Goal: Task Accomplishment & Management: Use online tool/utility

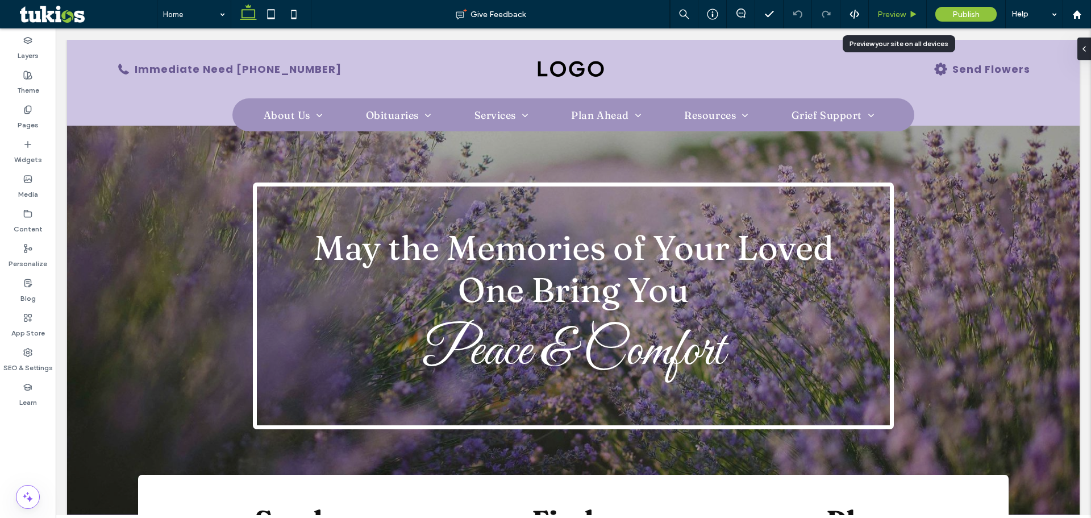
click at [896, 18] on span "Preview" at bounding box center [892, 15] width 28 height 10
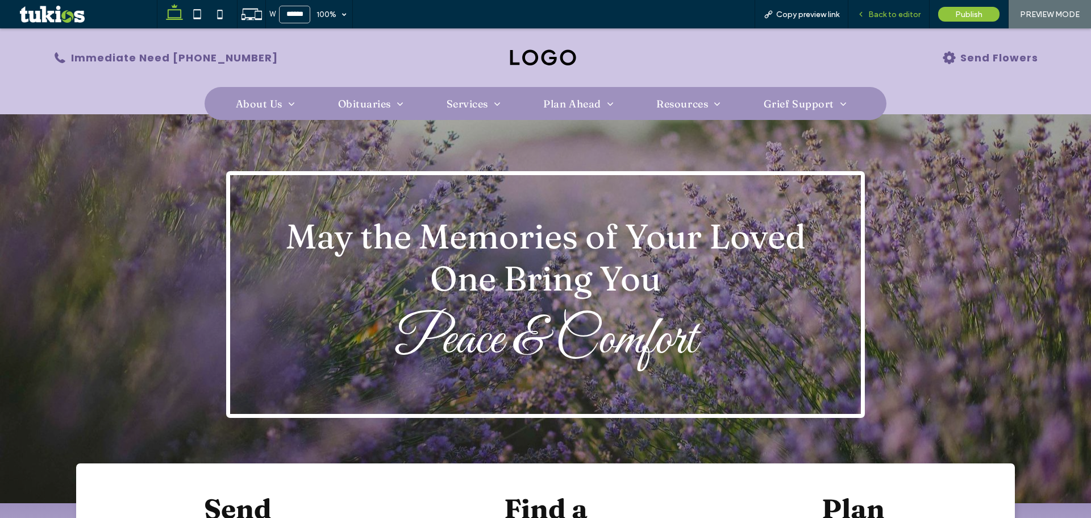
click at [908, 13] on span "Back to editor" at bounding box center [894, 15] width 52 height 10
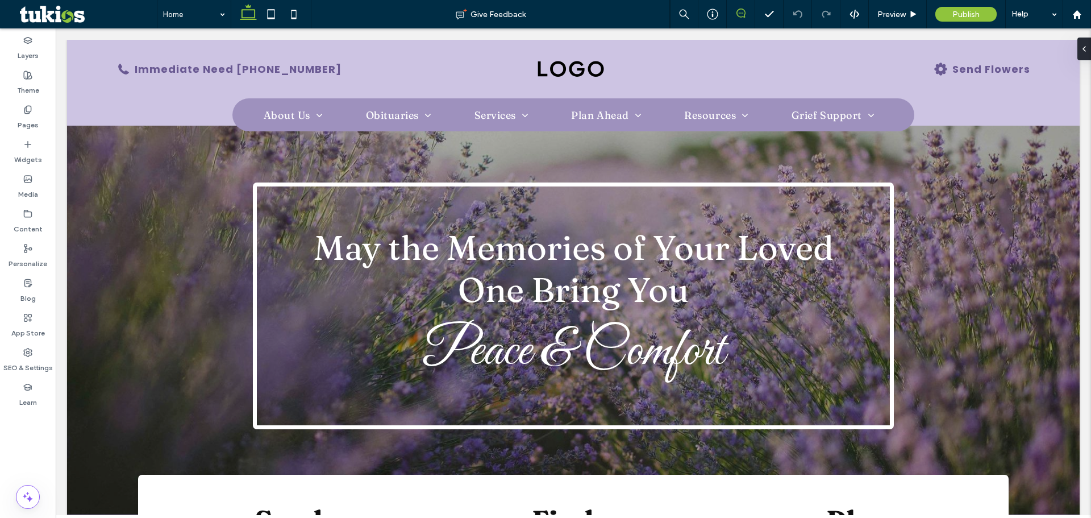
click at [746, 14] on span at bounding box center [741, 13] width 28 height 9
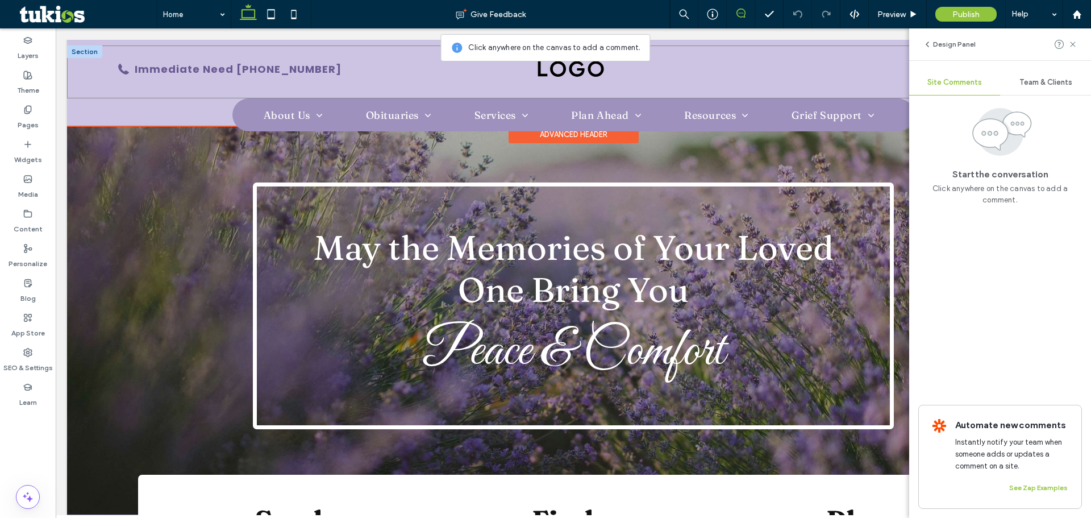
click at [641, 90] on div "Immediate Need (555) 555-5555 Send Flowers" at bounding box center [573, 71] width 1013 height 53
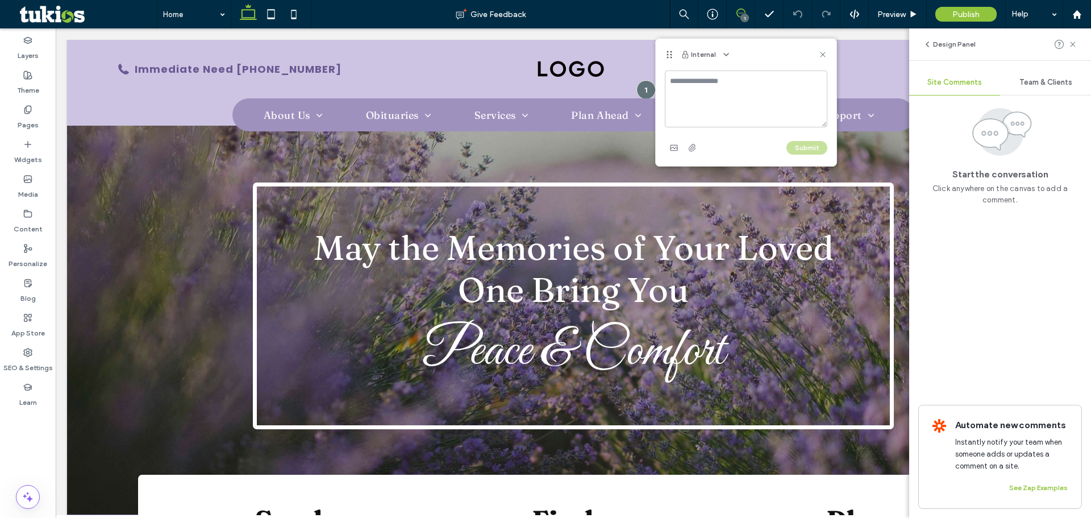
click at [751, 72] on textarea at bounding box center [746, 98] width 163 height 57
type textarea "*"
drag, startPoint x: 822, startPoint y: 51, endPoint x: 832, endPoint y: 2, distance: 49.3
click at [822, 51] on icon at bounding box center [822, 54] width 9 height 9
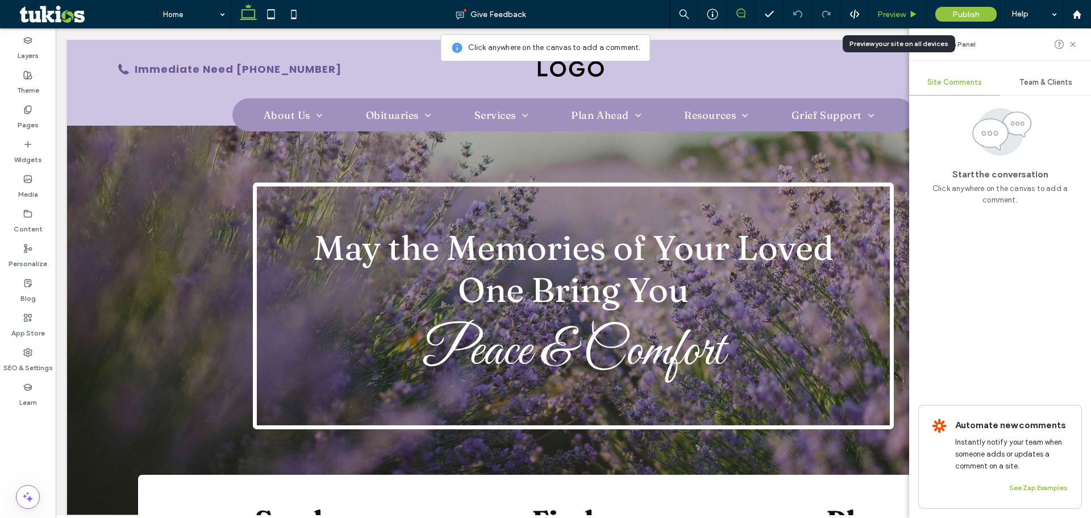
click at [894, 16] on span "Preview" at bounding box center [892, 15] width 28 height 10
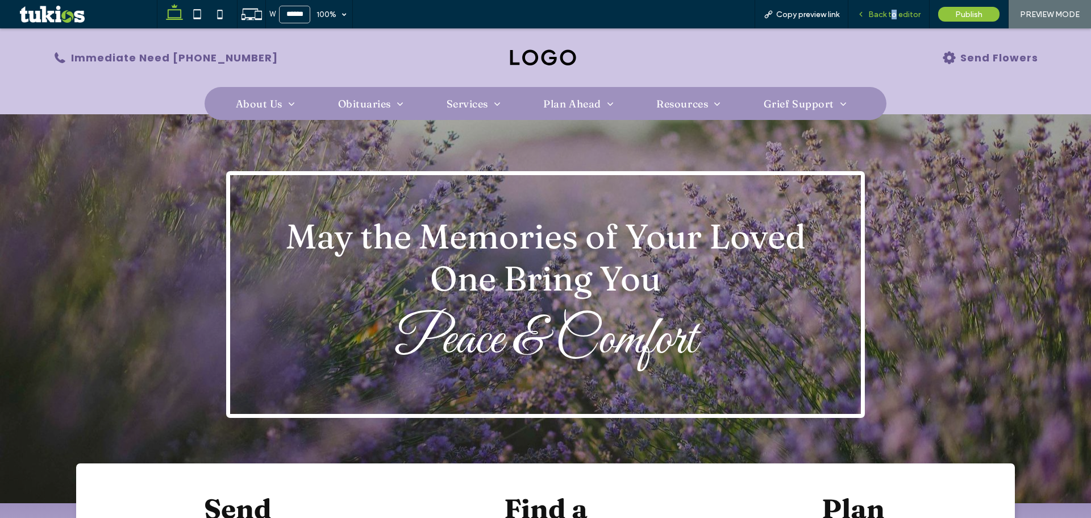
click at [895, 10] on span "Back to editor" at bounding box center [894, 15] width 52 height 10
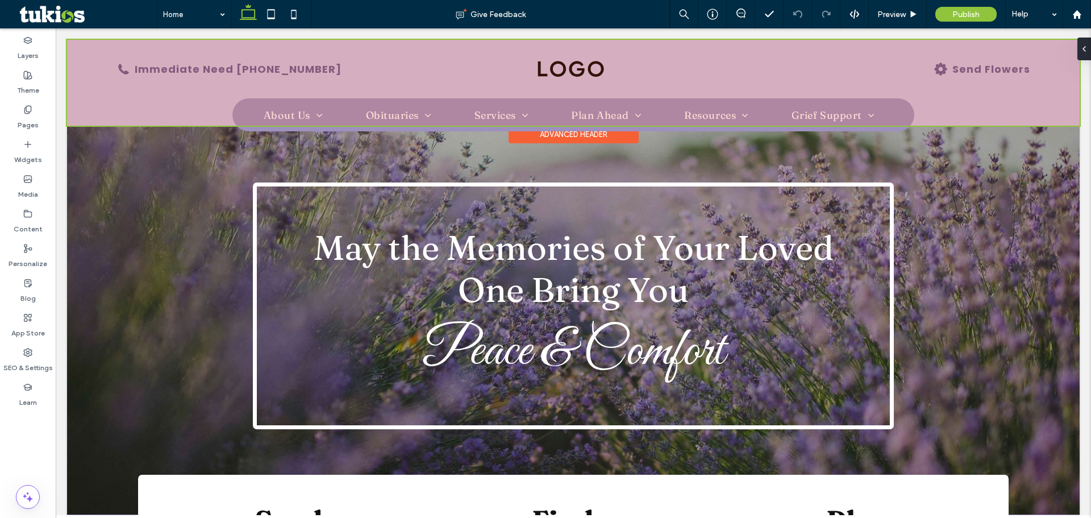
click at [261, 69] on div at bounding box center [573, 83] width 1013 height 86
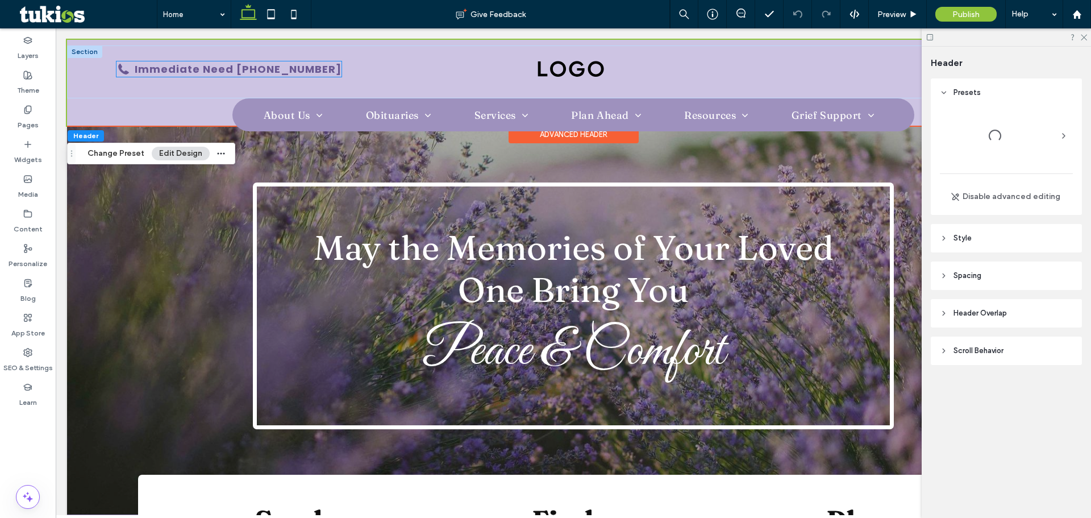
click at [246, 65] on div "Immediate Need (555) 555-5555" at bounding box center [238, 68] width 207 height 15
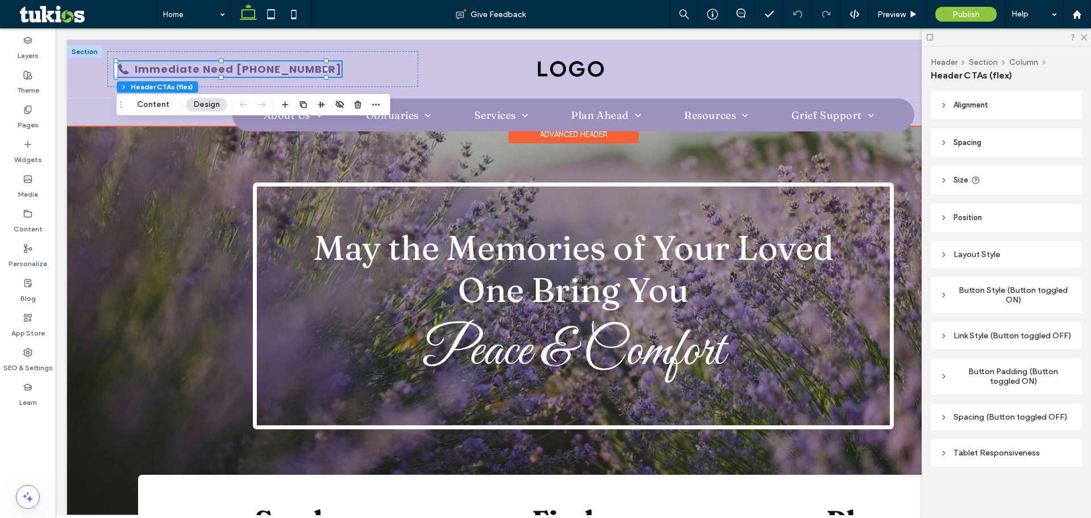
click at [246, 67] on div "Immediate Need (555) 555-5555" at bounding box center [238, 68] width 207 height 15
click at [237, 67] on div "Immediate Need (555) 555-5555" at bounding box center [238, 68] width 207 height 15
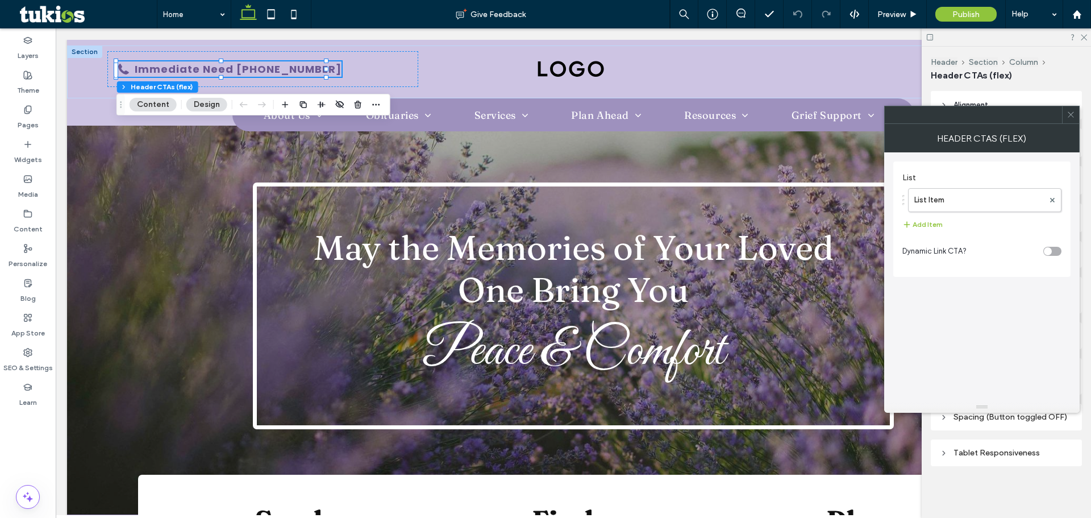
click at [1069, 119] on span at bounding box center [1071, 114] width 9 height 17
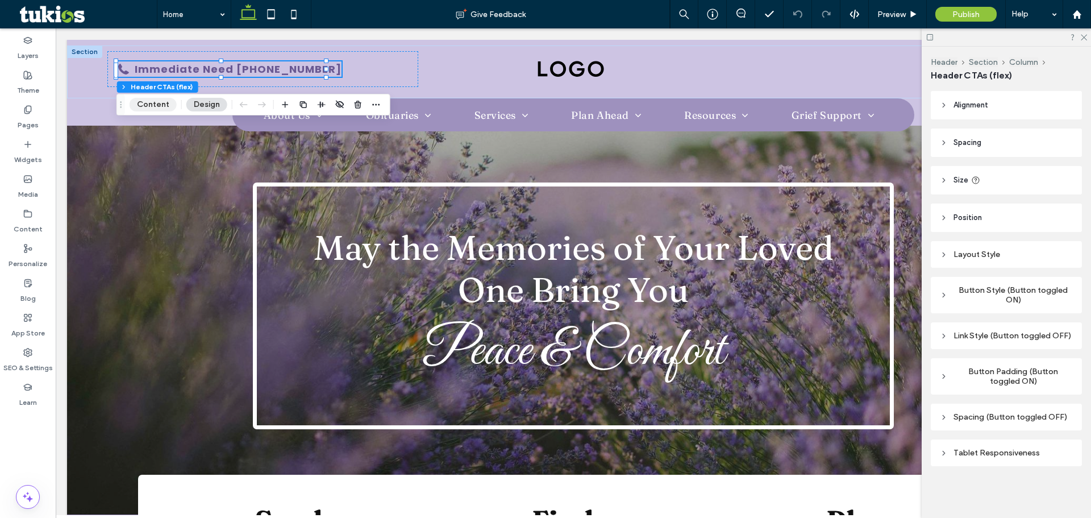
click at [155, 105] on button "Content" at bounding box center [153, 105] width 47 height 14
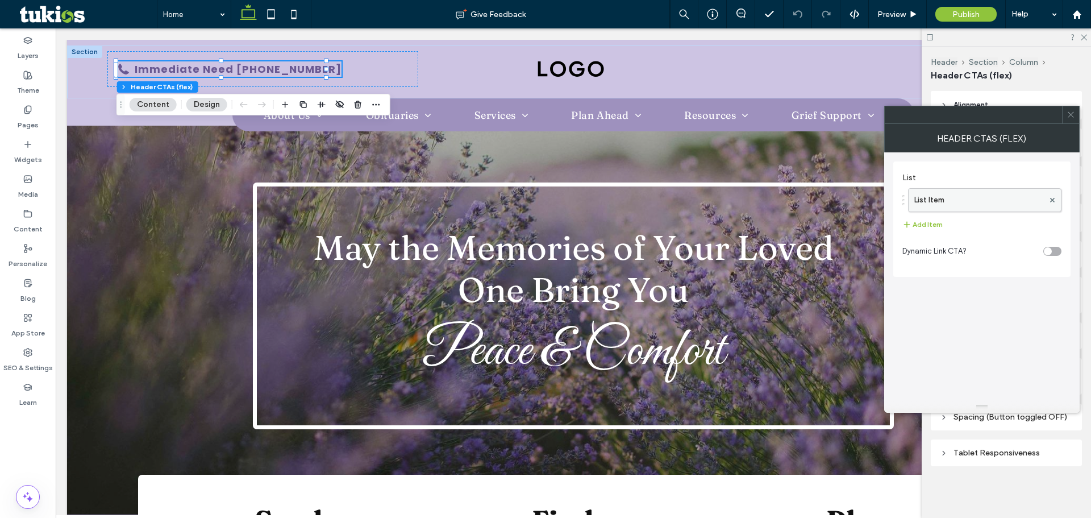
click at [938, 199] on label "List Item" at bounding box center [980, 200] width 130 height 23
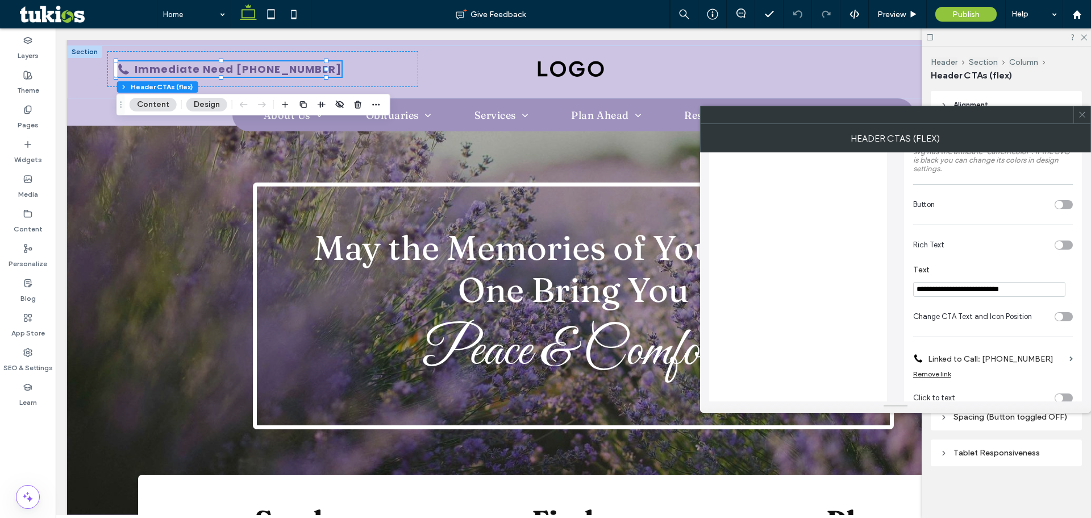
scroll to position [284, 0]
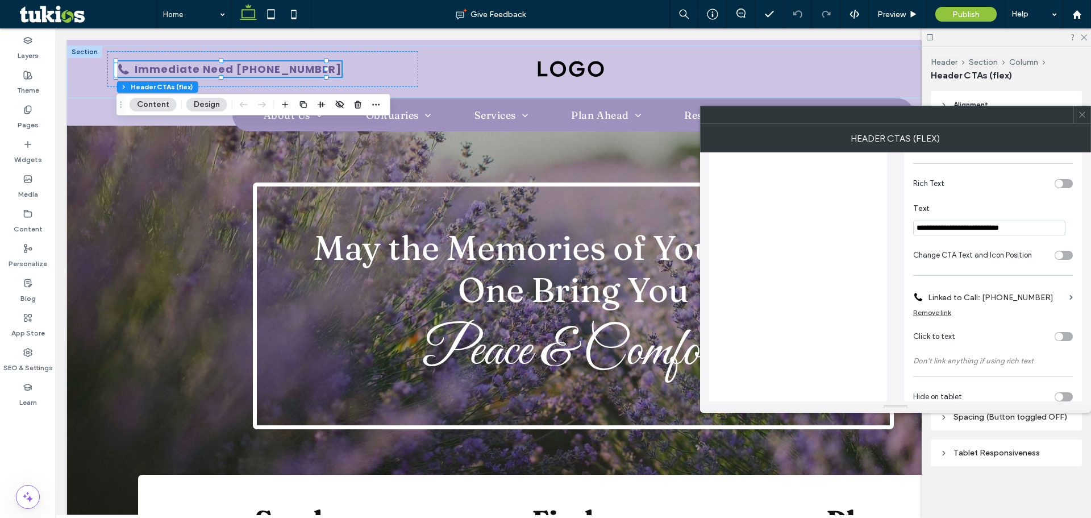
drag, startPoint x: 1052, startPoint y: 229, endPoint x: 977, endPoint y: 227, distance: 75.1
click at [977, 227] on input "**********" at bounding box center [989, 228] width 152 height 15
paste input "Text"
drag, startPoint x: 987, startPoint y: 226, endPoint x: 999, endPoint y: 226, distance: 11.9
click at [987, 225] on input "**********" at bounding box center [989, 228] width 152 height 15
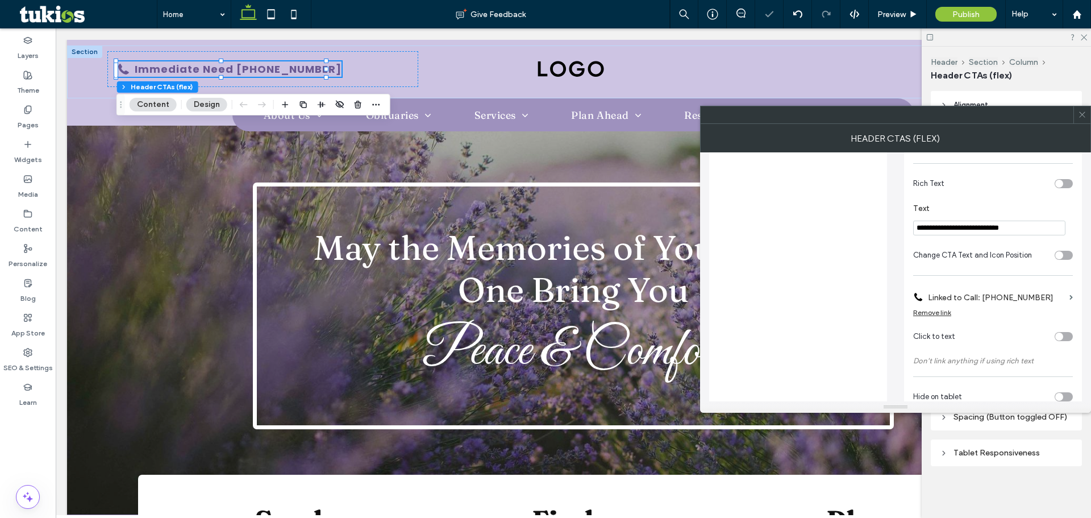
type input "**********"
click at [975, 169] on section "Rich Text" at bounding box center [993, 183] width 160 height 28
click at [1057, 301] on label "Linked to Call: (555) 555-5555" at bounding box center [996, 297] width 137 height 21
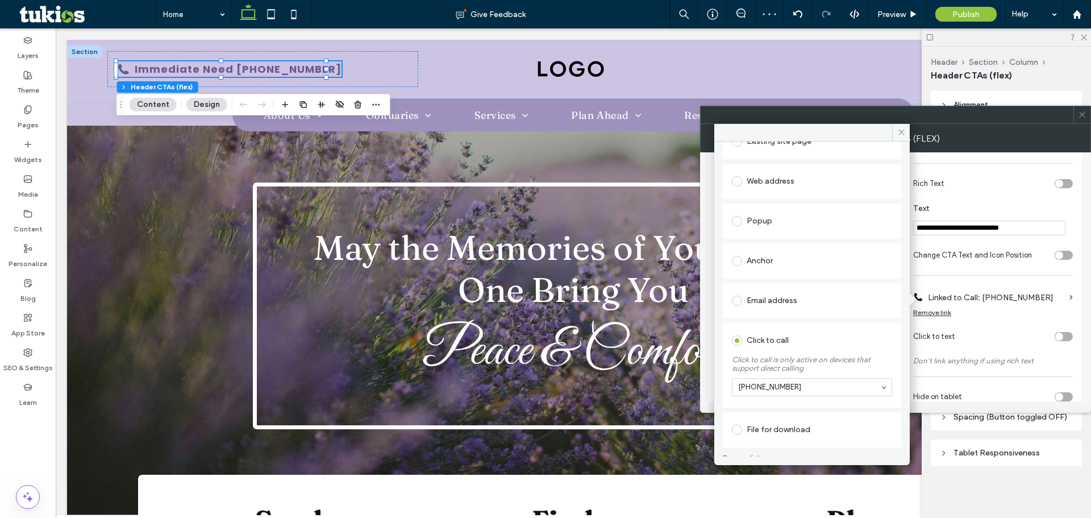
scroll to position [88, 0]
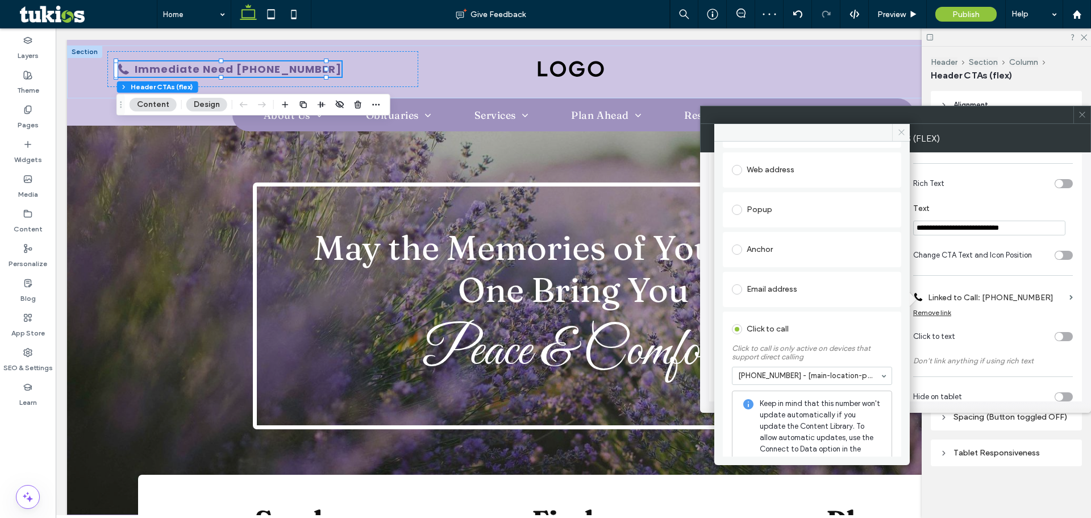
click at [902, 132] on icon at bounding box center [901, 132] width 9 height 9
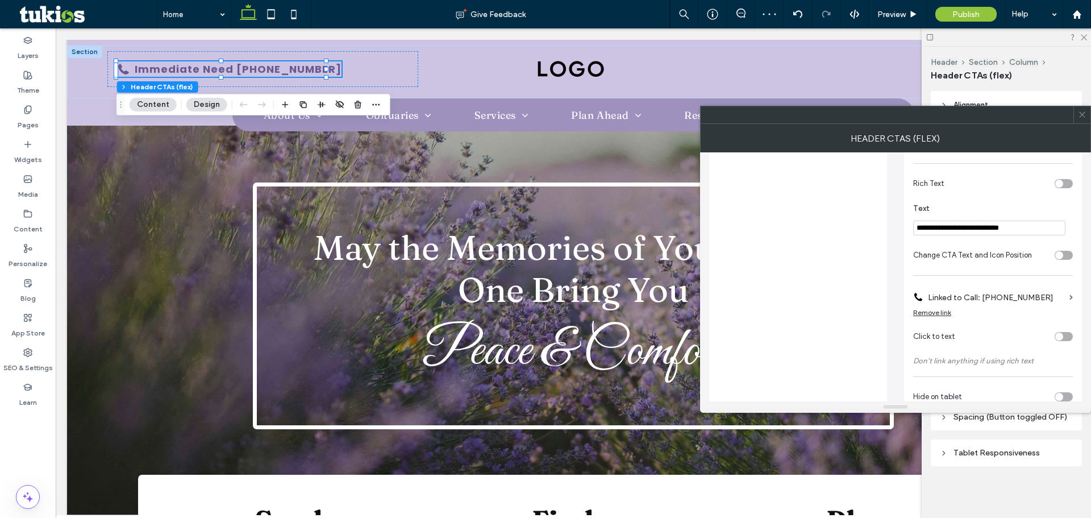
scroll to position [311, 0]
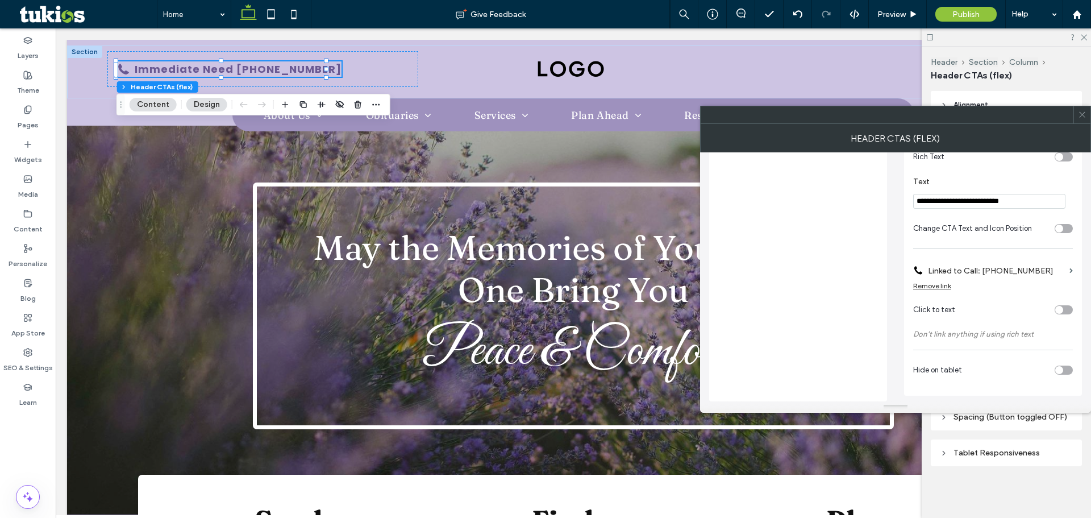
drag, startPoint x: 1080, startPoint y: 113, endPoint x: 926, endPoint y: 64, distance: 161.4
click at [1080, 114] on icon at bounding box center [1082, 114] width 9 height 9
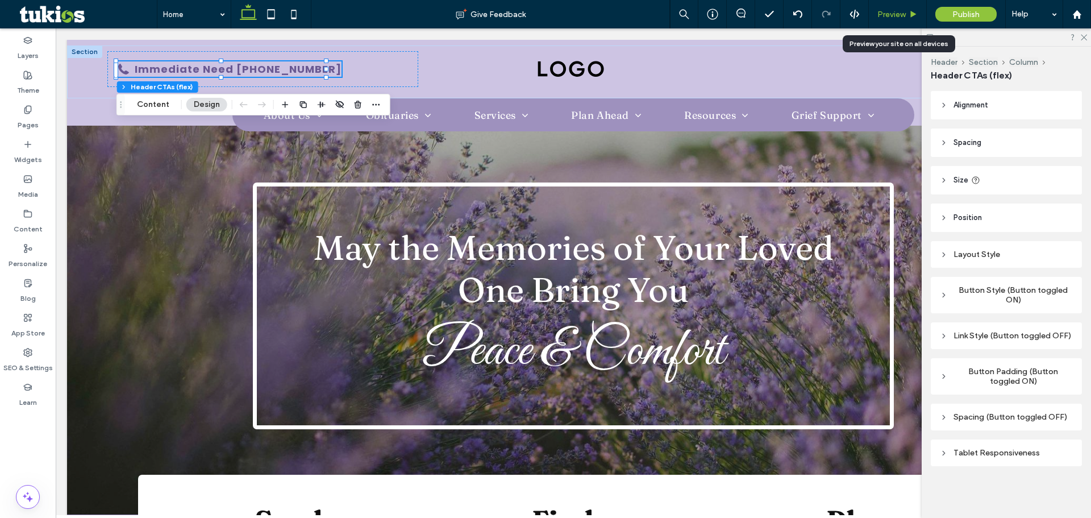
click at [887, 15] on span "Preview" at bounding box center [892, 15] width 28 height 10
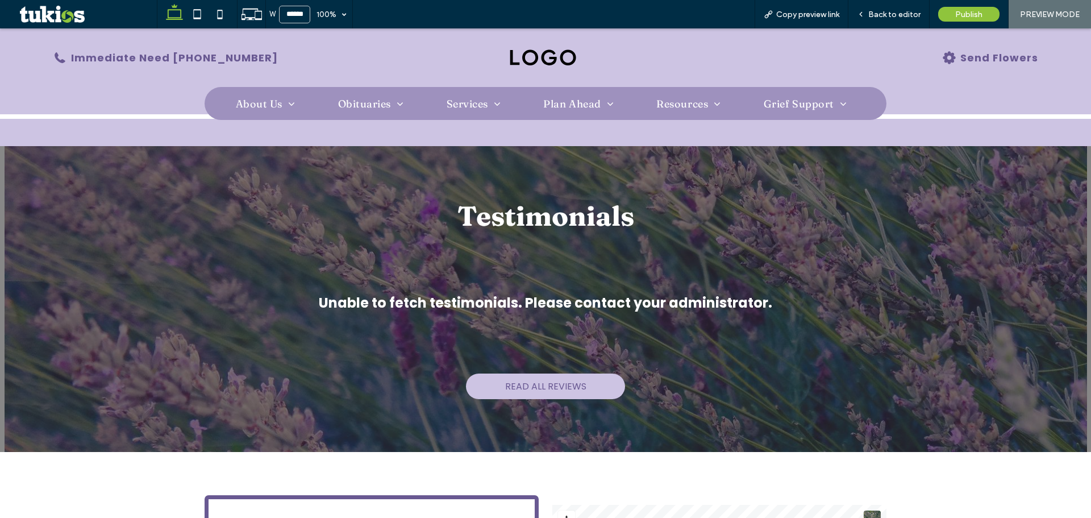
scroll to position [1819, 0]
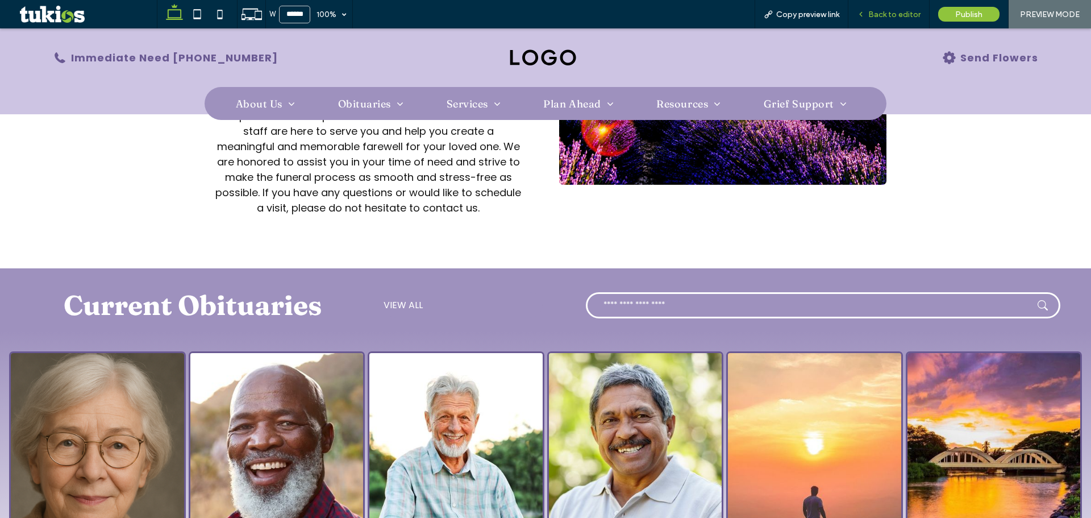
click at [887, 10] on span "Back to editor" at bounding box center [894, 15] width 52 height 10
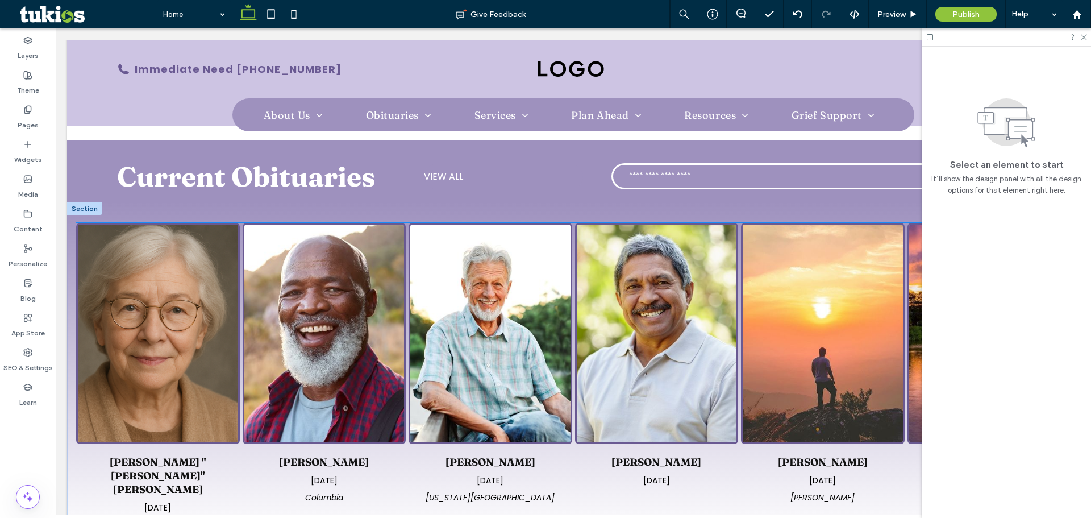
scroll to position [1145, 0]
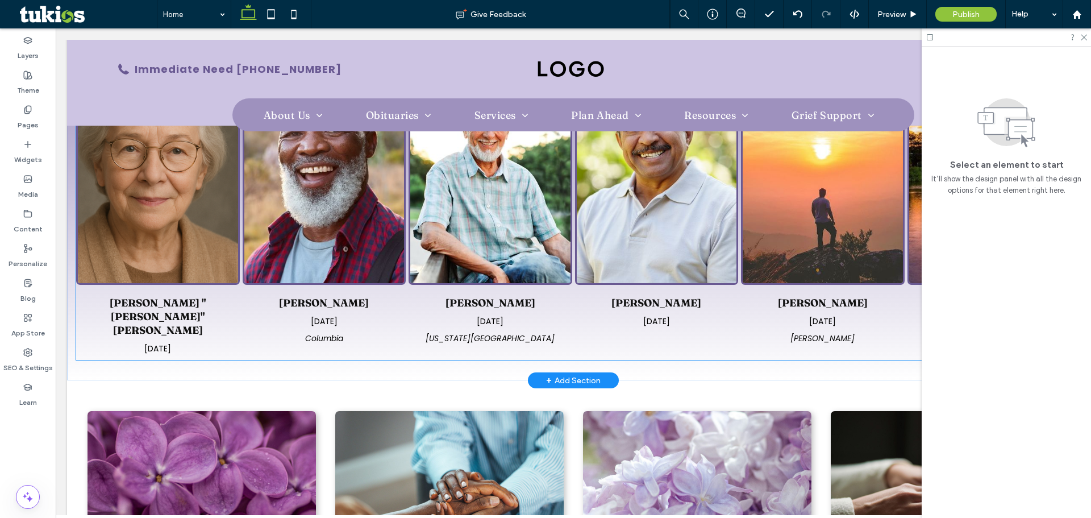
click at [409, 298] on div "Kenneth Vernon Feb 10, 2024 Kansas City" at bounding box center [491, 320] width 164 height 71
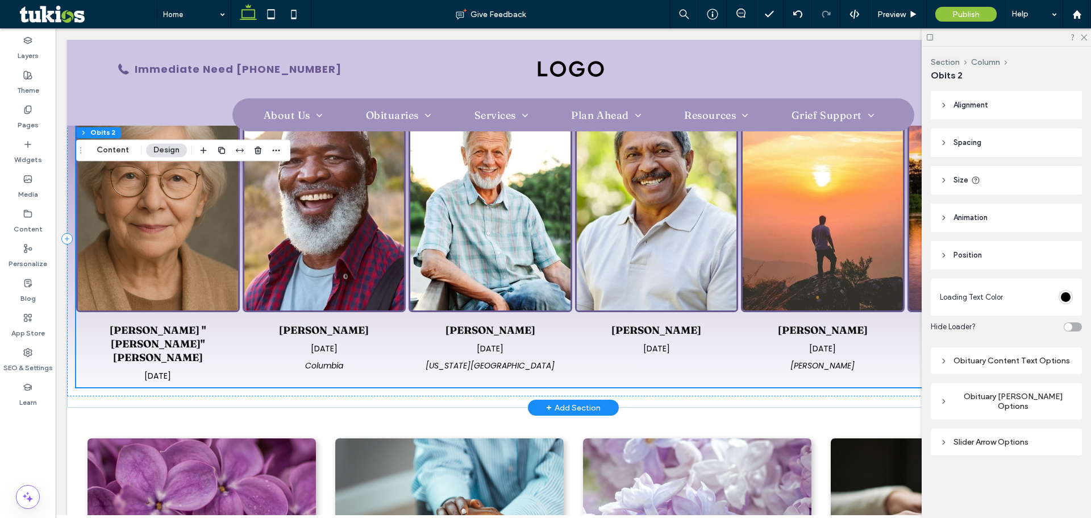
scroll to position [974, 0]
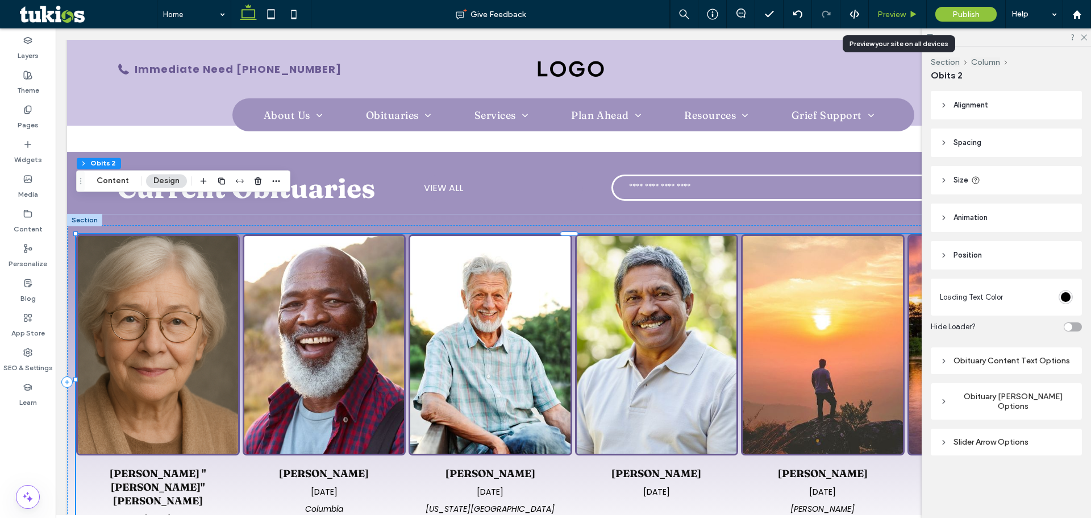
click at [879, 2] on div "Preview" at bounding box center [898, 14] width 58 height 28
click at [886, 13] on span "Preview" at bounding box center [892, 15] width 28 height 10
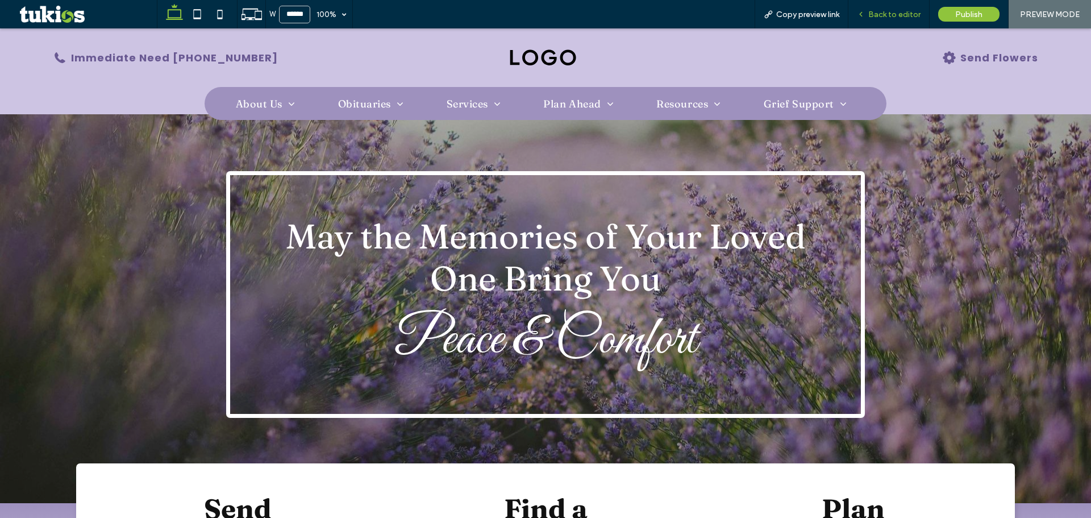
click at [907, 10] on span "Back to editor" at bounding box center [894, 15] width 52 height 10
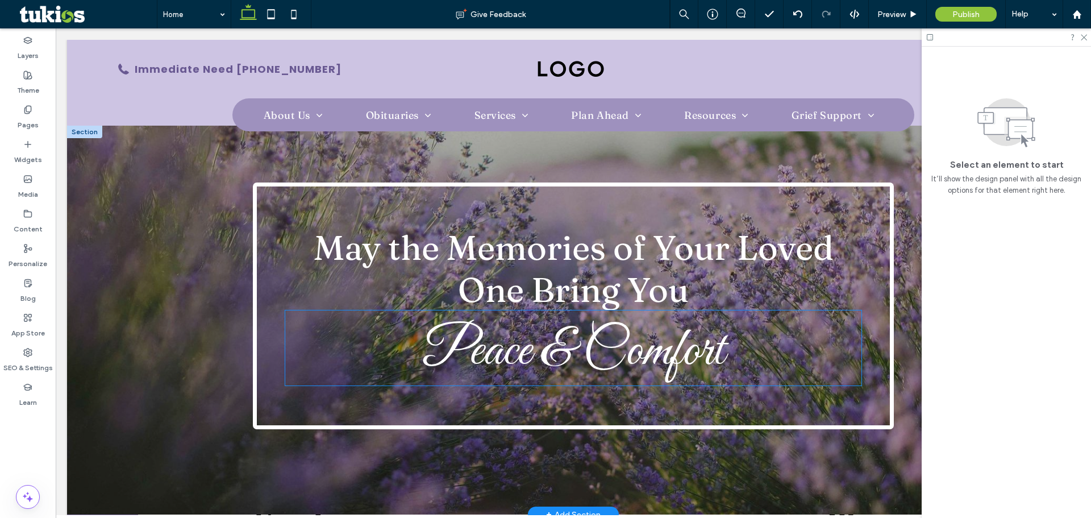
click at [523, 361] on span "Peace & Comfort" at bounding box center [574, 351] width 302 height 68
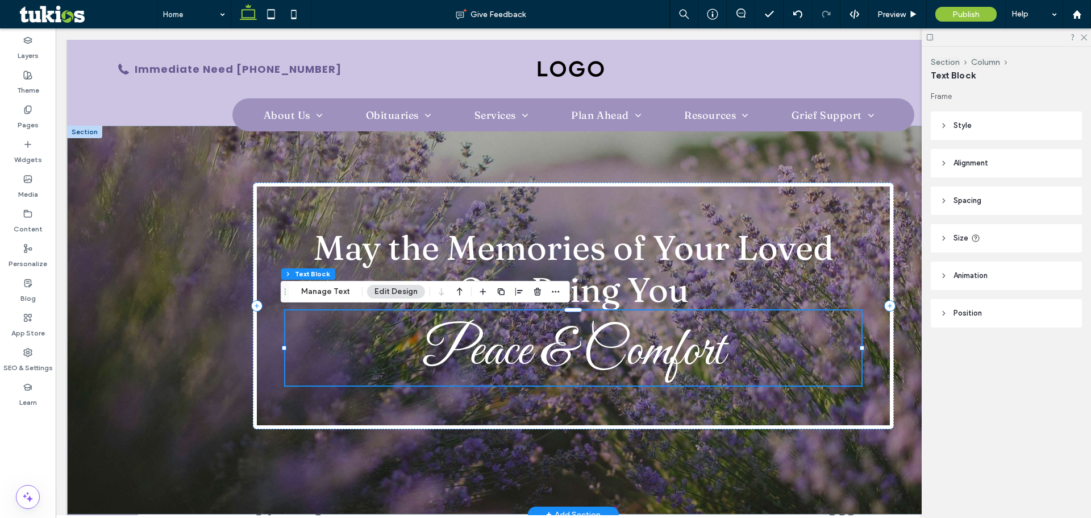
click at [523, 361] on div "Peace & Comfort" at bounding box center [573, 347] width 577 height 75
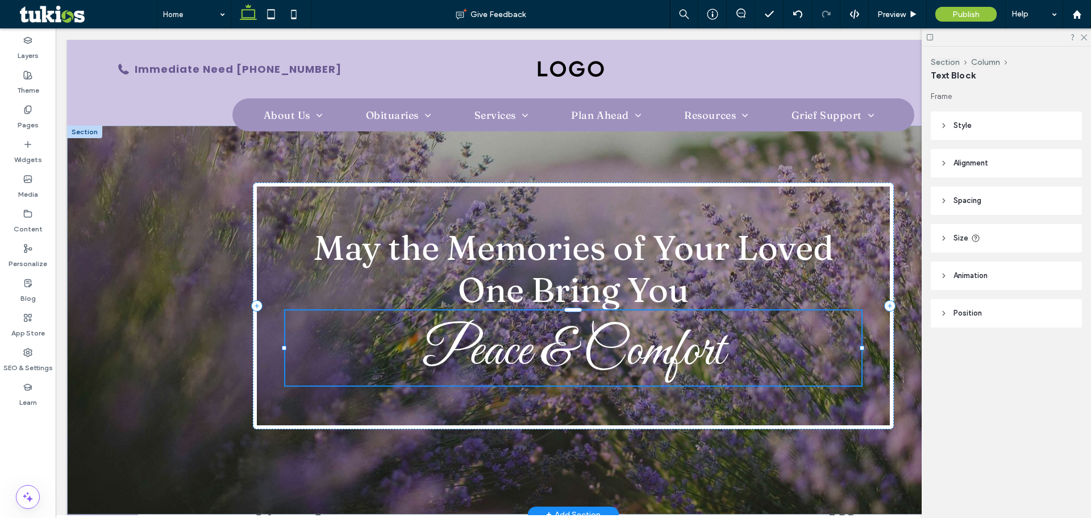
type input "**********"
type input "**"
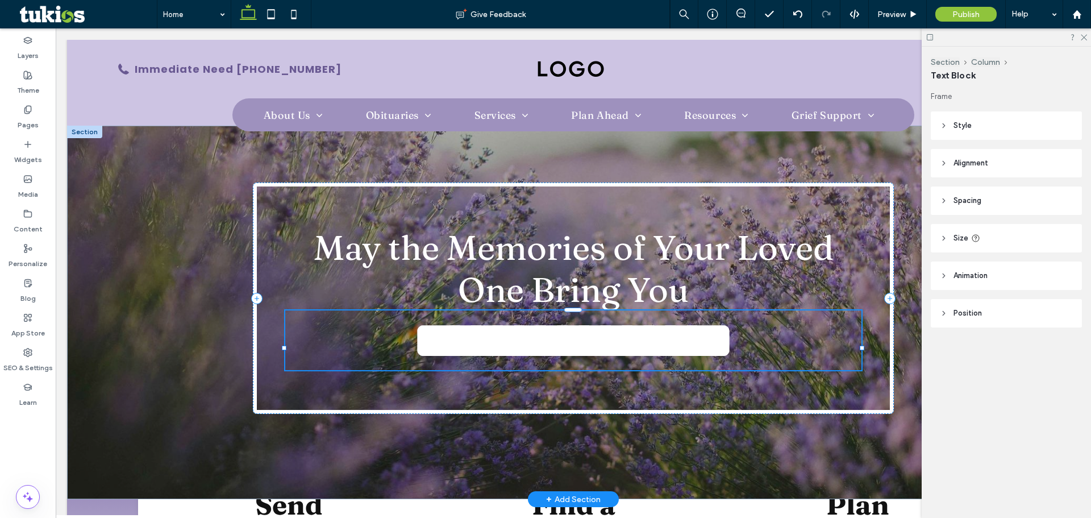
click at [532, 356] on span "**********" at bounding box center [573, 340] width 323 height 54
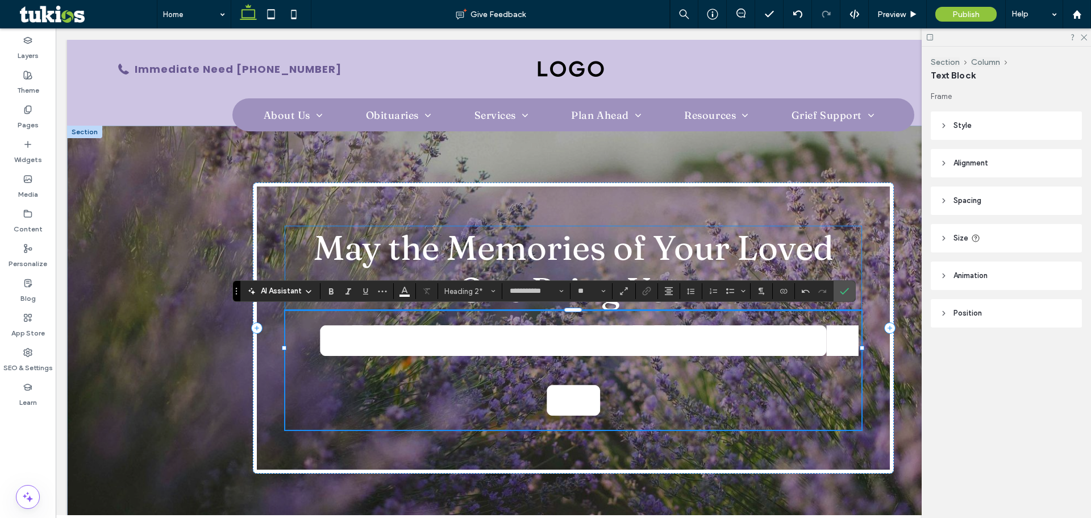
click at [711, 245] on span "May the Memories of Your Loved One Bring You" at bounding box center [574, 268] width 520 height 84
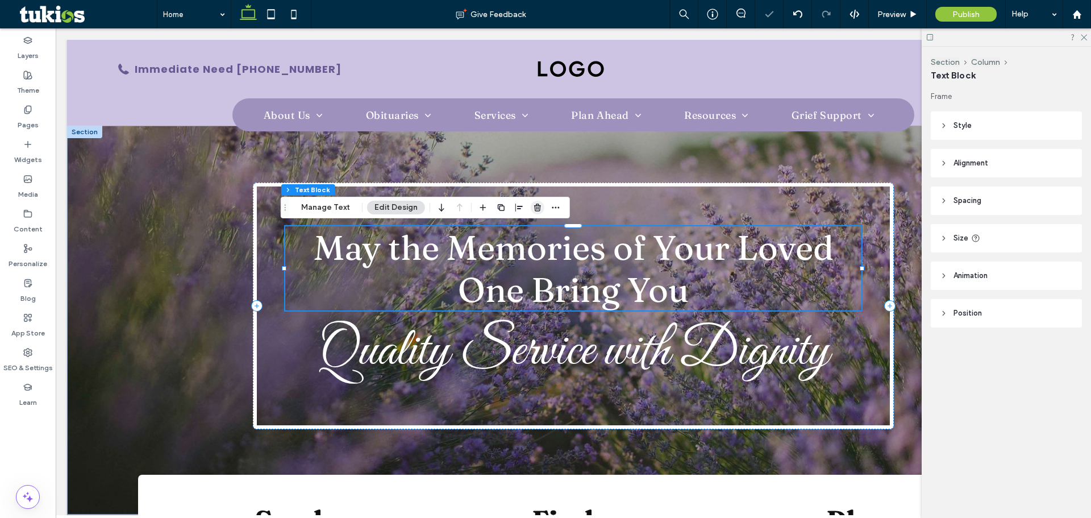
drag, startPoint x: 539, startPoint y: 208, endPoint x: 485, endPoint y: 181, distance: 60.2
click at [539, 208] on icon "button" at bounding box center [537, 207] width 9 height 9
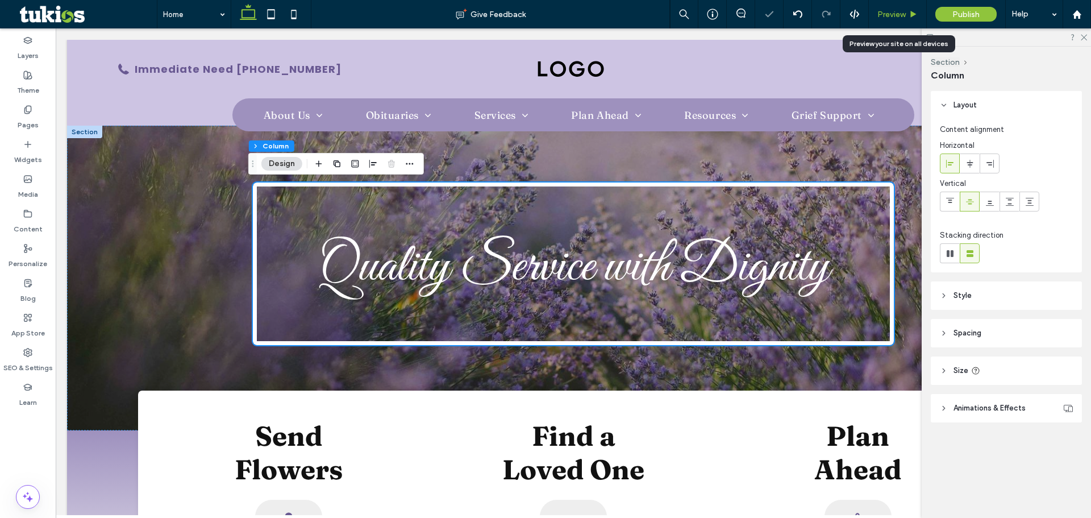
click at [901, 13] on span "Preview" at bounding box center [892, 15] width 28 height 10
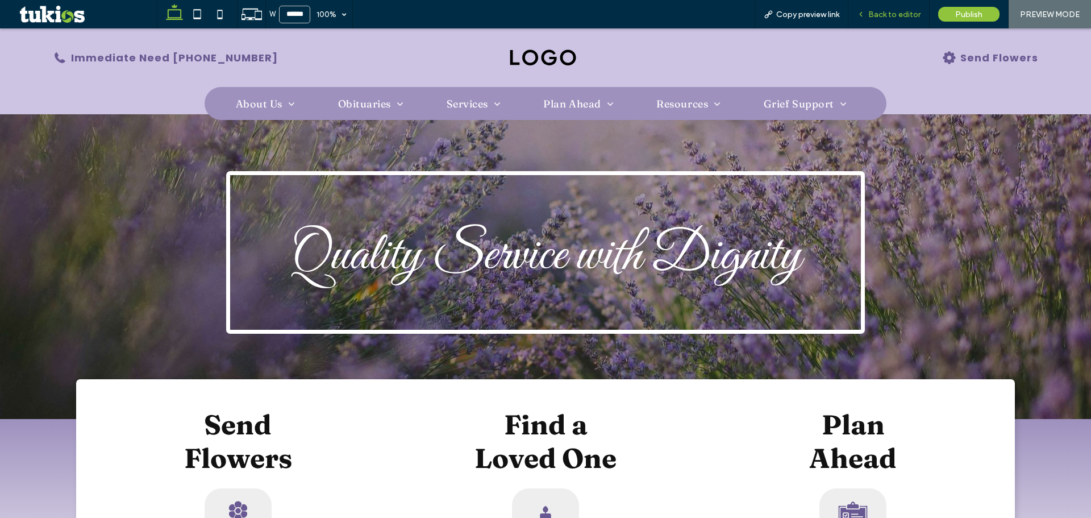
click at [889, 6] on div "Back to editor" at bounding box center [889, 14] width 81 height 28
click at [889, 14] on span "Back to editor" at bounding box center [894, 15] width 52 height 10
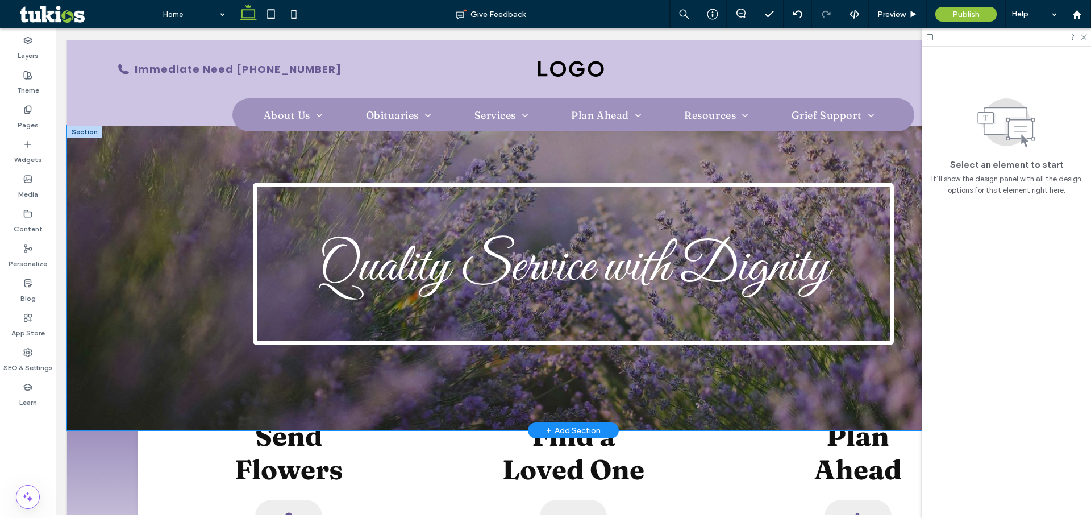
click at [185, 236] on div "Quality Service with Dignity" at bounding box center [573, 278] width 1013 height 305
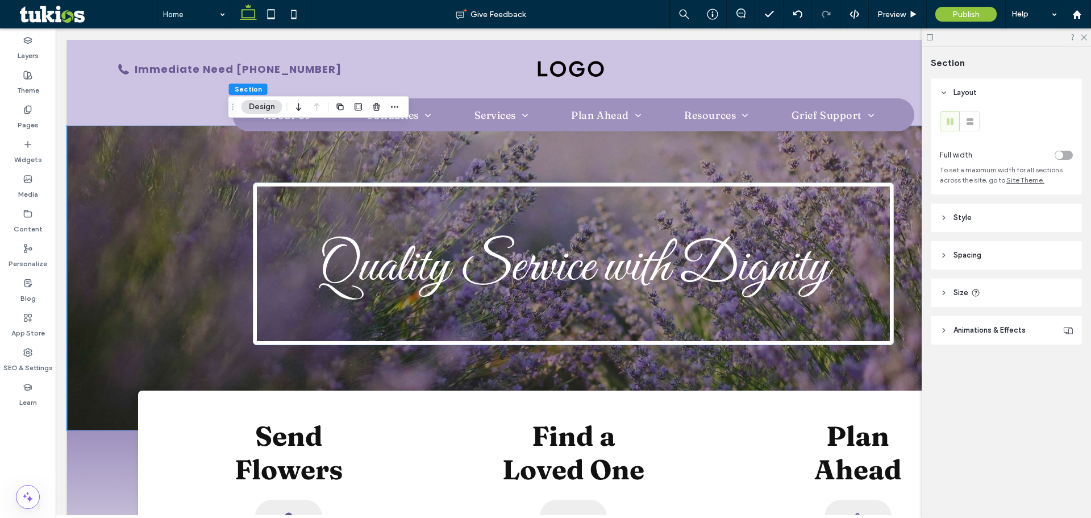
click at [974, 219] on header "Style" at bounding box center [1006, 217] width 151 height 28
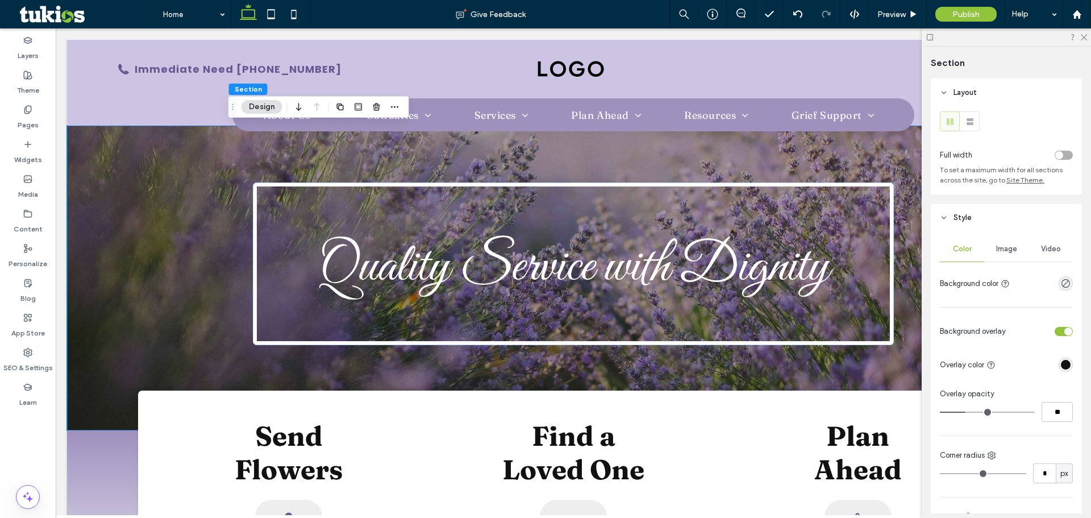
click at [1021, 247] on div "Image" at bounding box center [1006, 248] width 44 height 25
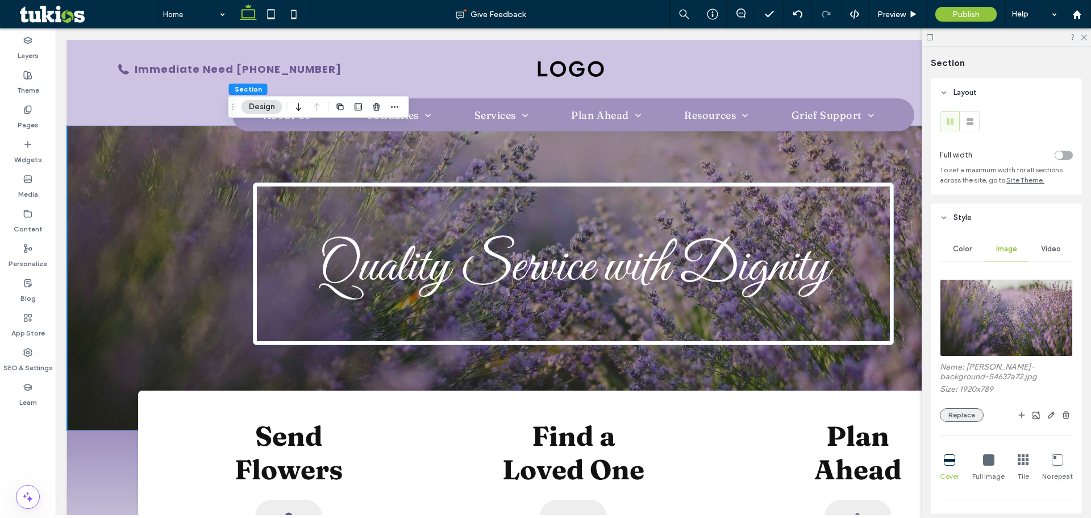
click at [963, 409] on button "Replace" at bounding box center [962, 415] width 44 height 14
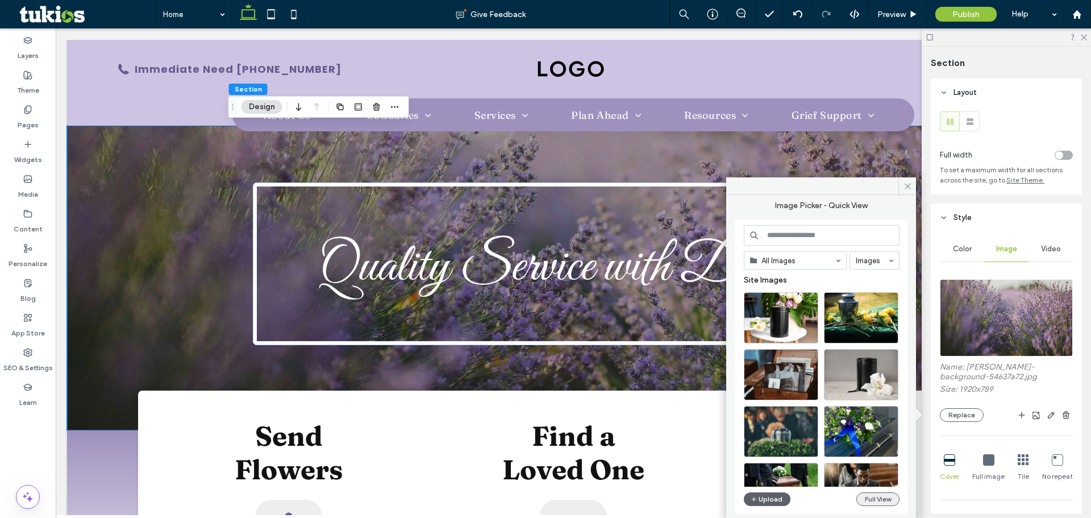
click at [862, 499] on button "Full View" at bounding box center [878, 499] width 43 height 14
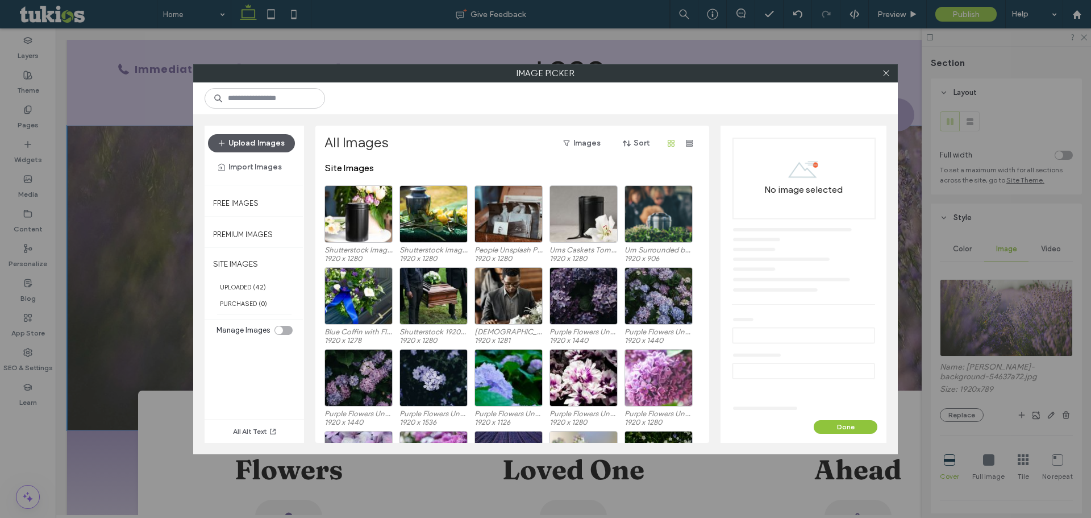
click at [235, 149] on button "Upload Images" at bounding box center [251, 143] width 87 height 18
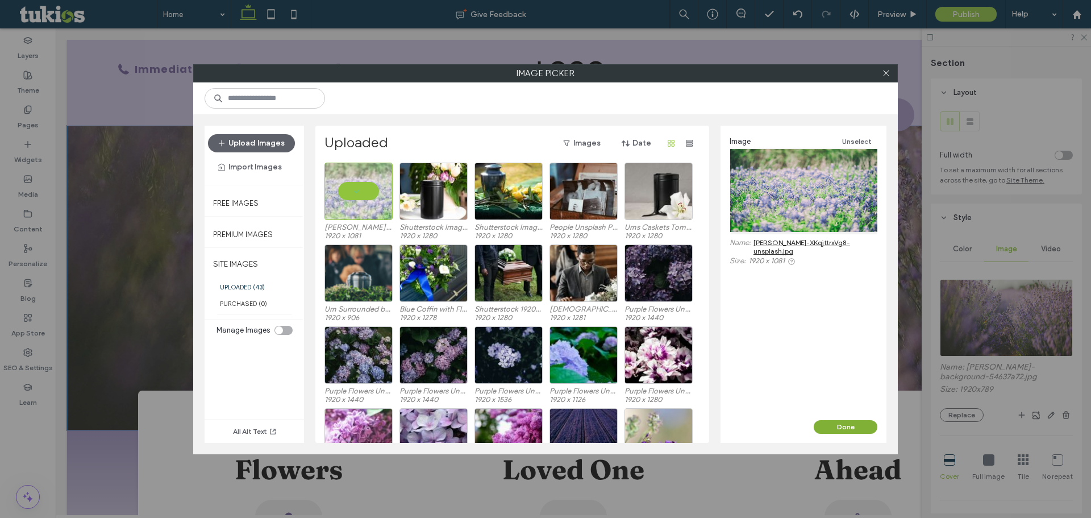
click at [836, 428] on button "Done" at bounding box center [846, 427] width 64 height 14
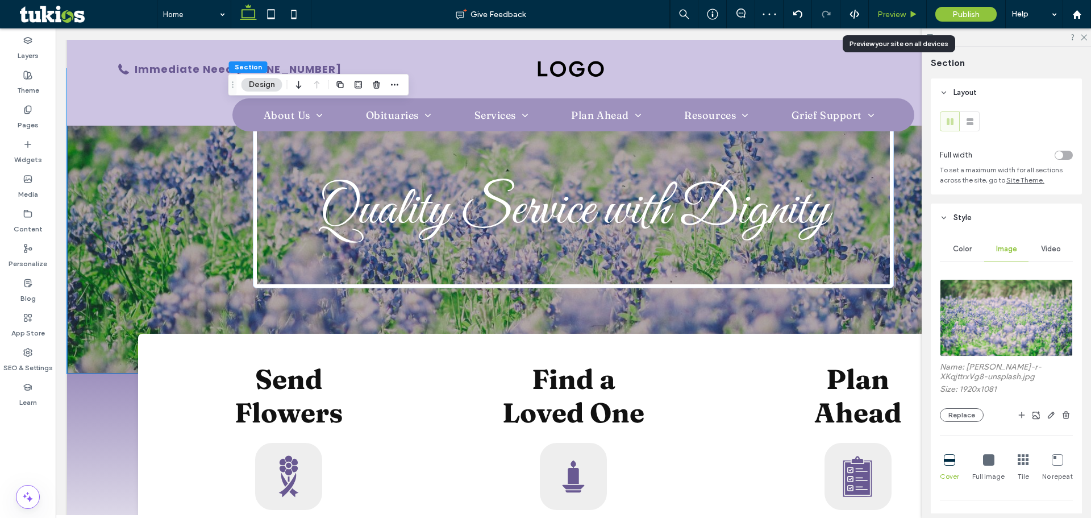
click at [907, 10] on div "Preview" at bounding box center [897, 15] width 57 height 10
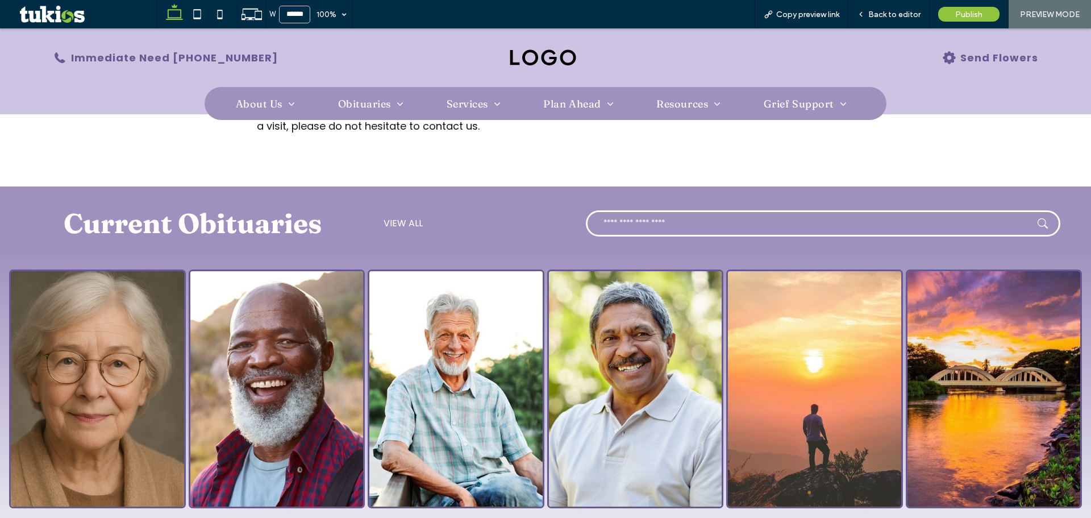
scroll to position [853, 0]
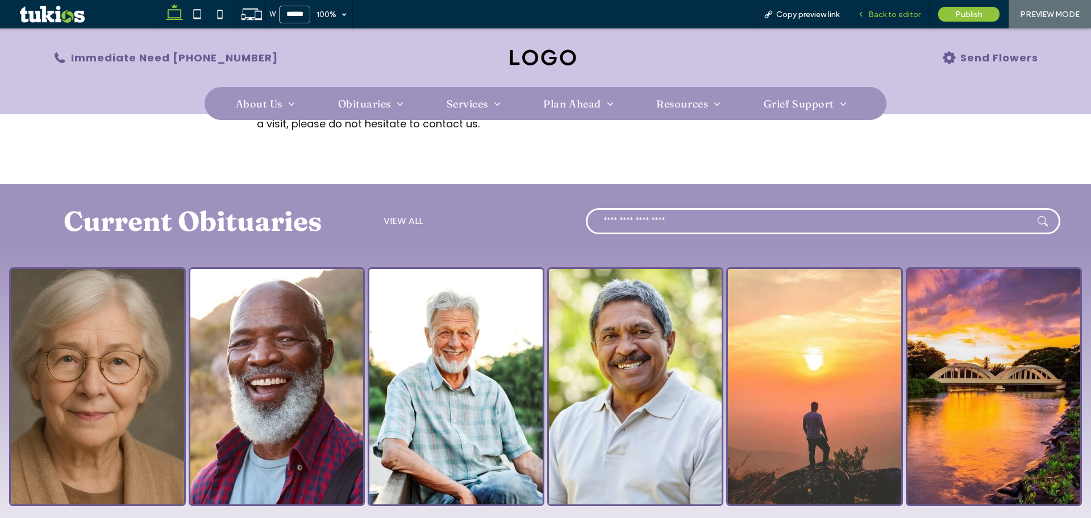
click at [895, 11] on span "Back to editor" at bounding box center [894, 15] width 52 height 10
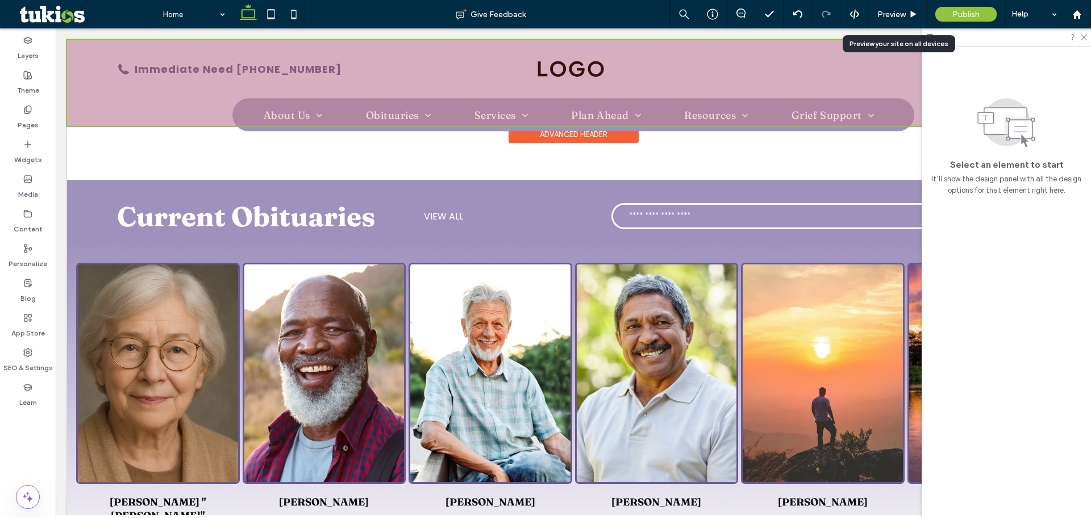
scroll to position [861, 0]
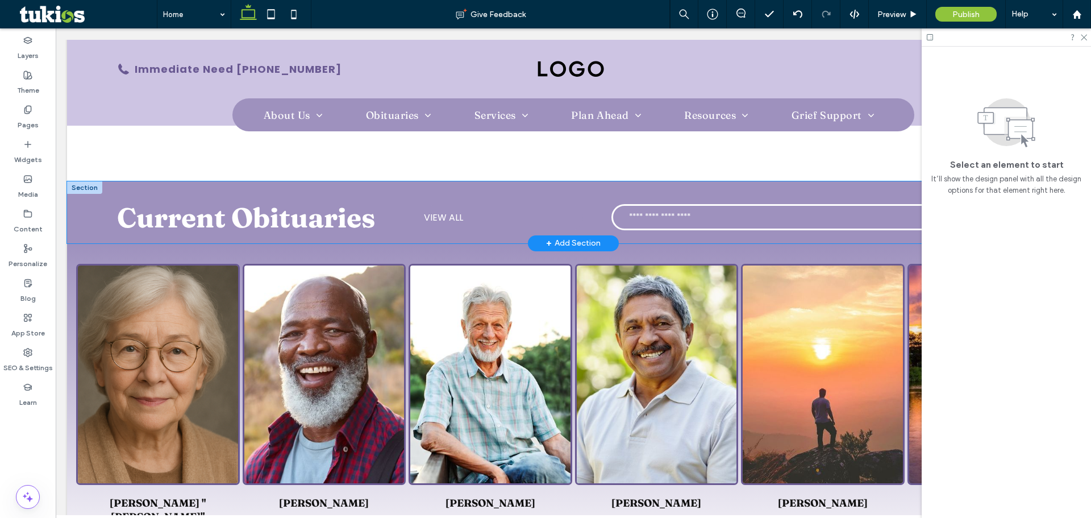
click at [81, 188] on div "Current Obituaries VIEW ALL" at bounding box center [573, 212] width 1013 height 62
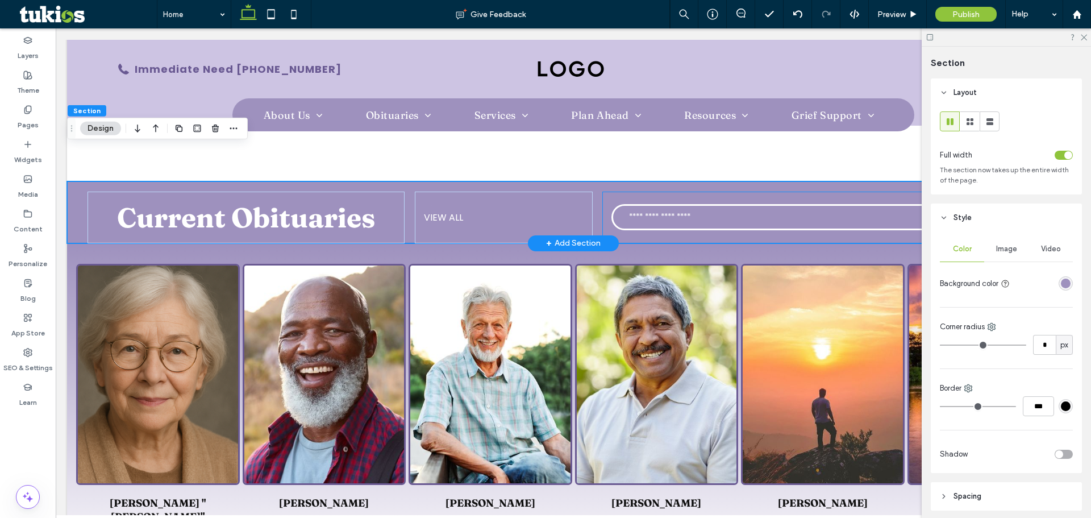
click at [608, 192] on div at bounding box center [830, 218] width 457 height 52
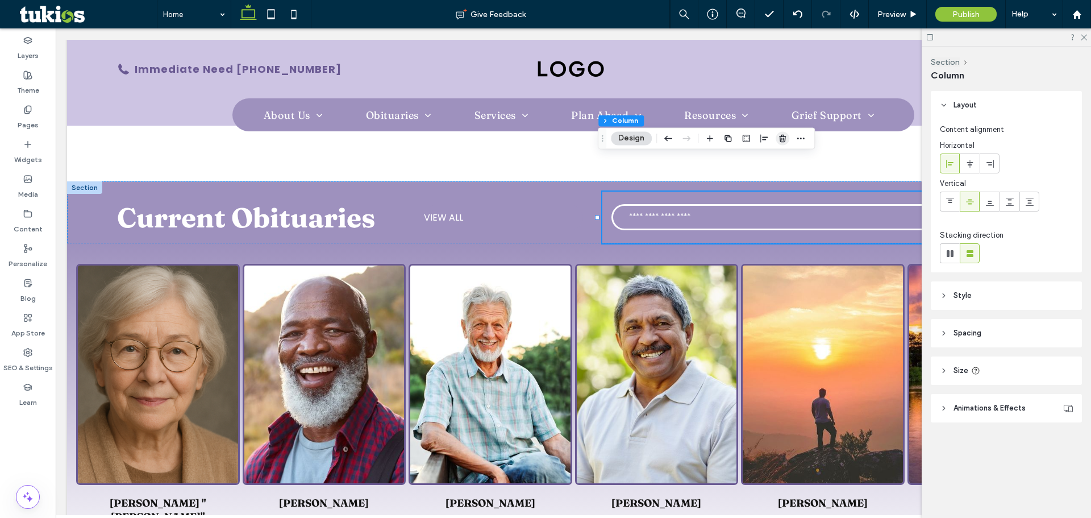
click at [779, 140] on icon "button" at bounding box center [782, 138] width 9 height 9
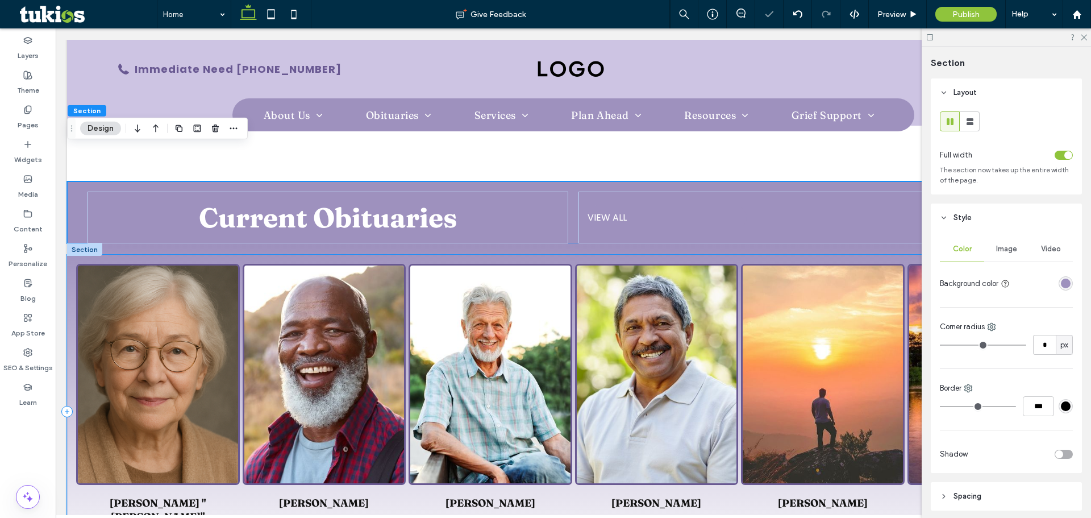
click at [566, 255] on div "Margaret "Maggie" Whitlow May 13, 2025 Raymond Mitchell Feb 10, 2024 Columbia K…" at bounding box center [573, 412] width 1013 height 314
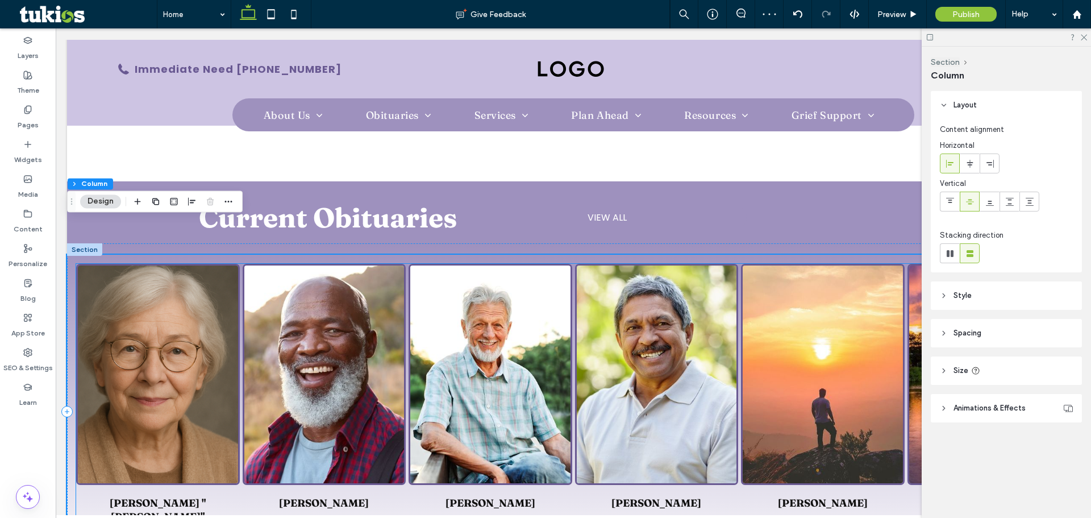
click at [236, 264] on div "Margaret" at bounding box center [158, 374] width 164 height 221
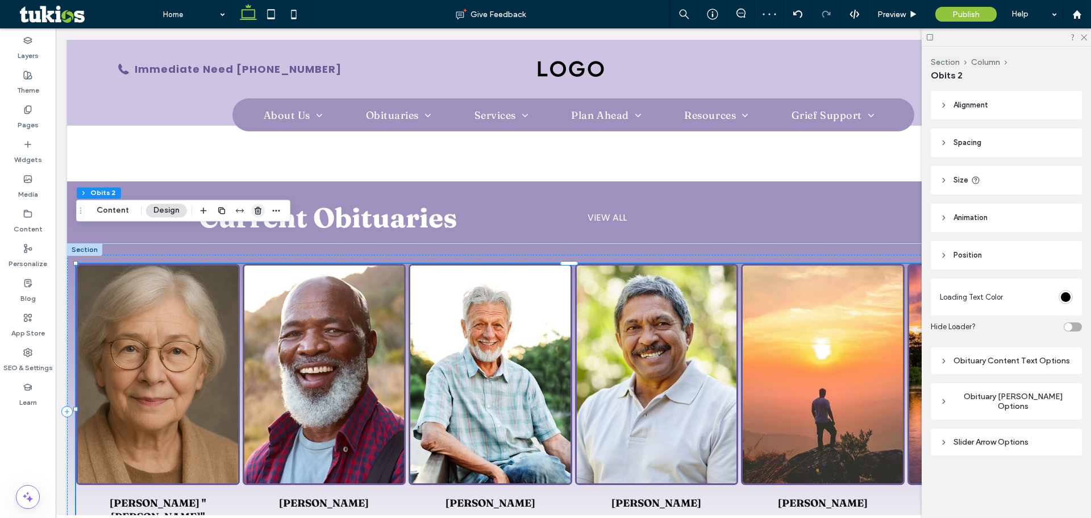
click at [255, 211] on icon "button" at bounding box center [258, 210] width 9 height 9
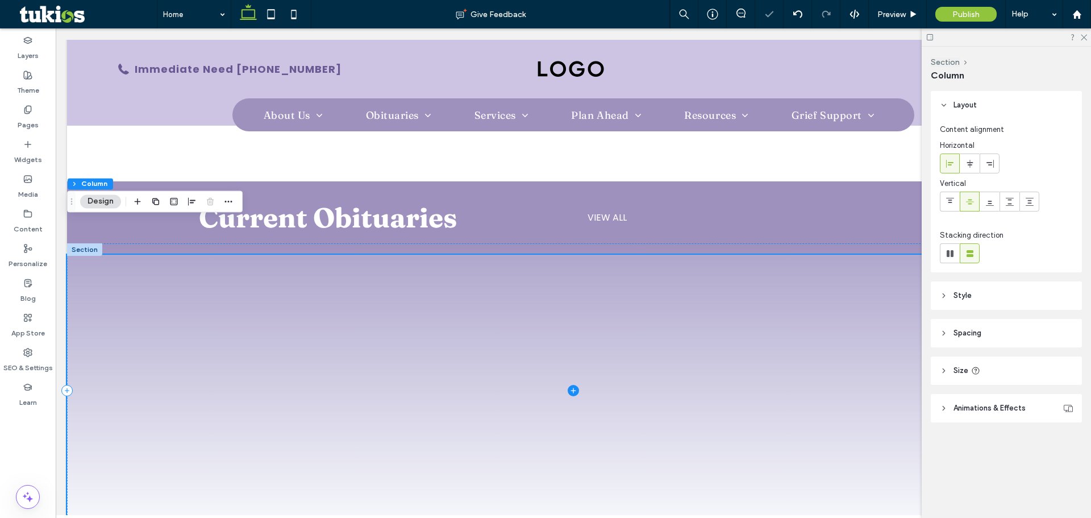
click at [272, 277] on span at bounding box center [573, 391] width 1013 height 272
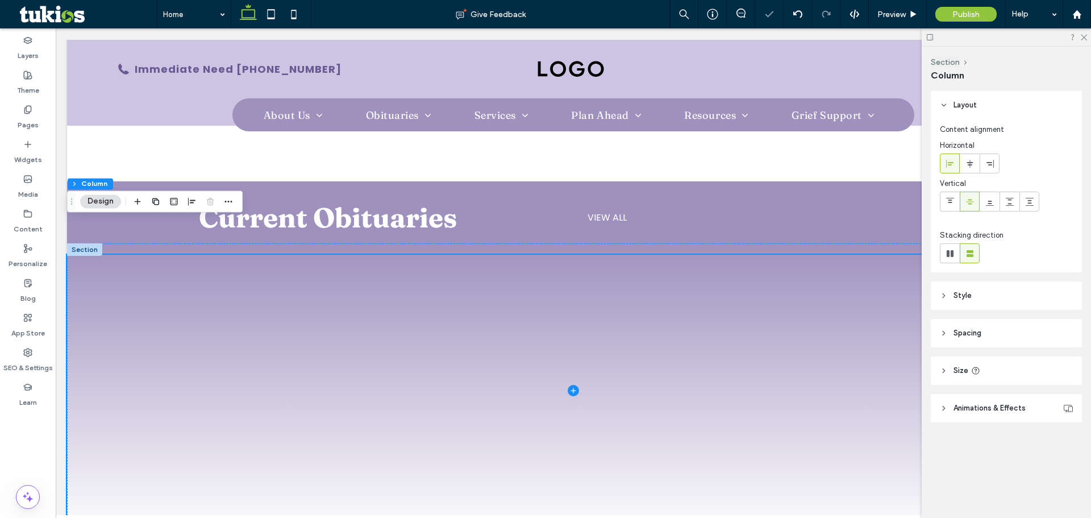
click at [211, 205] on div at bounding box center [210, 201] width 14 height 20
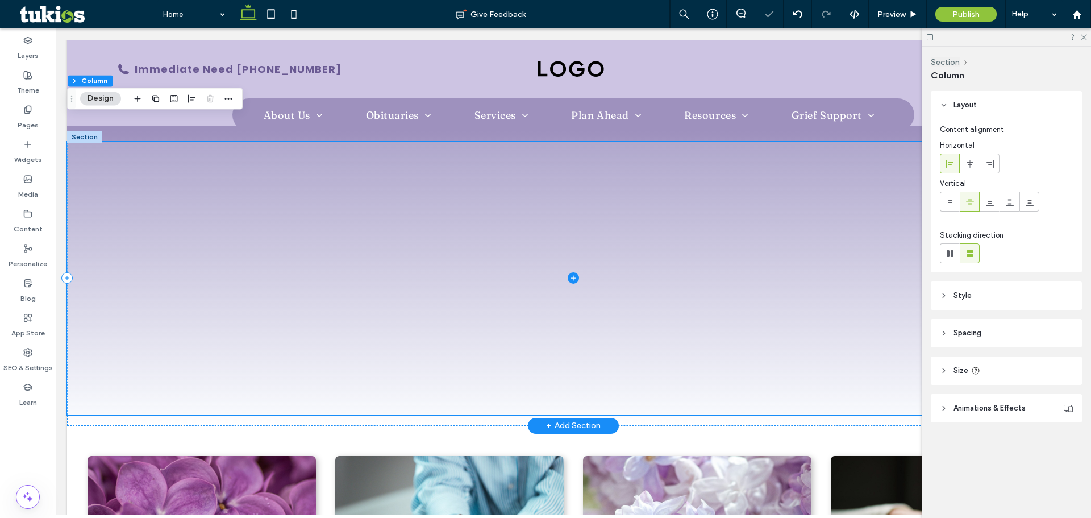
scroll to position [974, 0]
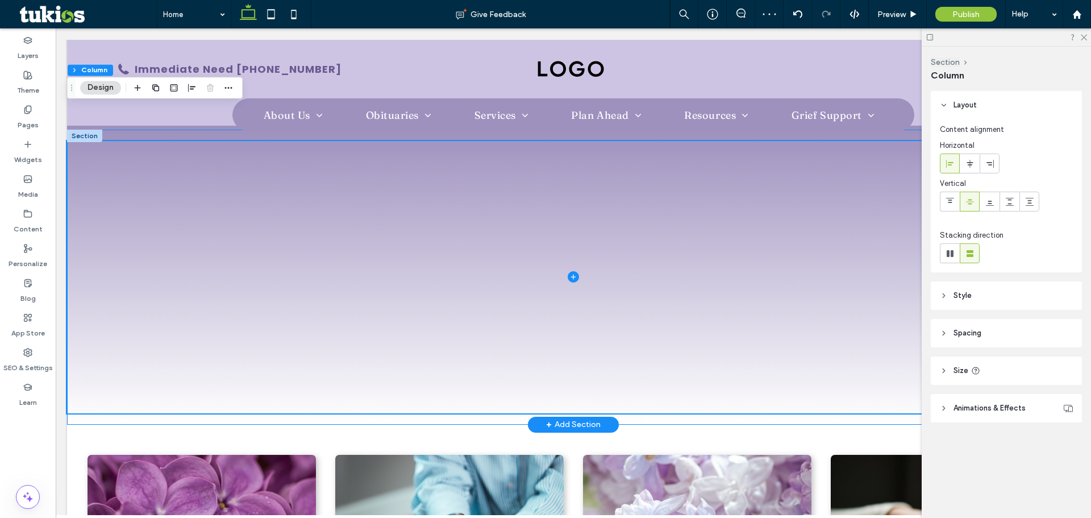
click at [248, 385] on div at bounding box center [573, 277] width 1013 height 295
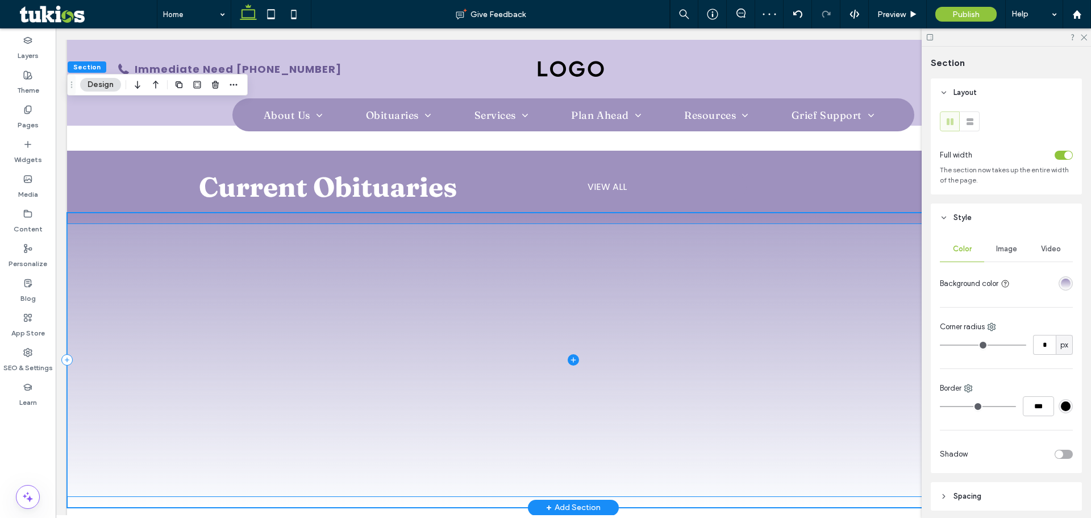
scroll to position [747, 0]
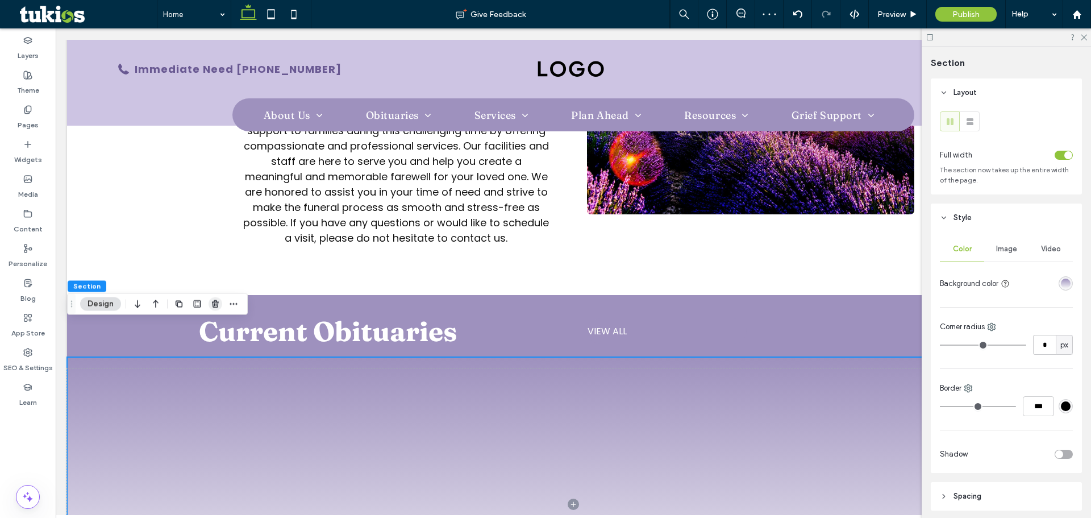
click at [214, 301] on icon "button" at bounding box center [215, 303] width 9 height 9
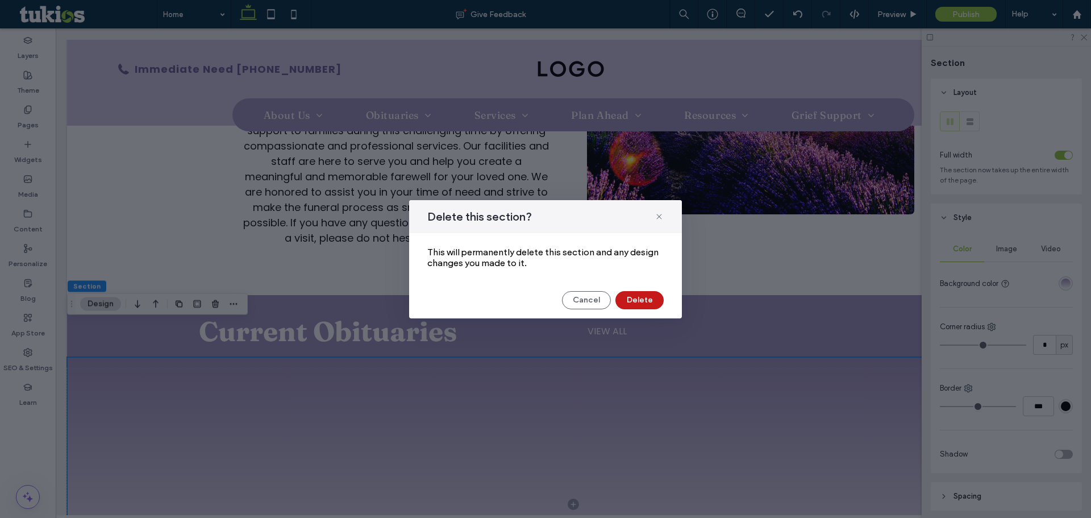
click at [643, 296] on button "Delete" at bounding box center [640, 300] width 48 height 18
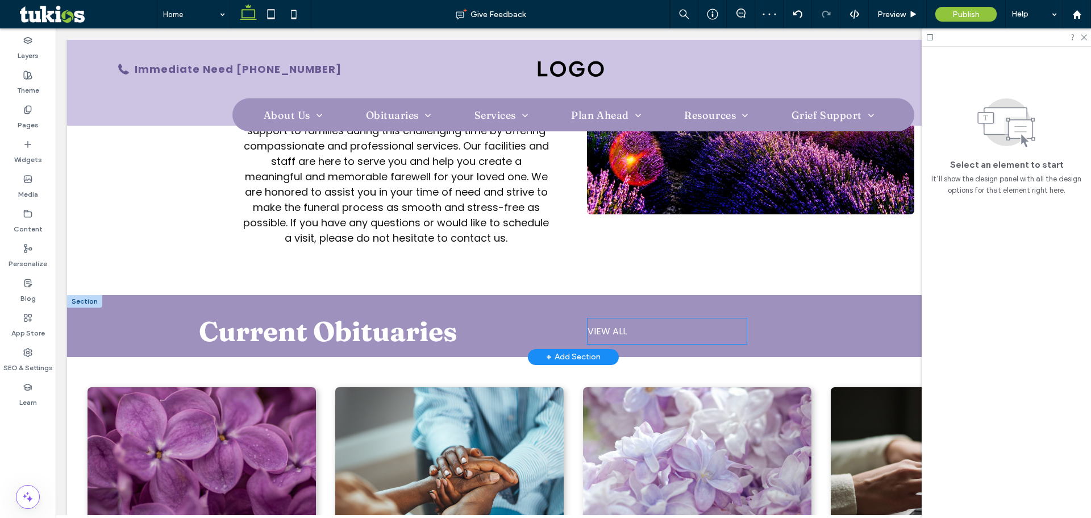
click at [638, 318] on link "VIEW ALL" at bounding box center [667, 331] width 159 height 26
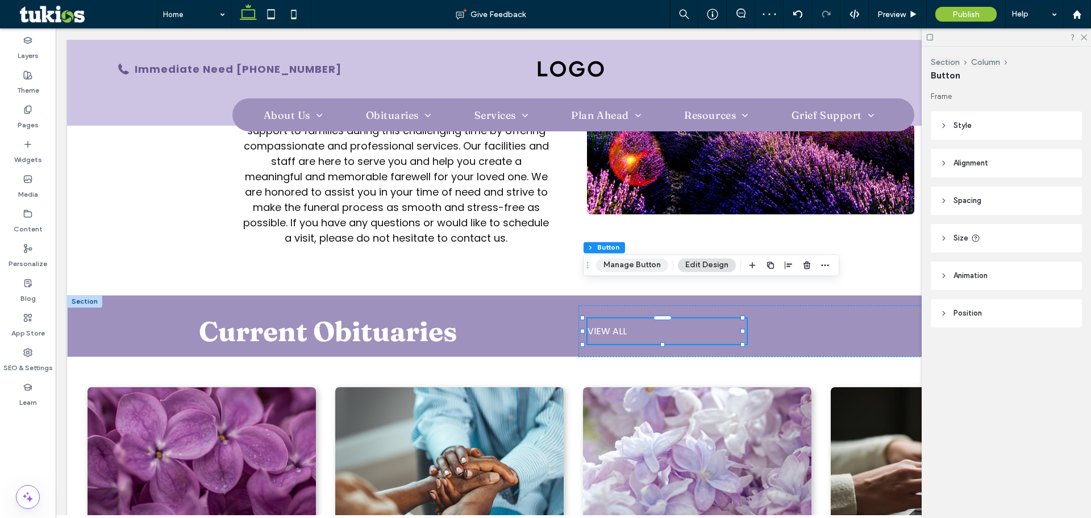
click at [639, 266] on button "Manage Button" at bounding box center [632, 265] width 72 height 14
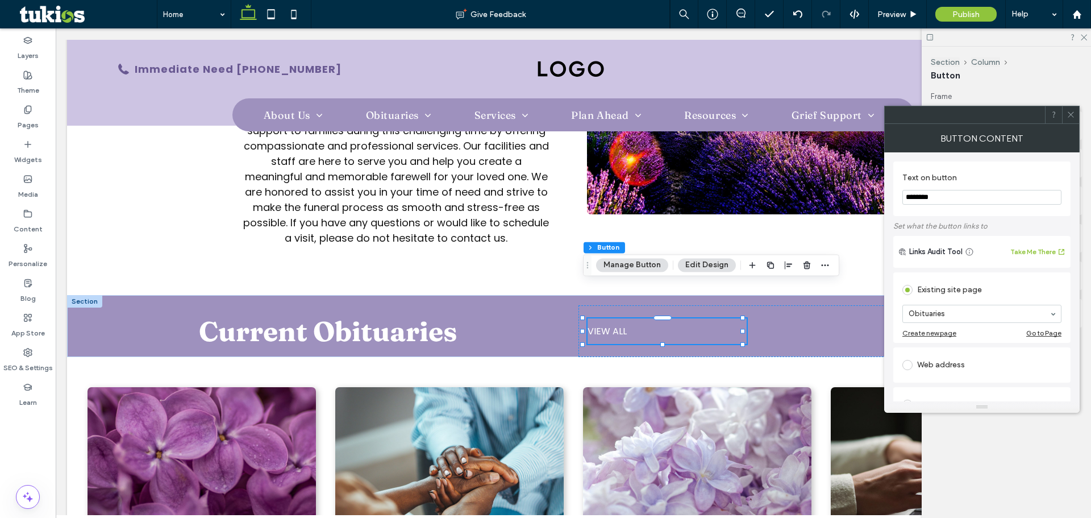
click at [1069, 117] on icon at bounding box center [1071, 114] width 9 height 9
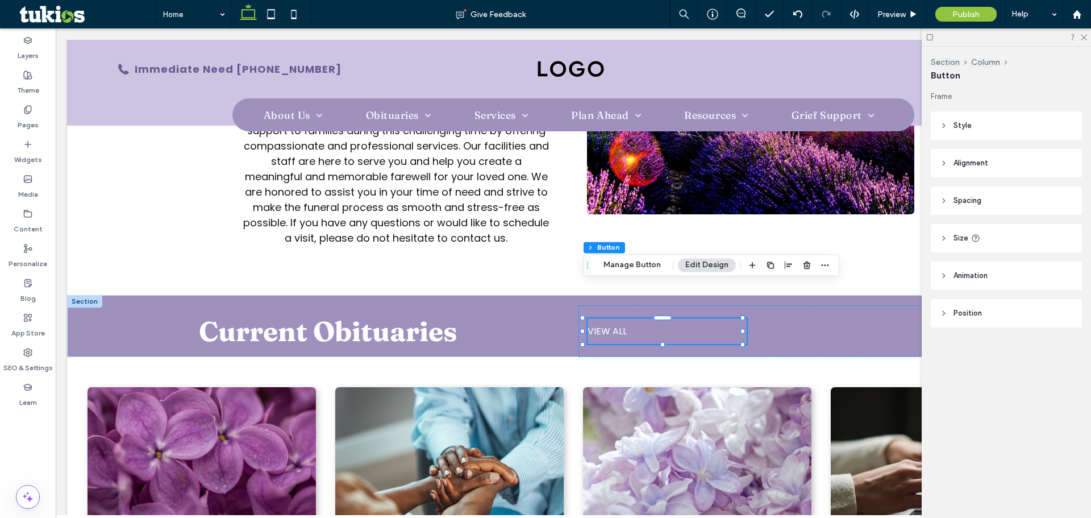
click at [988, 130] on header "Style" at bounding box center [1006, 125] width 151 height 28
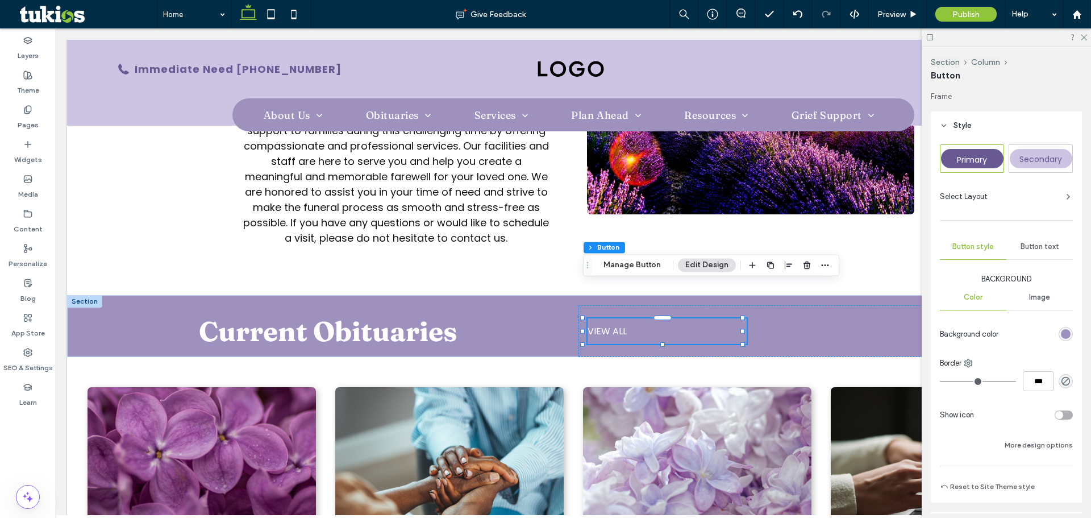
click at [1032, 163] on span "Secondary" at bounding box center [1041, 158] width 43 height 11
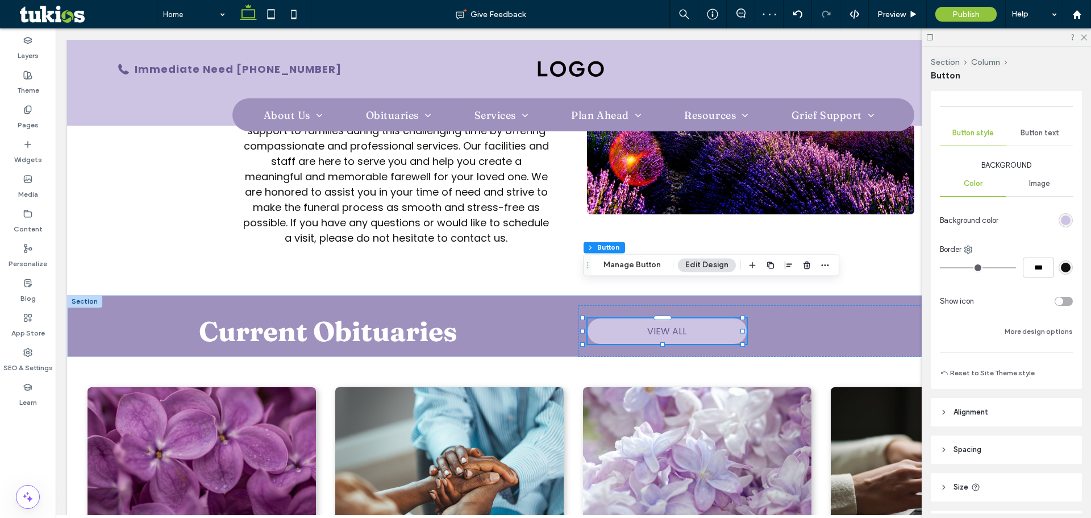
scroll to position [171, 0]
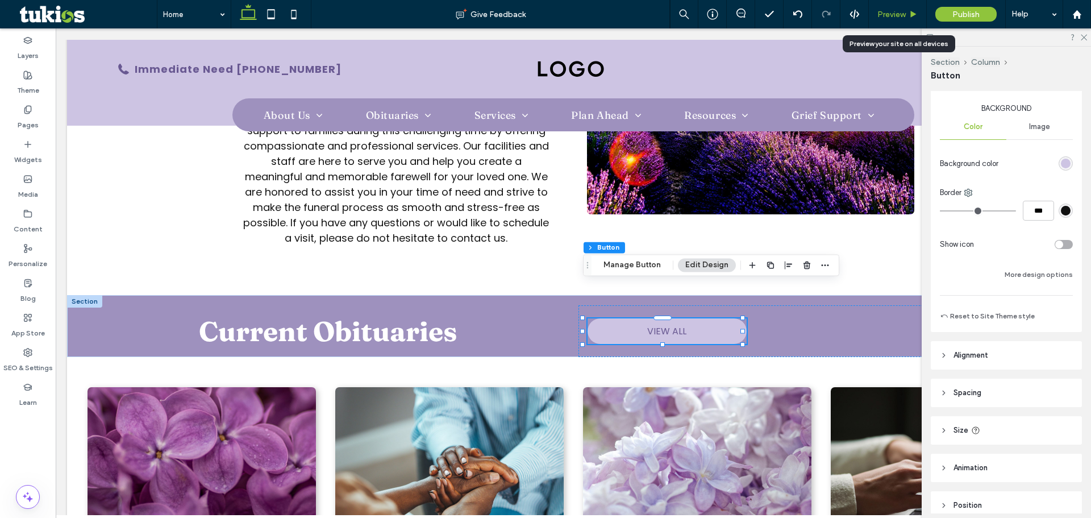
click at [895, 14] on span "Preview" at bounding box center [892, 15] width 28 height 10
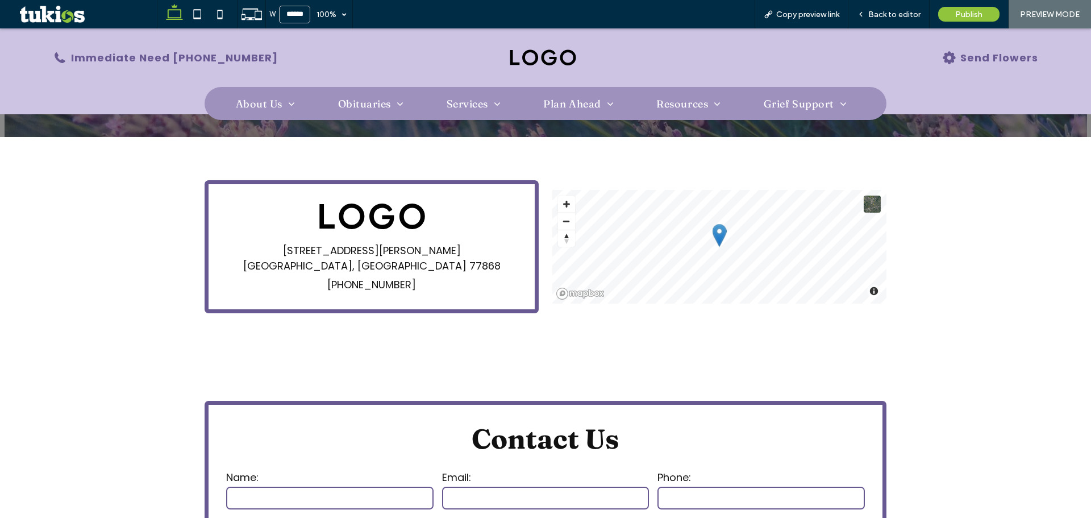
scroll to position [1648, 0]
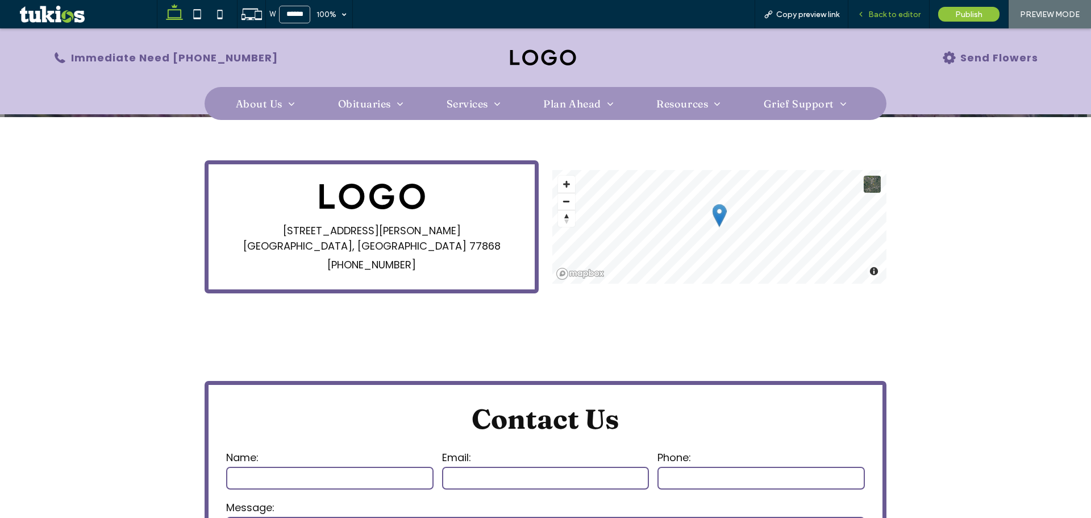
click at [900, 10] on span "Back to editor" at bounding box center [894, 15] width 52 height 10
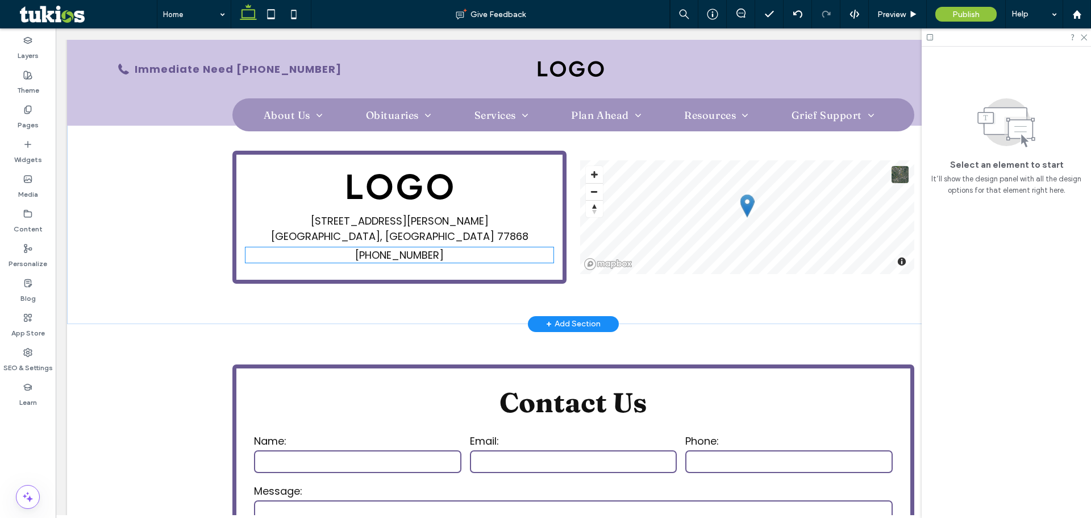
scroll to position [1648, 0]
click at [419, 248] on link "(555) 555-5555" at bounding box center [399, 255] width 89 height 14
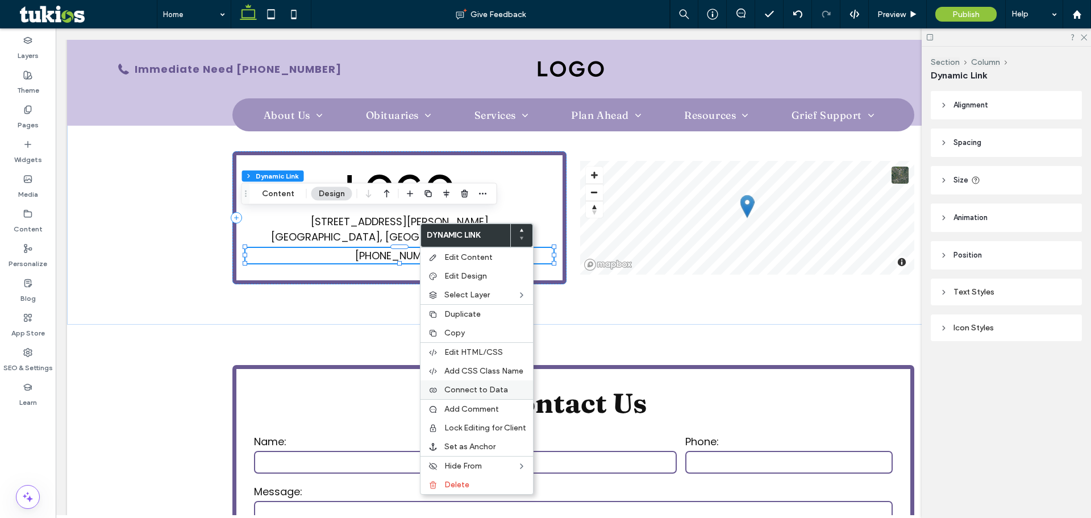
click at [489, 392] on span "Connect to Data" at bounding box center [476, 390] width 64 height 10
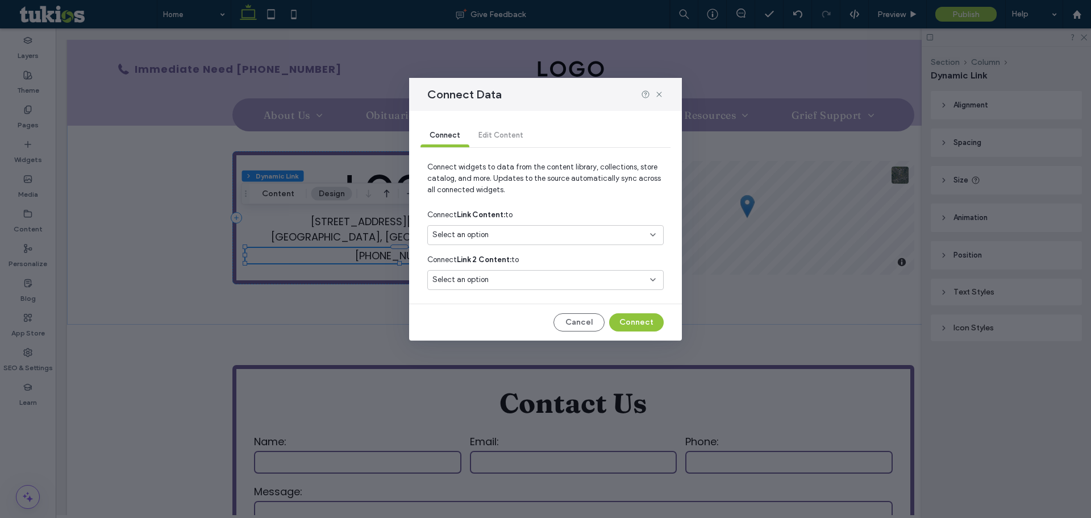
click at [493, 224] on div "Connect Link Content: to" at bounding box center [545, 215] width 236 height 20
click at [510, 238] on div "Select an option" at bounding box center [539, 234] width 213 height 11
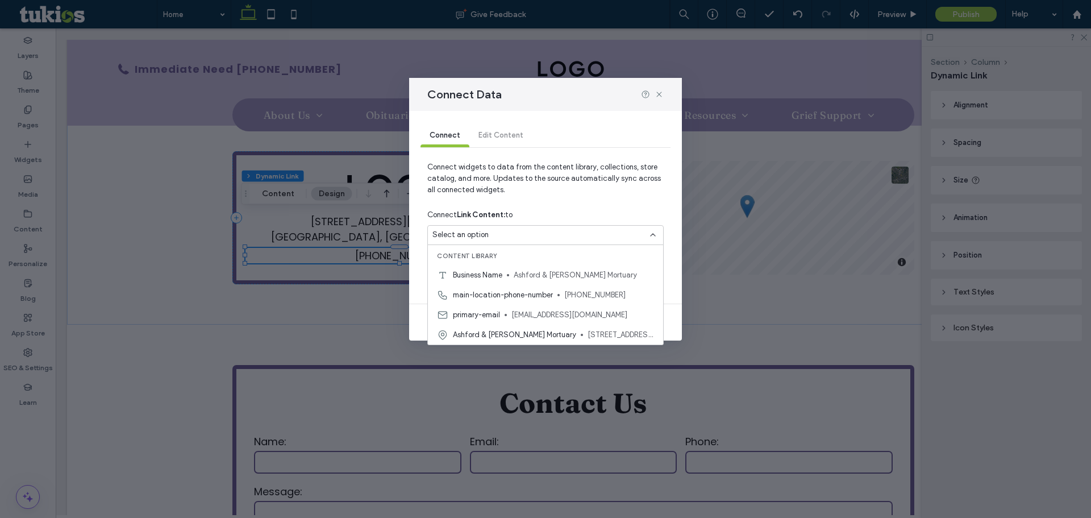
click at [543, 187] on span "Connect widgets to data from the content library, collections, store catalog, a…" at bounding box center [545, 182] width 236 height 43
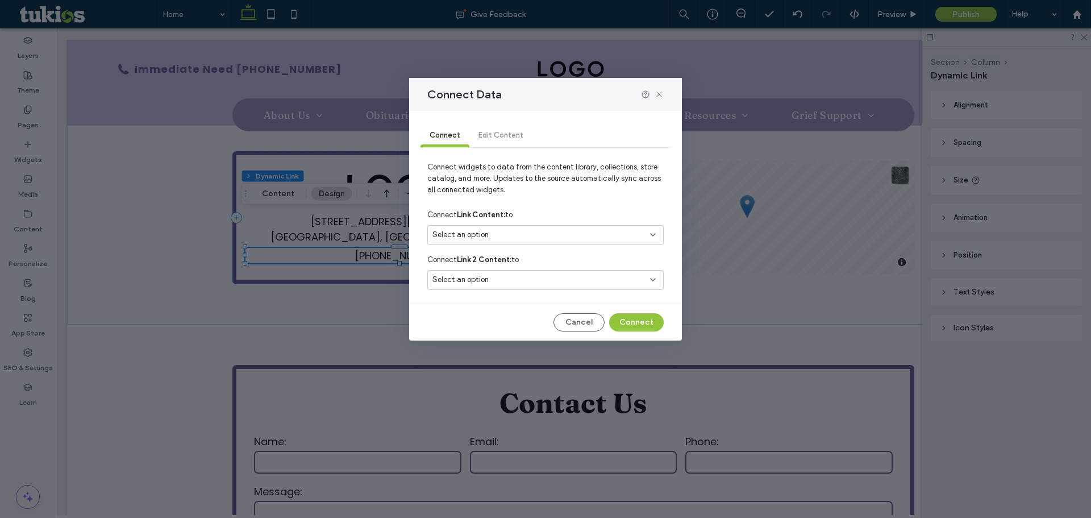
click at [492, 300] on div "Connect Edit Content Connect widgets to data from the content library, collecti…" at bounding box center [545, 226] width 273 height 230
click at [489, 275] on div "Select an option" at bounding box center [539, 279] width 213 height 11
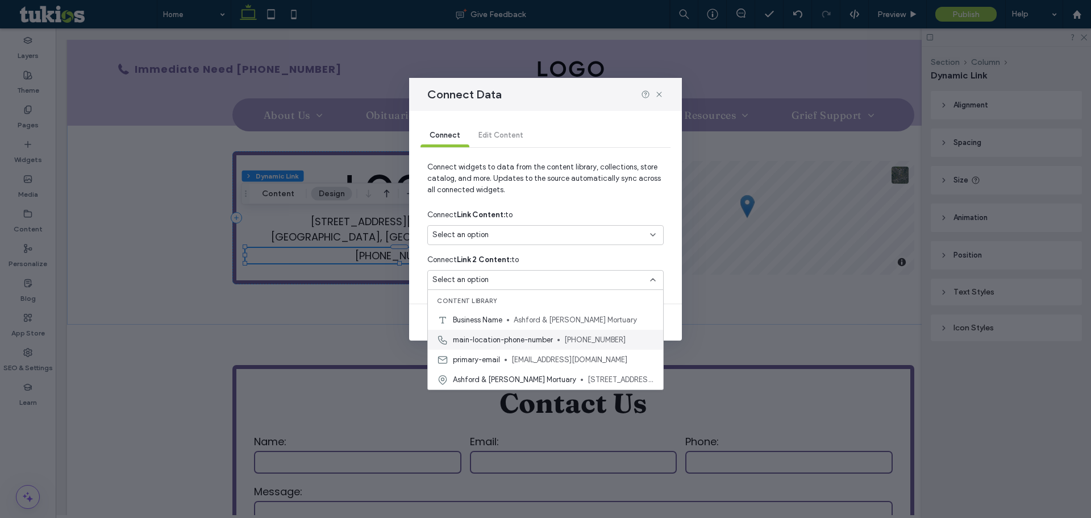
click at [525, 337] on span "main-location-phone-number" at bounding box center [503, 339] width 100 height 11
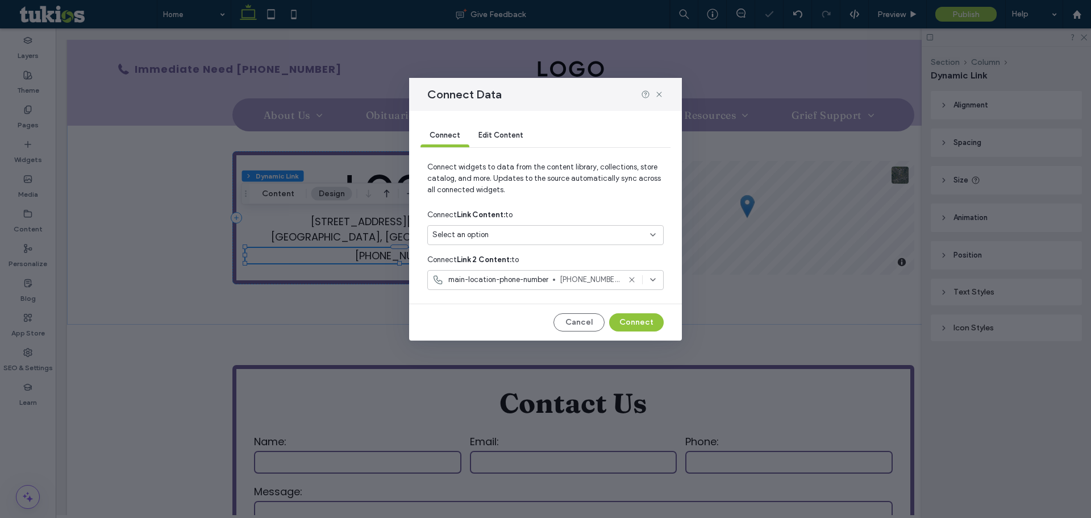
click at [514, 131] on span "Edit Content" at bounding box center [501, 135] width 45 height 9
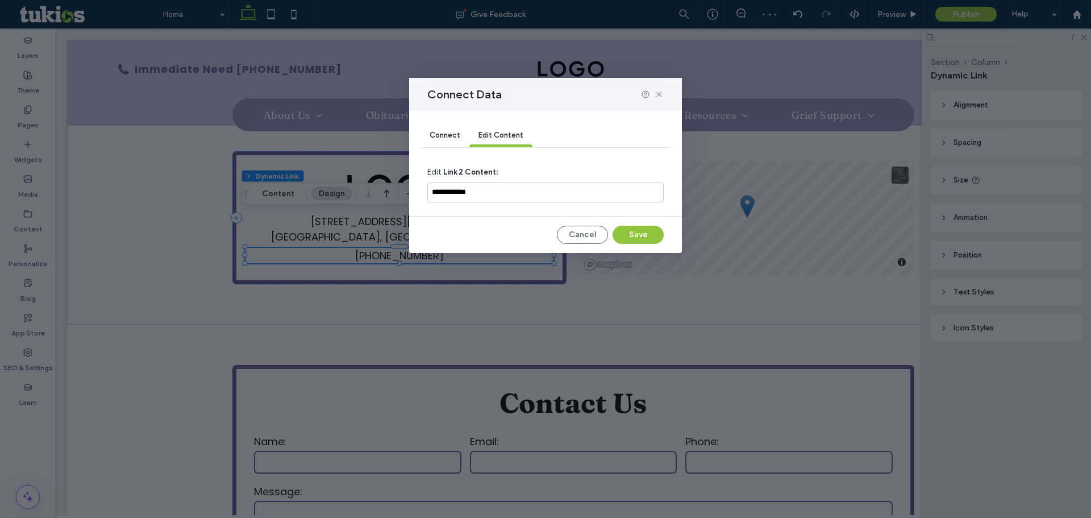
click at [462, 132] on div "Connect" at bounding box center [445, 135] width 49 height 23
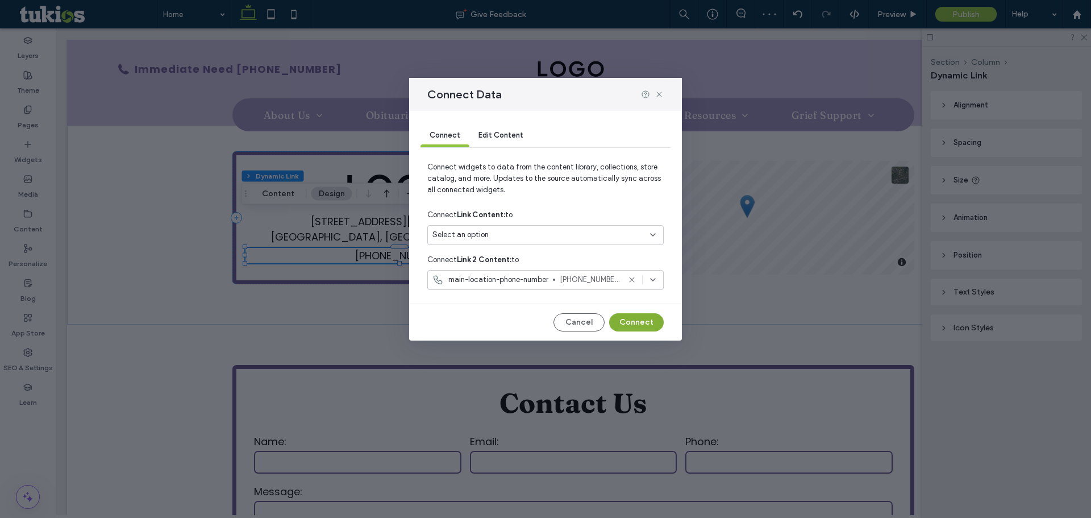
click at [632, 323] on button "Connect" at bounding box center [636, 322] width 55 height 18
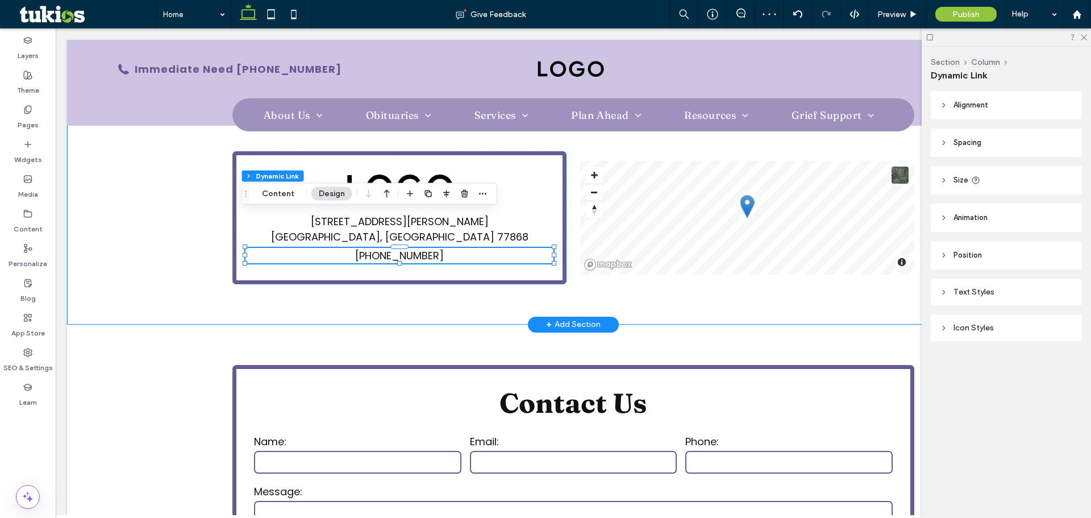
click at [501, 263] on div "1201 W Farquhar St. Navasota, TX 77868 (555) 555-5555 © Mapbox © OpenStreetMap …" at bounding box center [573, 217] width 682 height 214
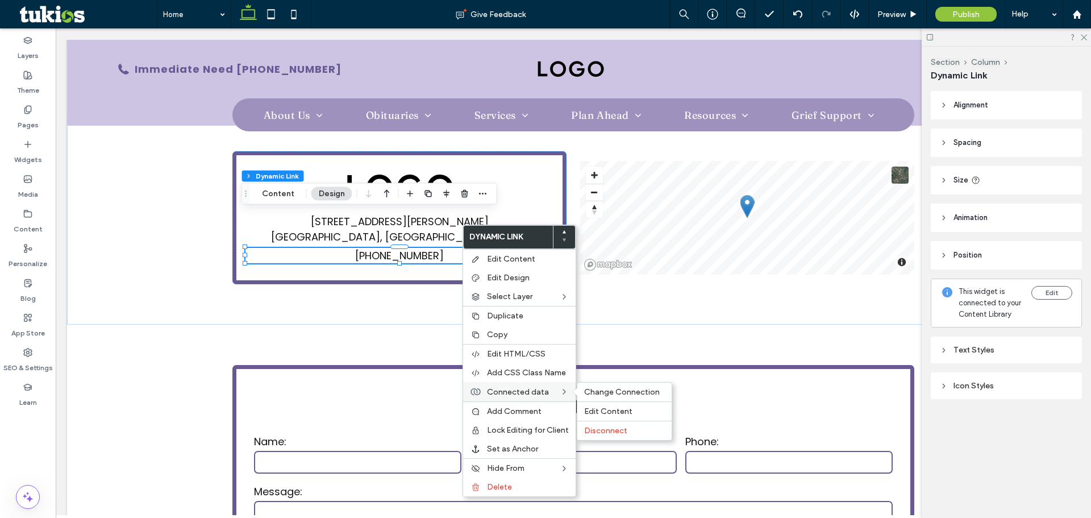
click at [552, 388] on label "Connected data" at bounding box center [523, 392] width 73 height 10
click at [595, 392] on span "Change Connection" at bounding box center [622, 392] width 76 height 10
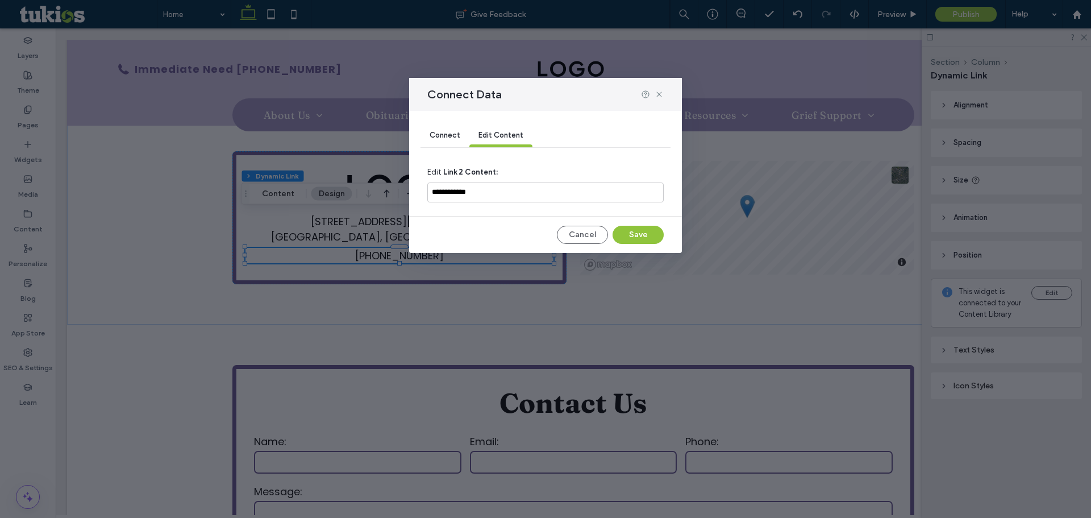
click at [461, 129] on div "Connect" at bounding box center [445, 135] width 49 height 23
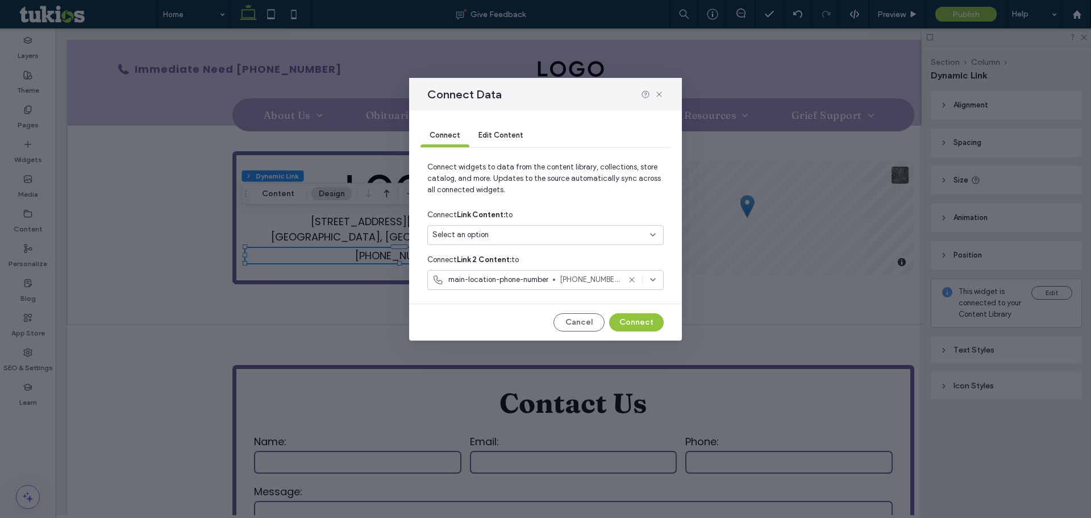
click at [476, 236] on span "Select an option" at bounding box center [461, 234] width 56 height 11
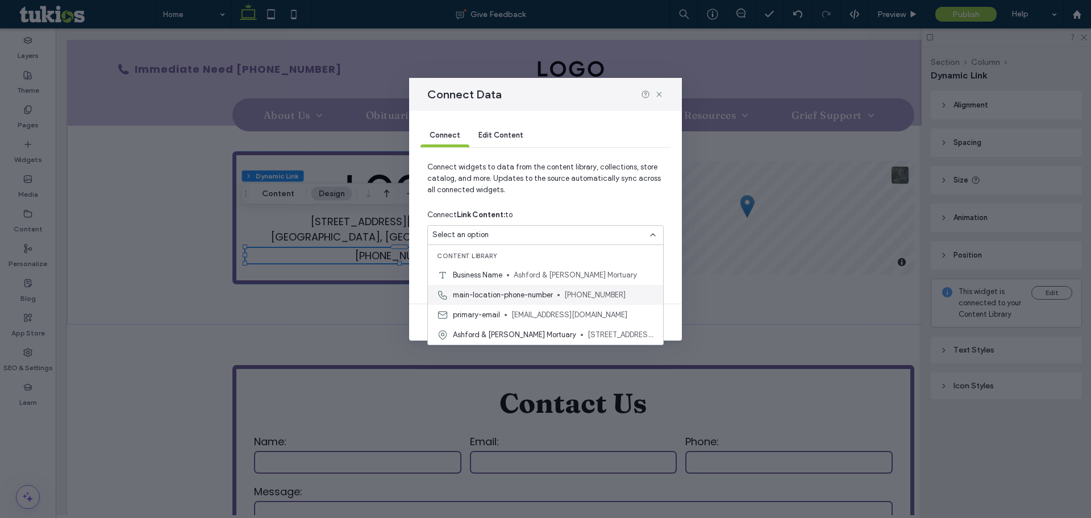
click at [512, 302] on div "main-location-phone-number 936-825-2525" at bounding box center [545, 295] width 235 height 20
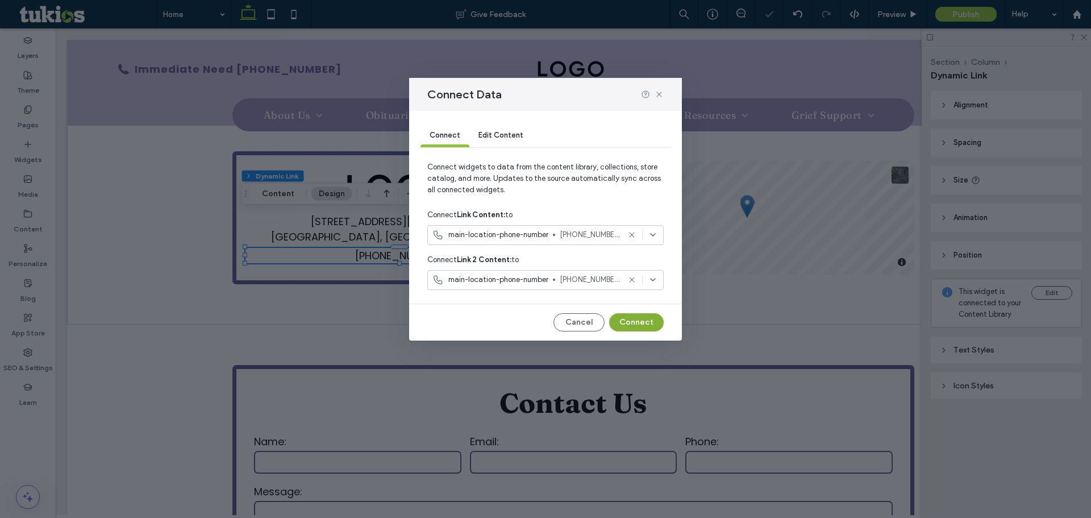
click at [631, 316] on button "Connect" at bounding box center [636, 322] width 55 height 18
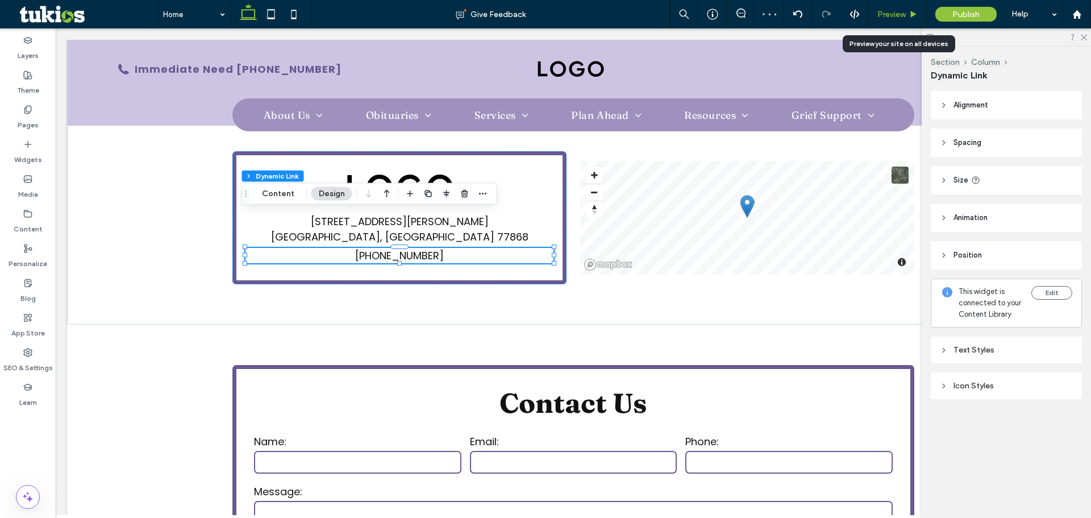
click at [901, 13] on span "Preview" at bounding box center [892, 15] width 28 height 10
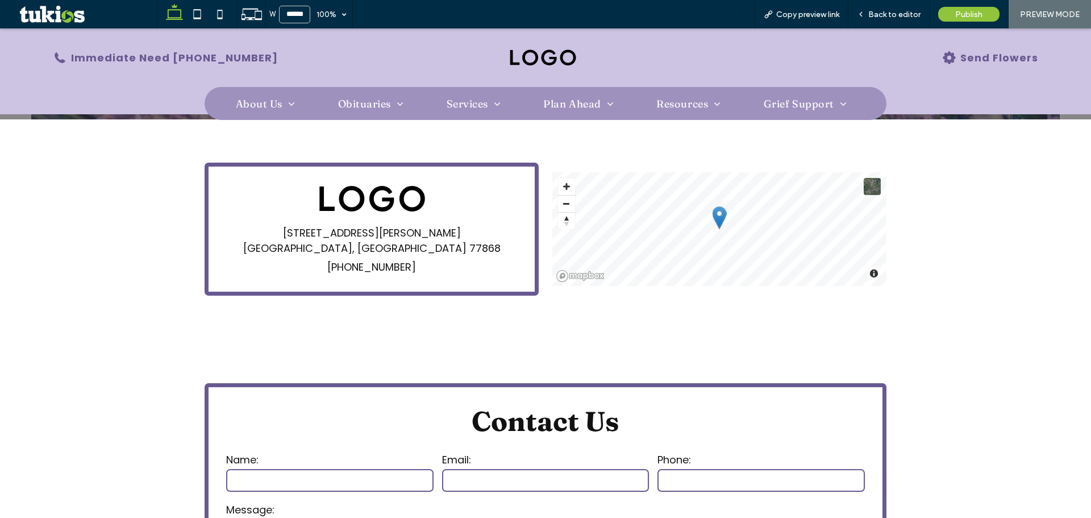
scroll to position [1648, 0]
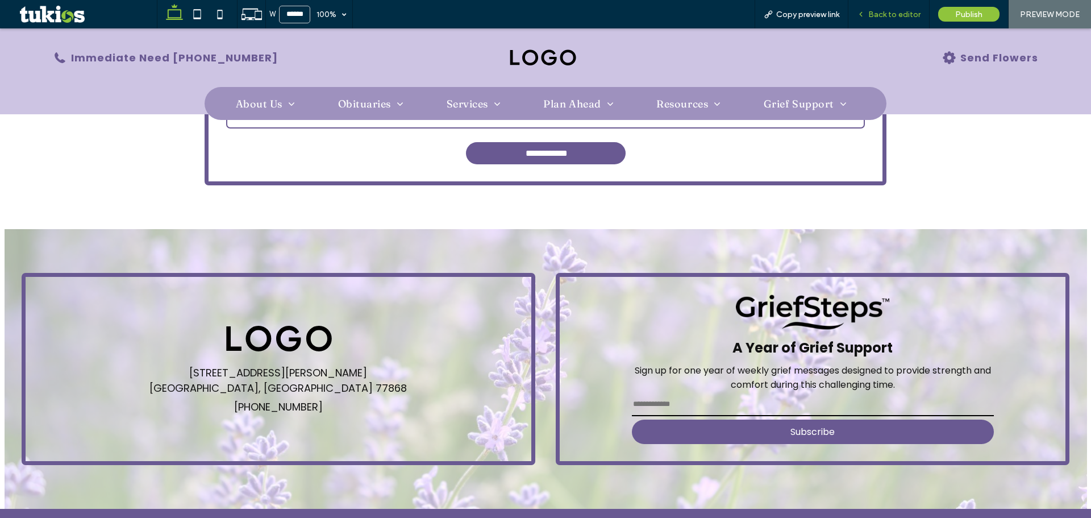
click at [892, 11] on span "Back to editor" at bounding box center [894, 15] width 52 height 10
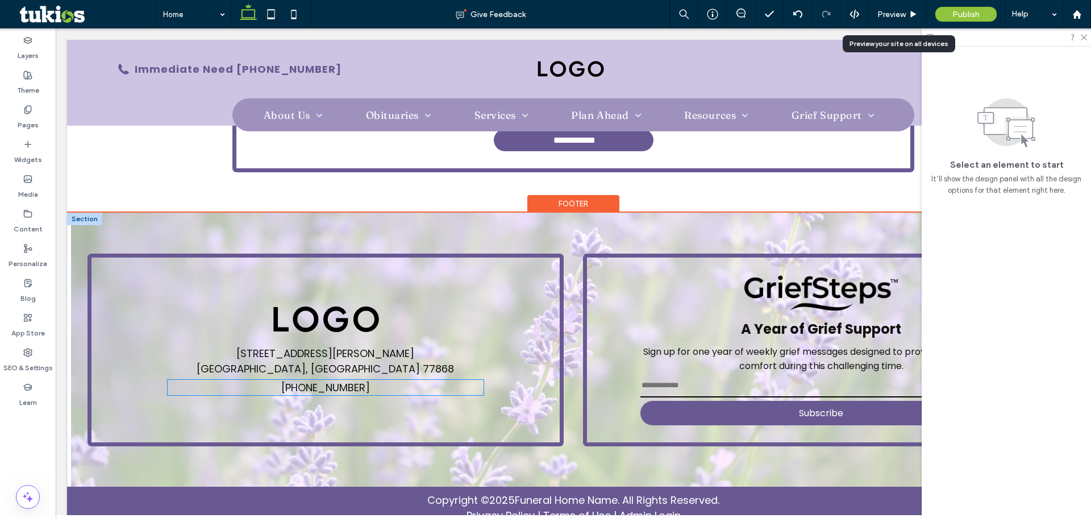
scroll to position [2067, 0]
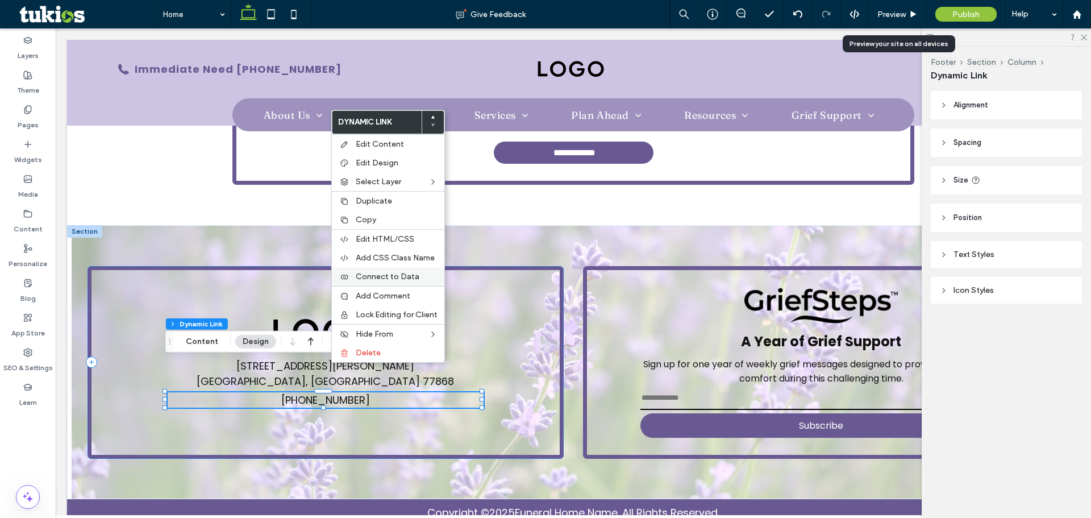
click at [400, 273] on span "Connect to Data" at bounding box center [388, 277] width 64 height 10
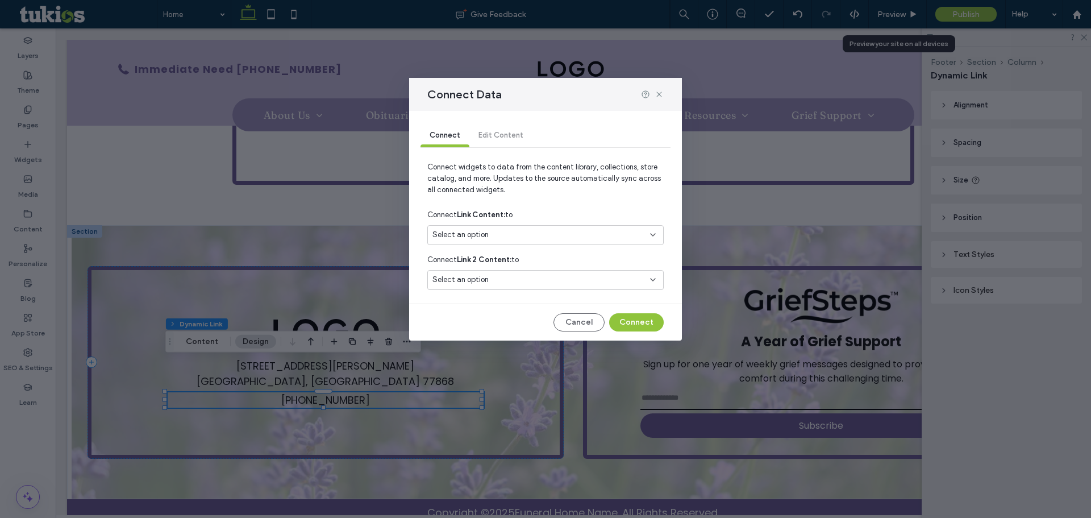
click at [480, 234] on span "Select an option" at bounding box center [461, 234] width 56 height 11
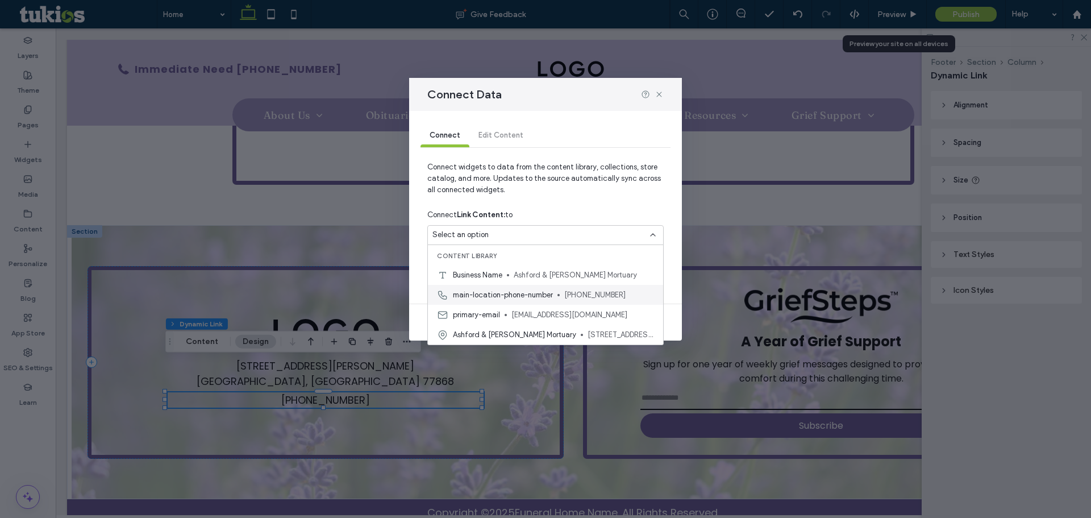
click at [545, 294] on span "main-location-phone-number" at bounding box center [503, 294] width 100 height 11
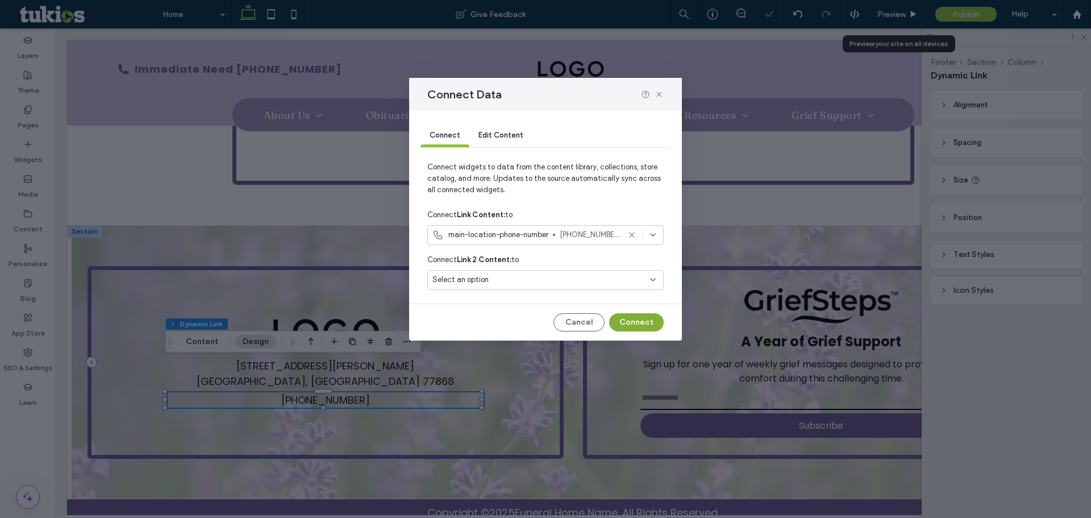
click at [630, 323] on button "Connect" at bounding box center [636, 322] width 55 height 18
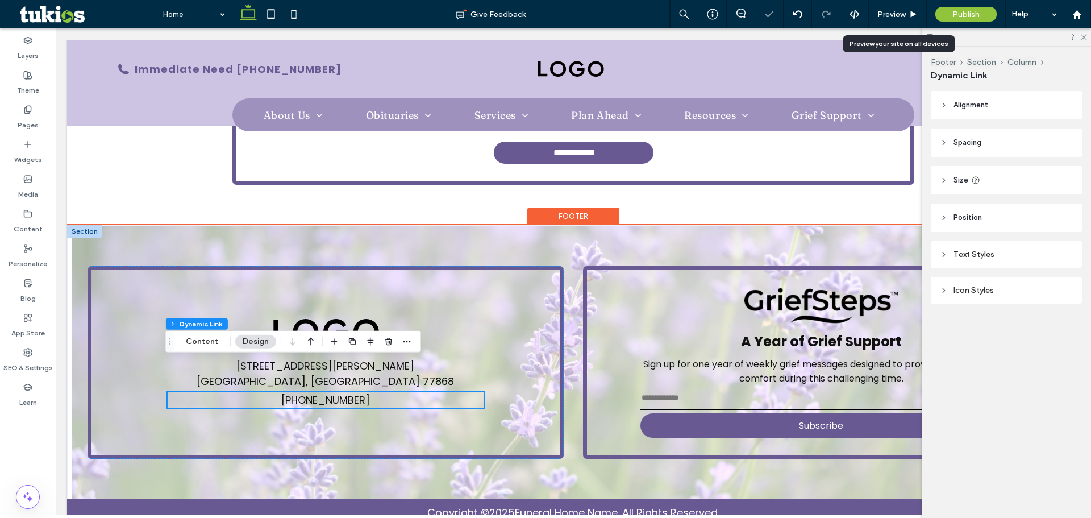
scroll to position [2072, 0]
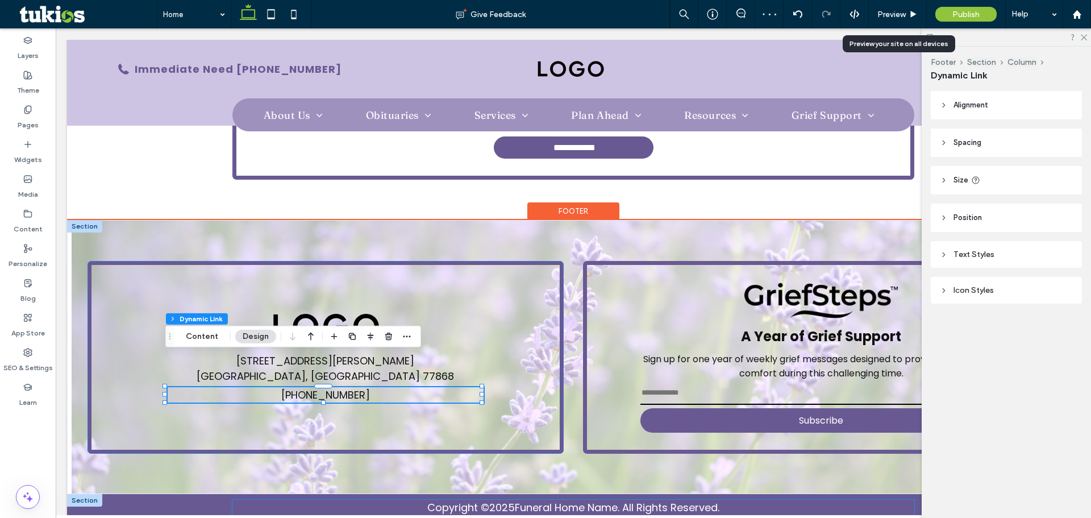
click at [589, 500] on div "Copyright © 2025 Funeral Home Name. All Rights Reserved. Privacy Policy | Terms…" at bounding box center [573, 515] width 682 height 31
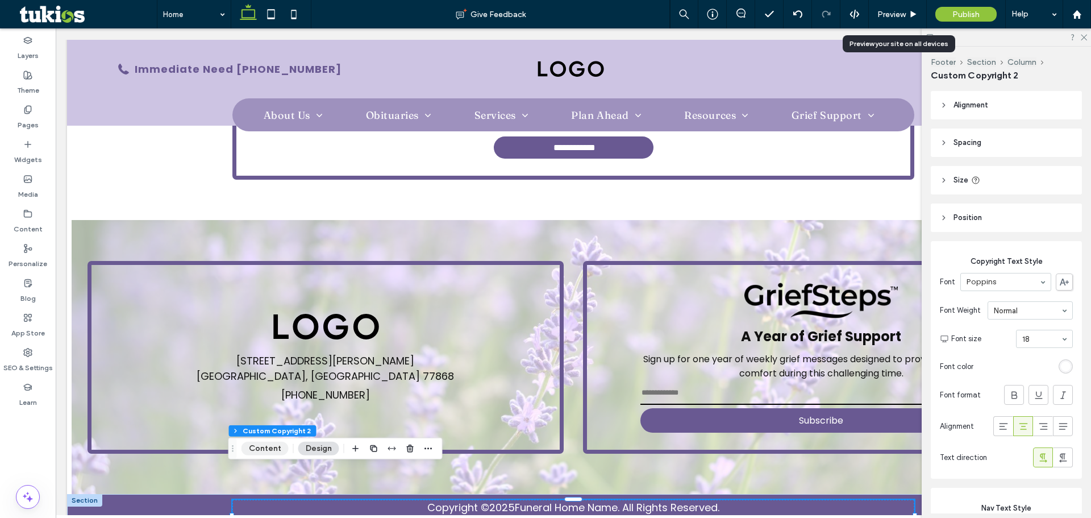
click at [269, 449] on button "Content" at bounding box center [265, 449] width 47 height 14
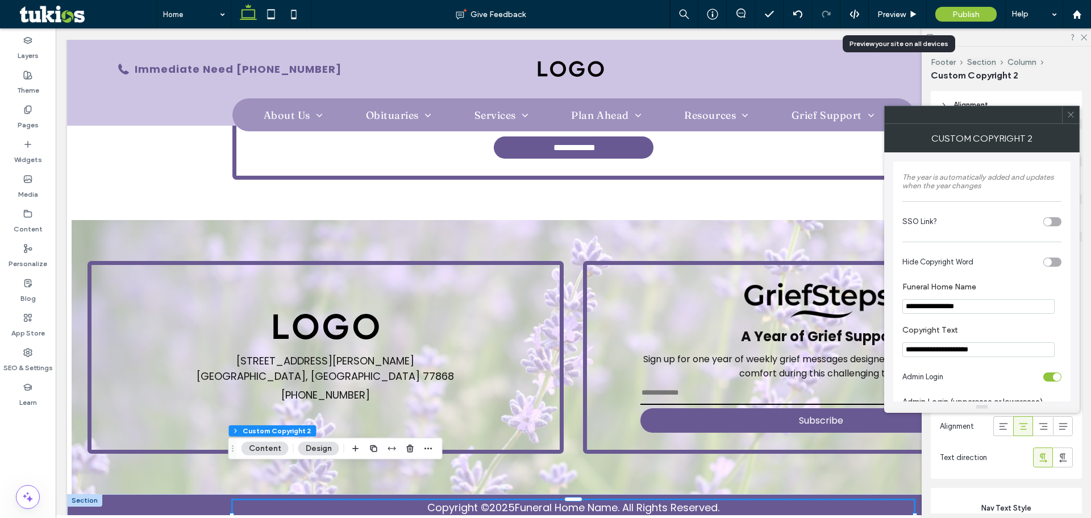
click at [950, 305] on input "**********" at bounding box center [979, 306] width 152 height 15
paste input "********"
type input "**********"
click at [990, 282] on label "Funeral Home Name" at bounding box center [980, 288] width 155 height 13
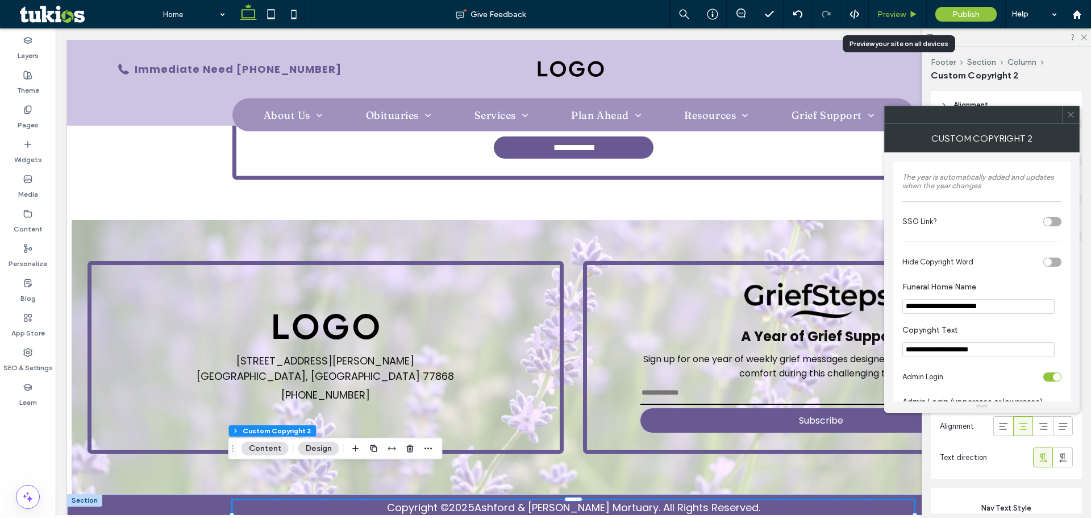
click at [908, 16] on div "Preview" at bounding box center [897, 15] width 57 height 10
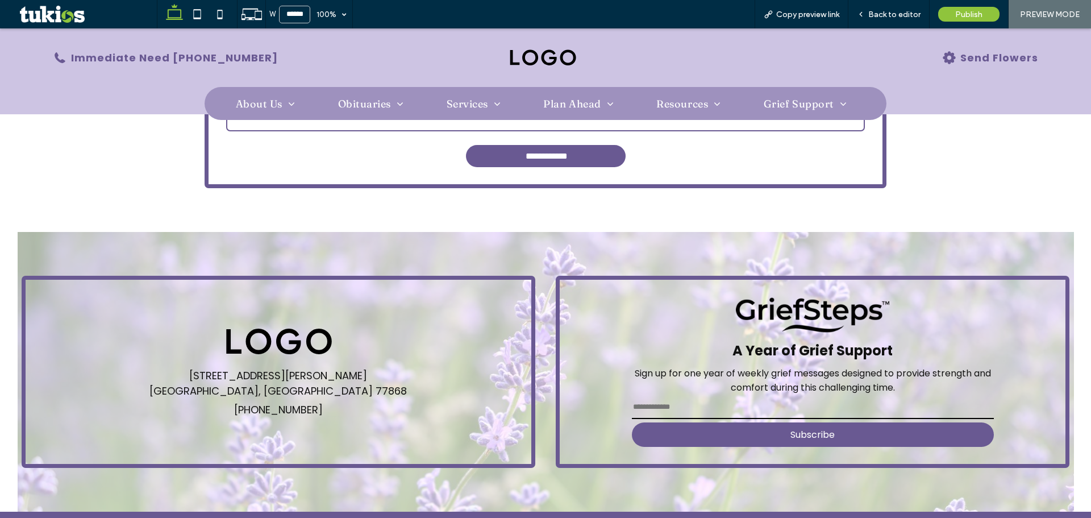
scroll to position [2082, 0]
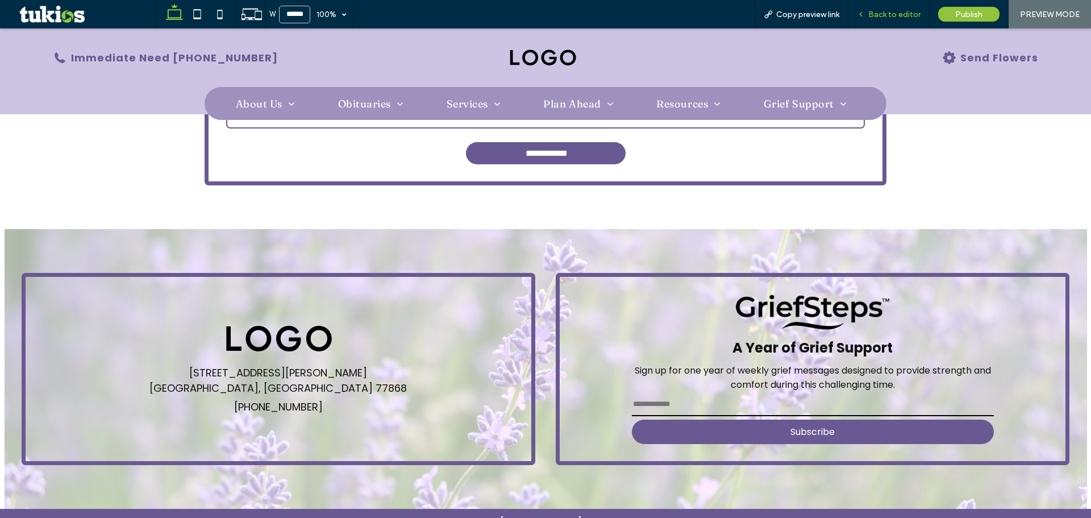
click at [905, 13] on span "Back to editor" at bounding box center [894, 15] width 52 height 10
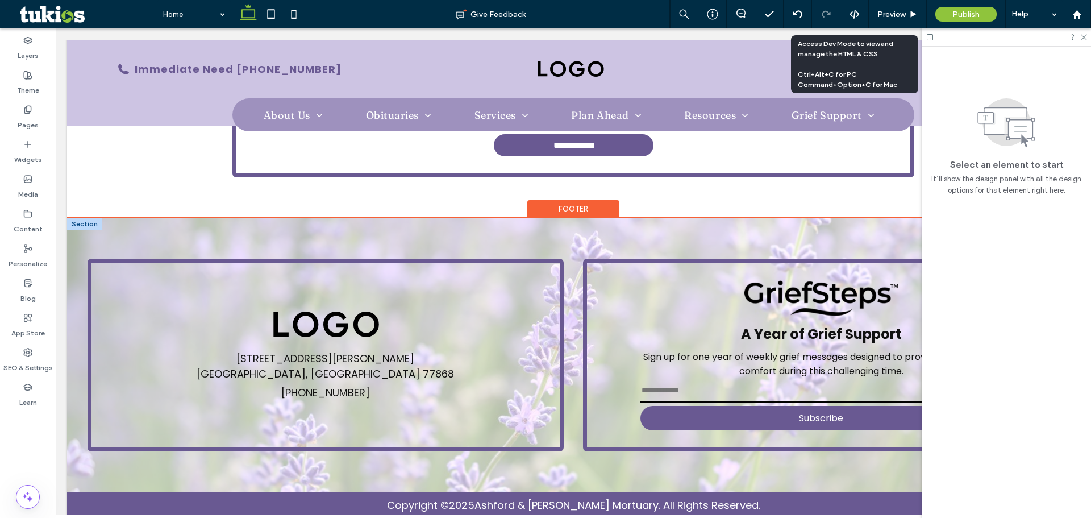
scroll to position [2072, 0]
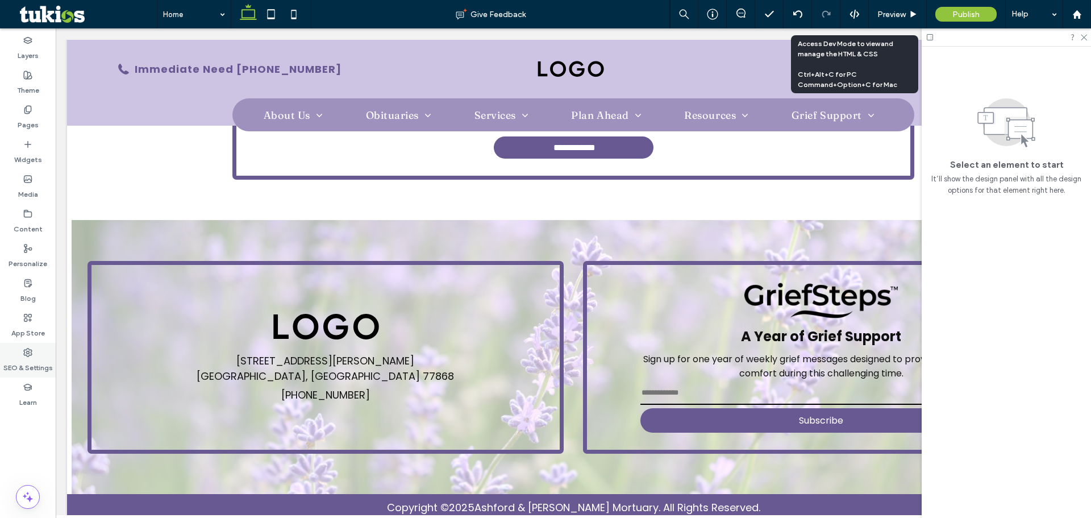
click at [23, 357] on label "SEO & Settings" at bounding box center [27, 365] width 49 height 16
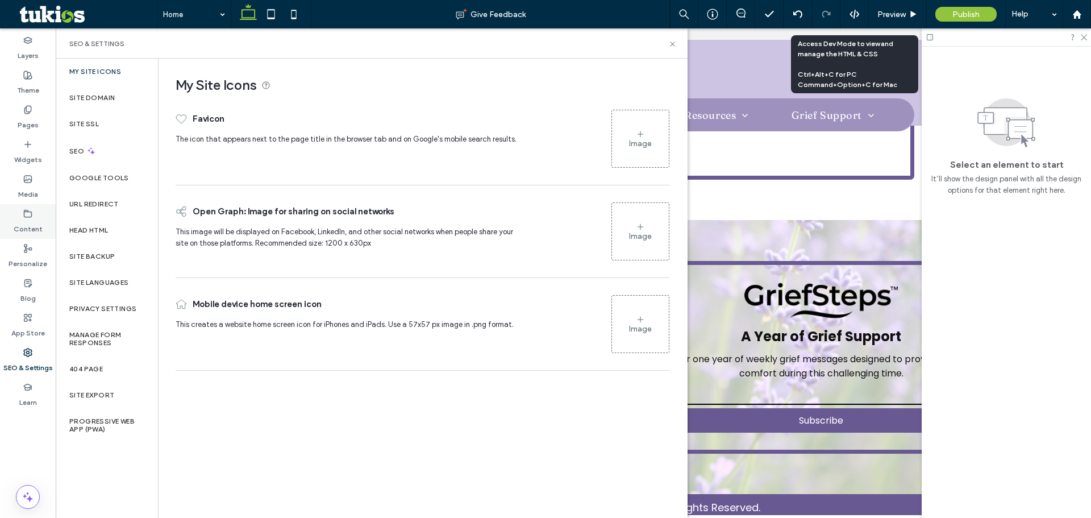
click at [30, 219] on label "Content" at bounding box center [28, 226] width 29 height 16
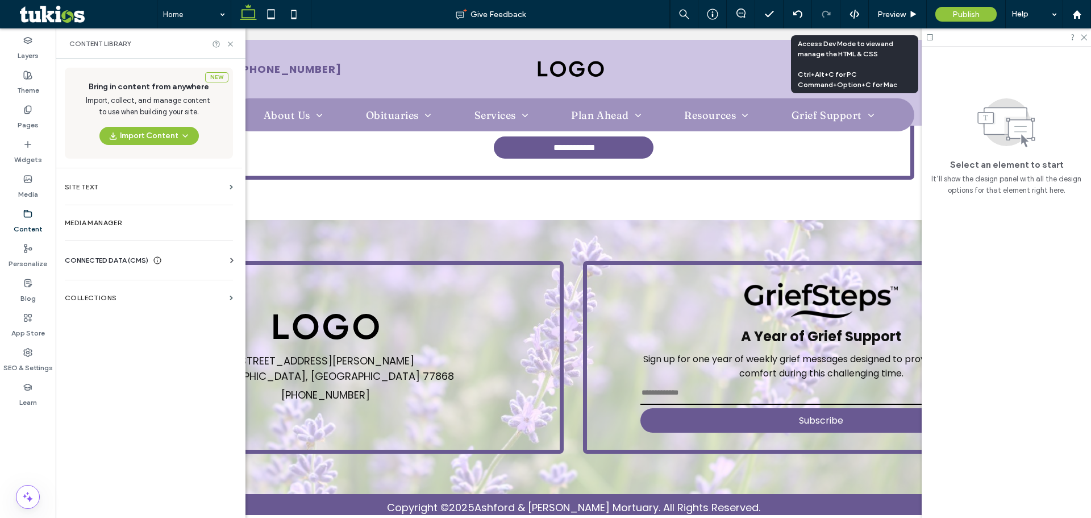
click at [127, 263] on span "CONNECTED DATA (CMS)" at bounding box center [107, 260] width 84 height 11
click at [131, 285] on label "Business Info" at bounding box center [151, 288] width 155 height 8
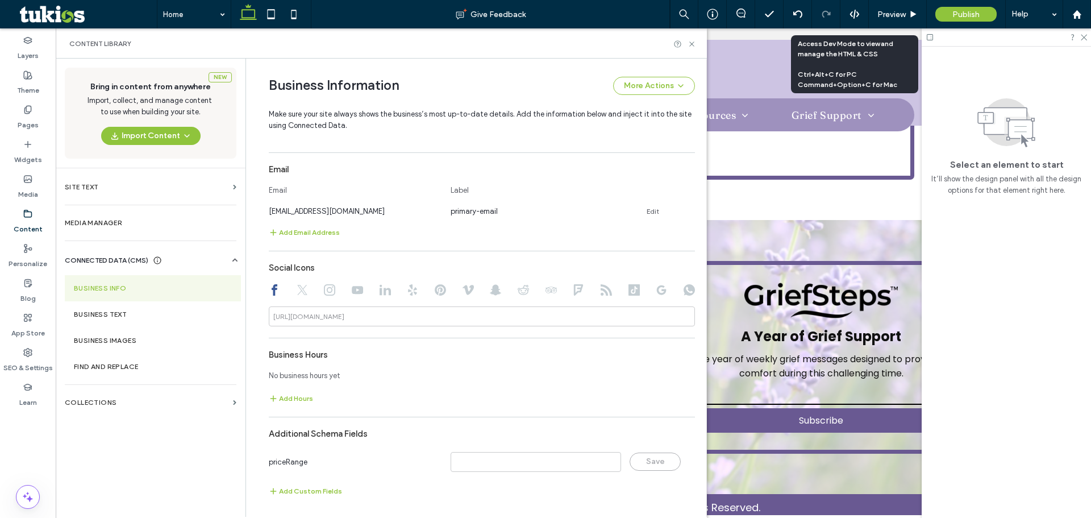
scroll to position [435, 0]
click at [365, 311] on input at bounding box center [482, 315] width 426 height 20
paste input "**********"
type input "**********"
click at [392, 335] on div "**********" at bounding box center [482, 200] width 426 height 603
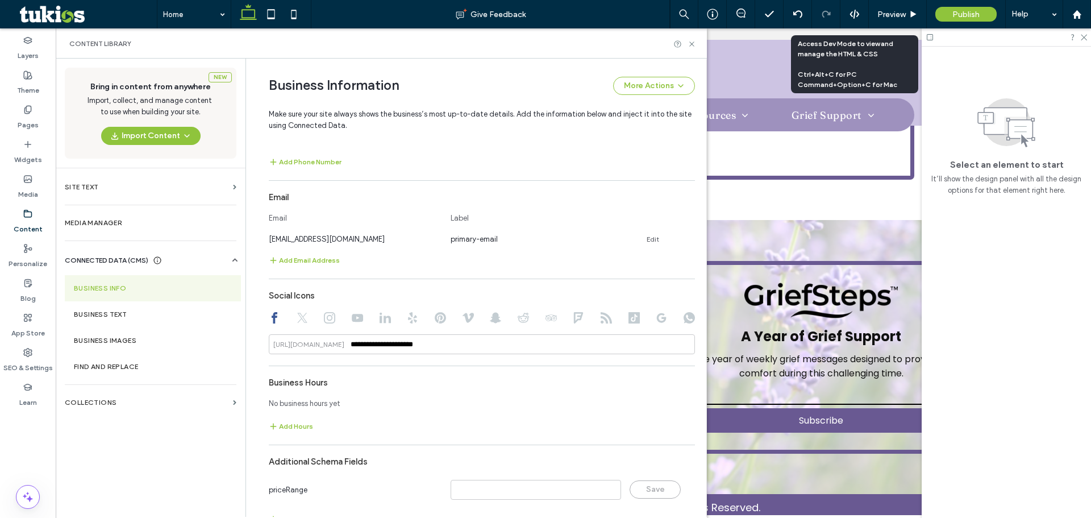
scroll to position [379, 0]
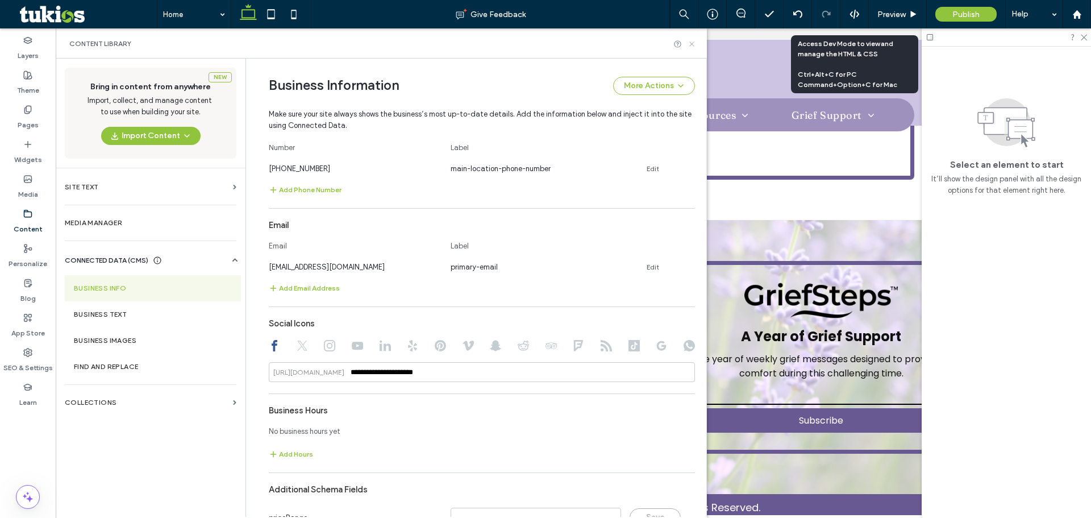
click at [690, 42] on use at bounding box center [691, 43] width 5 height 5
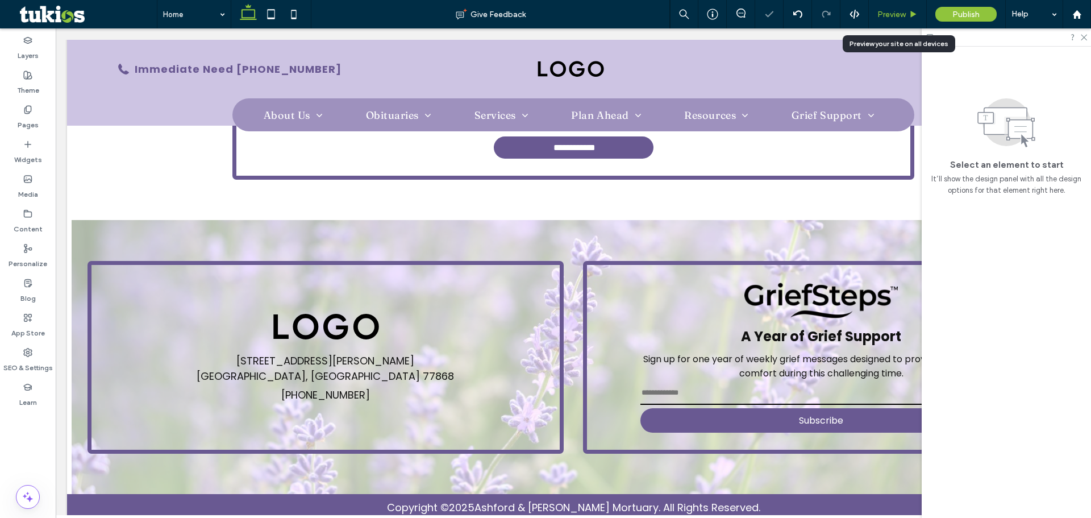
click at [896, 14] on span "Preview" at bounding box center [892, 15] width 28 height 10
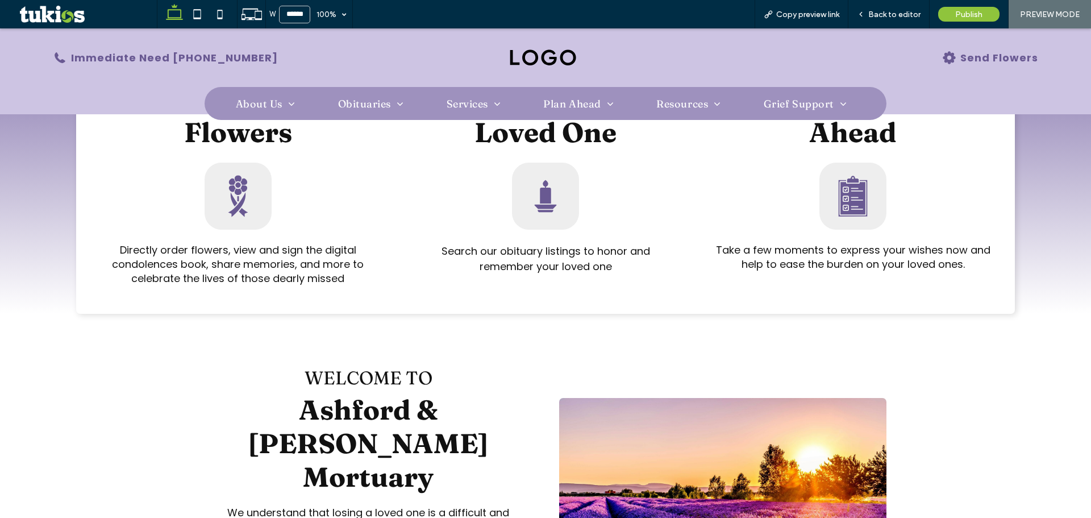
scroll to position [341, 0]
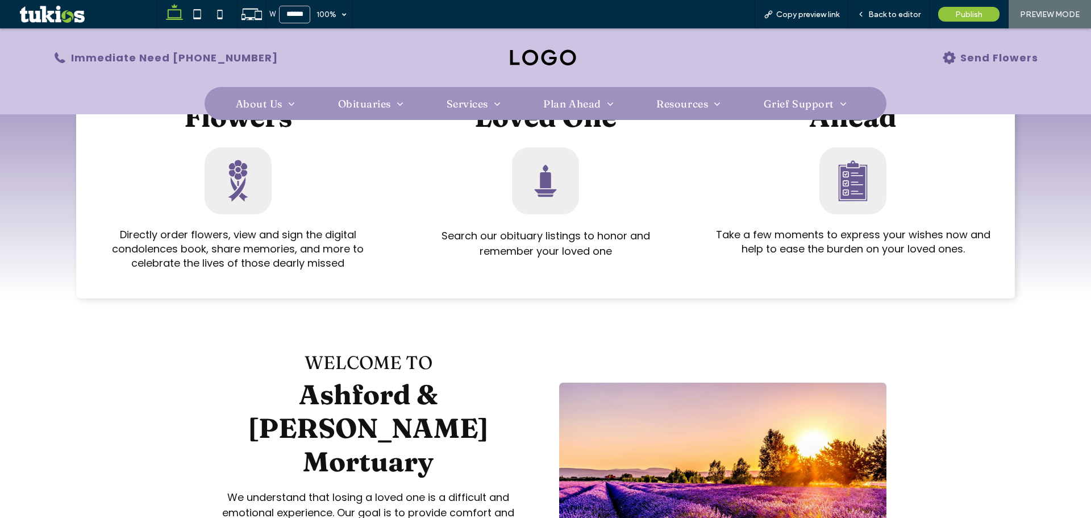
click at [516, 69] on div at bounding box center [543, 58] width 329 height 36
click at [517, 67] on img at bounding box center [543, 57] width 68 height 19
click at [520, 49] on div at bounding box center [545, 259] width 1091 height 518
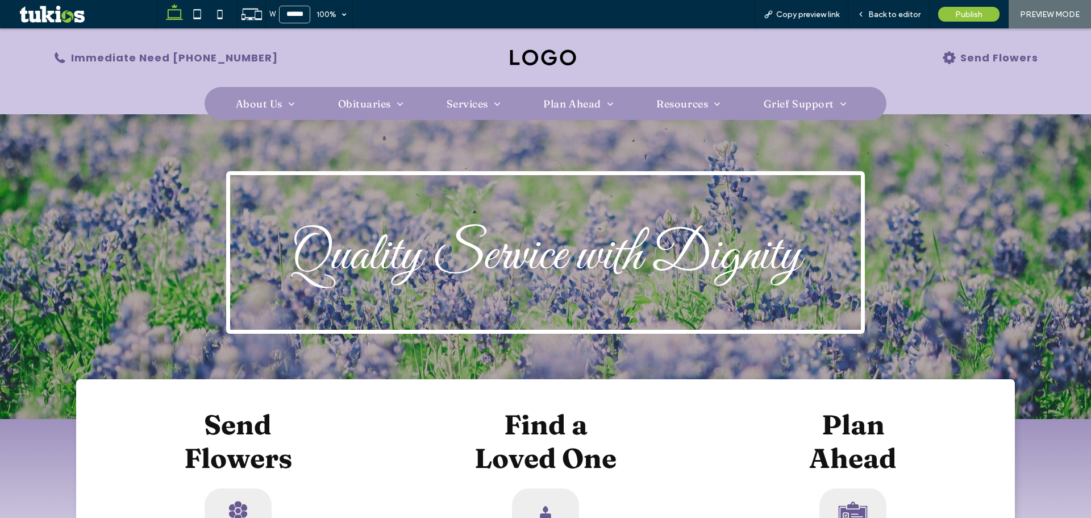
scroll to position [0, 0]
click at [410, 392] on div "Send ﻿ Flowers Directly order flowers, view and sign the digital condolences bo…" at bounding box center [545, 509] width 938 height 260
click at [889, 14] on span "Back to editor" at bounding box center [894, 15] width 52 height 10
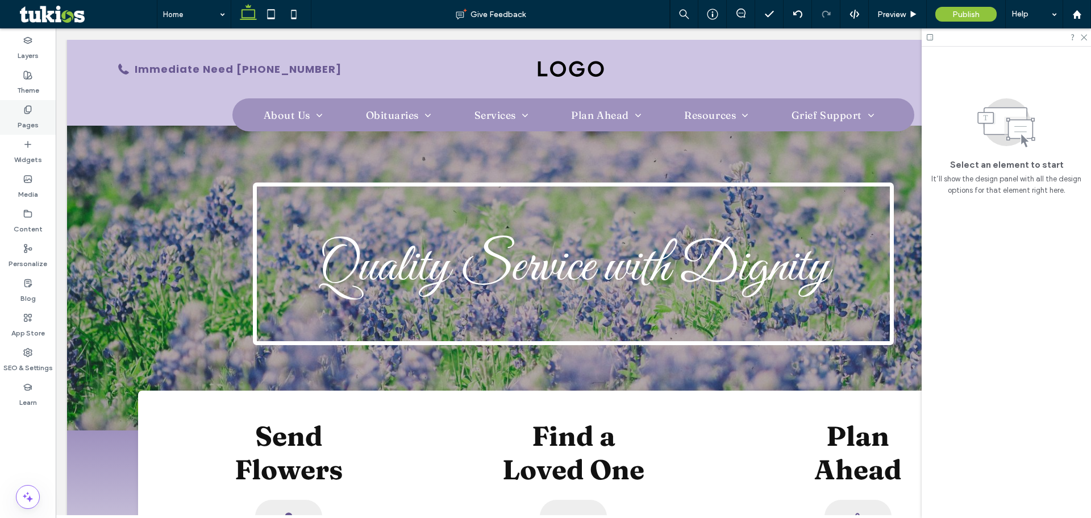
click at [41, 117] on div "Pages" at bounding box center [28, 117] width 56 height 35
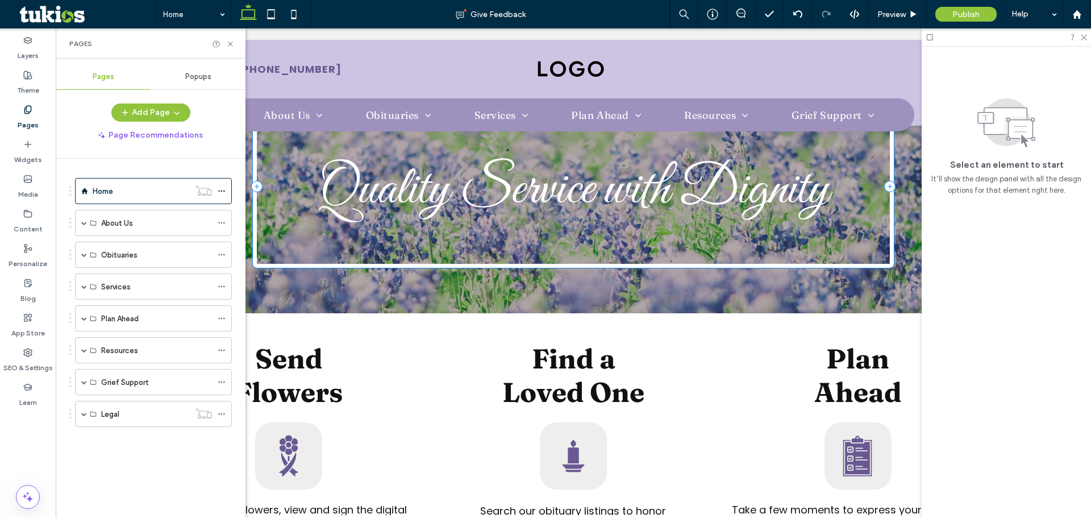
scroll to position [284, 0]
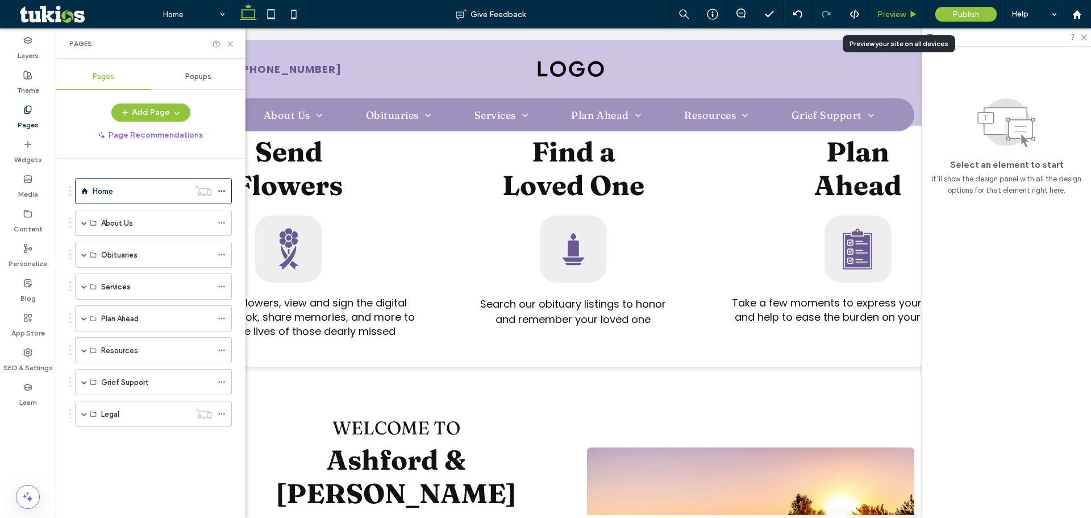
click at [911, 13] on icon at bounding box center [913, 14] width 9 height 9
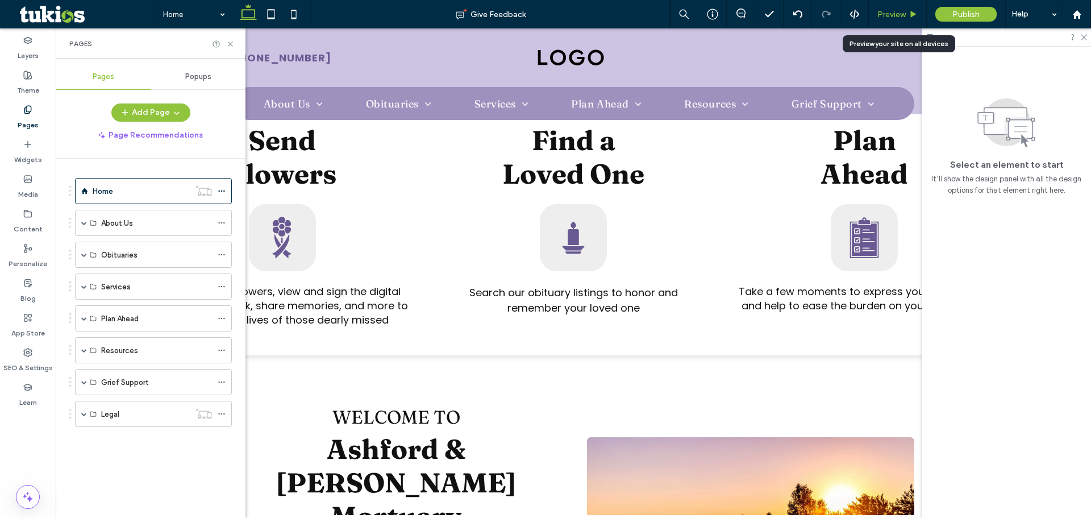
scroll to position [273, 0]
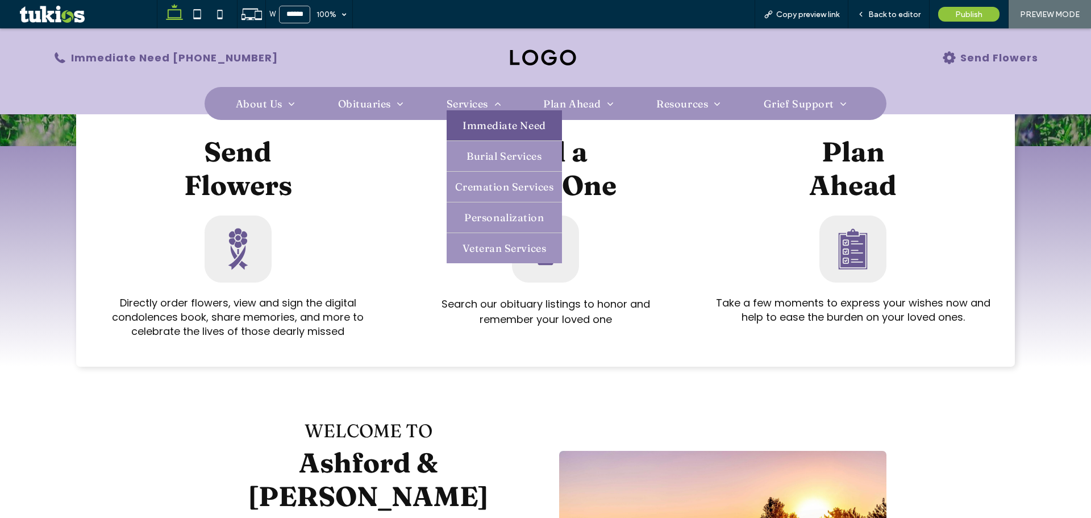
click at [491, 126] on span "Immediate Need" at bounding box center [505, 125] width 84 height 13
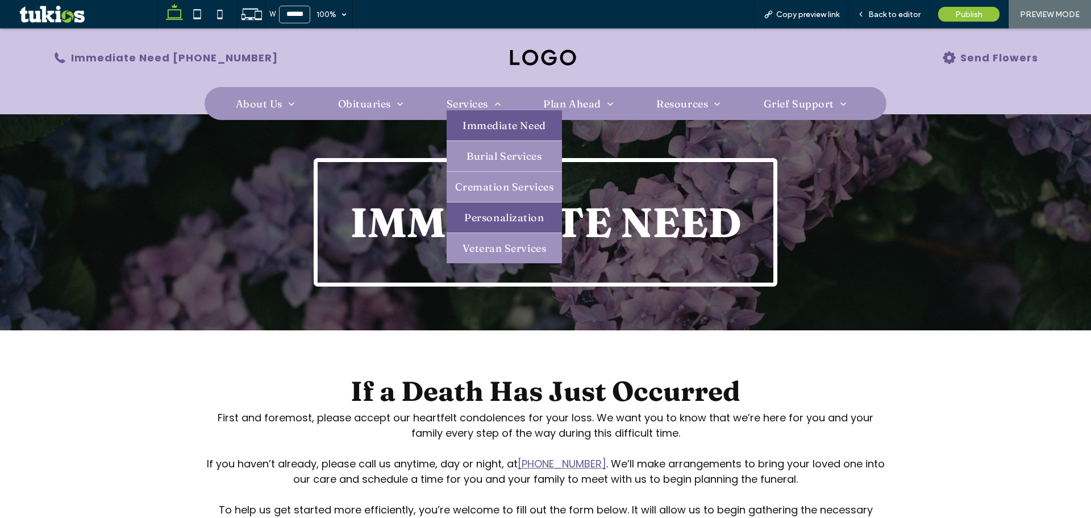
click at [512, 213] on span "Personalization" at bounding box center [504, 217] width 80 height 13
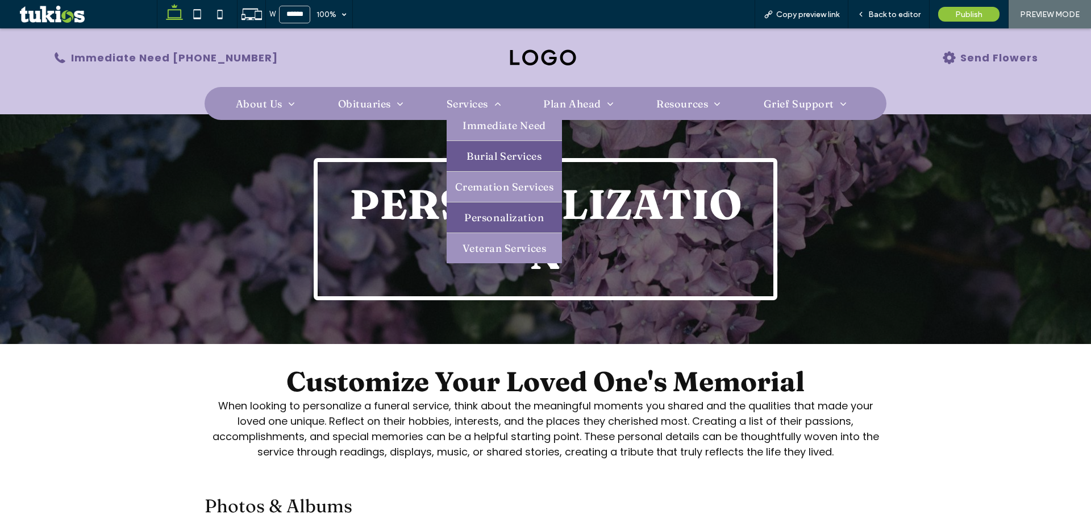
click at [501, 162] on span "Burial Services" at bounding box center [504, 155] width 75 height 13
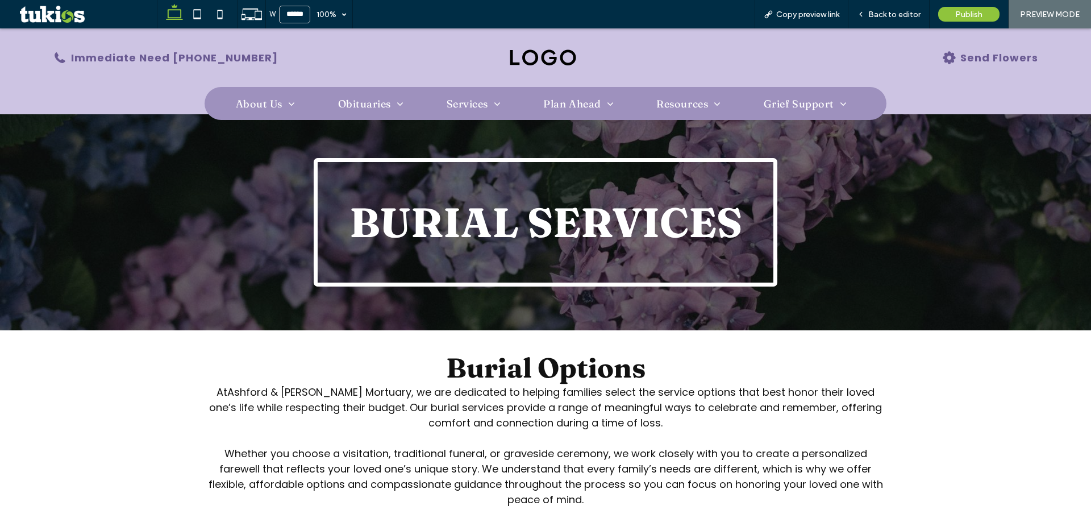
click at [534, 126] on span "Immediate Need" at bounding box center [505, 119] width 84 height 13
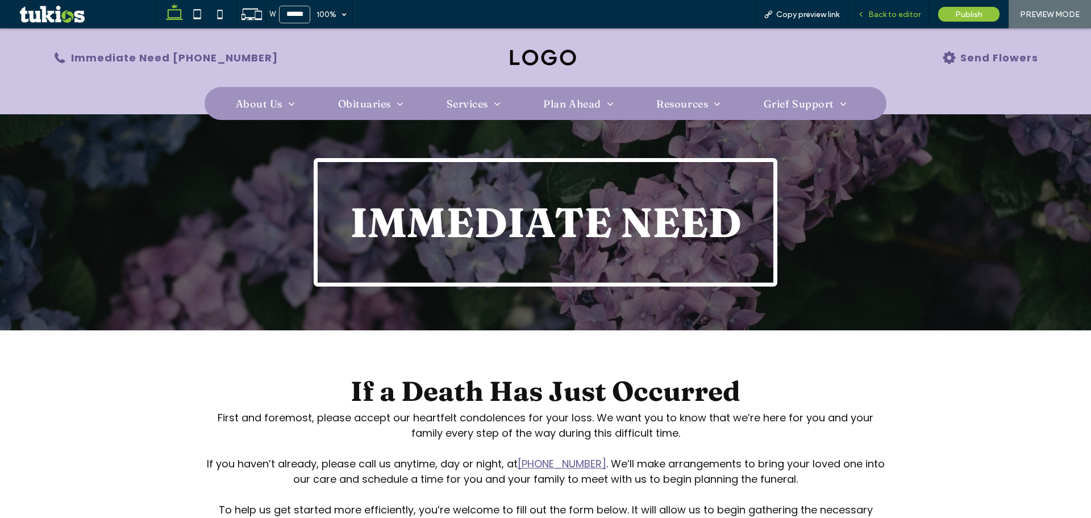
click at [899, 16] on span "Back to editor" at bounding box center [894, 15] width 52 height 10
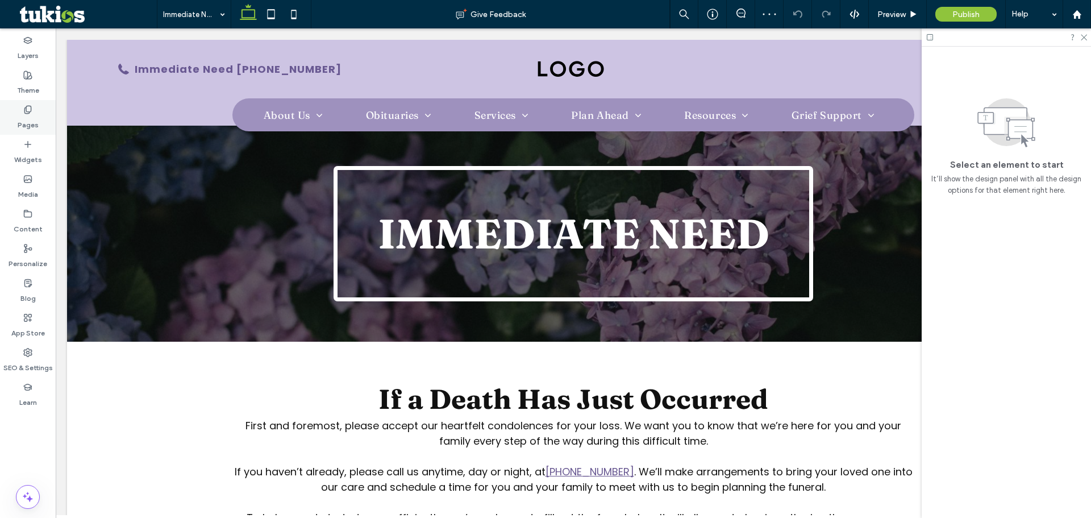
click at [31, 115] on label "Pages" at bounding box center [28, 122] width 21 height 16
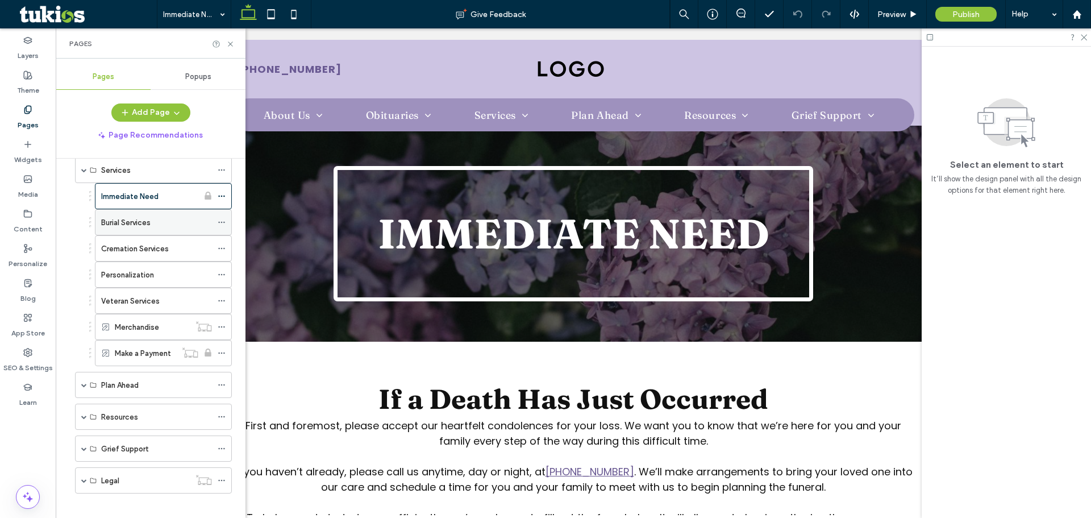
scroll to position [126, 0]
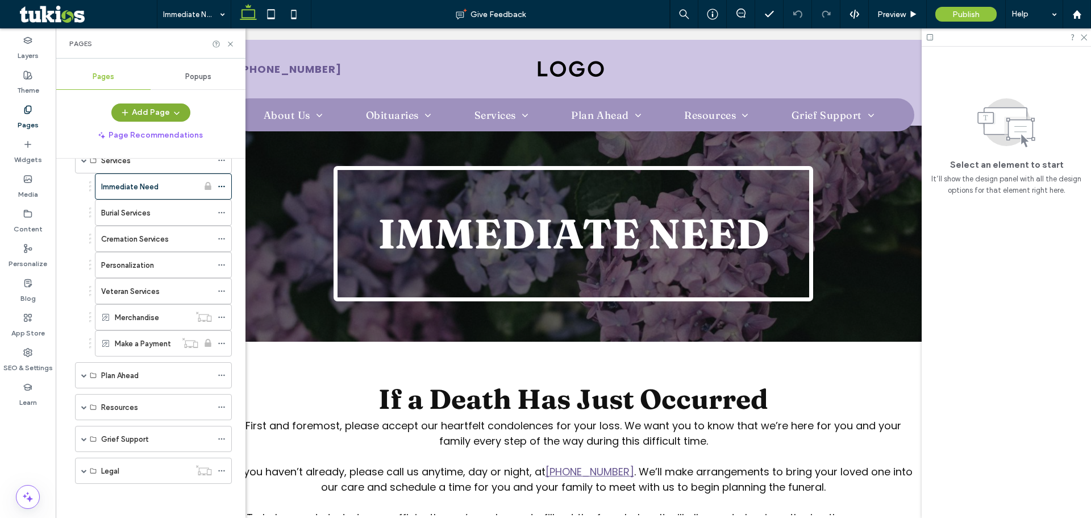
click at [178, 111] on icon "button" at bounding box center [176, 112] width 9 height 9
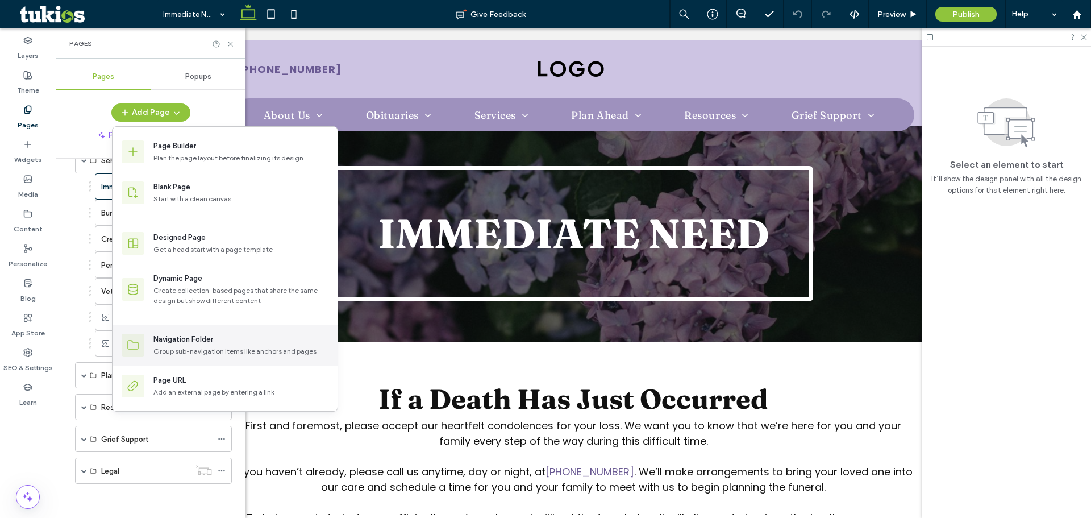
click at [213, 347] on div "Group sub-navigation items like anchors and pages" at bounding box center [240, 351] width 175 height 10
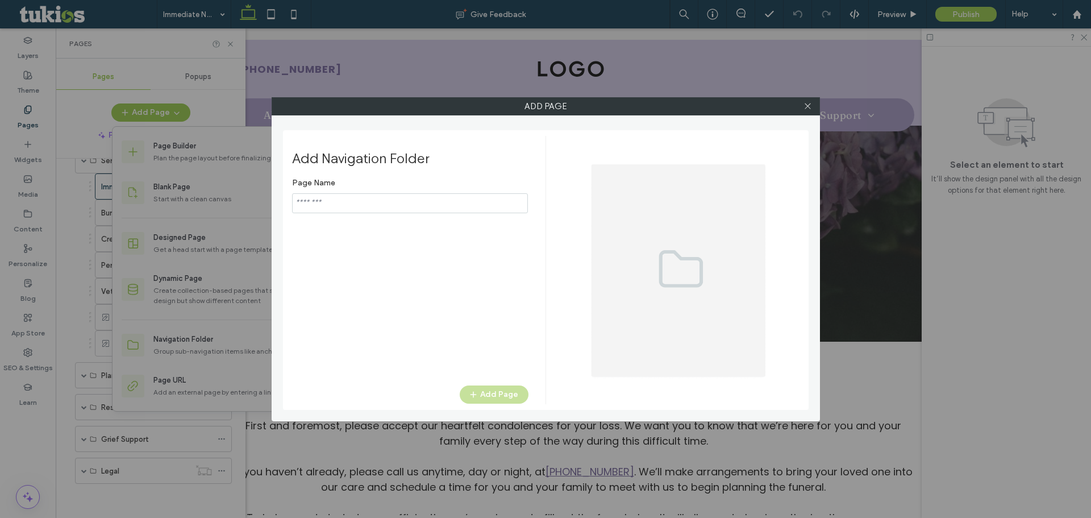
click at [375, 209] on input "notEmpty" at bounding box center [410, 203] width 236 height 20
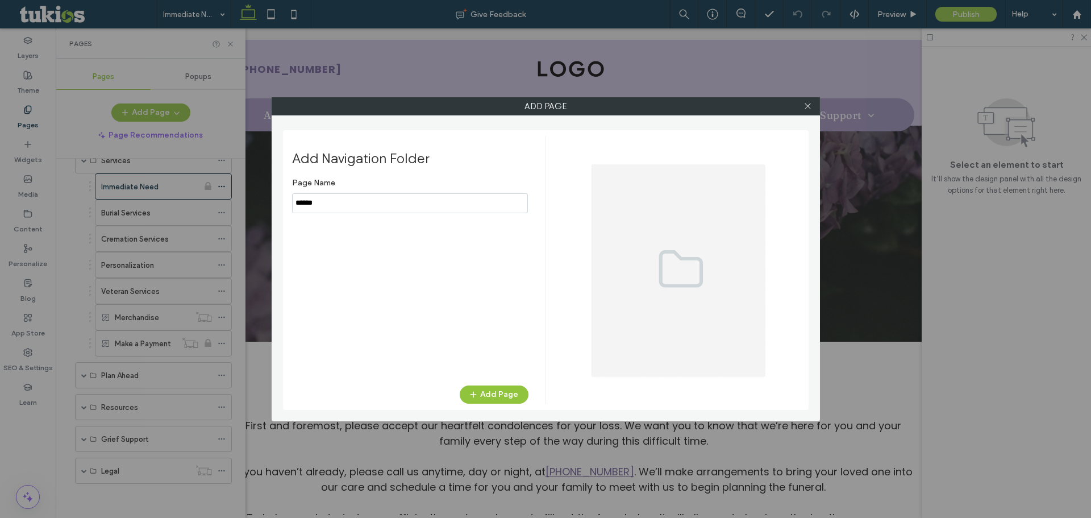
type input "*******"
type input "**********"
click at [516, 393] on button "Add Page" at bounding box center [494, 394] width 69 height 18
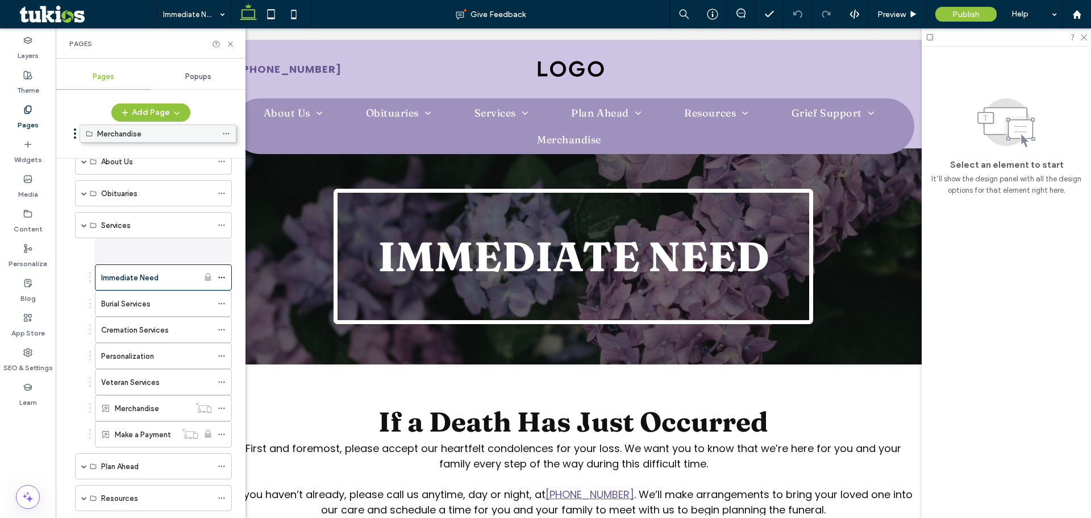
scroll to position [0, 0]
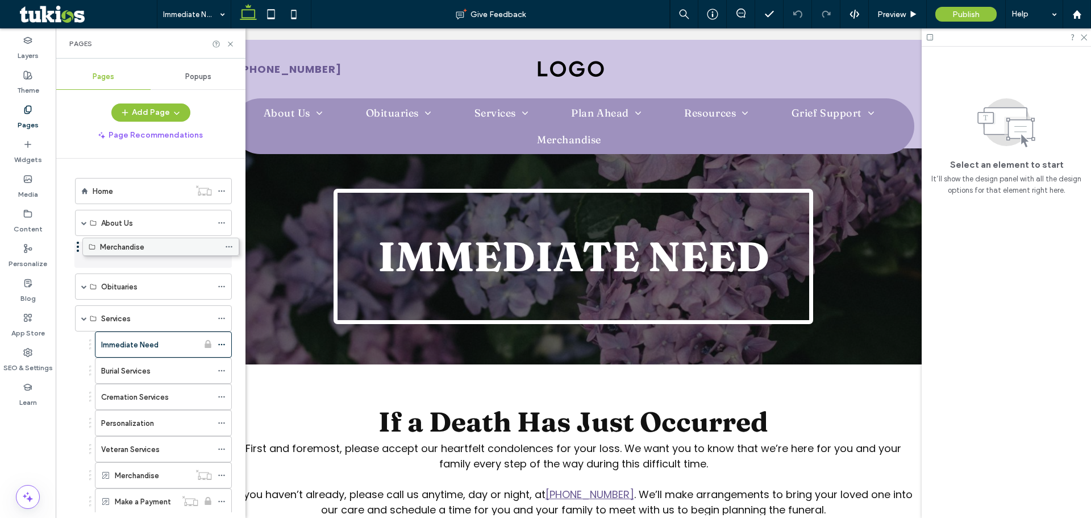
drag, startPoint x: 128, startPoint y: 466, endPoint x: 135, endPoint y: 246, distance: 220.1
click at [222, 340] on icon at bounding box center [222, 344] width 8 height 8
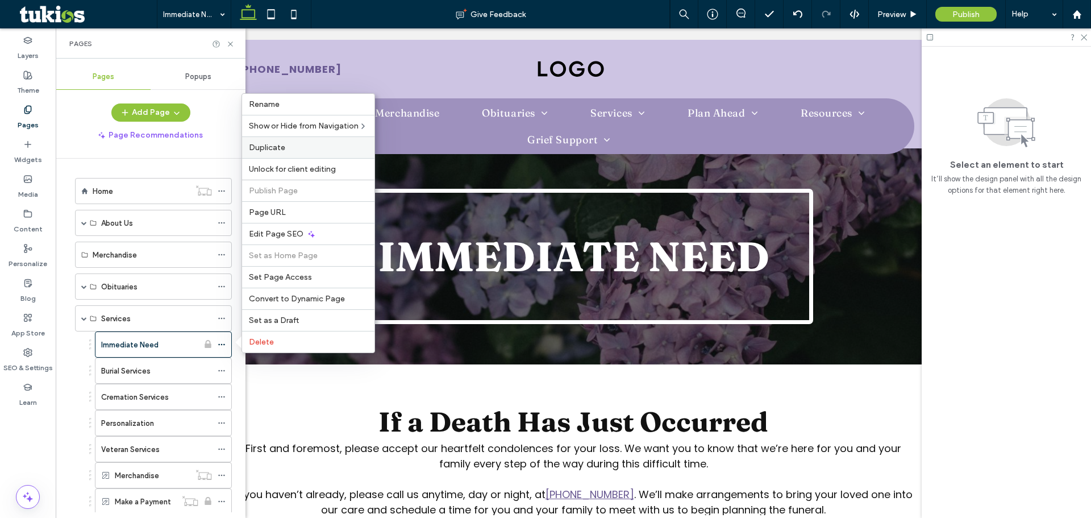
click at [288, 148] on label "Duplicate" at bounding box center [308, 148] width 119 height 10
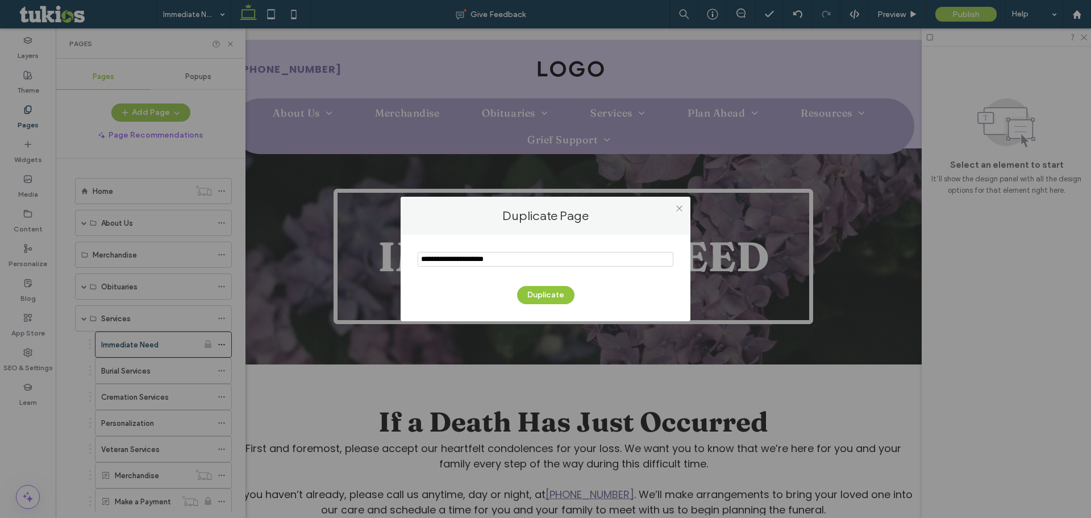
drag, startPoint x: 536, startPoint y: 265, endPoint x: 358, endPoint y: 263, distance: 177.9
click at [361, 263] on div "Duplicate Page Duplicate" at bounding box center [545, 259] width 1091 height 518
type input "**********"
click at [551, 294] on button "Duplicate" at bounding box center [545, 295] width 57 height 18
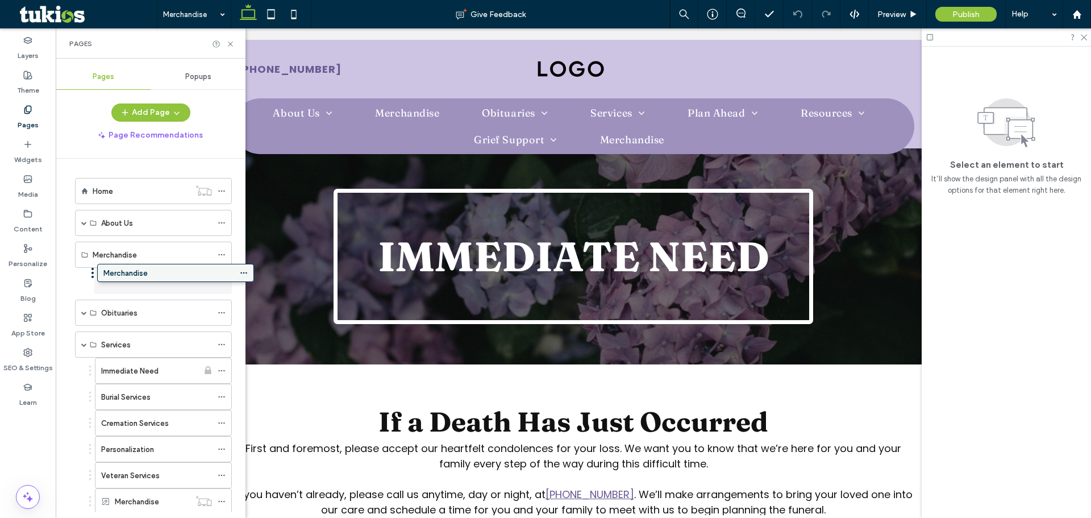
drag, startPoint x: 198, startPoint y: 330, endPoint x: 142, endPoint y: 277, distance: 76.4
click at [219, 282] on icon at bounding box center [222, 281] width 8 height 8
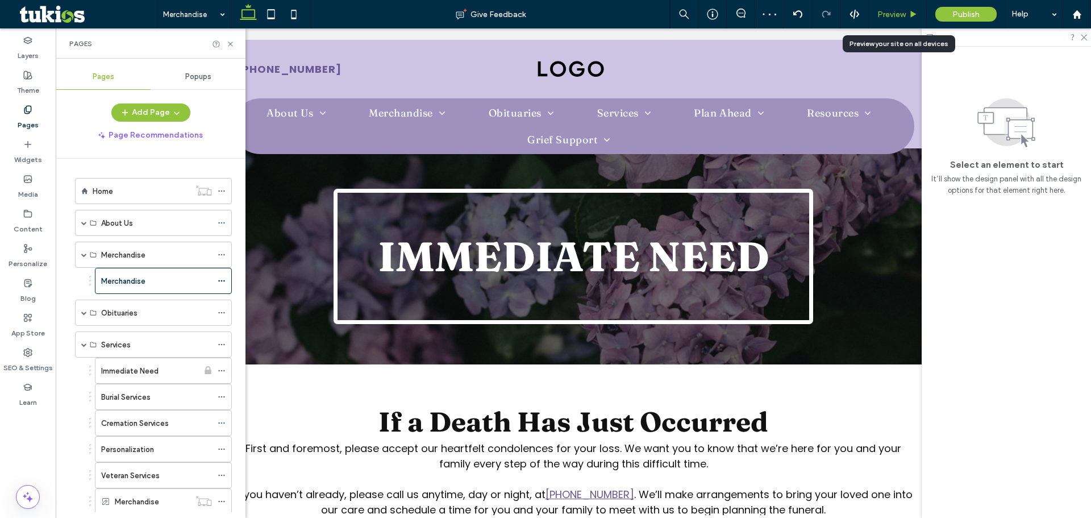
click at [905, 18] on span "Preview" at bounding box center [892, 15] width 28 height 10
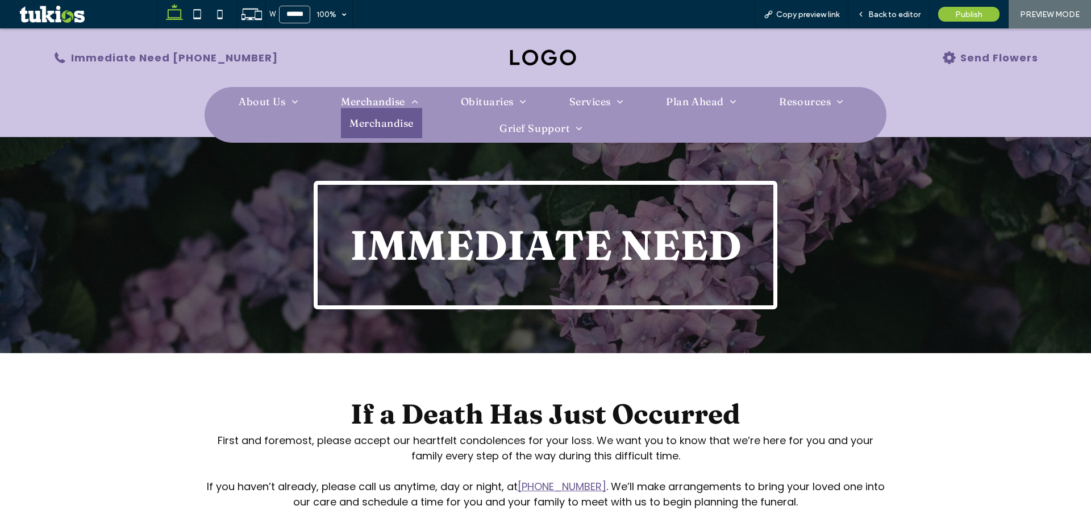
click at [378, 122] on span "Merchandise" at bounding box center [382, 123] width 64 height 13
click at [894, 17] on span "Back to editor" at bounding box center [894, 15] width 52 height 10
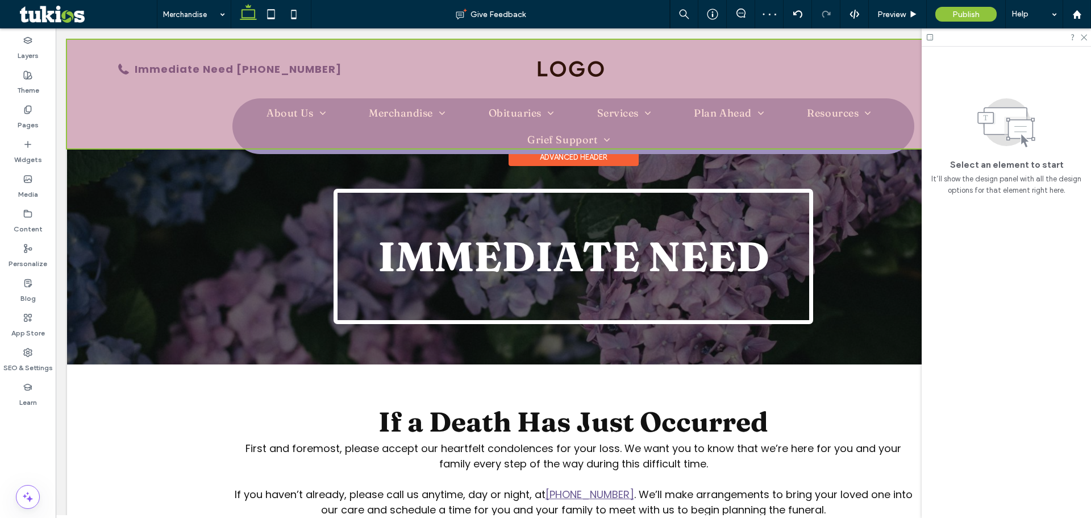
click at [313, 151] on ul "About Us About Us Staff Our Location Testimonials Contact Us Merchandise Mercha…" at bounding box center [573, 125] width 682 height 53
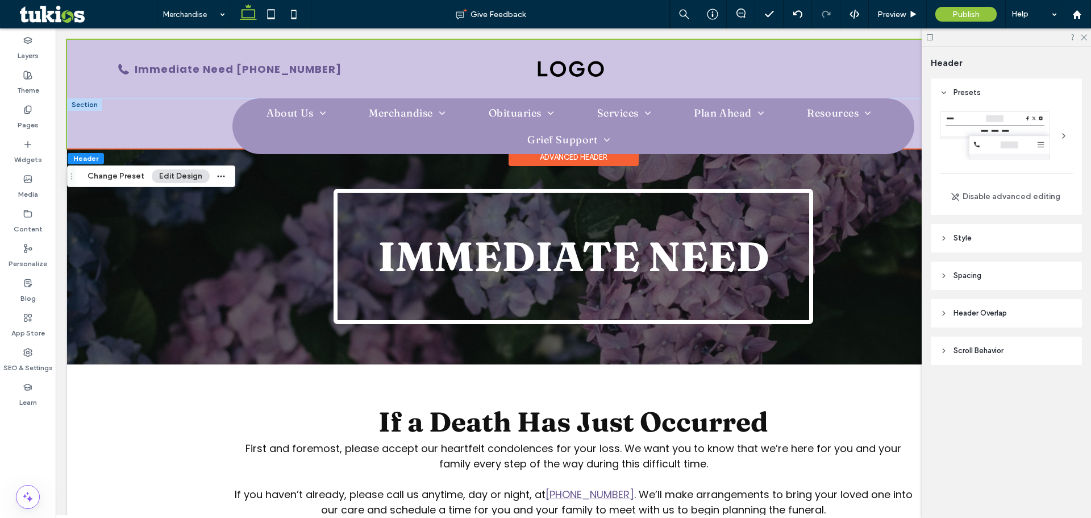
click at [255, 134] on ul "About Us About Us Staff Our Location Testimonials Contact Us Merchandise Mercha…" at bounding box center [573, 125] width 682 height 53
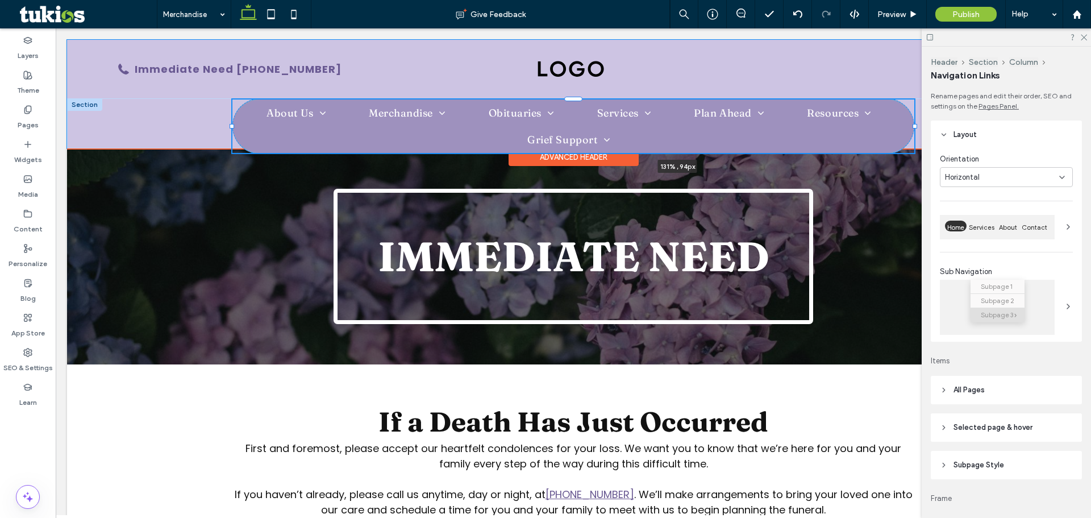
drag, startPoint x: 227, startPoint y: 126, endPoint x: 130, endPoint y: 122, distance: 97.3
click at [126, 126] on div "About Us About Us Staff Our Location Testimonials Contact Us Merchandise Mercha…" at bounding box center [573, 123] width 1013 height 50
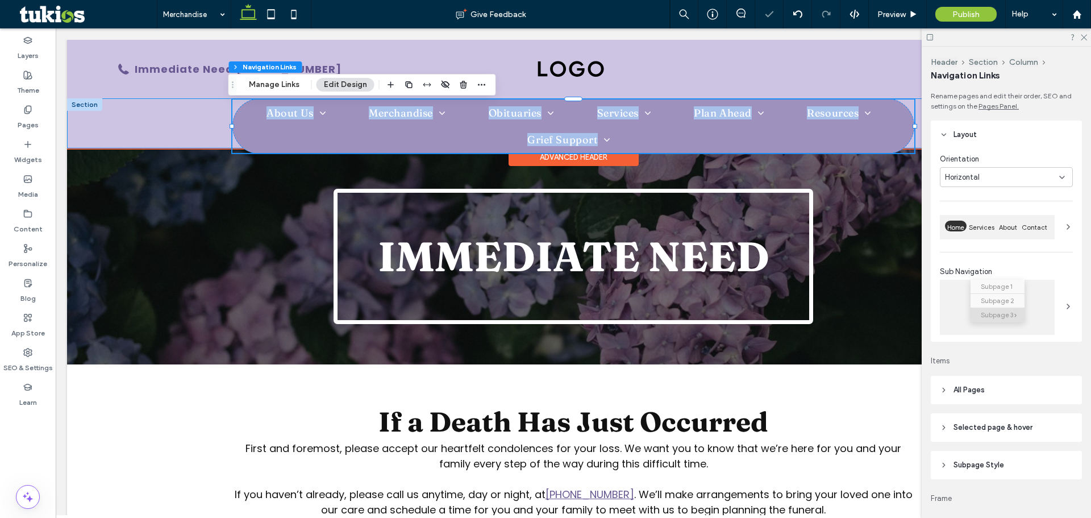
click at [228, 126] on div "About Us About Us Staff Our Location Testimonials Contact Us Merchandise Mercha…" at bounding box center [573, 123] width 1013 height 50
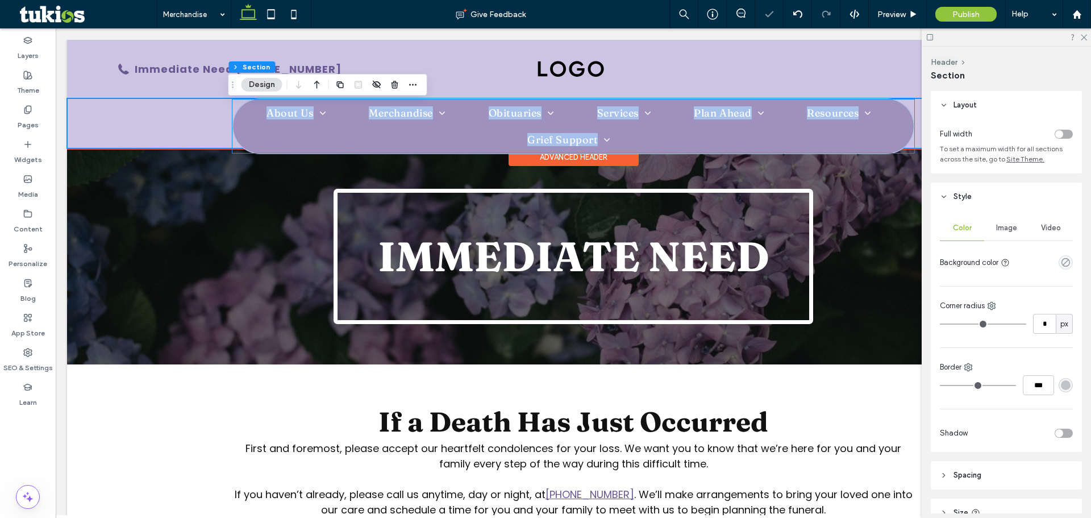
click at [232, 126] on ul "About Us About Us Staff Our Location Testimonials Contact Us Merchandise Mercha…" at bounding box center [573, 125] width 682 height 53
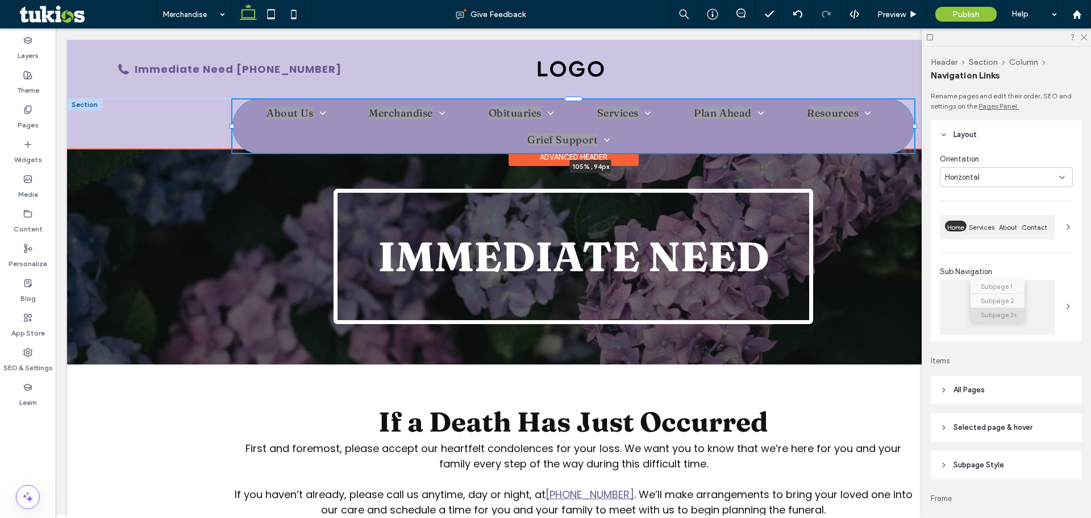
drag, startPoint x: 228, startPoint y: 127, endPoint x: 218, endPoint y: 119, distance: 13.3
click at [211, 119] on div "About Us About Us Staff Our Location Testimonials Contact Us Merchandise Mercha…" at bounding box center [573, 123] width 1013 height 50
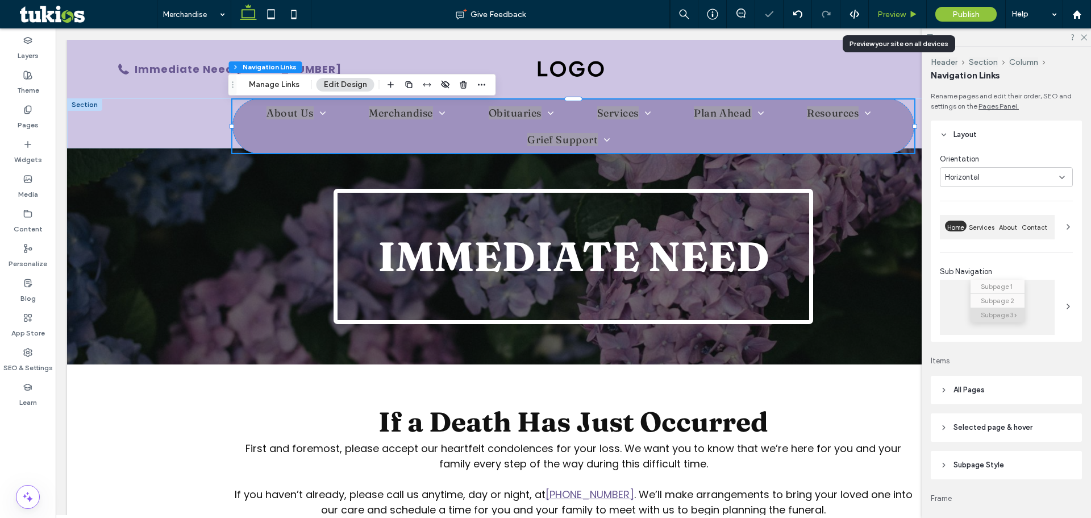
click at [888, 15] on span "Preview" at bounding box center [892, 15] width 28 height 10
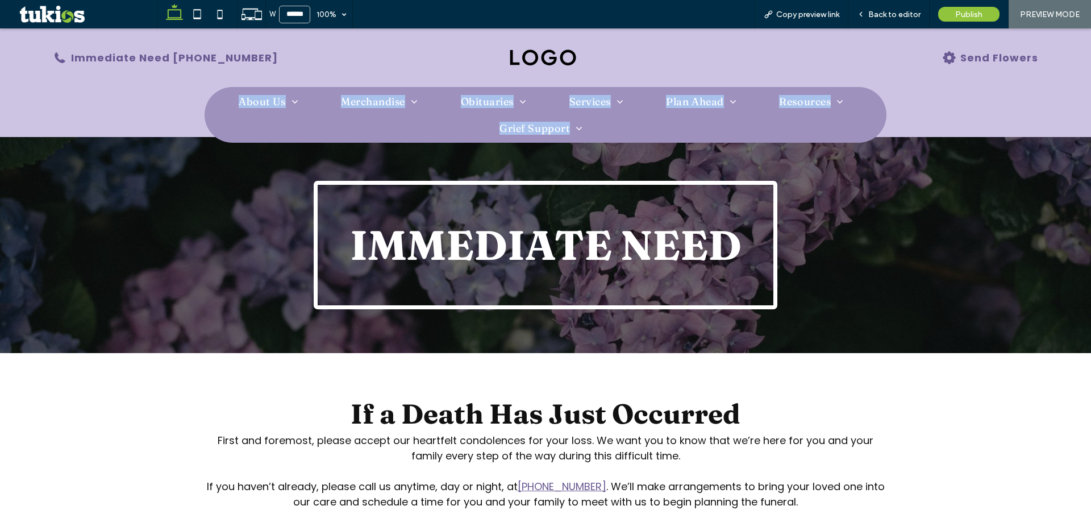
click at [940, 97] on div "About Us About Us Staff Our Location Testimonials Contact Us Merchandise Mercha…" at bounding box center [545, 112] width 1091 height 50
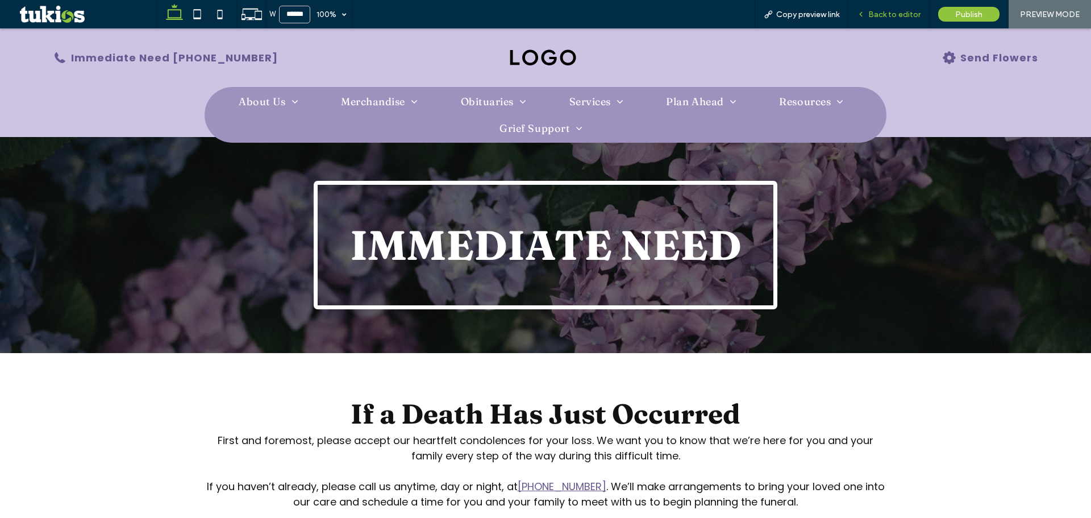
click at [892, 10] on span "Back to editor" at bounding box center [894, 15] width 52 height 10
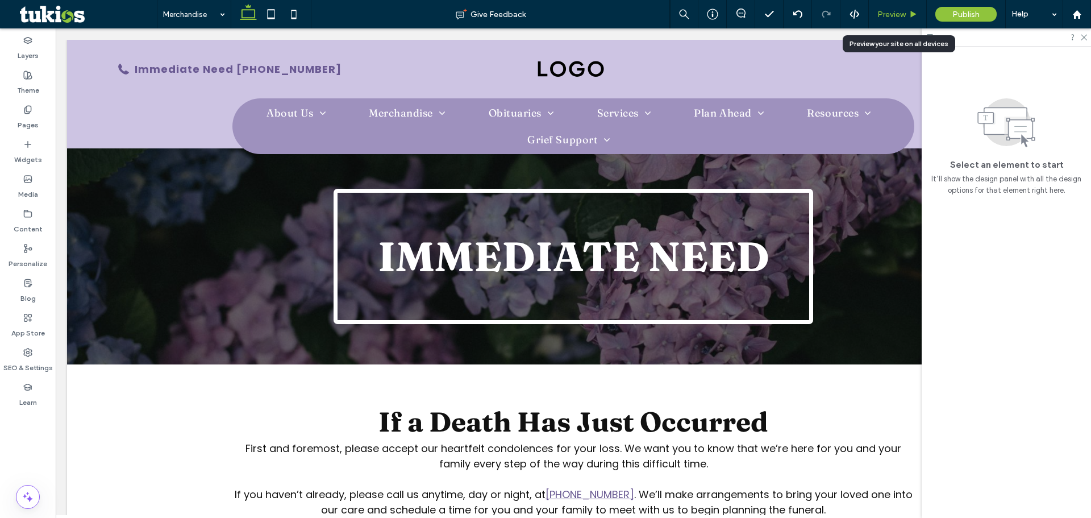
click at [888, 11] on span "Preview" at bounding box center [892, 15] width 28 height 10
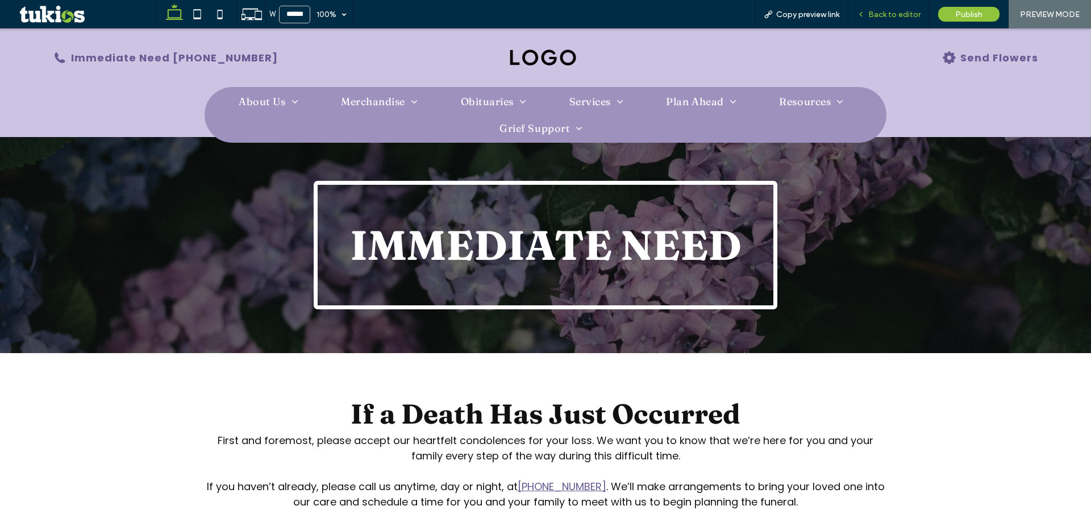
click at [896, 6] on div "Back to editor" at bounding box center [889, 14] width 81 height 28
click at [893, 13] on span "Back to editor" at bounding box center [894, 15] width 52 height 10
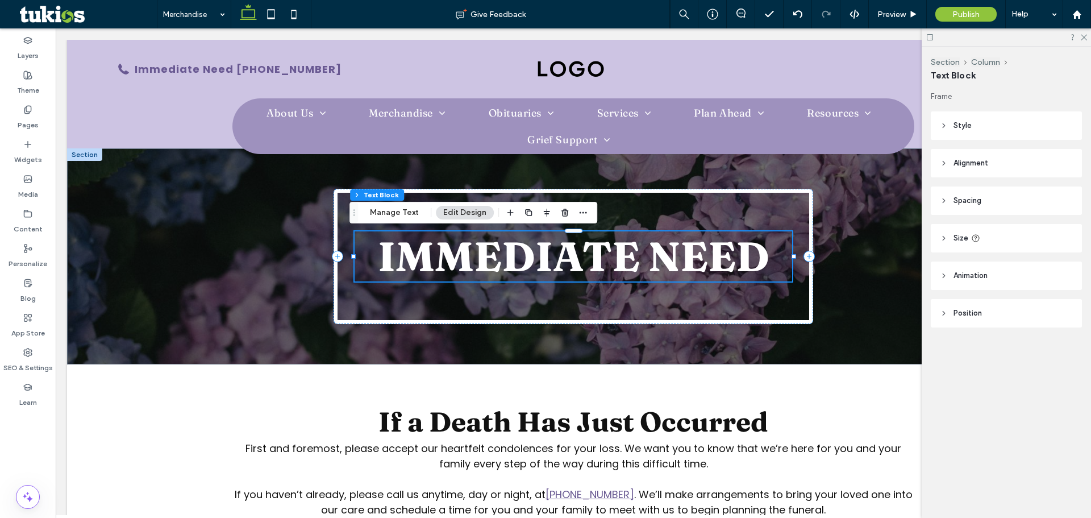
click at [558, 260] on span "Immediate need" at bounding box center [574, 256] width 392 height 50
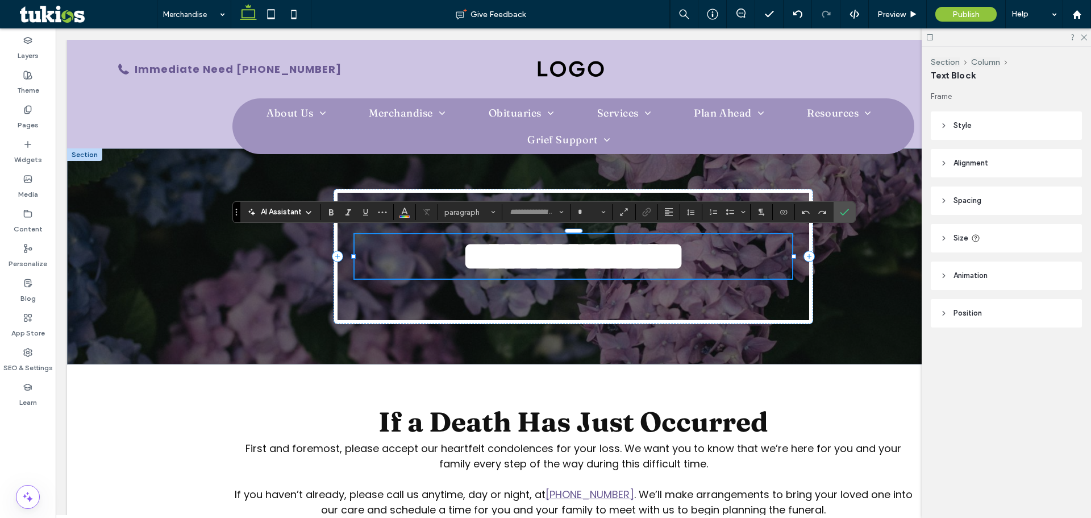
type input "********"
type input "**"
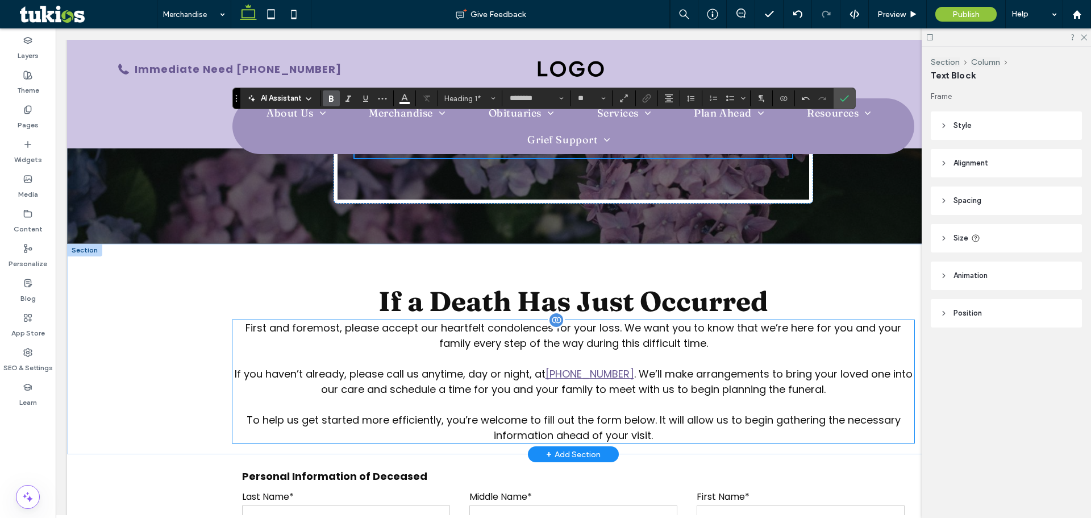
scroll to position [114, 0]
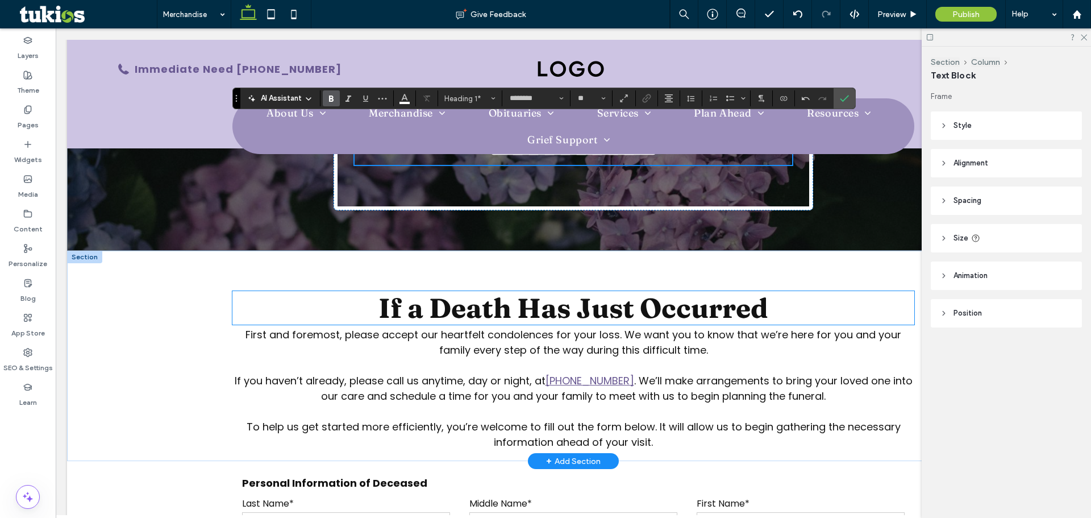
click at [457, 315] on span "If a Death Has Just Occurred" at bounding box center [574, 308] width 390 height 34
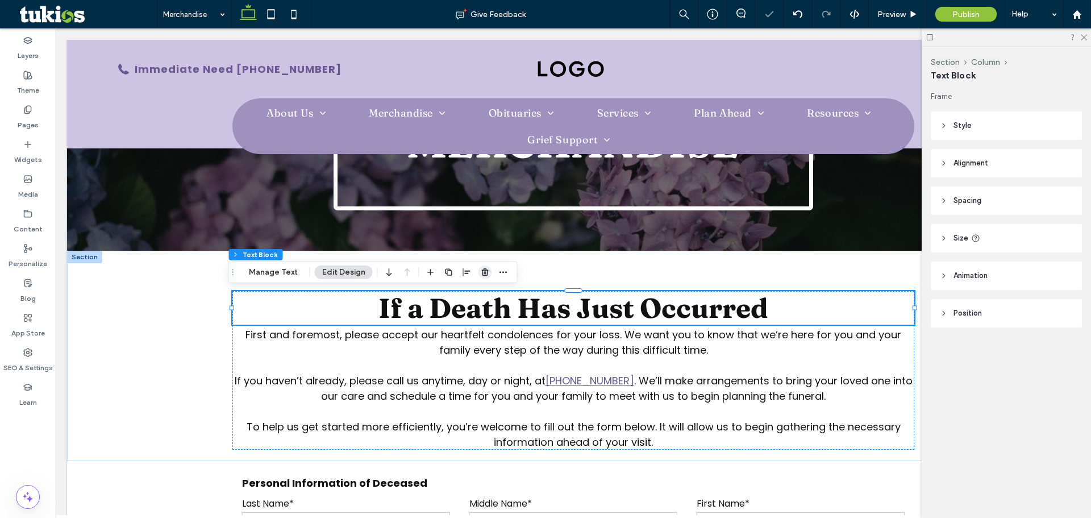
click at [481, 271] on use "button" at bounding box center [484, 271] width 7 height 7
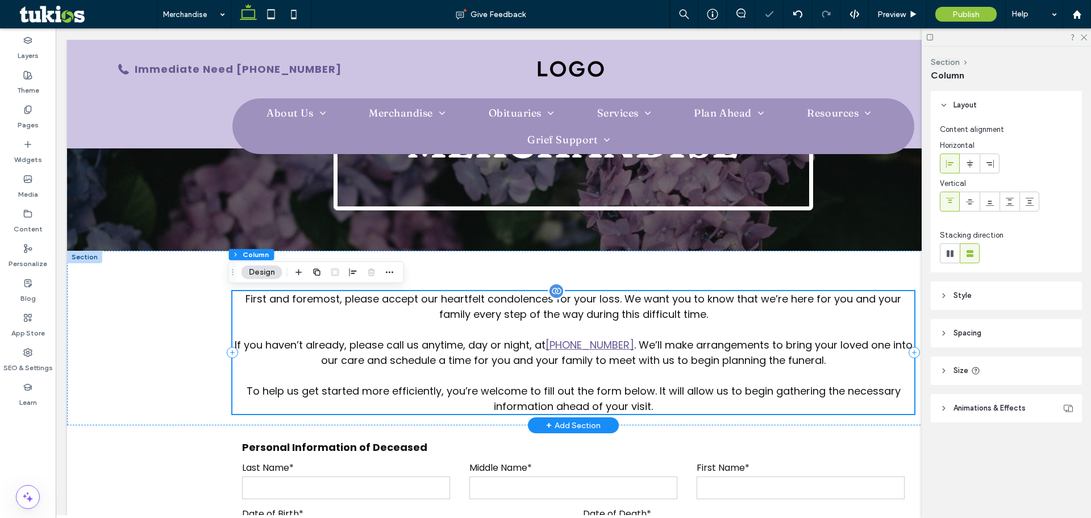
click at [513, 338] on span "If you haven’t already, please call us anytime, day or night, at" at bounding box center [390, 345] width 311 height 14
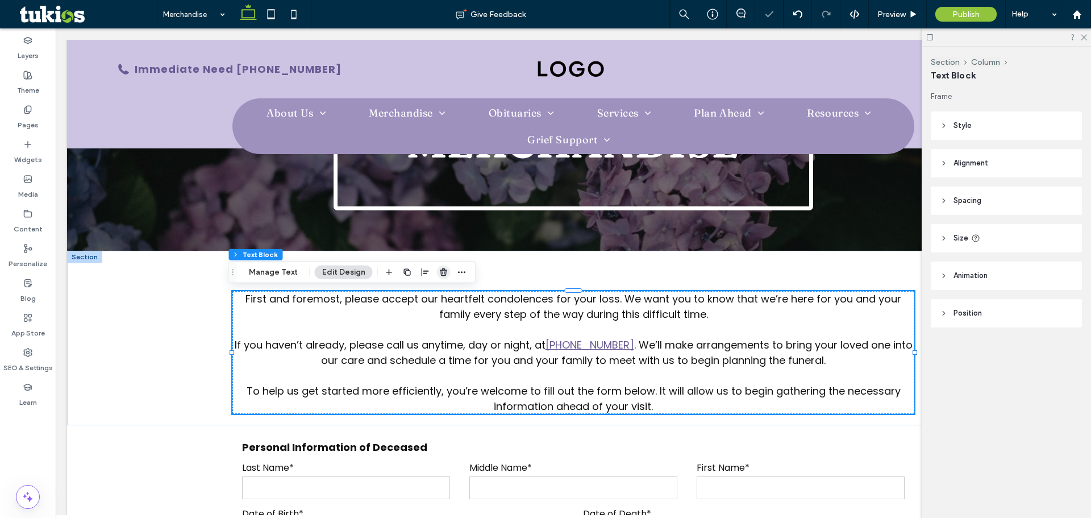
click at [439, 271] on icon "button" at bounding box center [443, 272] width 9 height 9
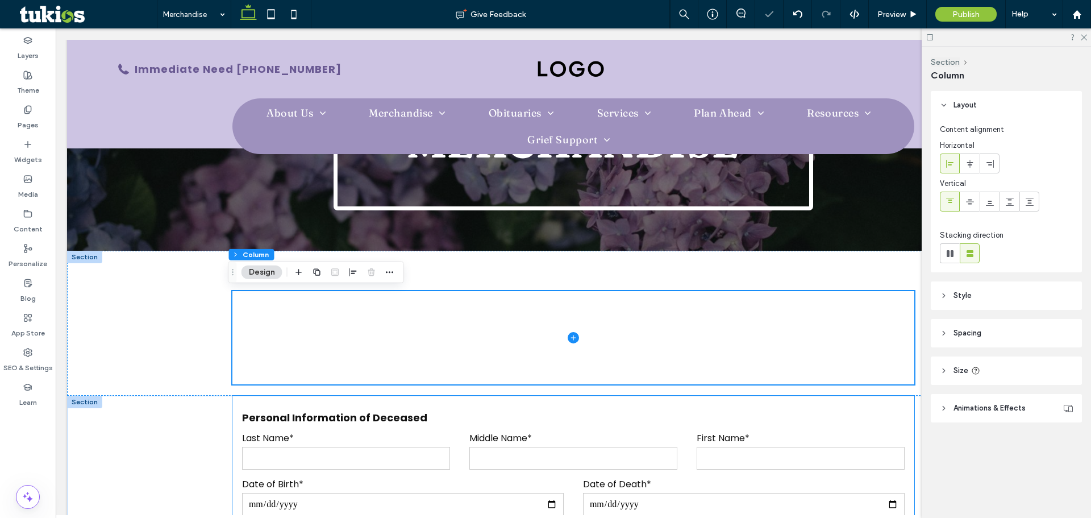
click at [396, 448] on input "text" at bounding box center [346, 458] width 208 height 23
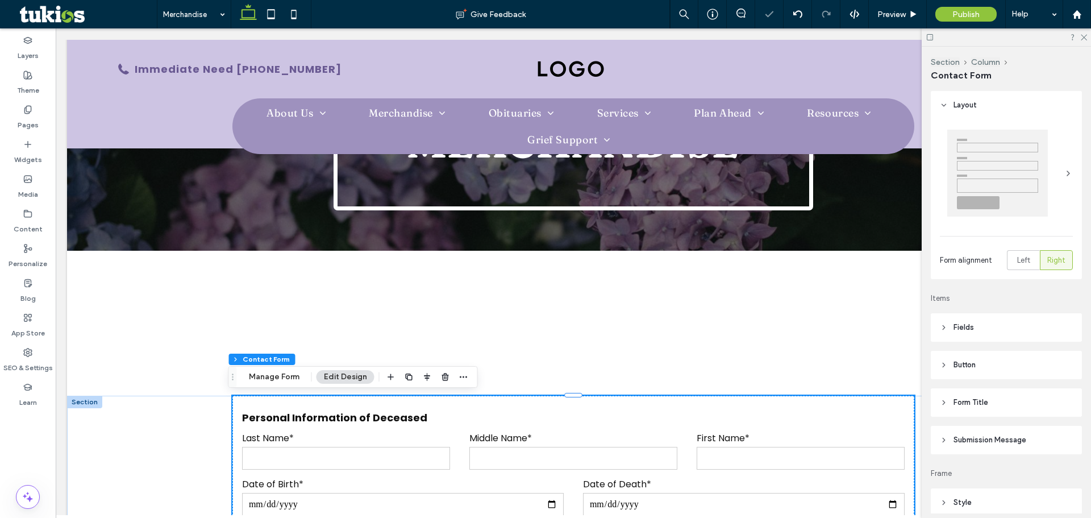
type input "*"
type input "***"
click at [441, 377] on icon "button" at bounding box center [445, 376] width 9 height 9
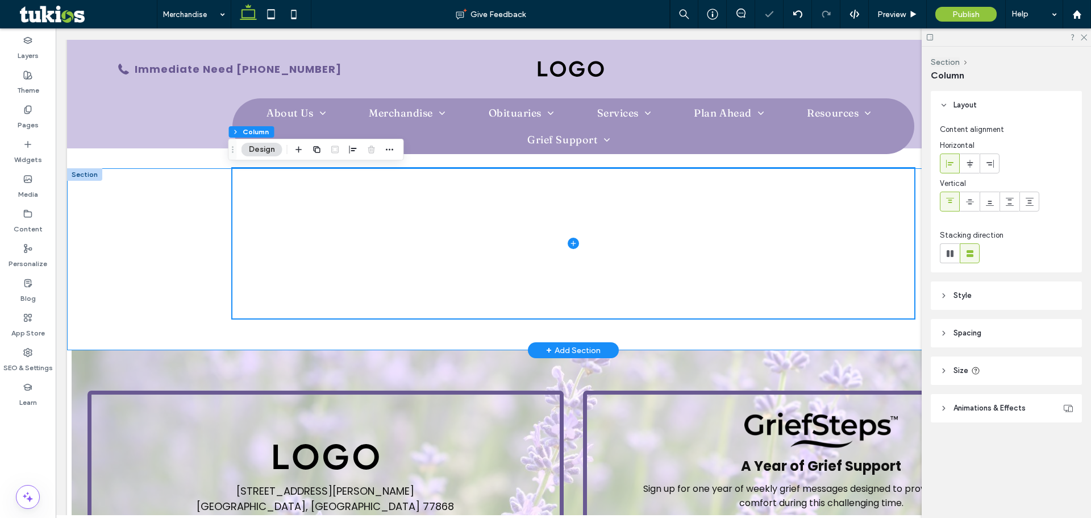
click at [196, 247] on div at bounding box center [573, 259] width 1013 height 182
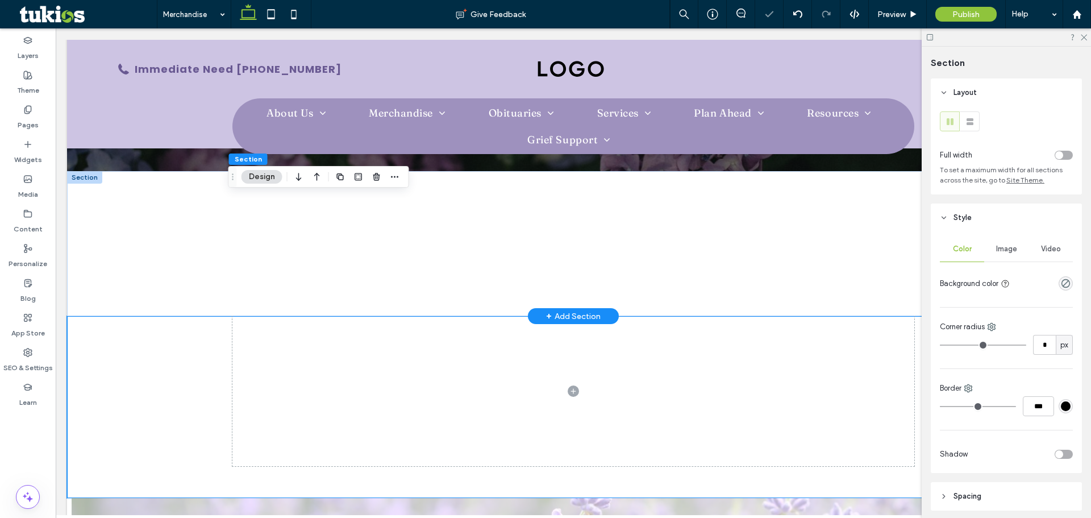
scroll to position [171, 0]
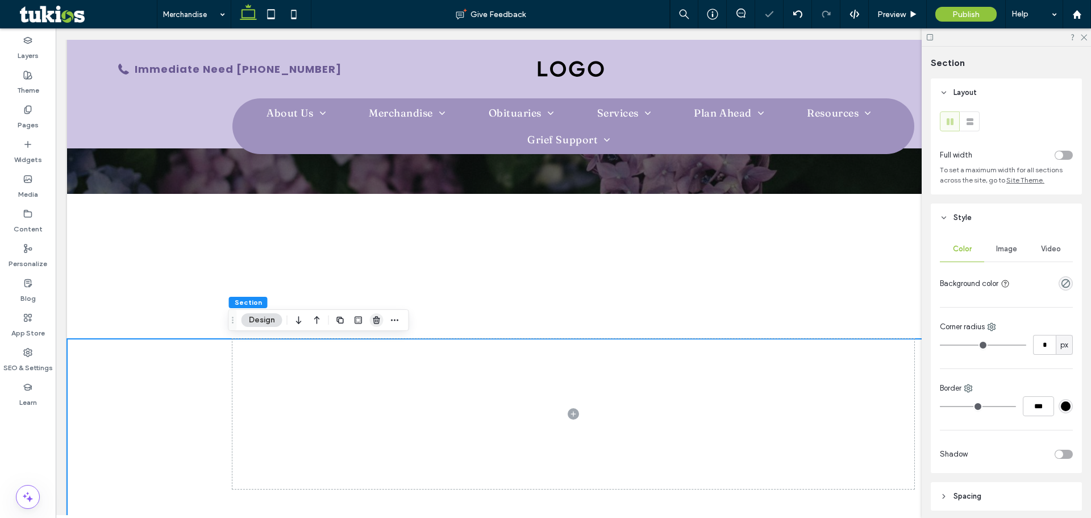
type input "****"
click at [375, 323] on use "button" at bounding box center [376, 319] width 7 height 7
type input "**"
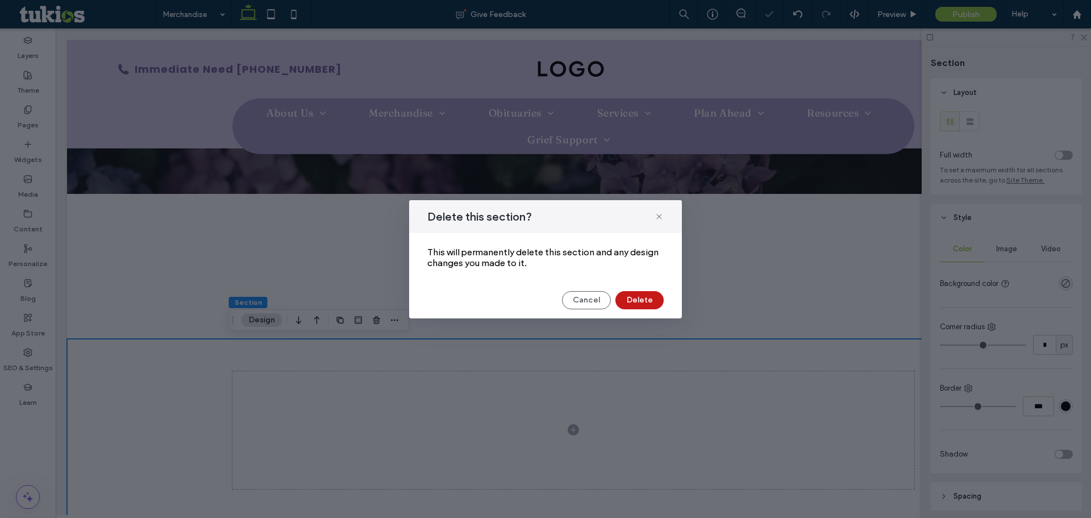
click at [631, 300] on button "Delete" at bounding box center [640, 300] width 48 height 18
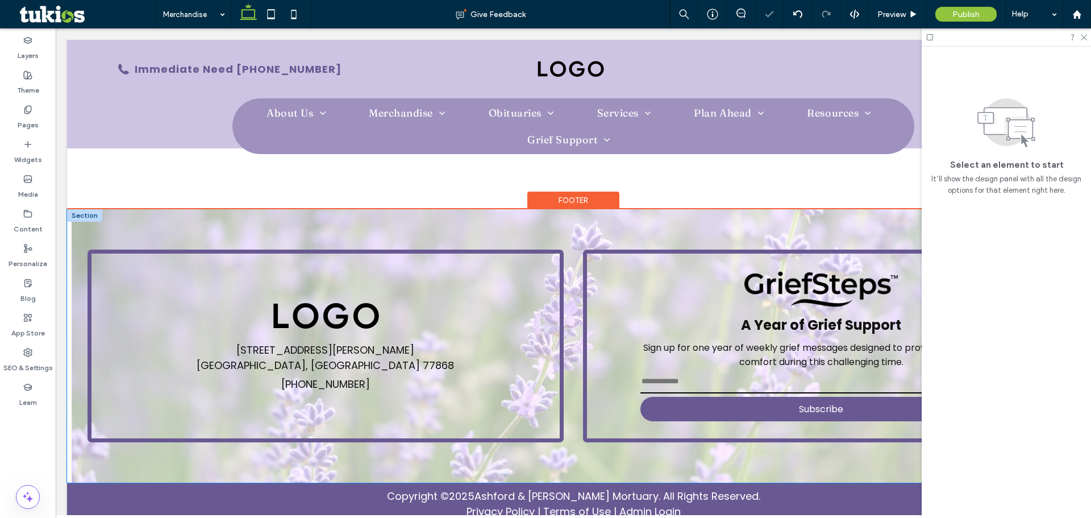
scroll to position [321, 0]
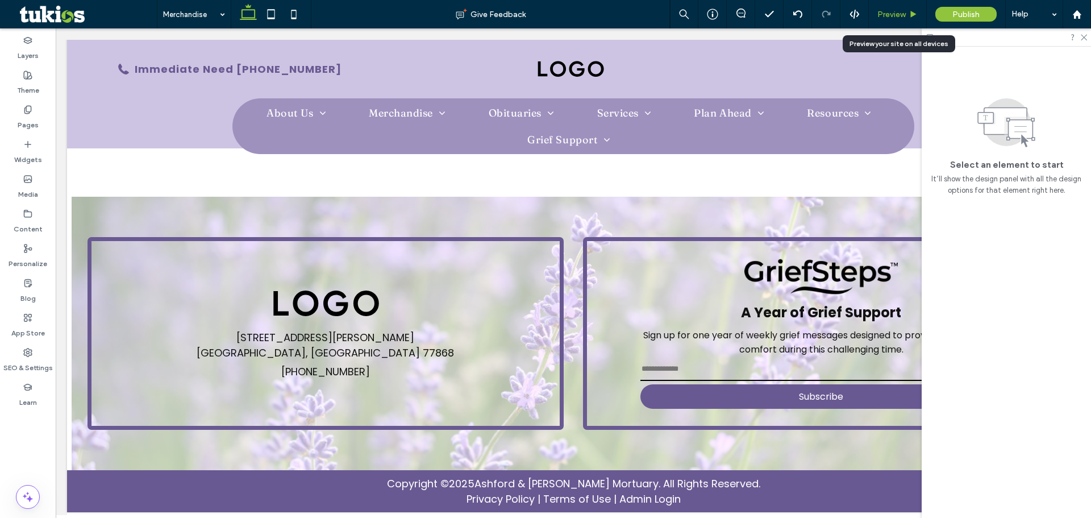
click at [896, 8] on div "Preview" at bounding box center [898, 14] width 58 height 28
click at [890, 18] on span "Preview" at bounding box center [892, 15] width 28 height 10
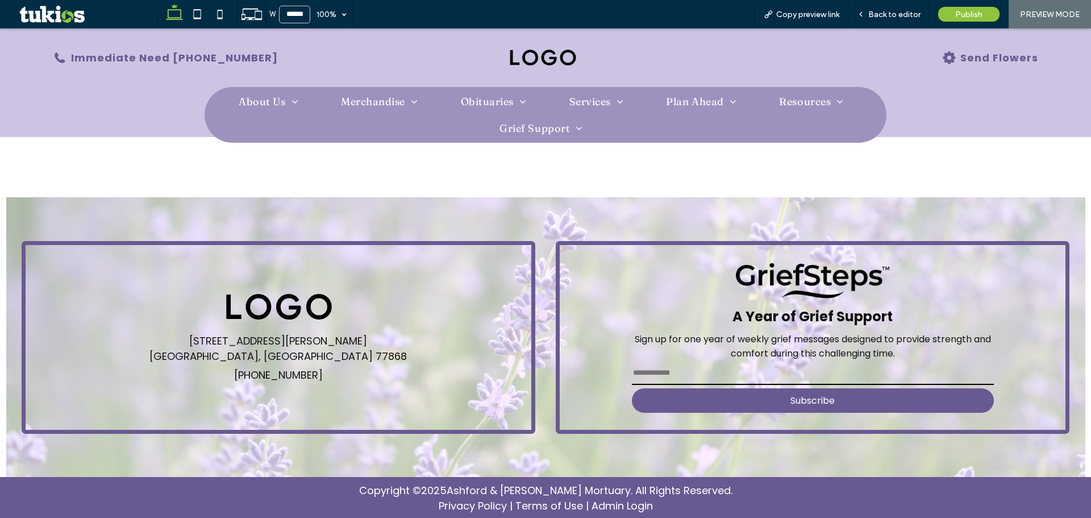
scroll to position [301, 0]
drag, startPoint x: 496, startPoint y: 498, endPoint x: 531, endPoint y: 487, distance: 36.5
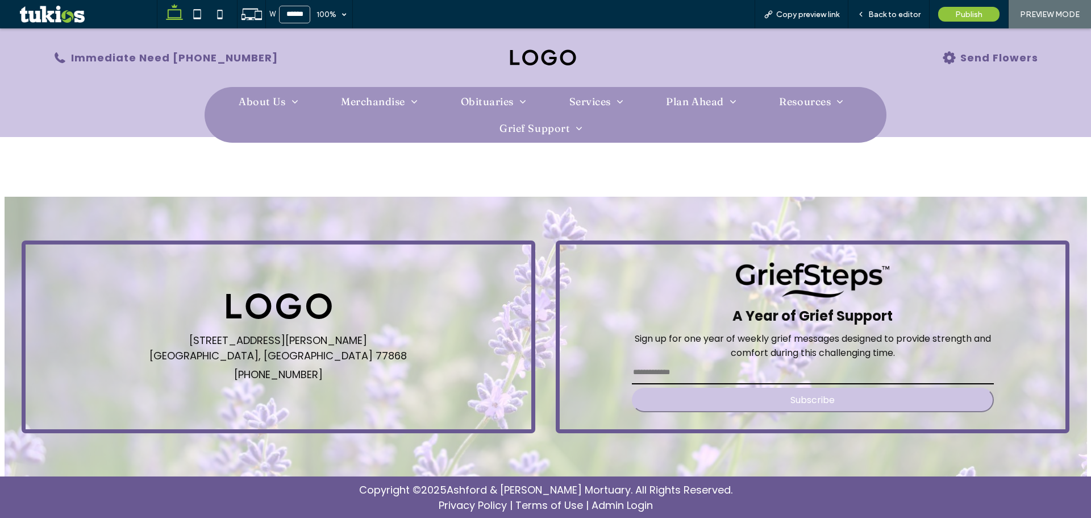
drag, startPoint x: 670, startPoint y: 375, endPoint x: 653, endPoint y: 391, distance: 23.7
click at [670, 375] on input "email" at bounding box center [813, 372] width 362 height 23
type input "***"
click at [648, 395] on button "Subscribe" at bounding box center [813, 400] width 362 height 24
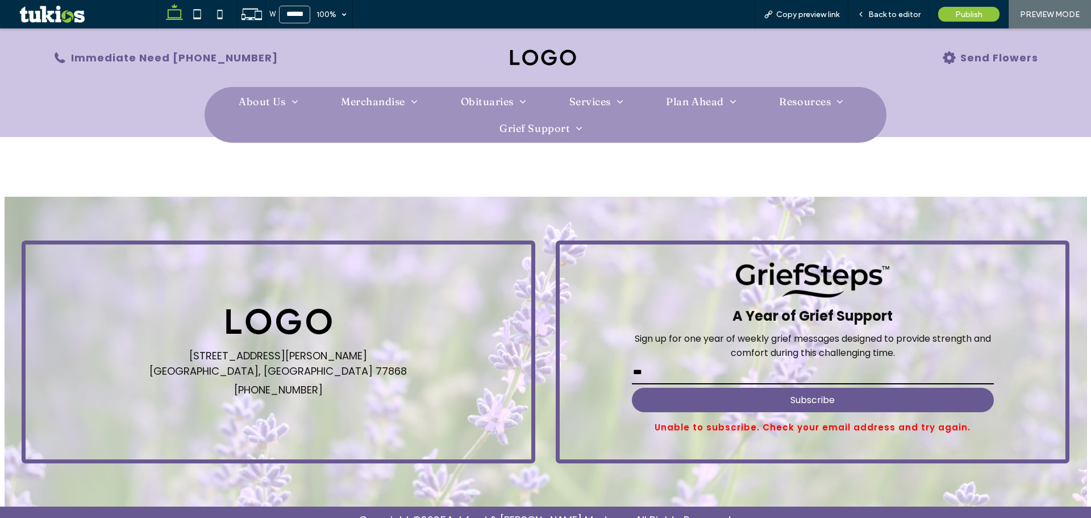
drag, startPoint x: 663, startPoint y: 365, endPoint x: 556, endPoint y: 357, distance: 107.2
click at [556, 357] on div "A Year of Grief Support Sign up for one year of weekly grief messages designed …" at bounding box center [812, 351] width 513 height 223
click at [583, 284] on div "A Year of Grief Support Sign up for one year of weekly grief messages designed …" at bounding box center [812, 351] width 513 height 223
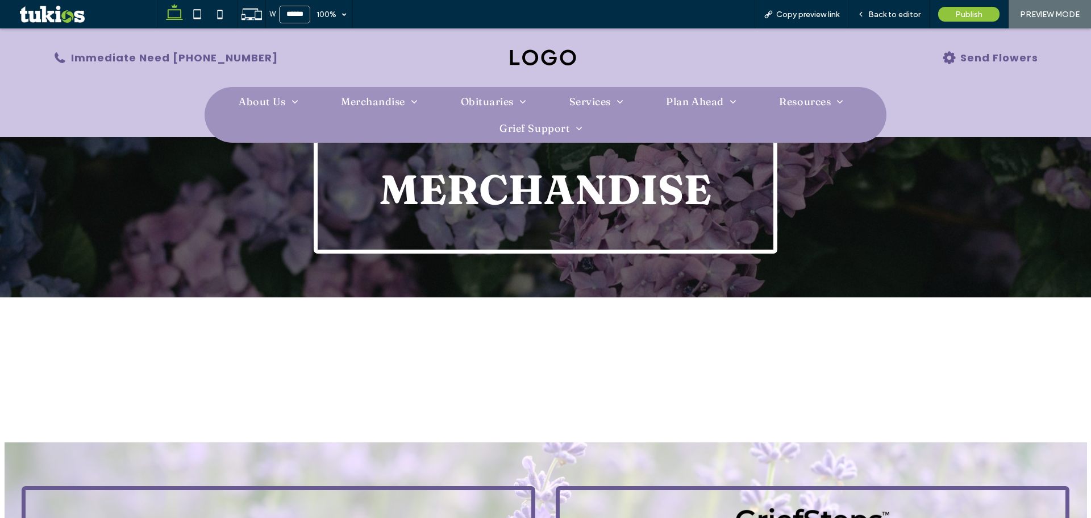
scroll to position [0, 0]
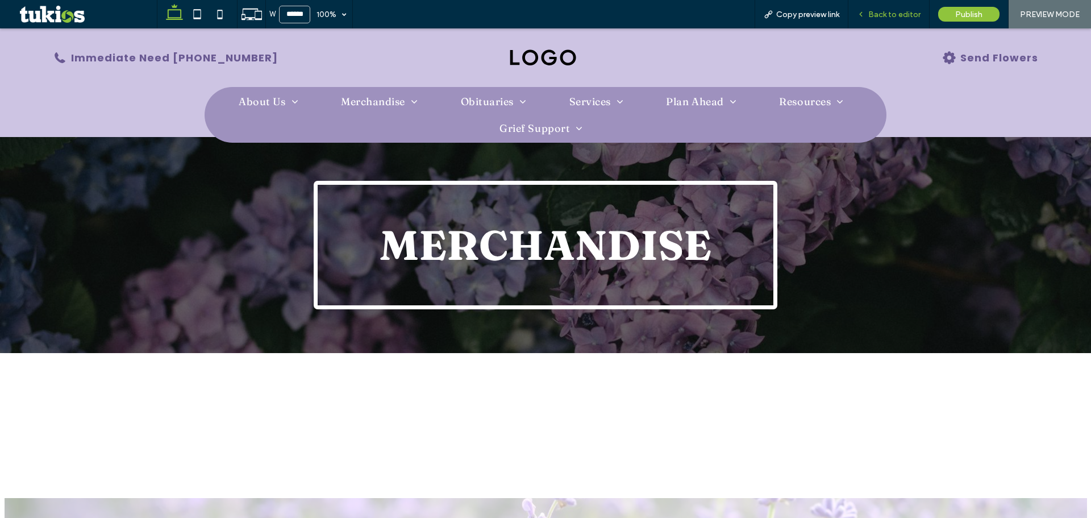
click at [880, 16] on span "Back to editor" at bounding box center [894, 15] width 52 height 10
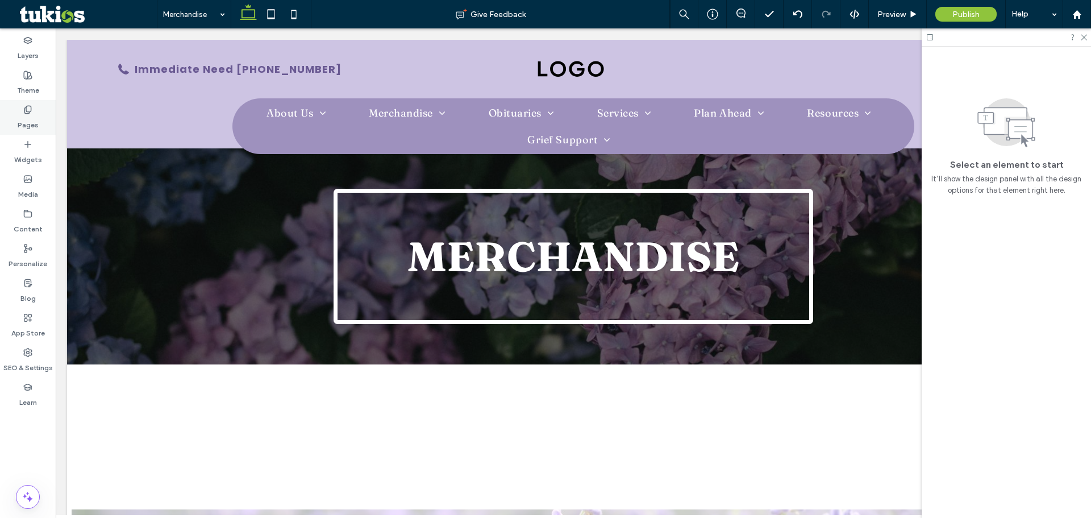
click at [42, 111] on div "Pages" at bounding box center [28, 117] width 56 height 35
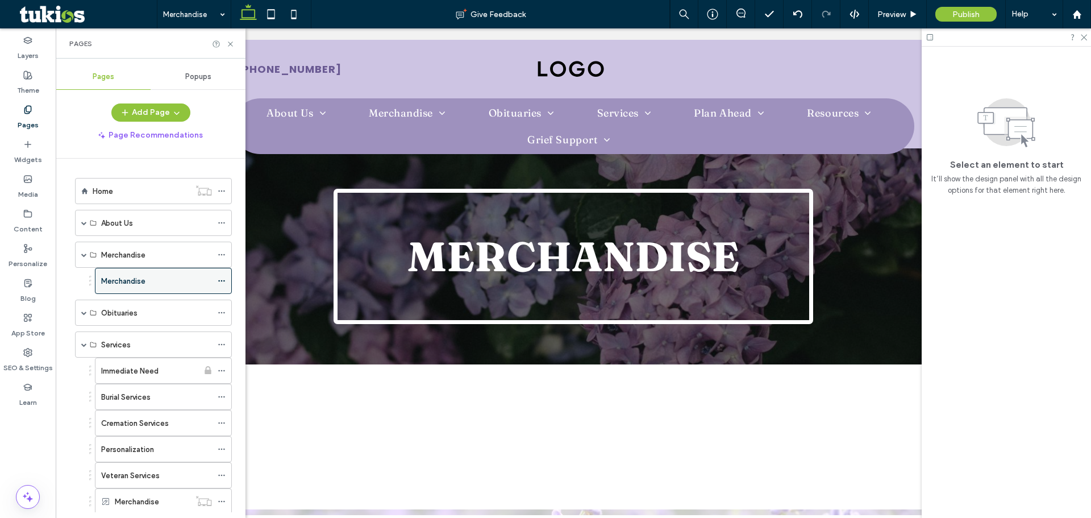
click at [221, 281] on use at bounding box center [221, 281] width 6 height 2
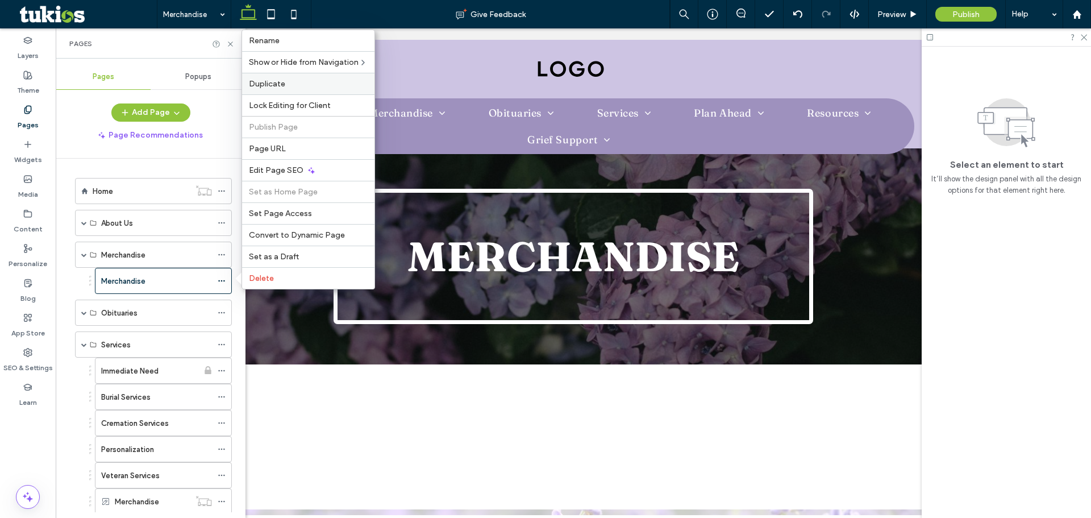
click at [301, 86] on label "Duplicate" at bounding box center [308, 84] width 119 height 10
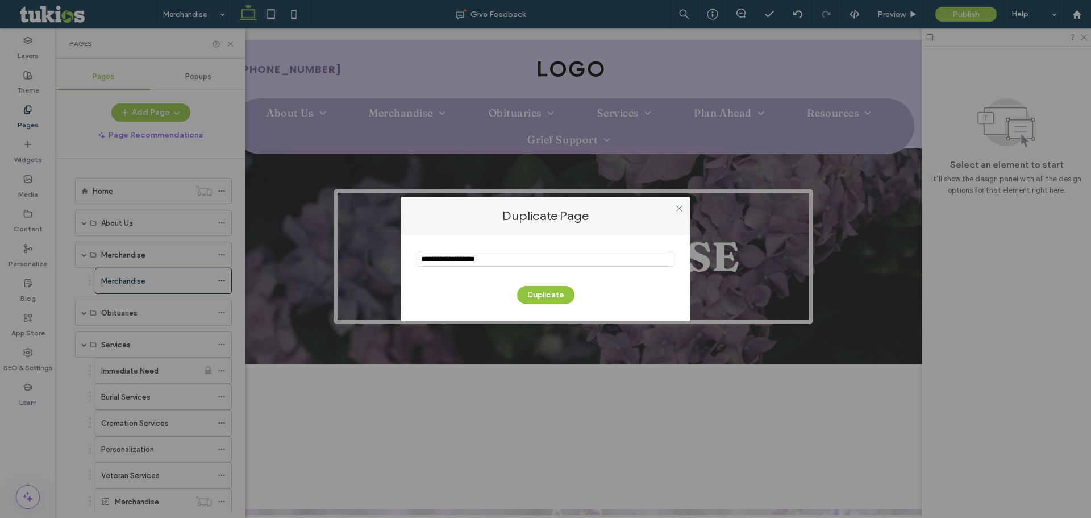
click at [503, 261] on input "notEmpty" at bounding box center [546, 259] width 256 height 15
drag, startPoint x: 503, startPoint y: 261, endPoint x: 364, endPoint y: 260, distance: 139.3
click at [365, 251] on div "Duplicate Page Duplicate" at bounding box center [545, 259] width 1091 height 518
type input "**********"
click at [543, 296] on button "Duplicate" at bounding box center [545, 295] width 57 height 18
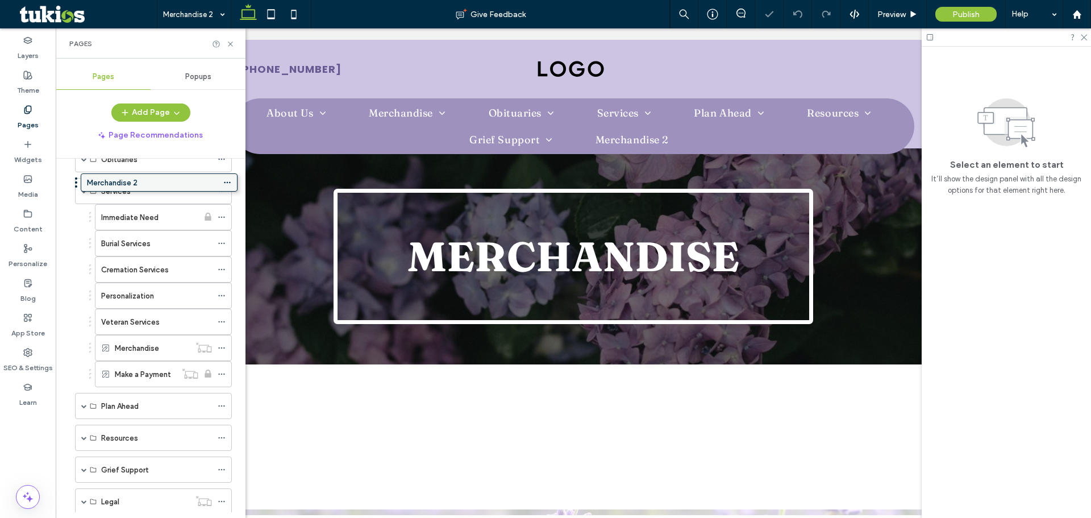
scroll to position [43, 0]
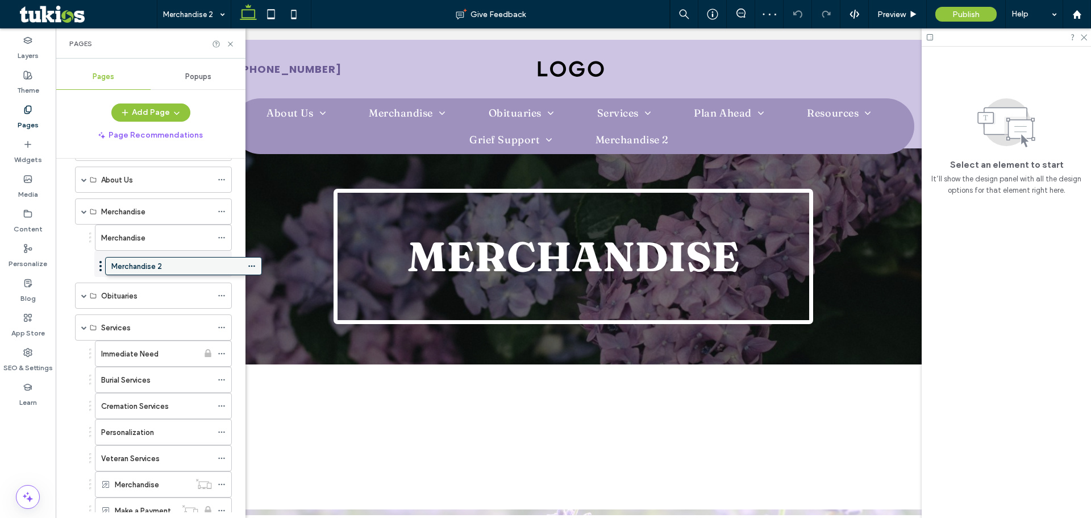
drag, startPoint x: 168, startPoint y: 359, endPoint x: 165, endPoint y: 265, distance: 93.8
click at [219, 263] on icon at bounding box center [222, 264] width 8 height 8
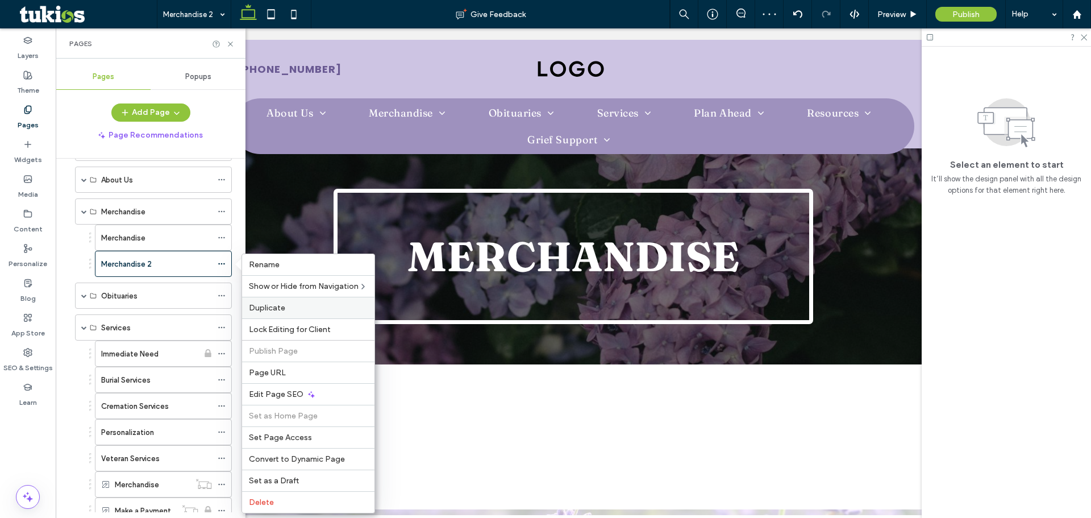
click at [302, 304] on label "Duplicate" at bounding box center [308, 308] width 119 height 10
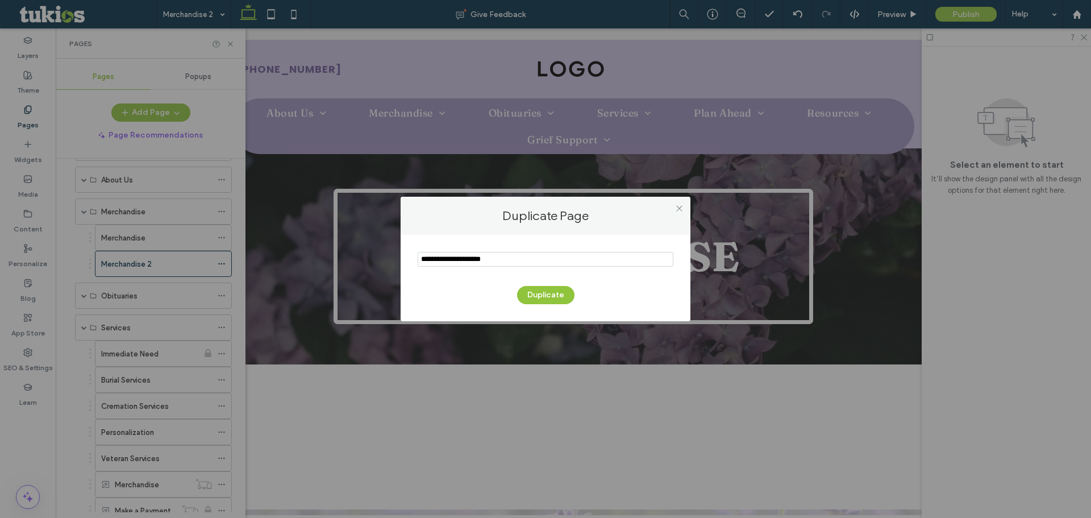
drag, startPoint x: 448, startPoint y: 262, endPoint x: 345, endPoint y: 254, distance: 103.8
click at [347, 255] on div "Duplicate Page Duplicate" at bounding box center [545, 259] width 1091 height 518
click at [503, 264] on input "notEmpty" at bounding box center [546, 259] width 256 height 15
type input "**********"
click at [549, 292] on button "Duplicate" at bounding box center [545, 295] width 57 height 18
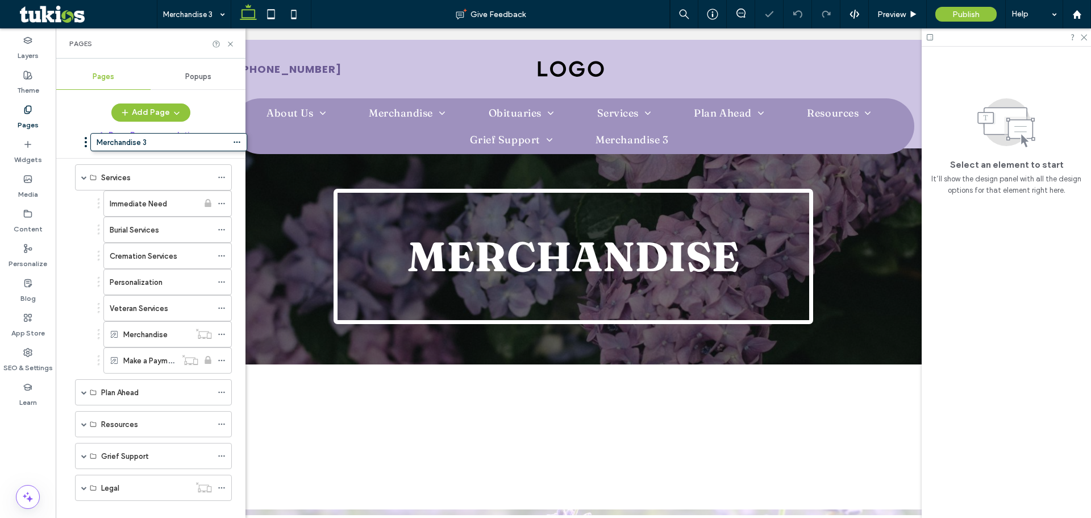
scroll to position [58, 0]
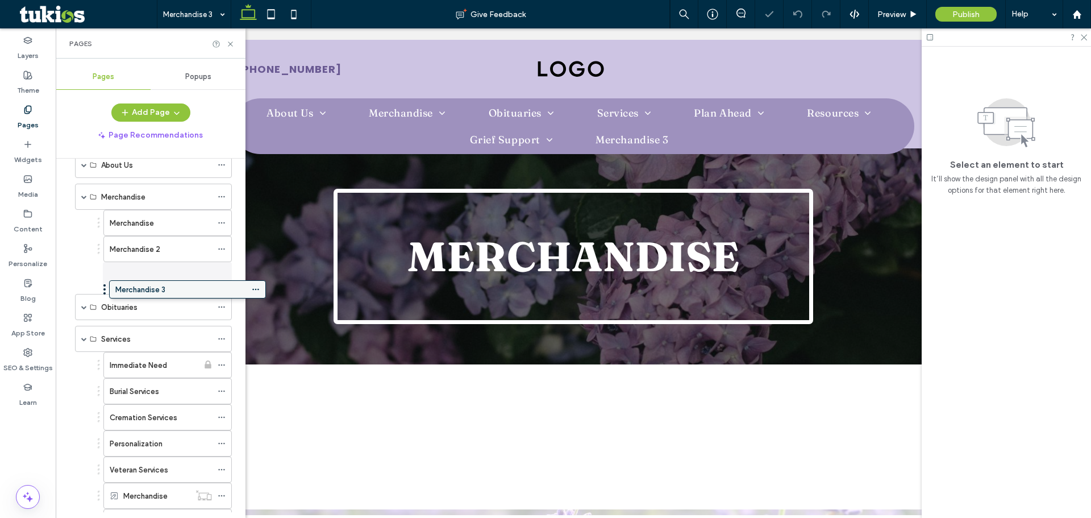
drag, startPoint x: 136, startPoint y: 464, endPoint x: 171, endPoint y: 287, distance: 180.6
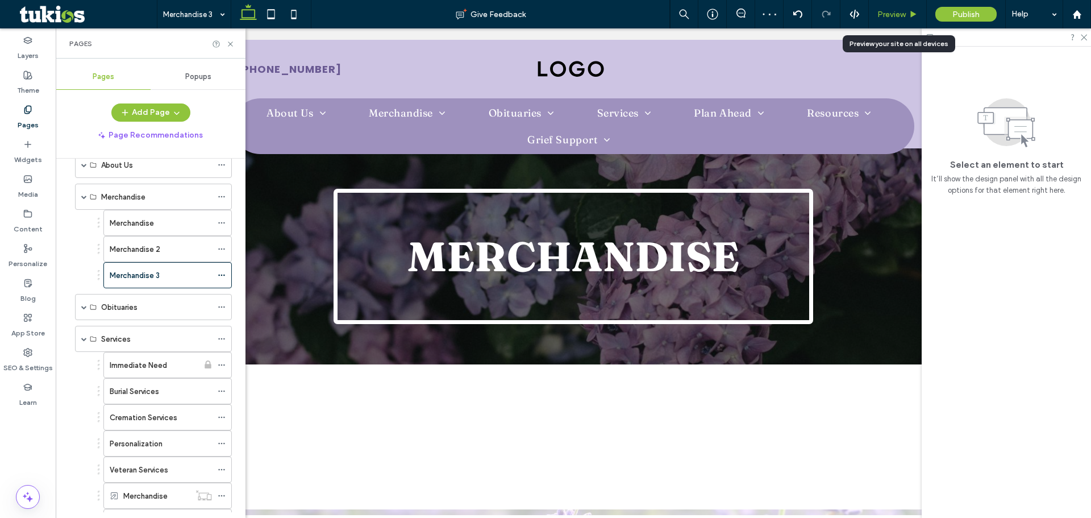
click at [892, 15] on span "Preview" at bounding box center [892, 15] width 28 height 10
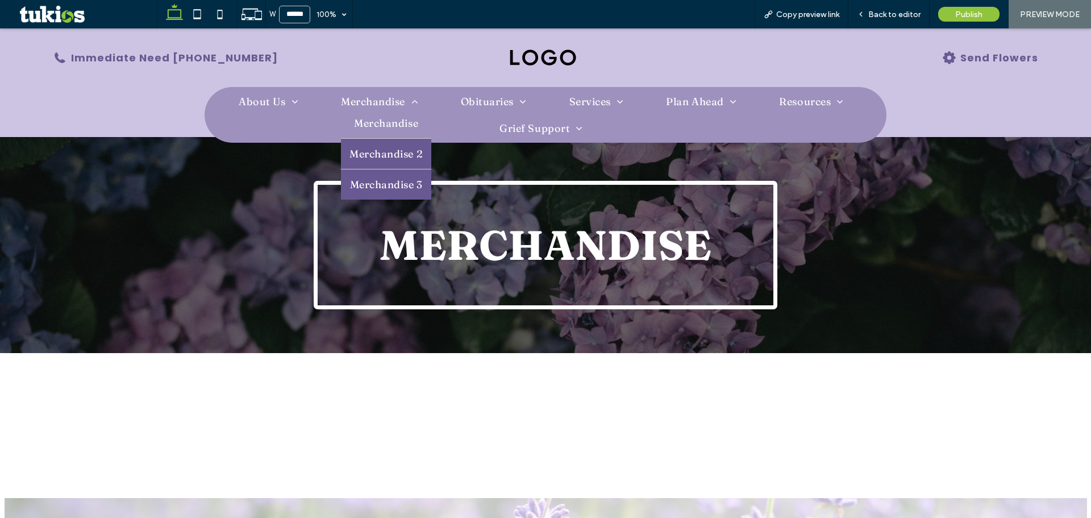
click at [379, 155] on span "Merchandise 2" at bounding box center [386, 153] width 73 height 13
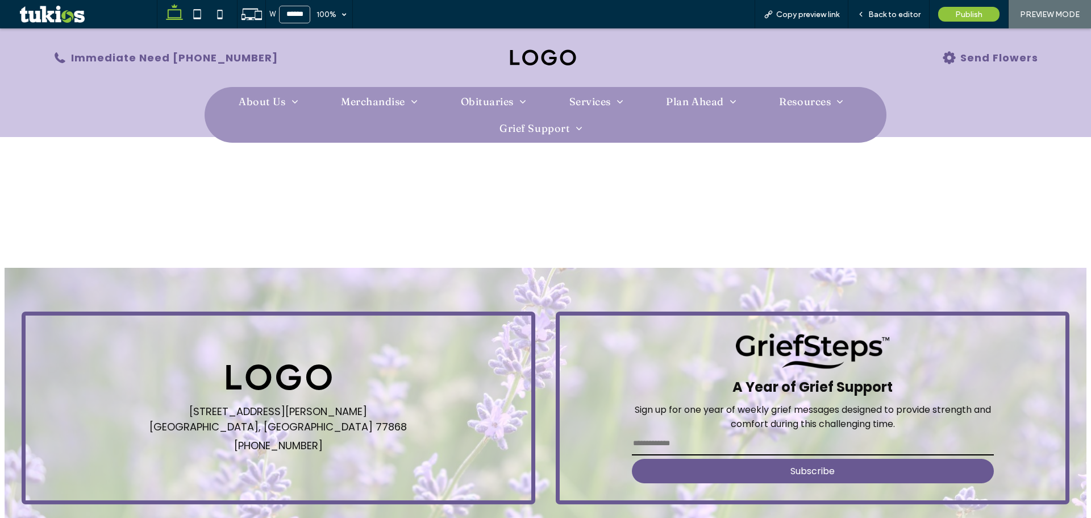
scroll to position [17, 0]
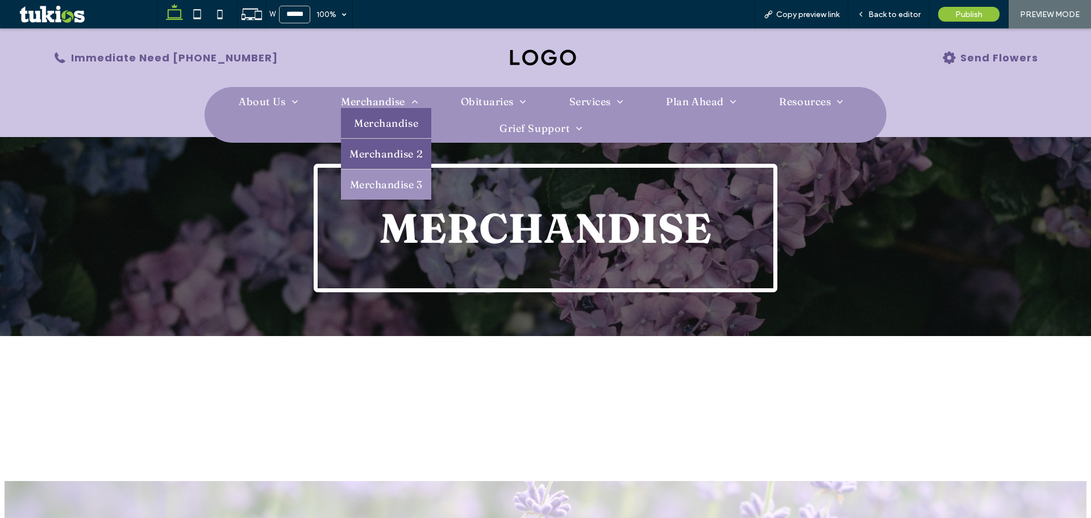
click at [372, 129] on span "Merchandise" at bounding box center [386, 123] width 64 height 13
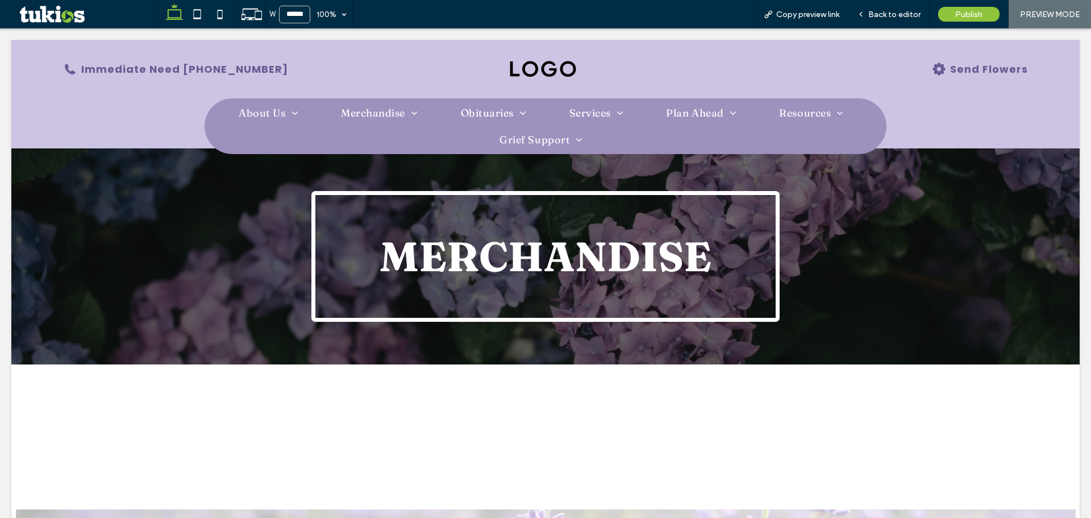
scroll to position [0, 0]
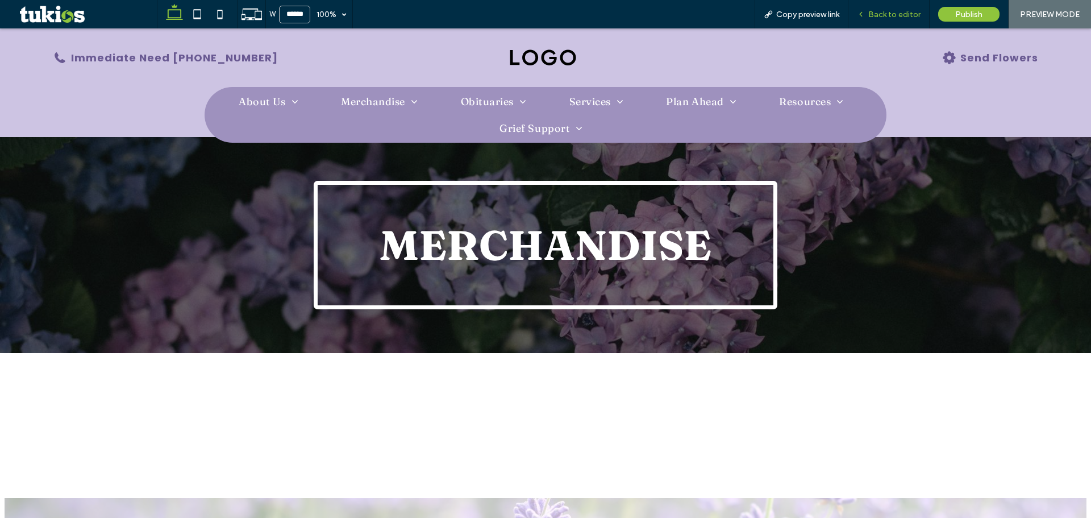
click at [880, 13] on span "Back to editor" at bounding box center [894, 15] width 52 height 10
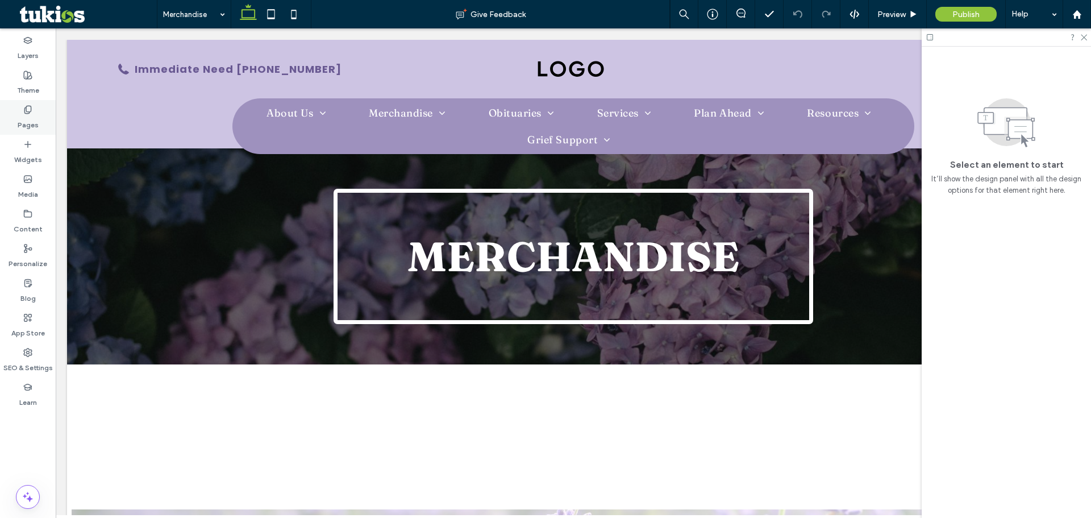
click at [28, 106] on use at bounding box center [27, 109] width 6 height 7
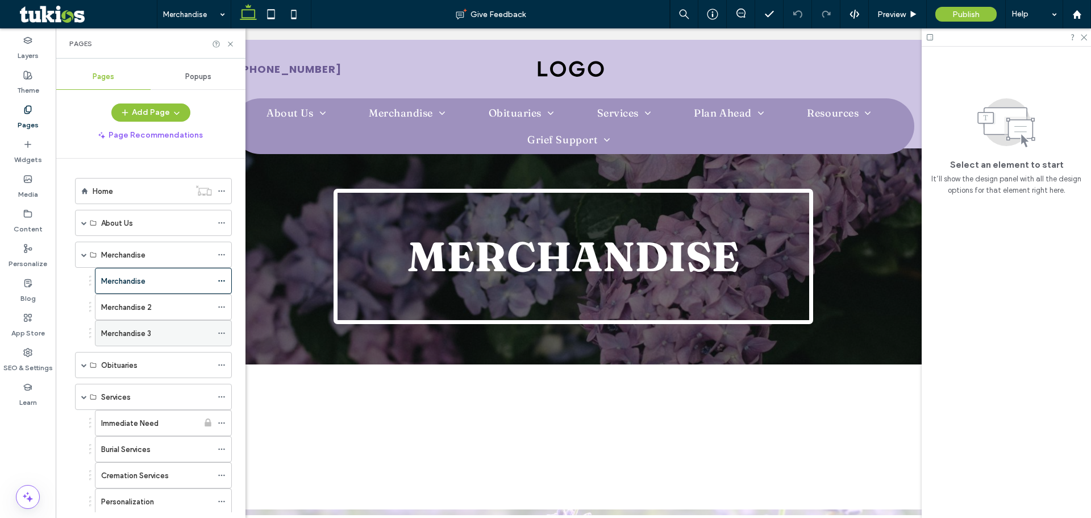
click at [220, 336] on icon at bounding box center [222, 333] width 8 height 8
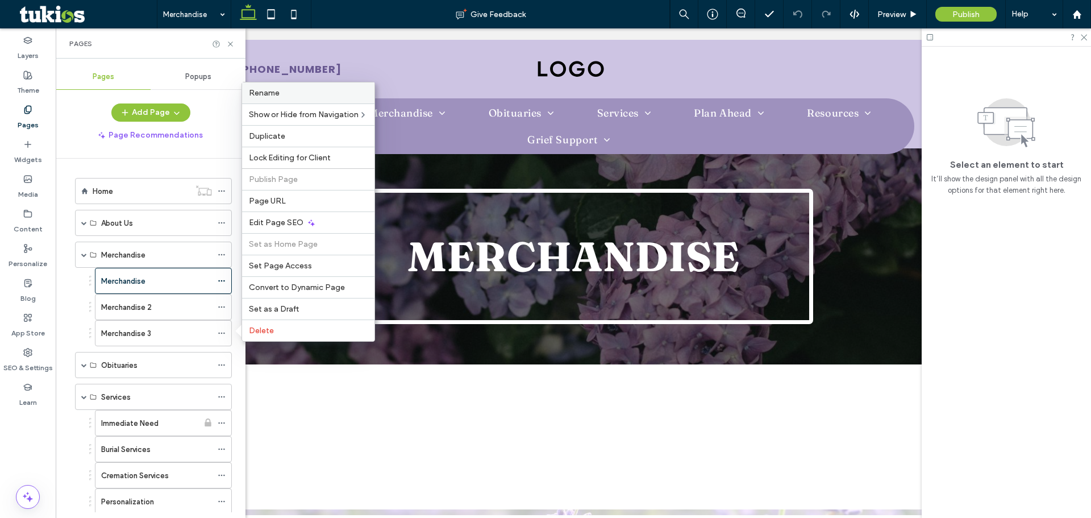
click at [271, 95] on span "Rename" at bounding box center [264, 93] width 31 height 10
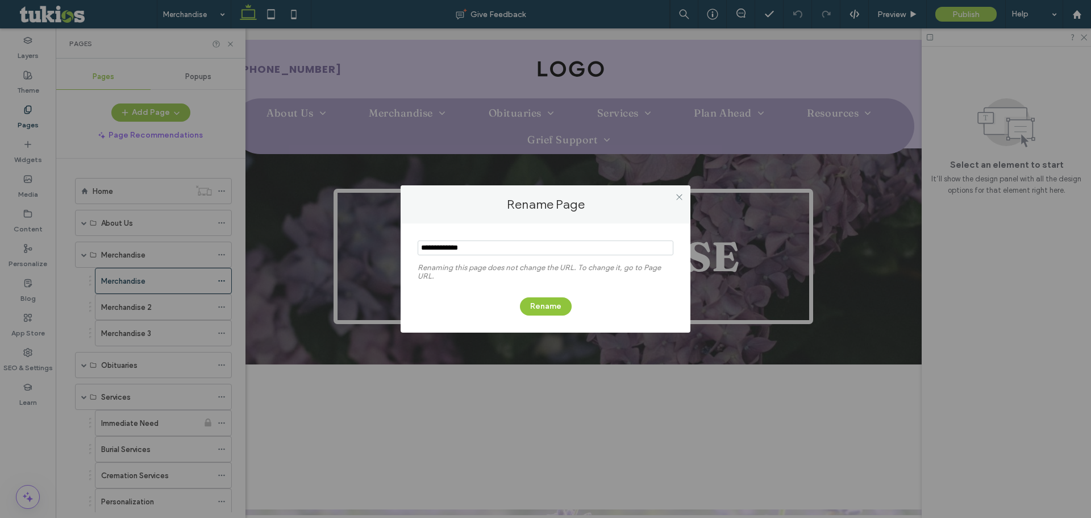
drag, startPoint x: 457, startPoint y: 240, endPoint x: 376, endPoint y: 236, distance: 80.8
click at [376, 236] on div "Rename Page Renaming this page does not change the URL. To change it, go to Pag…" at bounding box center [545, 259] width 1091 height 518
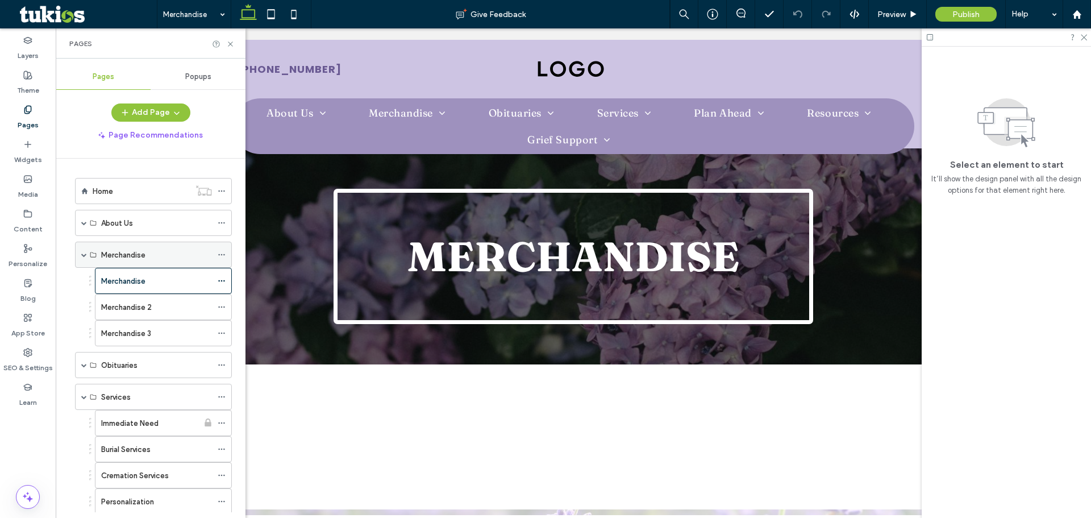
drag, startPoint x: 222, startPoint y: 280, endPoint x: 226, endPoint y: 262, distance: 18.7
click at [222, 280] on icon at bounding box center [222, 281] width 8 height 8
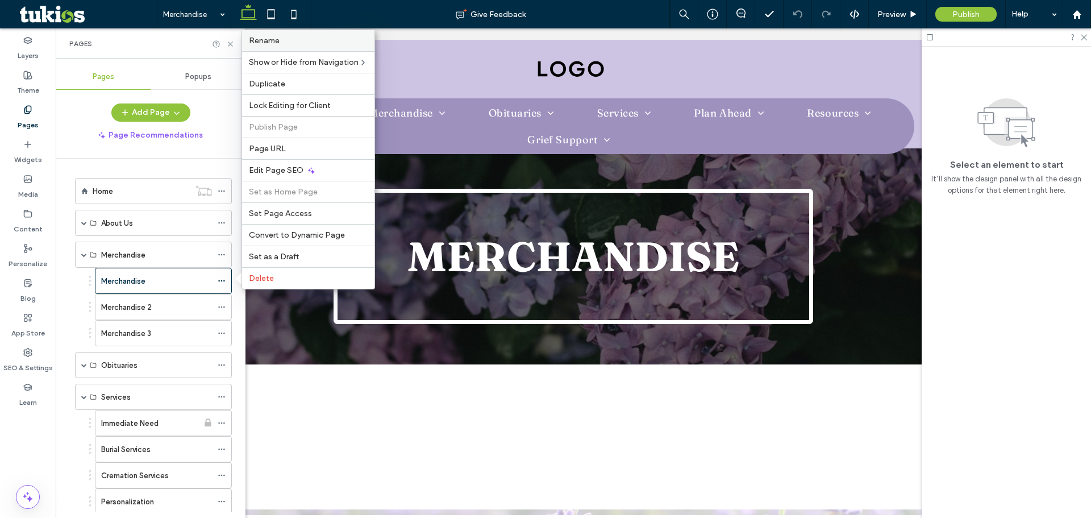
click at [283, 43] on label "Rename" at bounding box center [308, 41] width 119 height 10
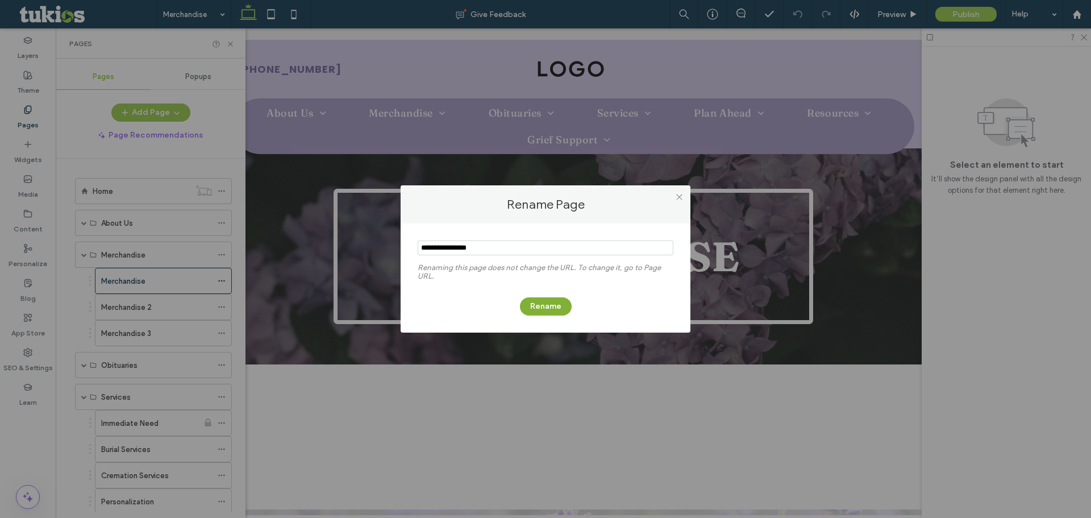
type input "**********"
click at [527, 307] on button "Rename" at bounding box center [546, 306] width 52 height 18
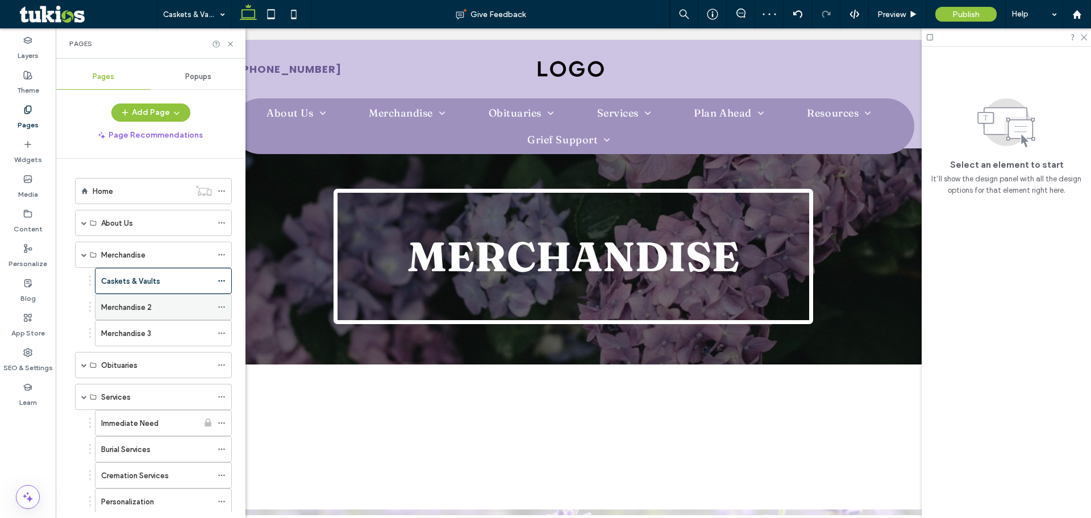
click at [222, 307] on icon at bounding box center [222, 307] width 8 height 8
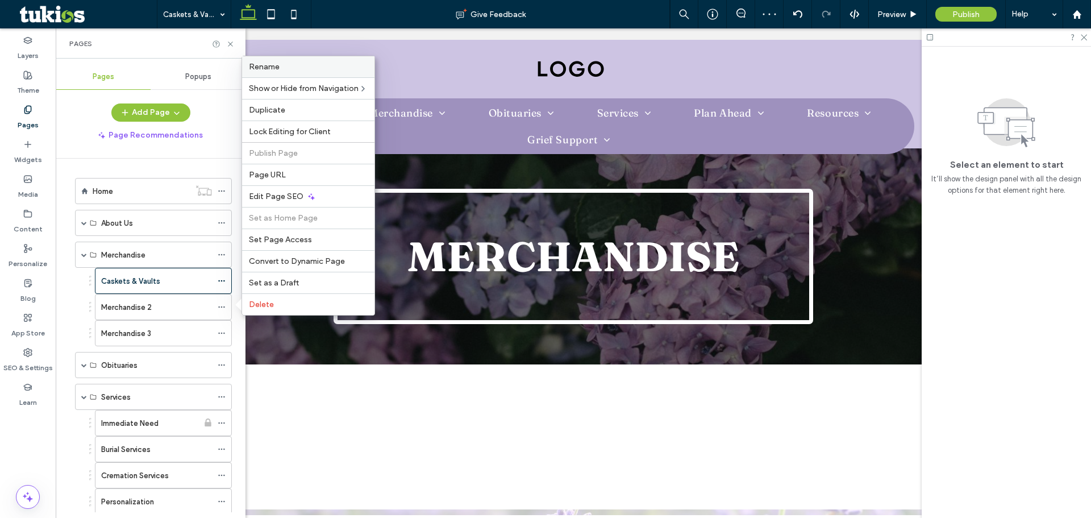
click at [275, 73] on div "Rename" at bounding box center [308, 66] width 132 height 21
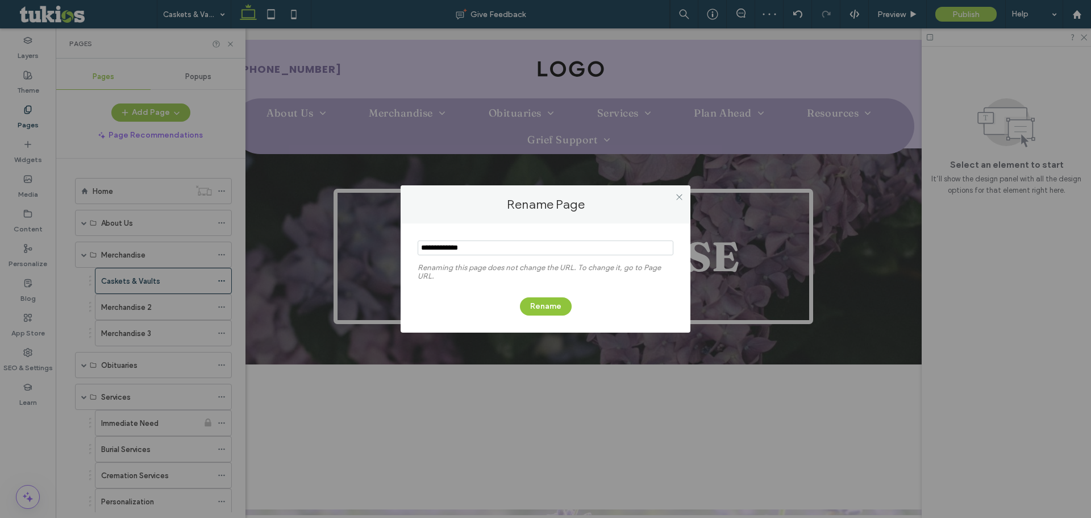
drag, startPoint x: 494, startPoint y: 246, endPoint x: 376, endPoint y: 244, distance: 118.2
click at [376, 244] on div "Rename Page Renaming this page does not change the URL. To change it, go to Pag…" at bounding box center [545, 259] width 1091 height 518
click at [290, 279] on div "Rename Page Renaming this page does not change the URL. To change it, go to Pag…" at bounding box center [545, 259] width 1091 height 518
drag, startPoint x: 513, startPoint y: 251, endPoint x: 402, endPoint y: 245, distance: 111.0
click at [402, 245] on div "Renaming this page does not change the URL. To change it, go to Page URL. Rename" at bounding box center [546, 277] width 290 height 109
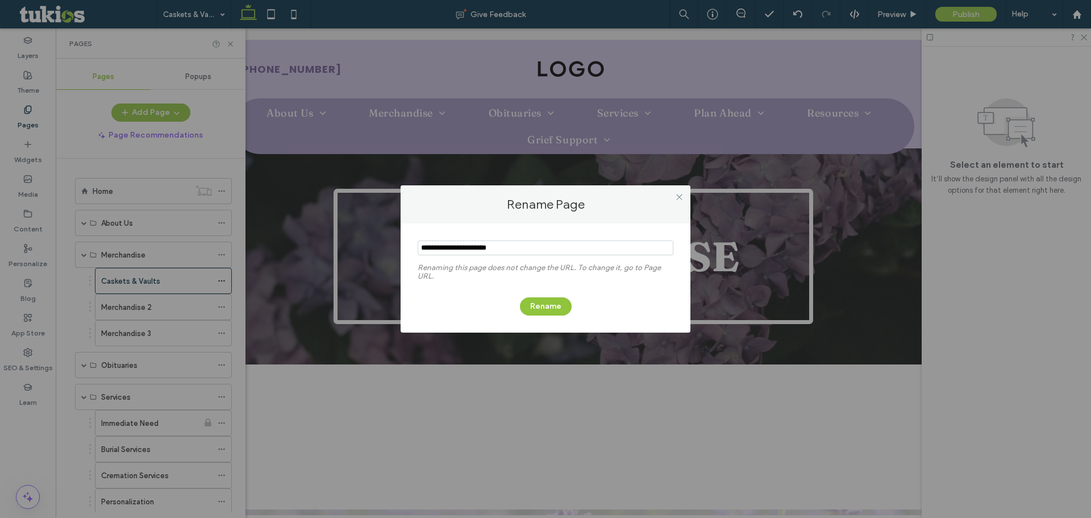
type input "*"
type input "**********"
click at [543, 298] on button "Rename" at bounding box center [546, 306] width 52 height 18
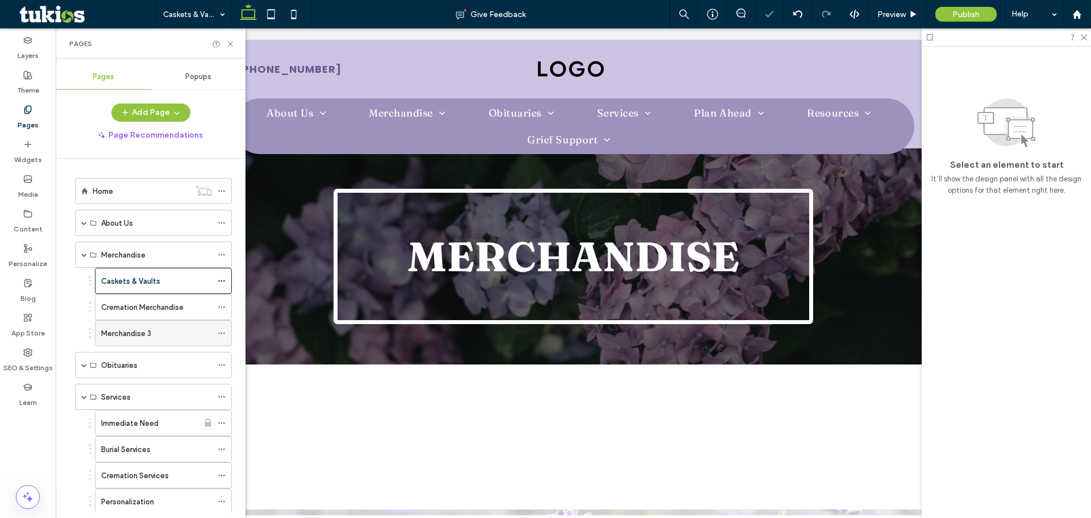
click at [219, 335] on icon at bounding box center [222, 333] width 8 height 8
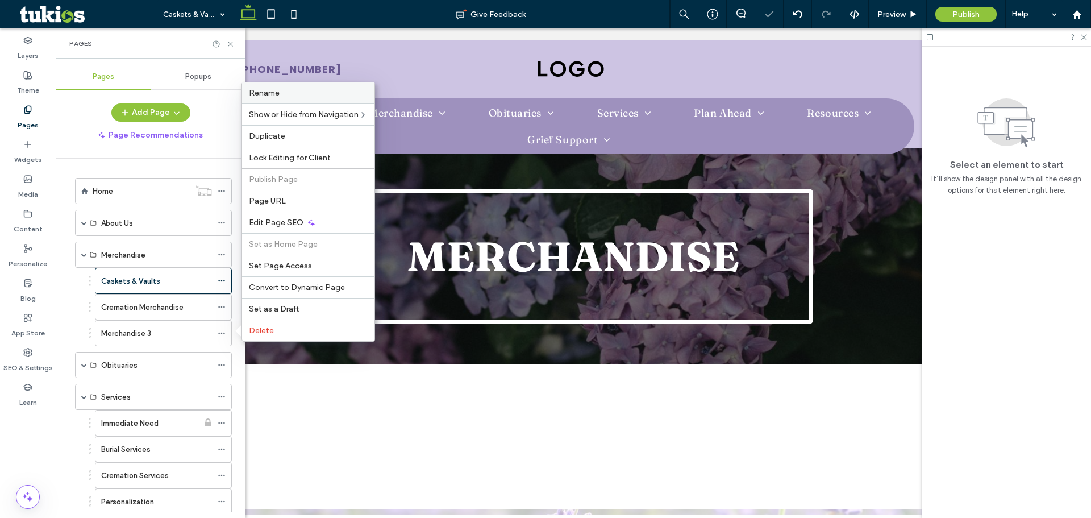
click at [288, 101] on div "Rename" at bounding box center [308, 92] width 132 height 21
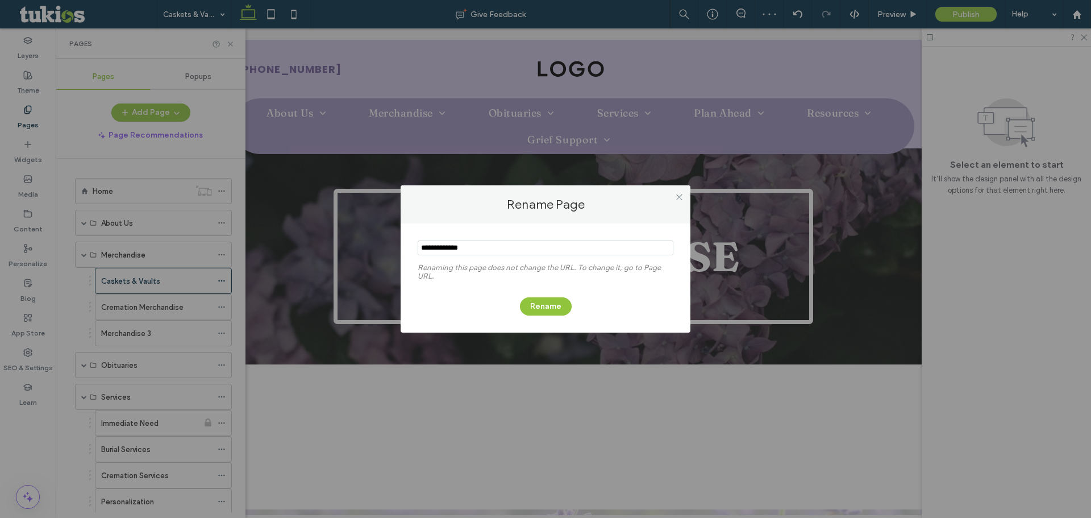
click at [522, 254] on input "notEmpty" at bounding box center [546, 247] width 256 height 15
type input "**********"
click at [543, 311] on button "Rename" at bounding box center [546, 306] width 52 height 18
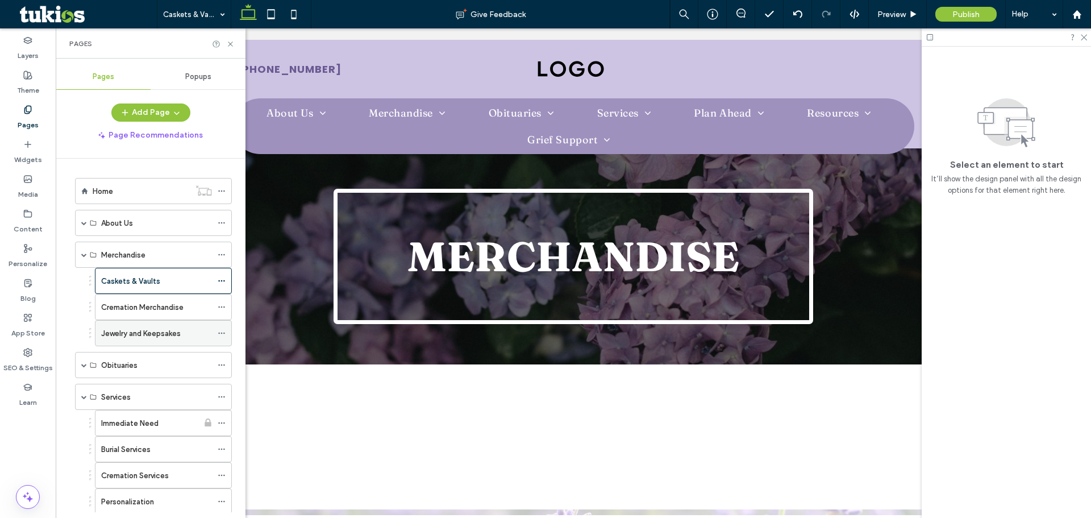
click at [181, 325] on div "Jewelry and Keepsakes" at bounding box center [156, 333] width 111 height 25
click at [165, 284] on div "Caskets & Vaults" at bounding box center [156, 281] width 111 height 12
click at [887, 16] on span "Preview" at bounding box center [892, 15] width 28 height 10
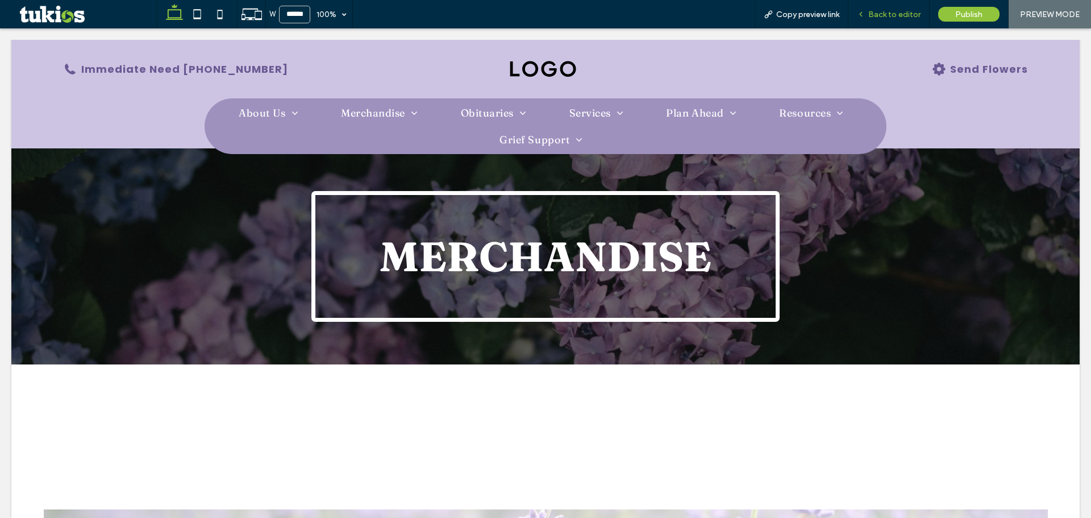
click at [887, 11] on span "Back to editor" at bounding box center [894, 15] width 52 height 10
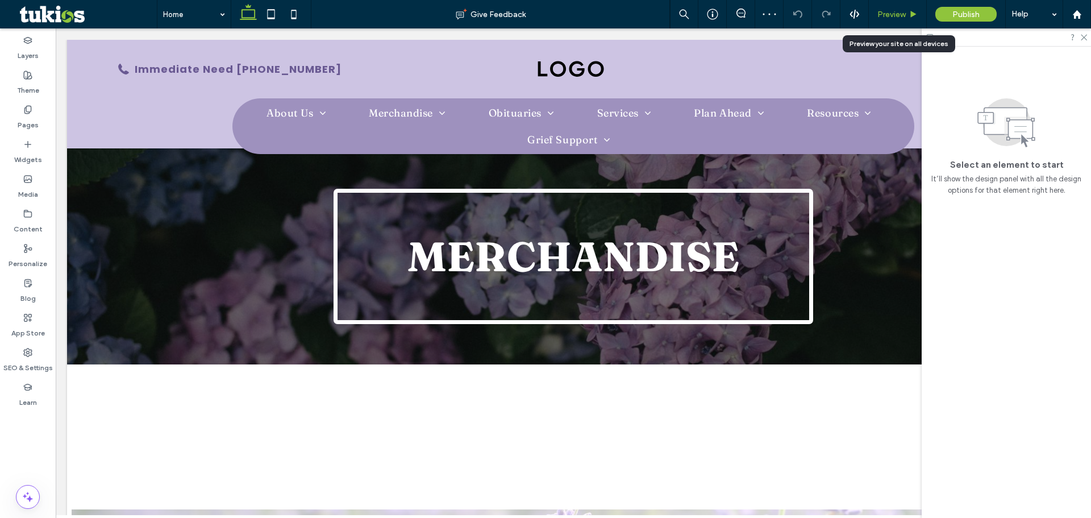
click at [894, 16] on span "Preview" at bounding box center [892, 15] width 28 height 10
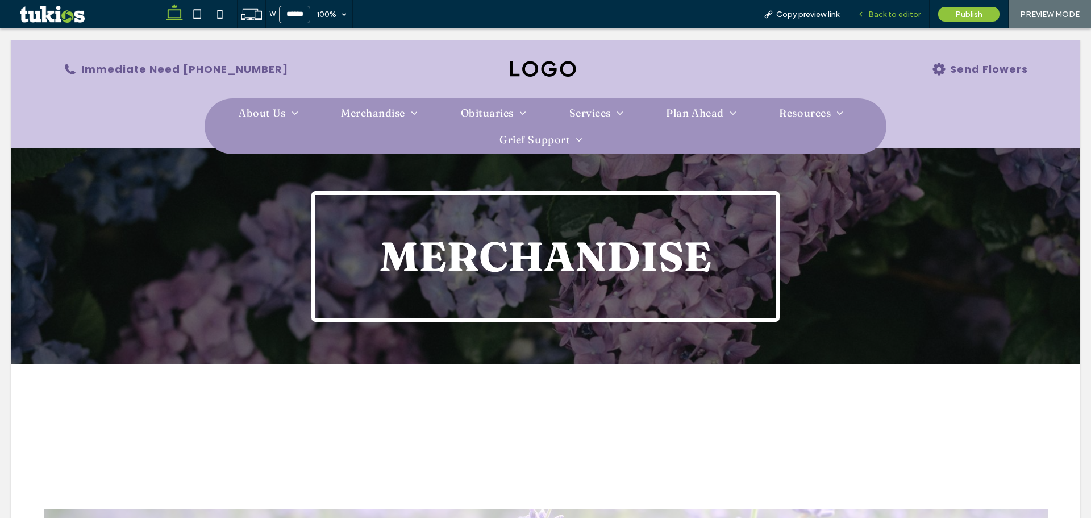
click at [905, 15] on span "Back to editor" at bounding box center [894, 15] width 52 height 10
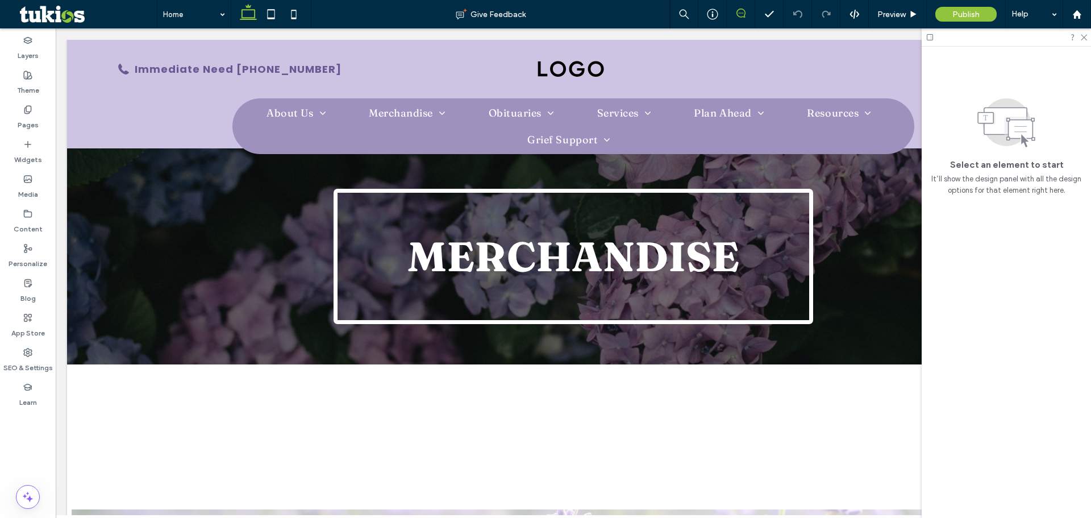
click at [743, 11] on icon at bounding box center [741, 13] width 9 height 9
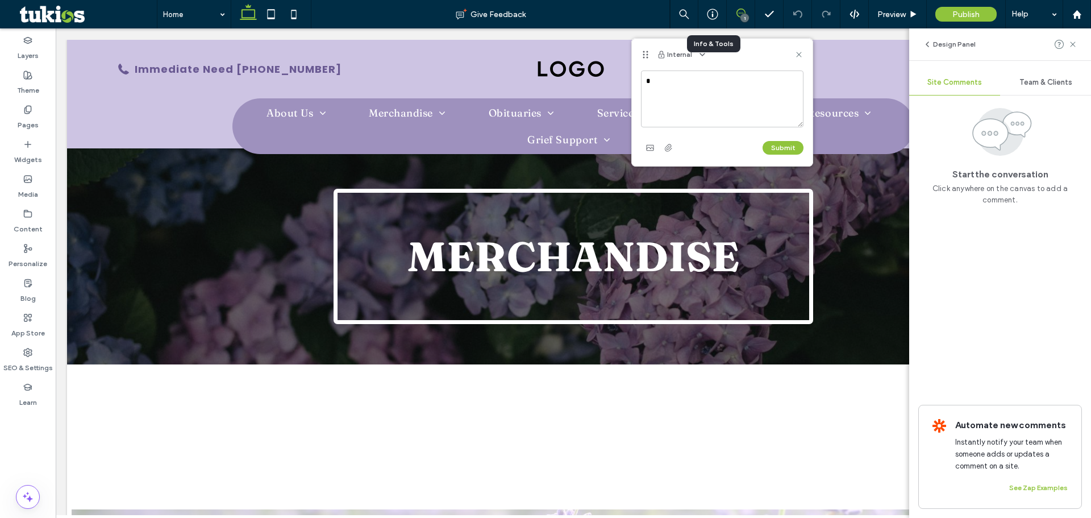
drag, startPoint x: 687, startPoint y: 115, endPoint x: 692, endPoint y: 111, distance: 6.5
click at [688, 115] on textarea "*" at bounding box center [722, 98] width 163 height 57
type textarea "**********"
click at [773, 159] on div "**********" at bounding box center [722, 117] width 181 height 95
click at [775, 156] on div "Submit" at bounding box center [722, 148] width 163 height 18
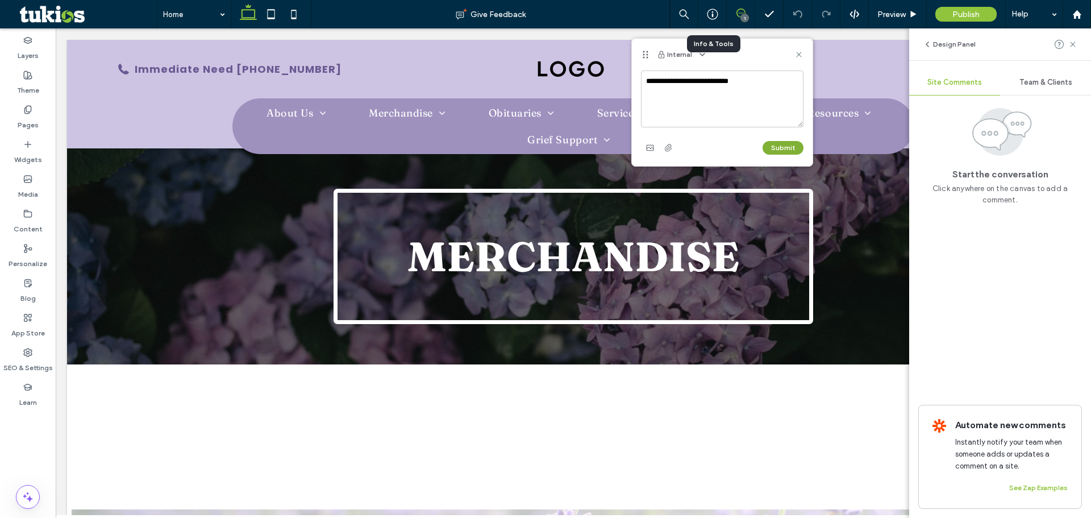
click at [776, 152] on button "Submit" at bounding box center [783, 148] width 41 height 14
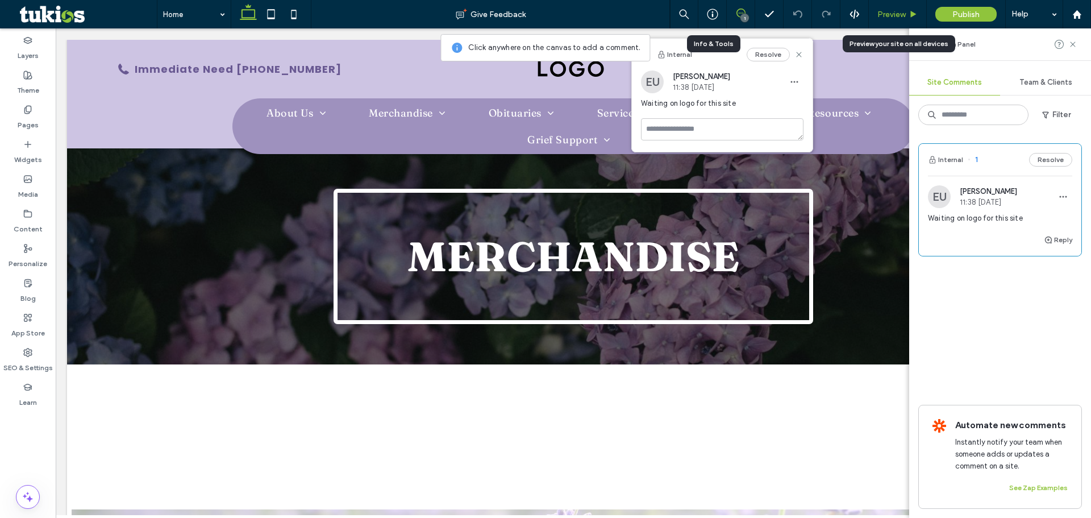
click at [885, 12] on span "Preview" at bounding box center [892, 15] width 28 height 10
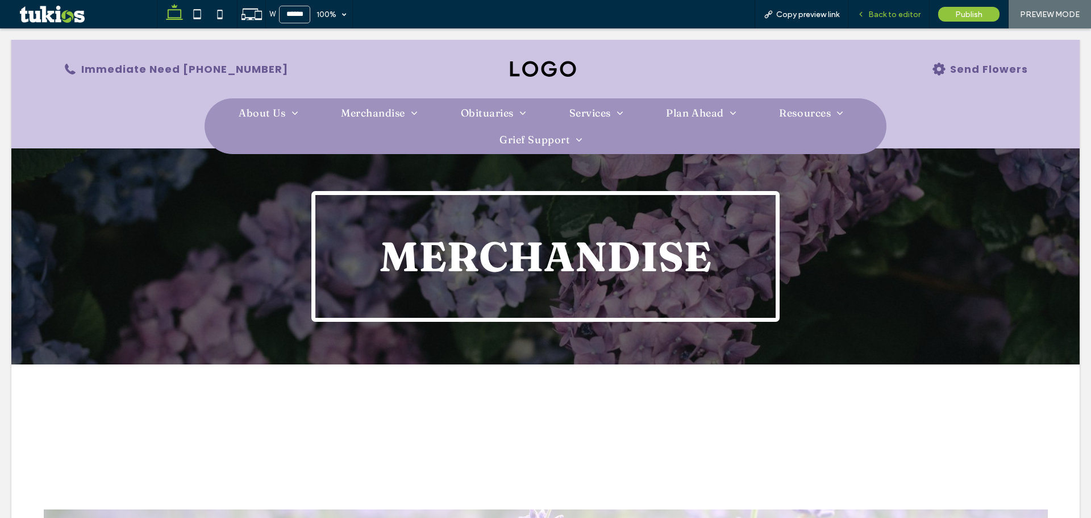
click at [897, 19] on div "Back to editor" at bounding box center [889, 14] width 81 height 28
click at [897, 14] on span "Back to editor" at bounding box center [894, 15] width 52 height 10
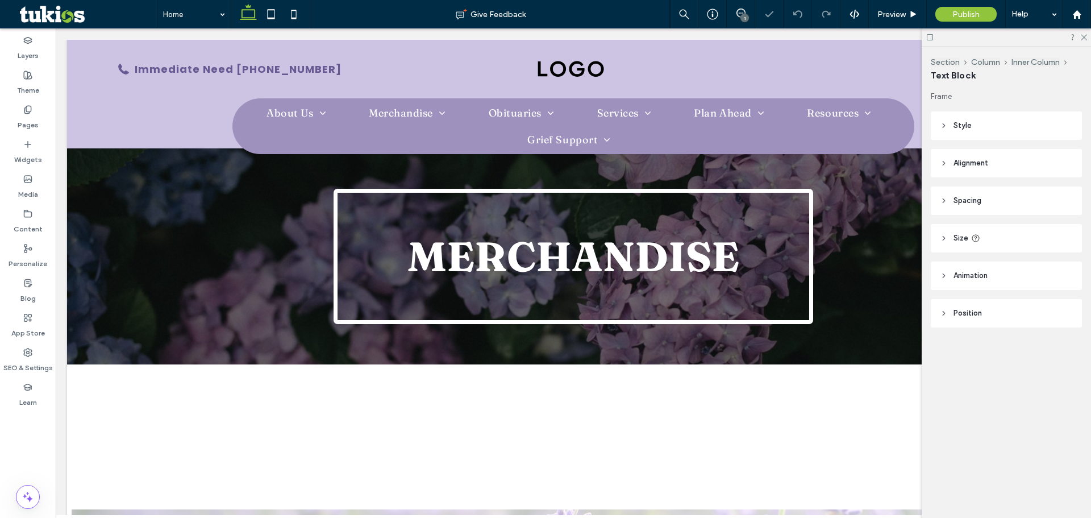
type input "********"
type input "**"
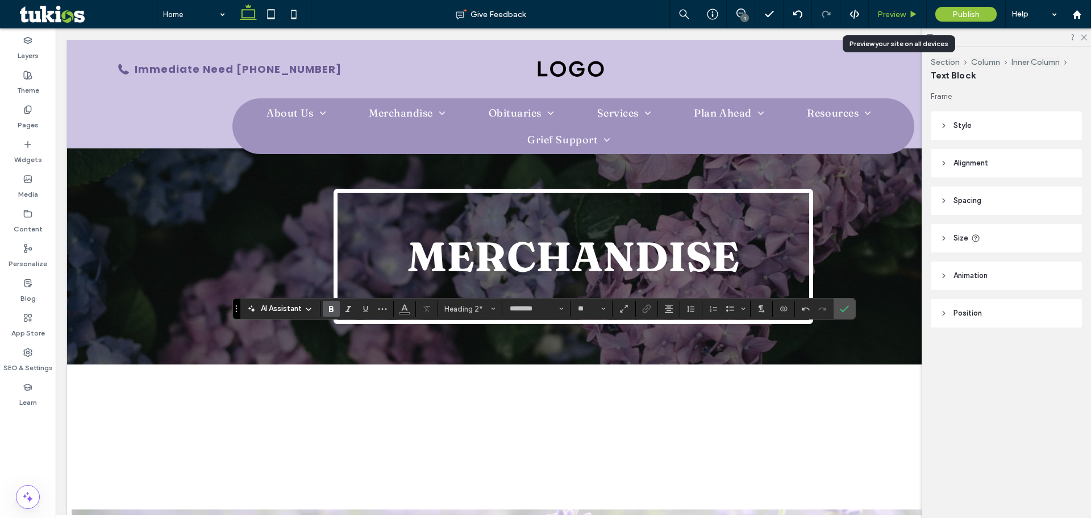
click at [905, 16] on span "Preview" at bounding box center [892, 15] width 28 height 10
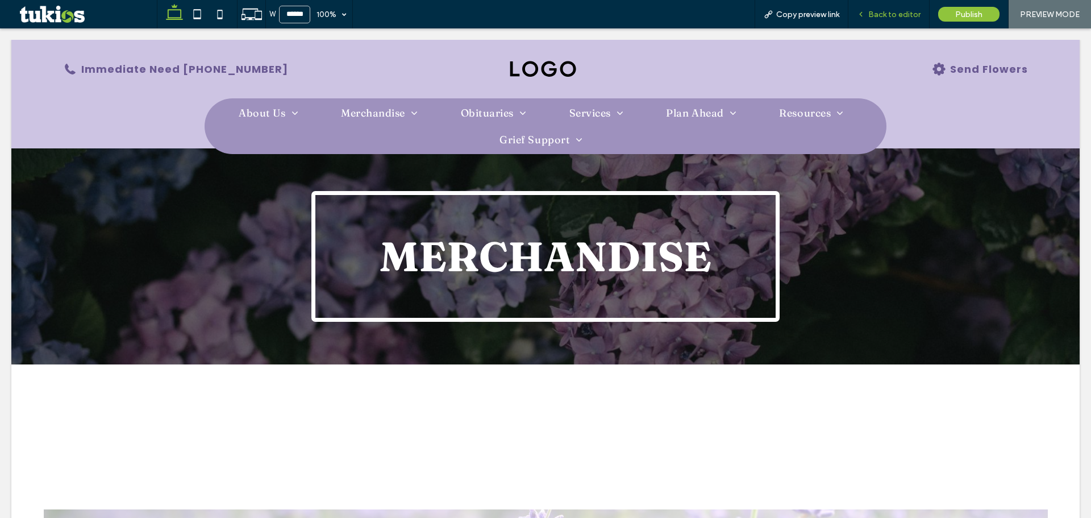
click at [890, 15] on span "Back to editor" at bounding box center [894, 15] width 52 height 10
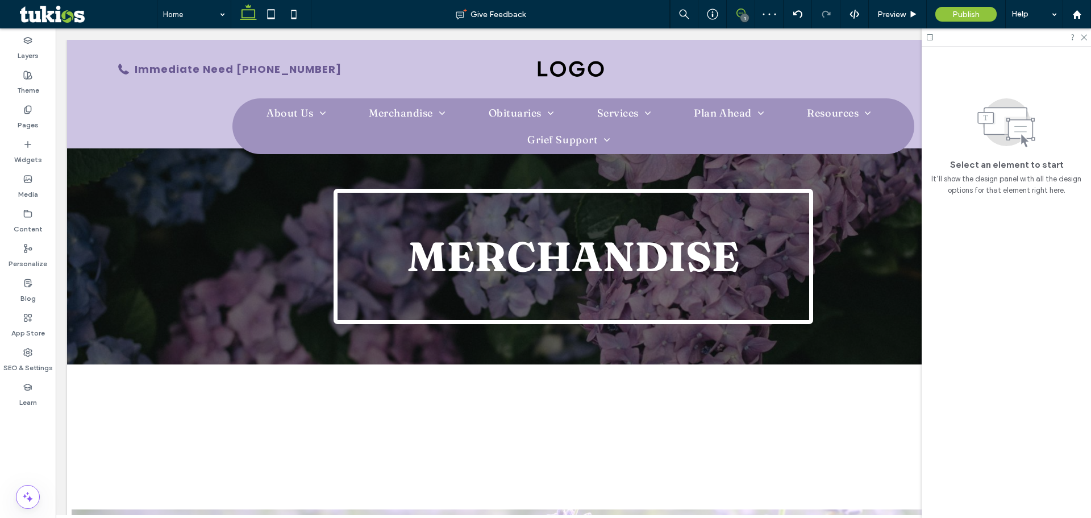
click at [741, 11] on icon at bounding box center [741, 13] width 9 height 9
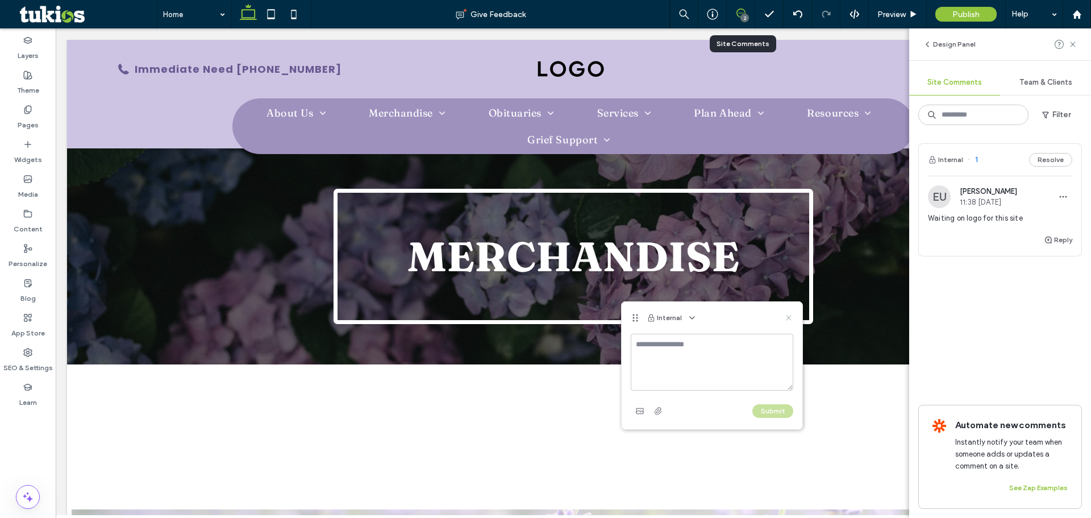
click at [789, 317] on use at bounding box center [788, 317] width 5 height 5
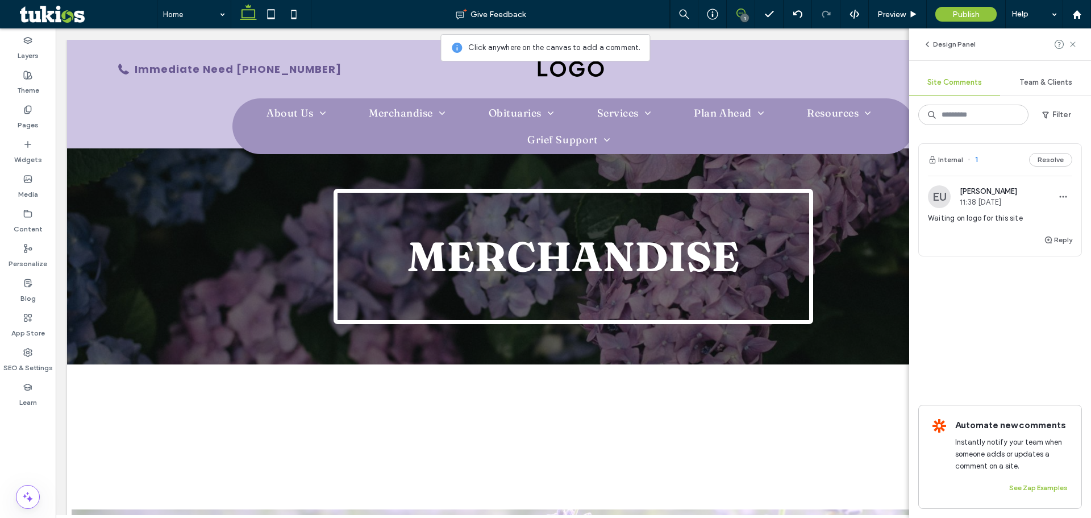
click at [742, 11] on icon at bounding box center [741, 13] width 9 height 9
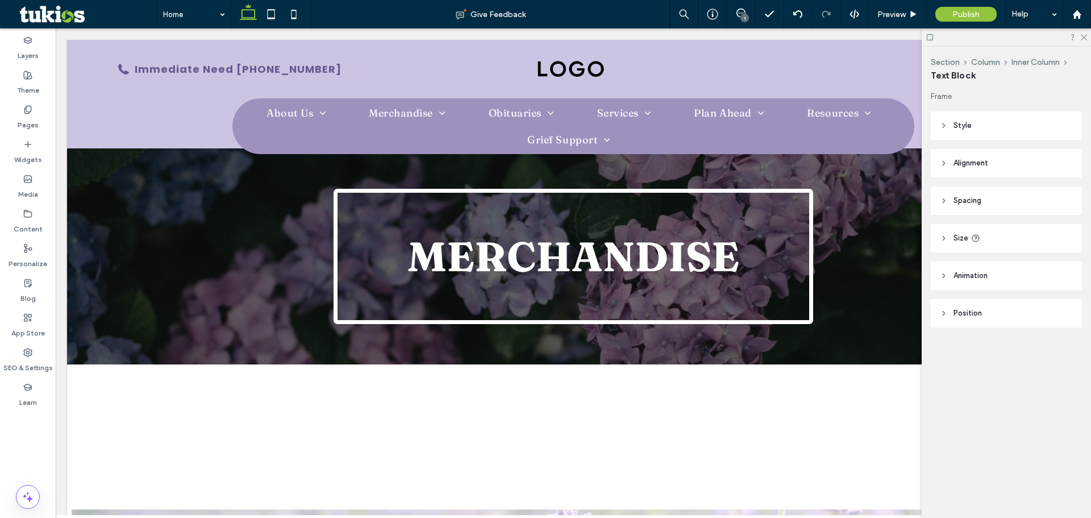
type input "********"
type input "**"
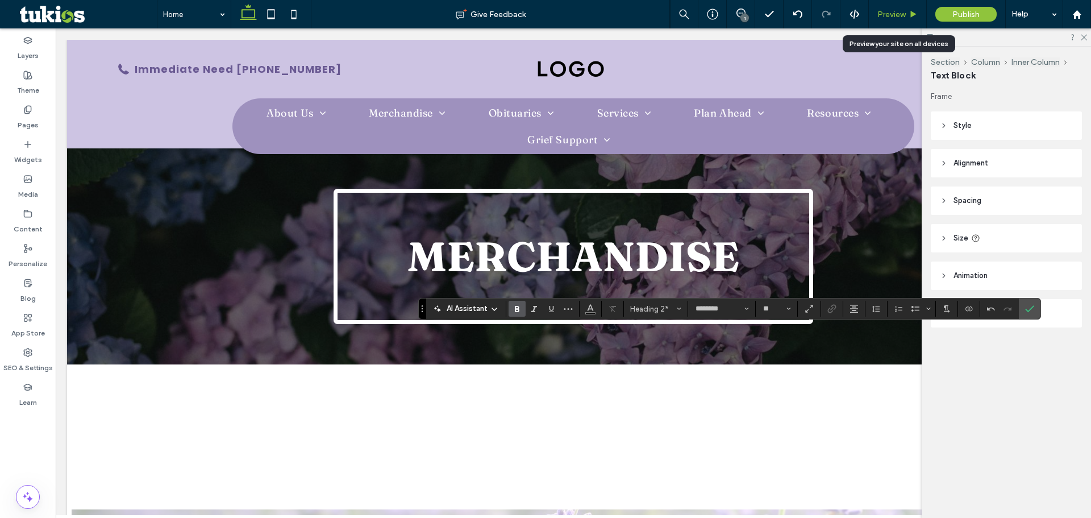
click at [907, 16] on div "Preview" at bounding box center [897, 15] width 57 height 10
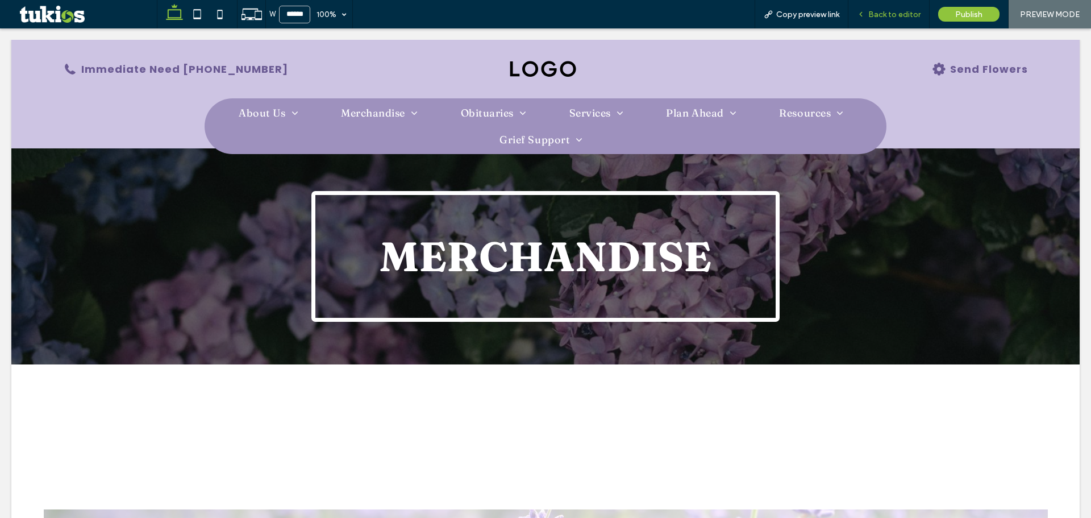
click at [893, 14] on span "Back to editor" at bounding box center [894, 15] width 52 height 10
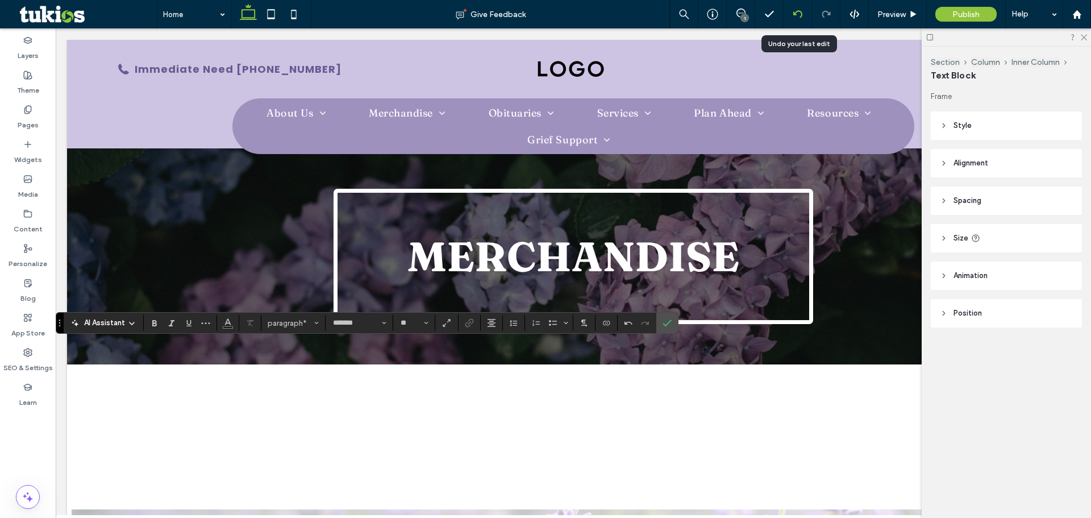
click at [800, 14] on icon at bounding box center [797, 14] width 9 height 9
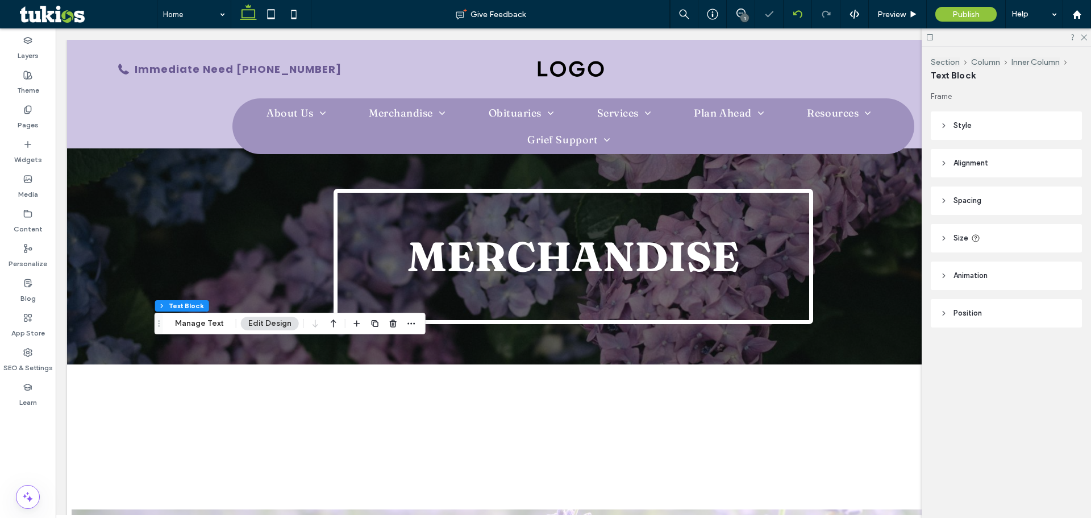
click at [800, 14] on div at bounding box center [545, 259] width 1091 height 518
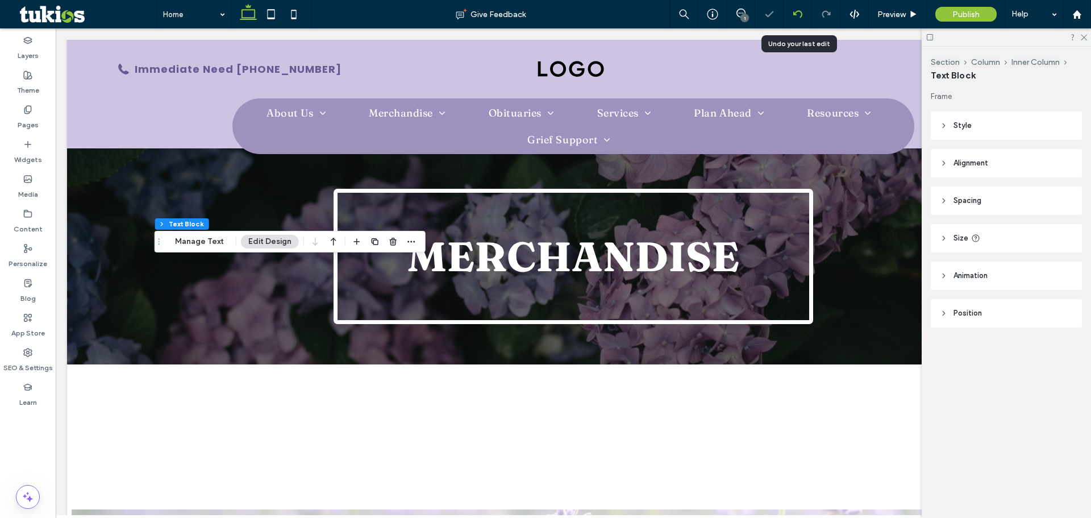
click at [795, 11] on icon at bounding box center [797, 14] width 9 height 9
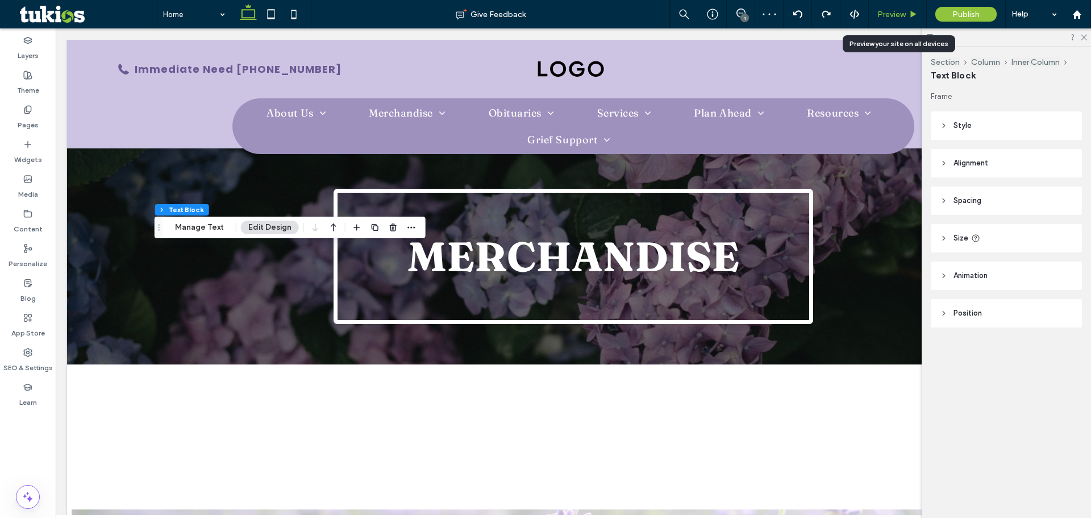
click at [907, 14] on div "Preview" at bounding box center [897, 15] width 57 height 10
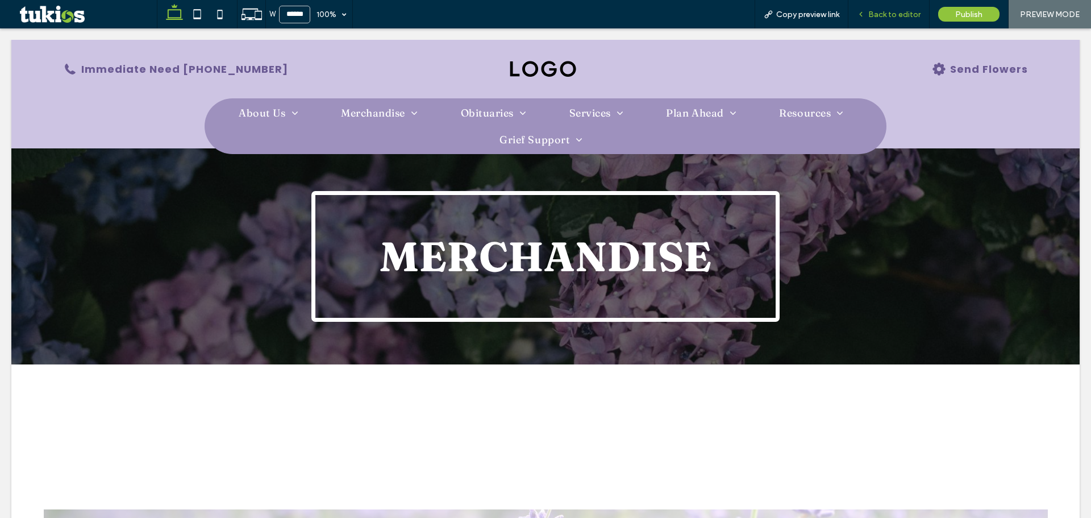
click at [888, 12] on span "Back to editor" at bounding box center [894, 15] width 52 height 10
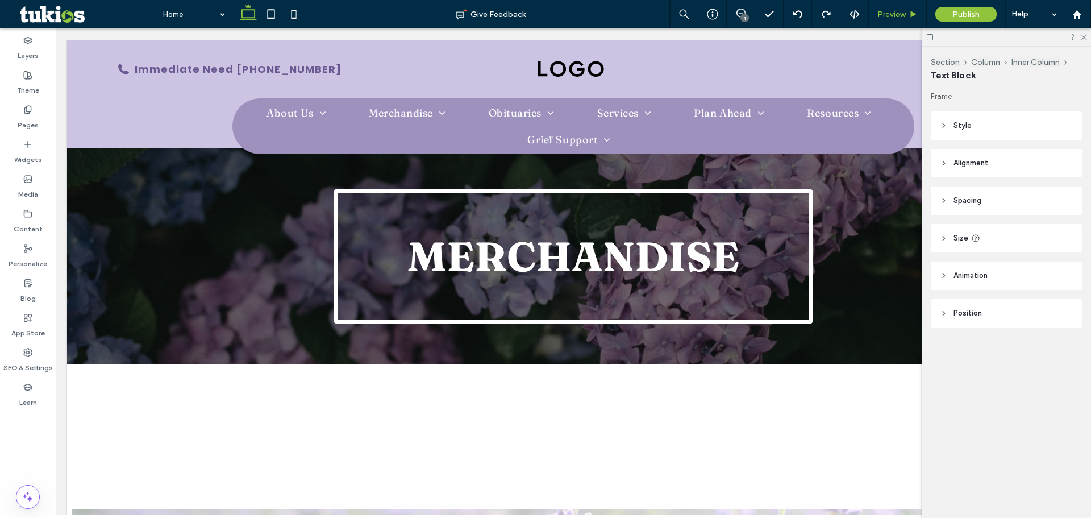
type input "********"
type input "**"
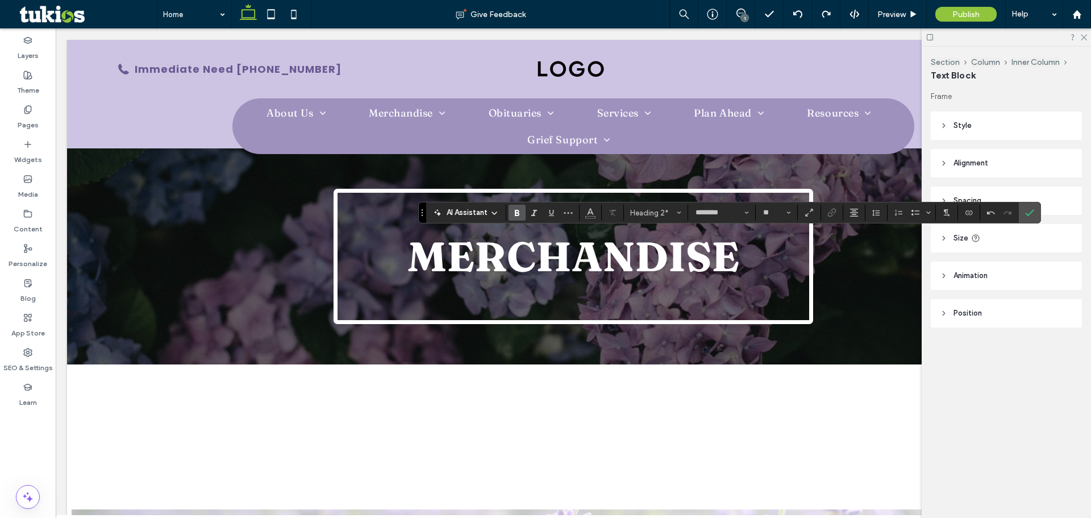
click at [1036, 214] on label "Confirm" at bounding box center [1029, 212] width 17 height 20
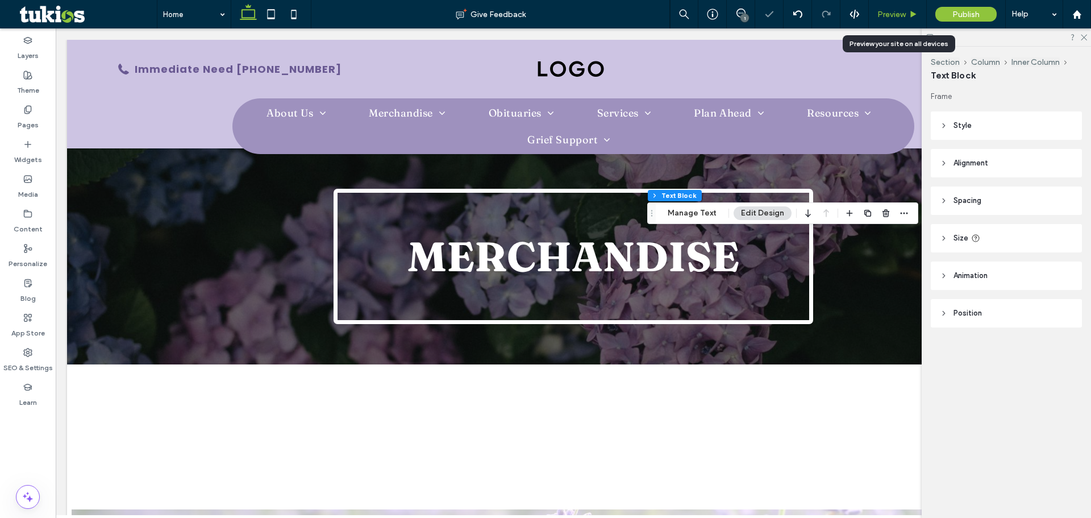
click at [898, 14] on span "Preview" at bounding box center [892, 15] width 28 height 10
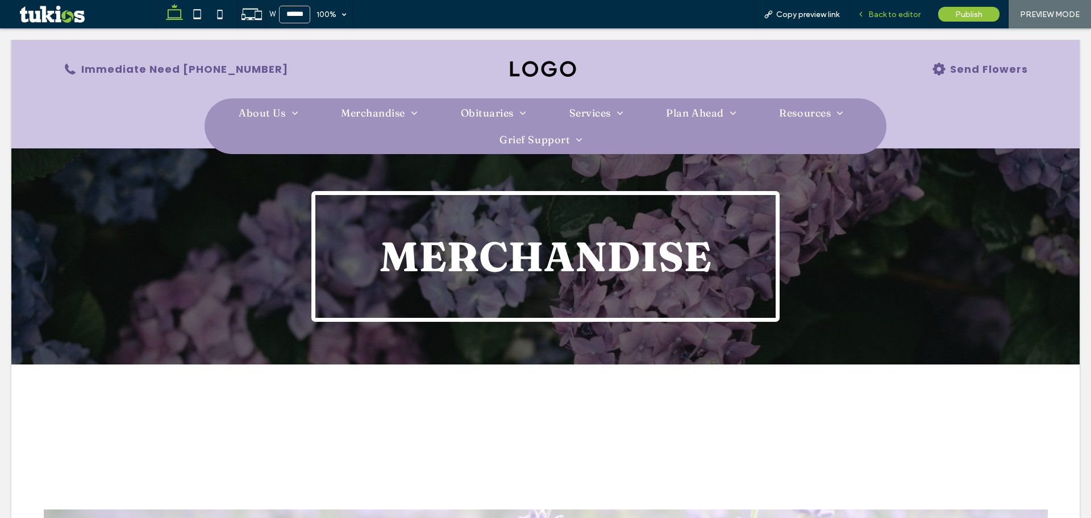
click at [901, 9] on div "Back to editor" at bounding box center [889, 14] width 81 height 28
click at [891, 8] on div "Back to editor" at bounding box center [889, 14] width 81 height 28
click at [889, 11] on span "Back to editor" at bounding box center [894, 15] width 52 height 10
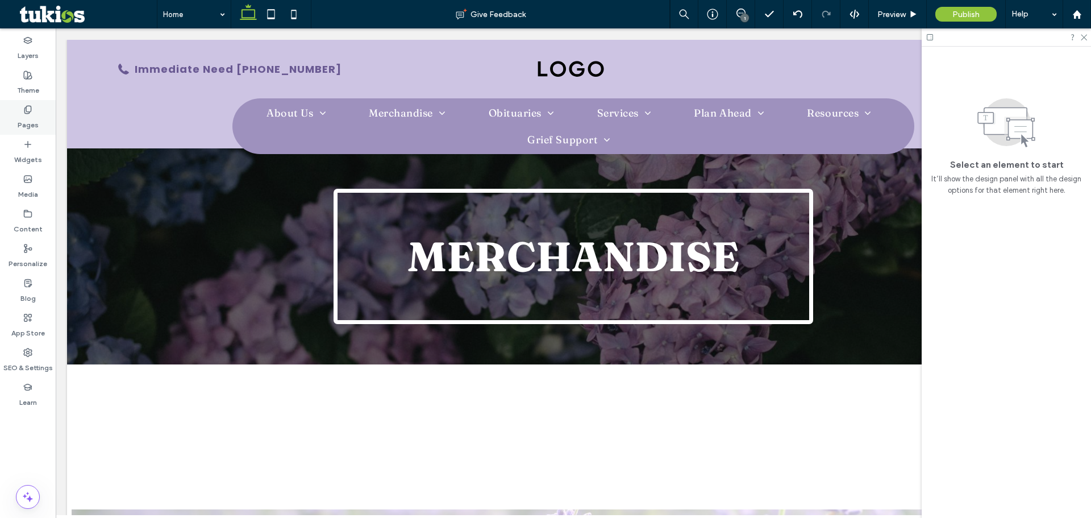
click at [43, 113] on div "Pages" at bounding box center [28, 117] width 56 height 35
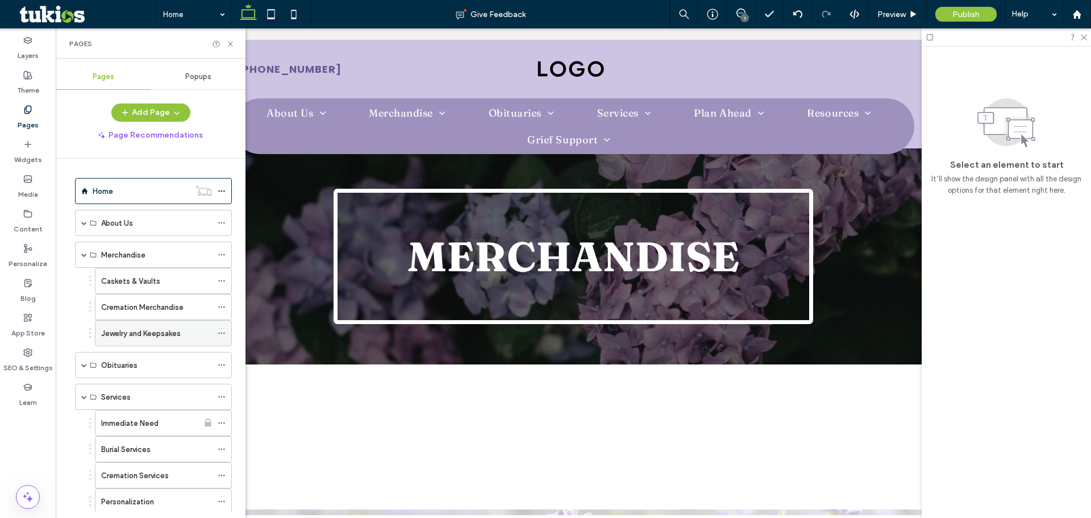
click at [220, 334] on icon at bounding box center [222, 333] width 8 height 8
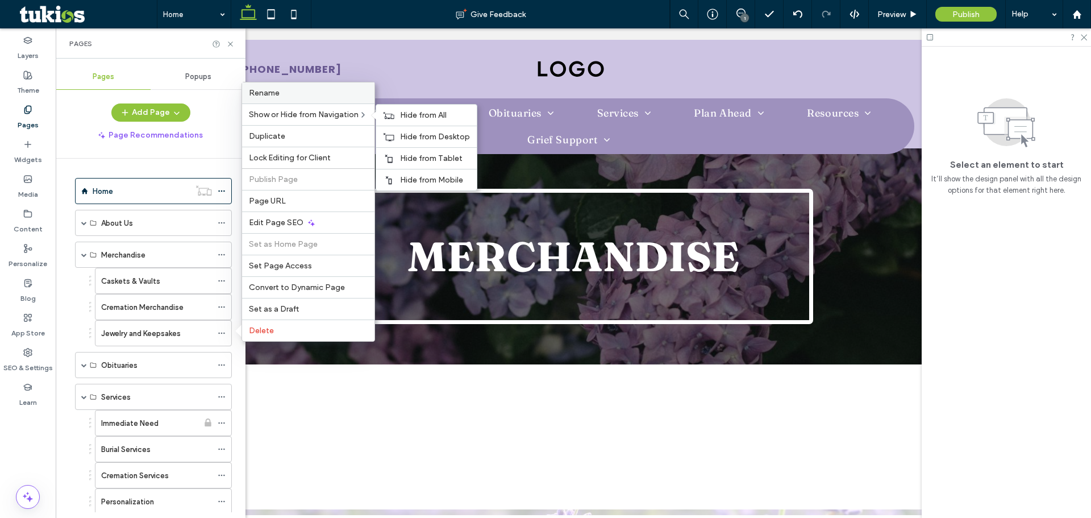
click at [272, 95] on span "Rename" at bounding box center [264, 93] width 31 height 10
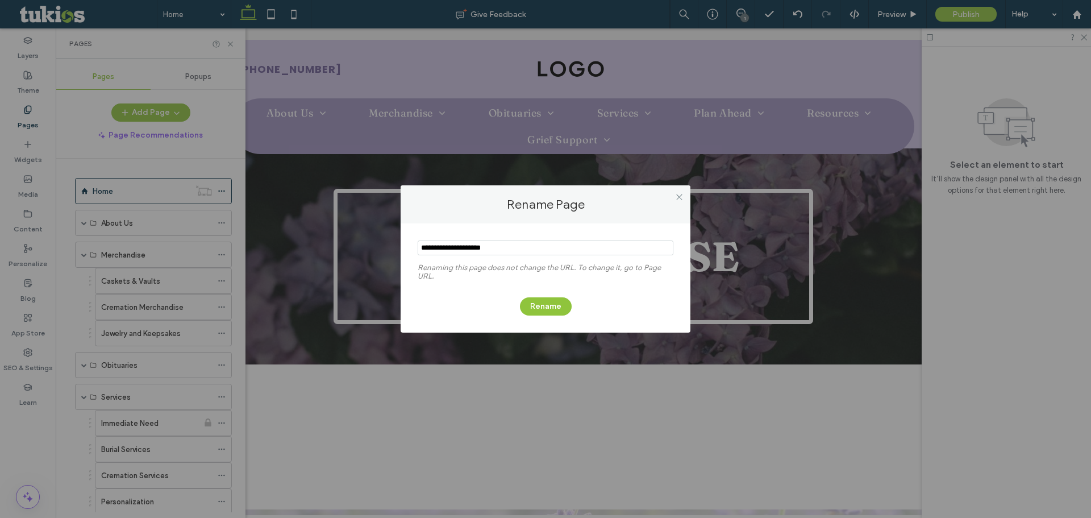
click at [460, 250] on input "notEmpty" at bounding box center [546, 247] width 256 height 15
type input "**********"
click at [539, 306] on button "Rename" at bounding box center [546, 306] width 52 height 18
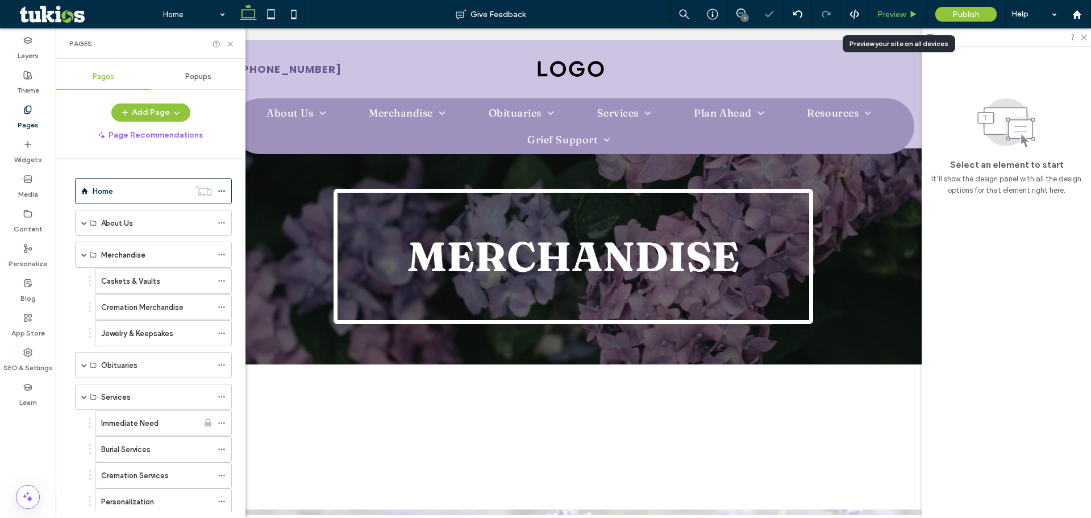
click at [882, 14] on span "Preview" at bounding box center [892, 15] width 28 height 10
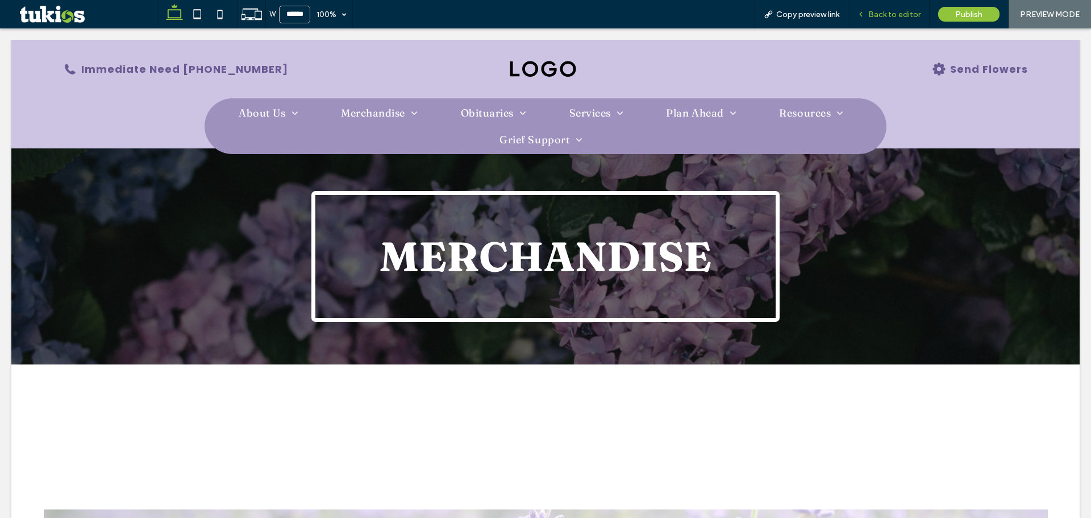
click at [889, 18] on span "Back to editor" at bounding box center [894, 15] width 52 height 10
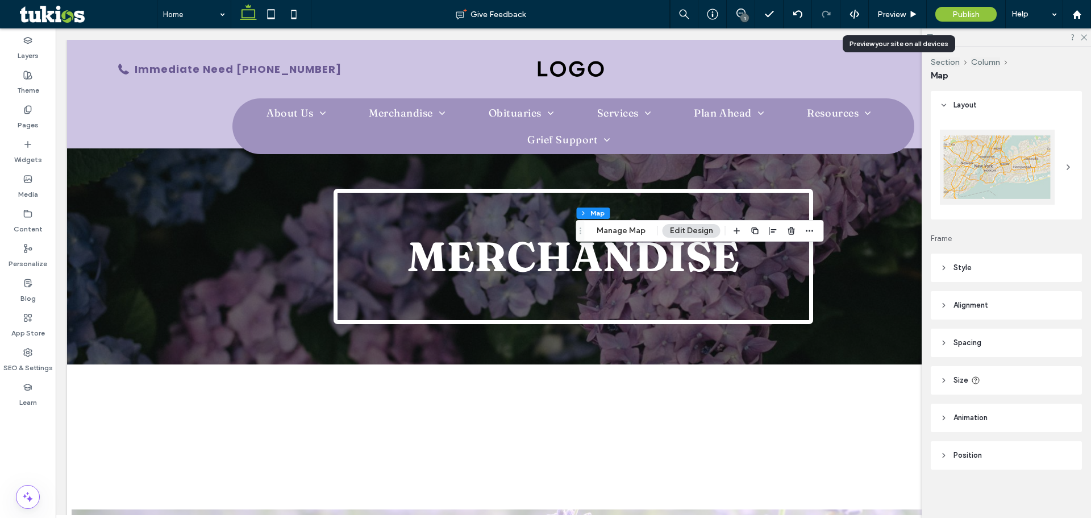
click at [995, 105] on header "Layout" at bounding box center [1006, 105] width 151 height 28
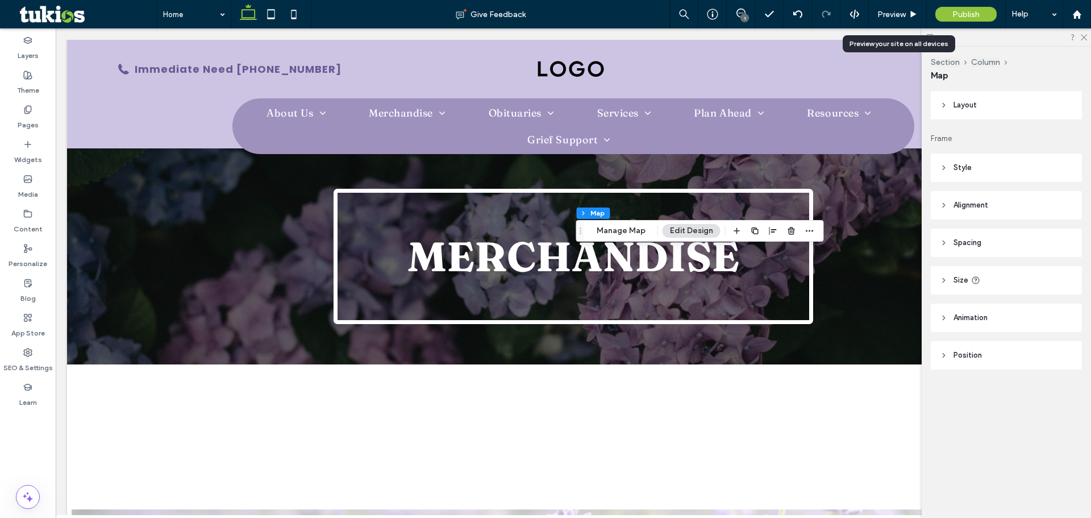
click at [995, 105] on header "Layout" at bounding box center [1006, 105] width 151 height 28
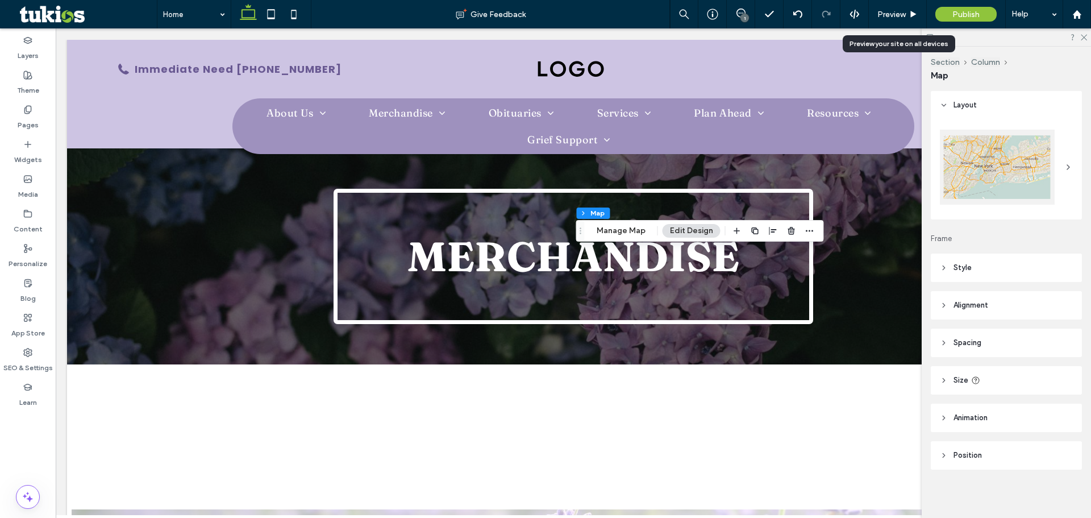
click at [984, 266] on header "Style" at bounding box center [1006, 268] width 151 height 28
click at [636, 235] on button "Manage Map" at bounding box center [621, 231] width 64 height 14
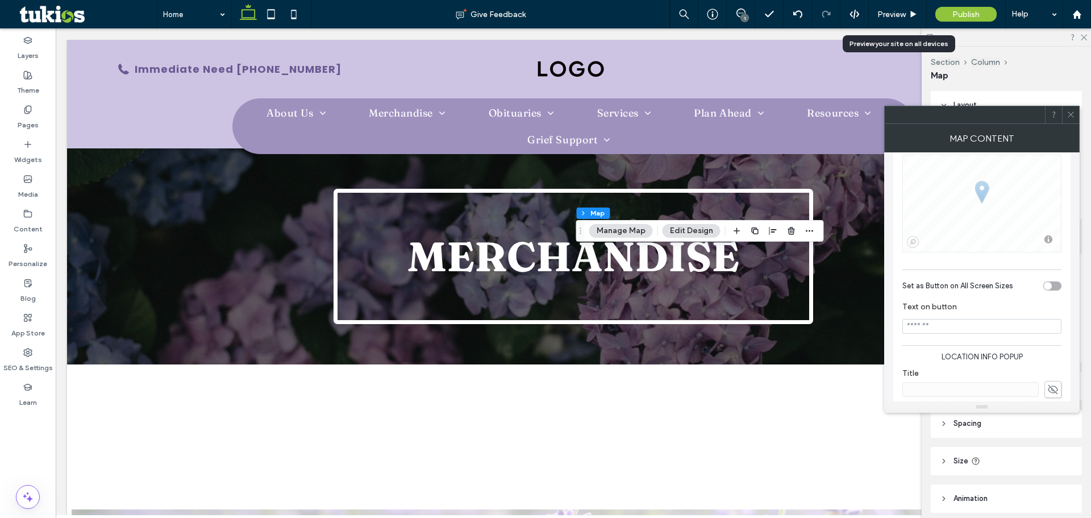
scroll to position [171, 0]
click at [895, 13] on span "Preview" at bounding box center [892, 15] width 28 height 10
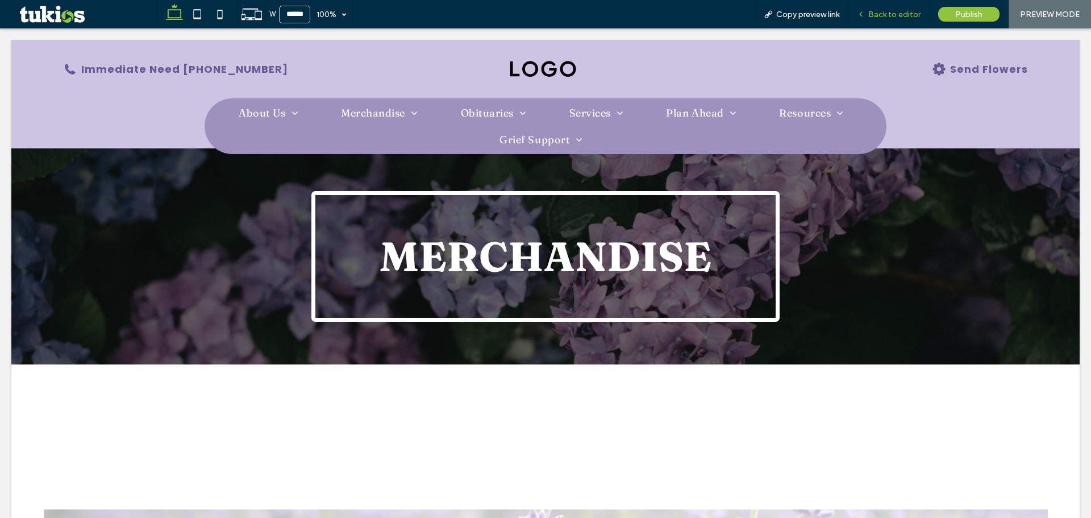
click at [892, 17] on span "Back to editor" at bounding box center [894, 15] width 52 height 10
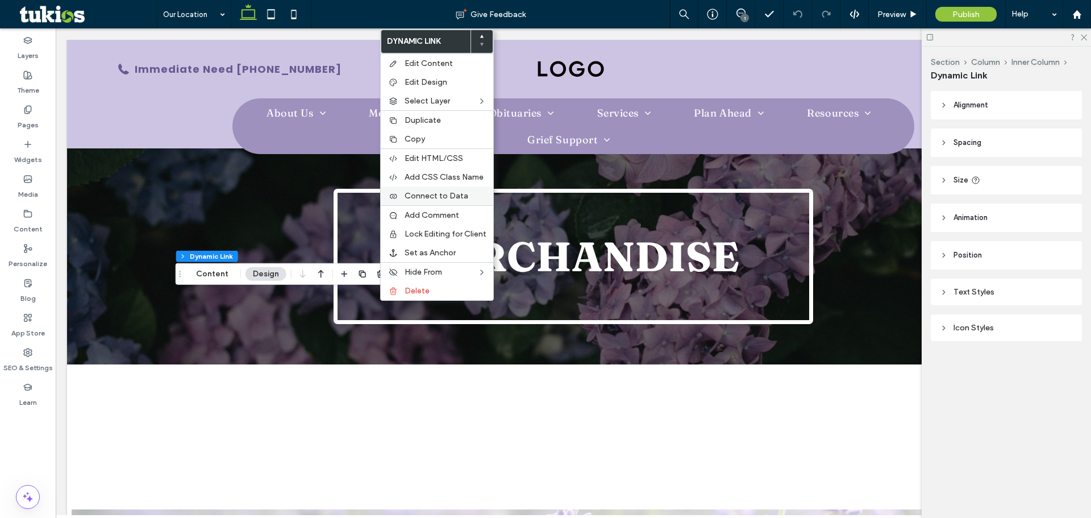
click at [450, 194] on span "Connect to Data" at bounding box center [437, 196] width 64 height 10
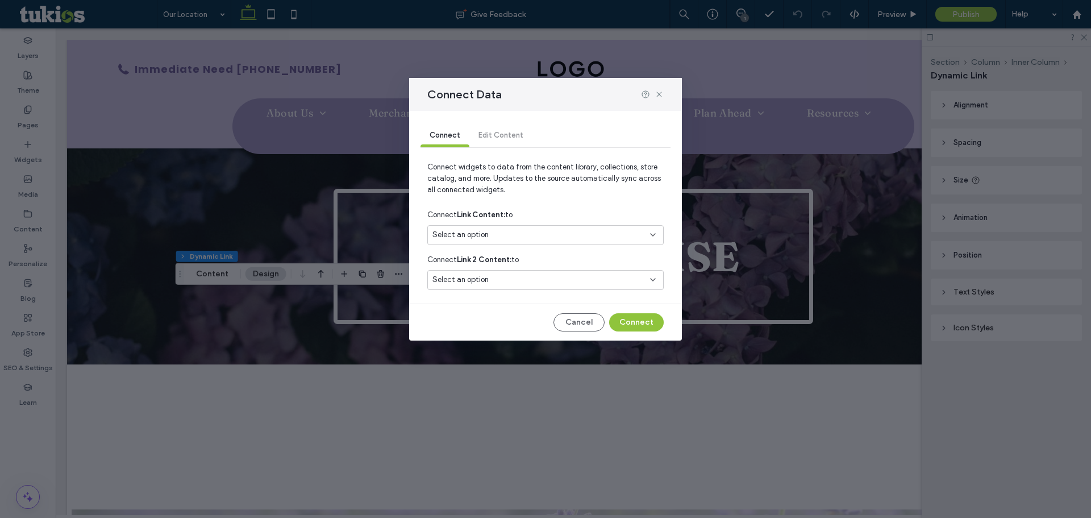
click at [493, 240] on div "Select an option" at bounding box center [539, 234] width 213 height 11
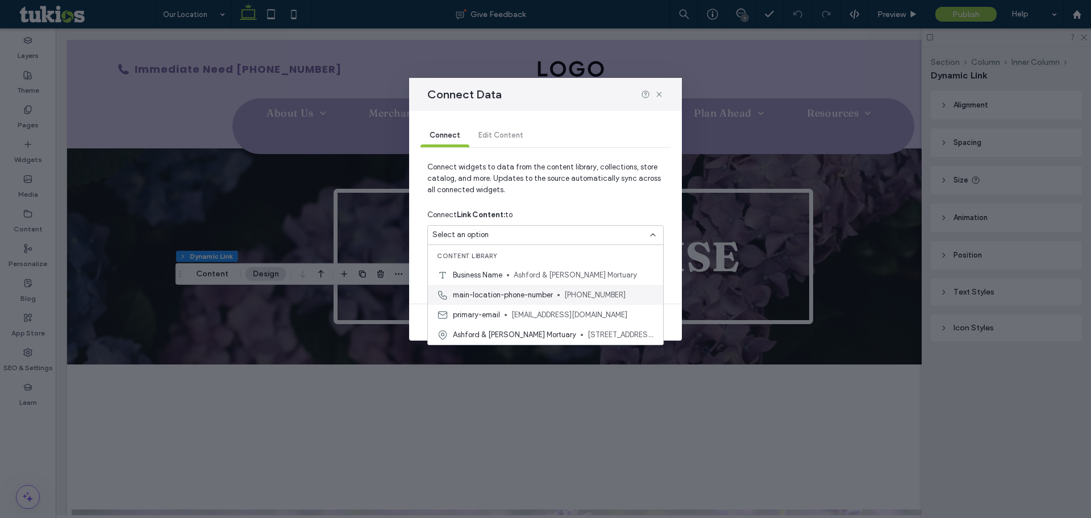
click at [546, 298] on span "main-location-phone-number" at bounding box center [503, 294] width 100 height 11
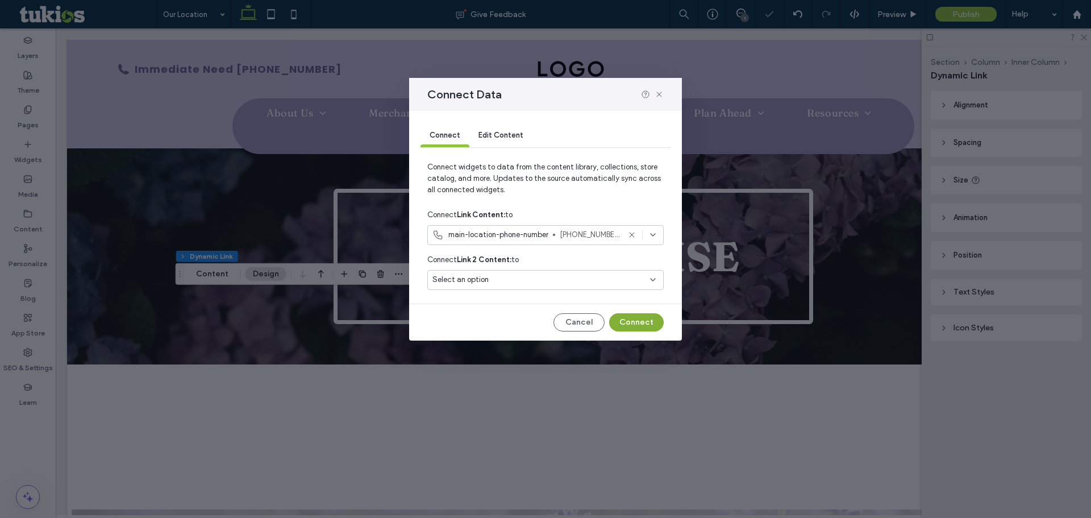
click at [636, 327] on button "Connect" at bounding box center [636, 322] width 55 height 18
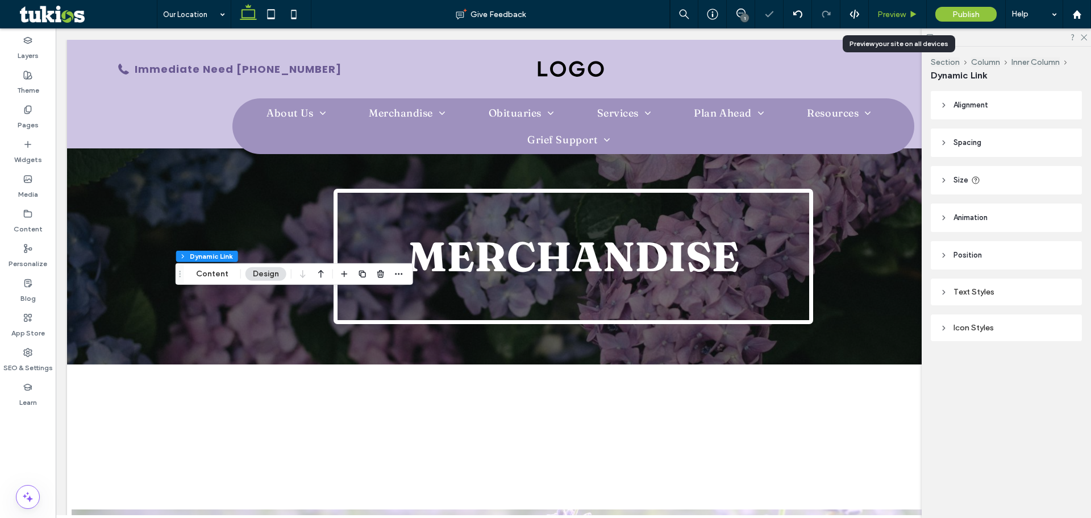
click at [899, 10] on span "Preview" at bounding box center [892, 15] width 28 height 10
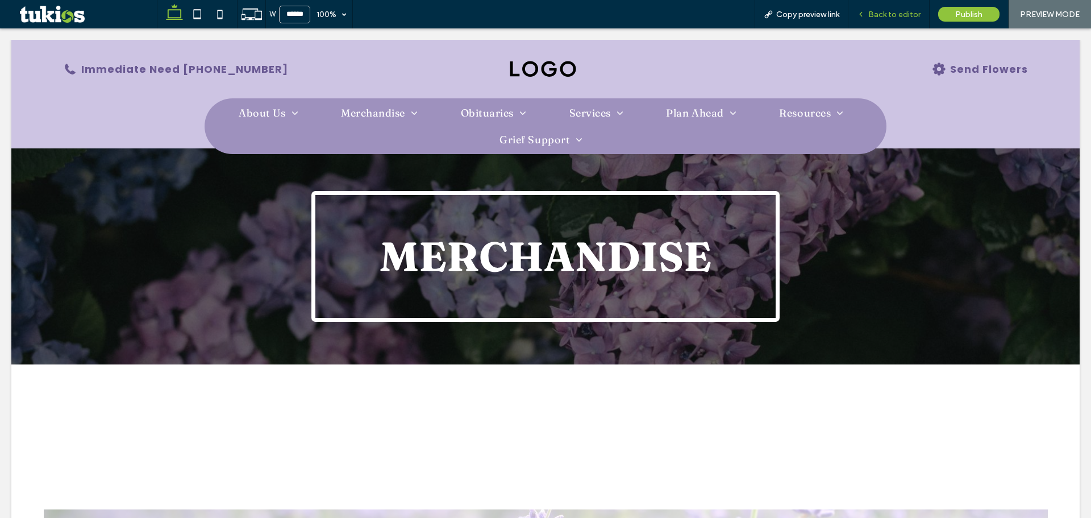
click at [892, 16] on span "Back to editor" at bounding box center [894, 15] width 52 height 10
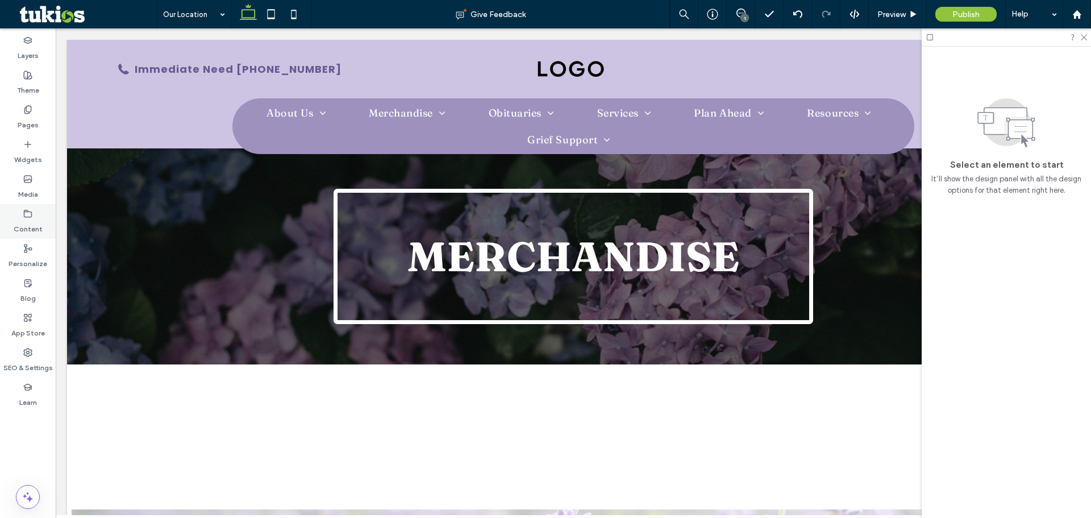
click at [45, 213] on div "Content" at bounding box center [28, 221] width 56 height 35
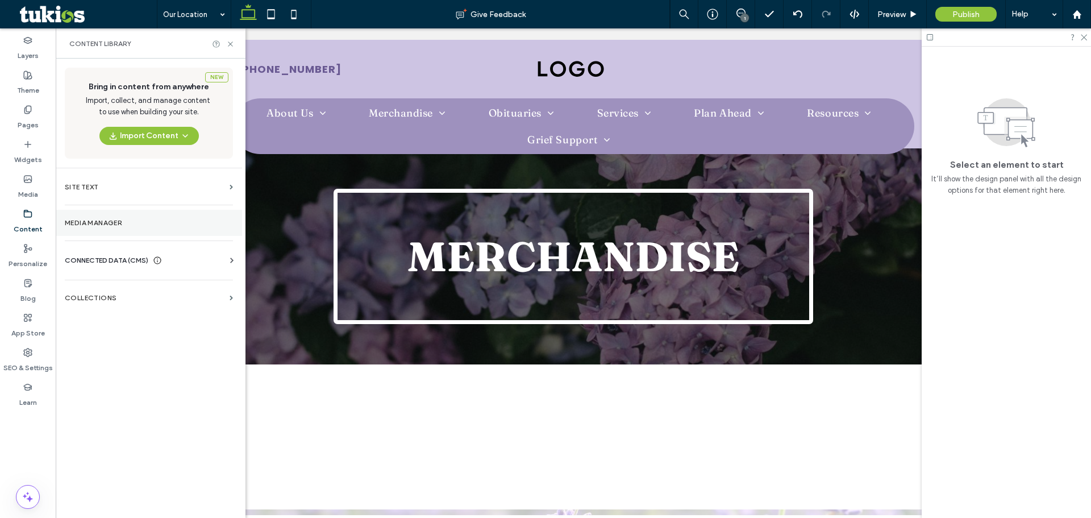
click at [112, 232] on section "Media Manager" at bounding box center [149, 223] width 186 height 26
click at [109, 256] on span "CONNECTED DATA (CMS)" at bounding box center [107, 260] width 84 height 11
click at [126, 297] on section "Business Info" at bounding box center [151, 288] width 173 height 26
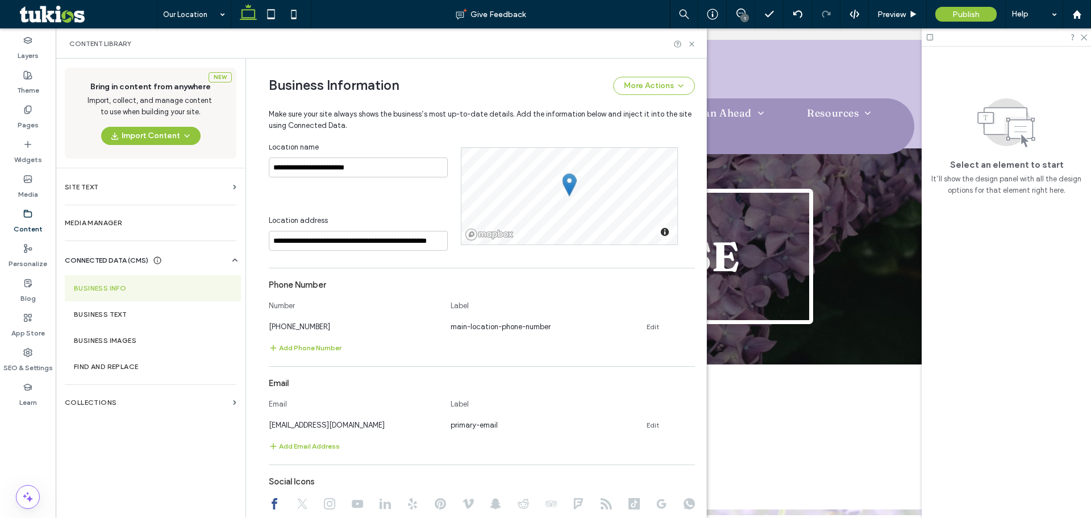
scroll to position [245, 0]
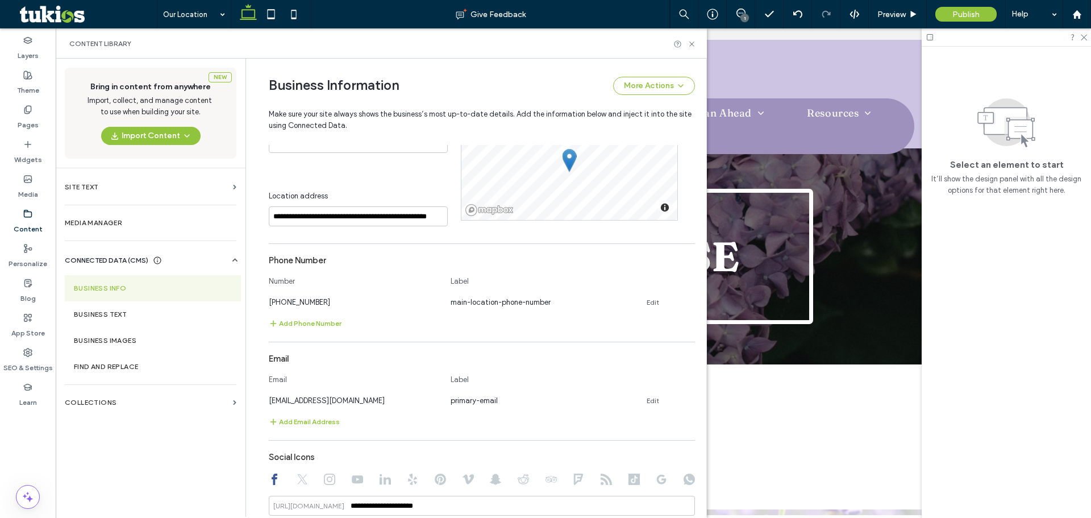
click at [687, 42] on div at bounding box center [685, 44] width 23 height 9
click at [689, 43] on icon at bounding box center [692, 44] width 9 height 9
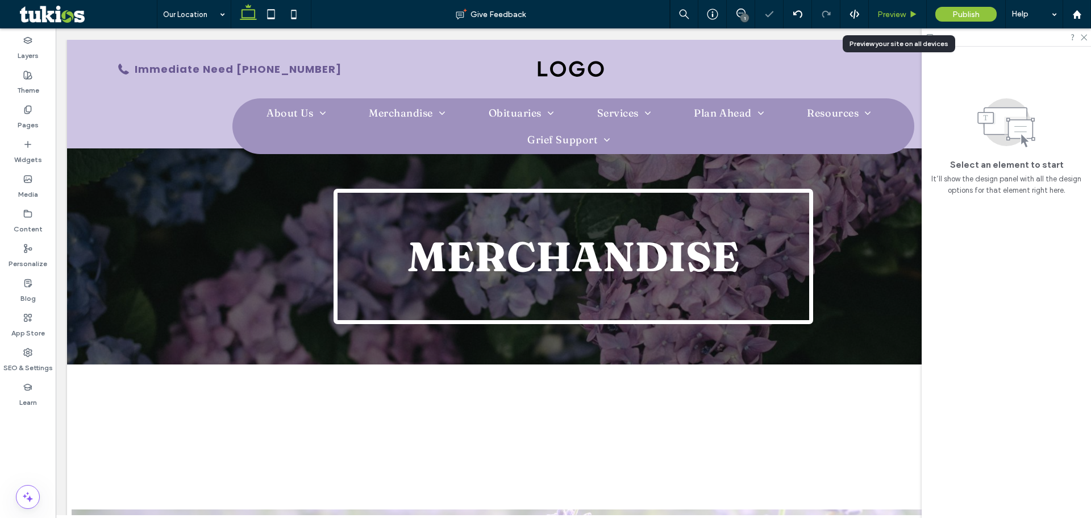
click at [888, 17] on span "Preview" at bounding box center [892, 15] width 28 height 10
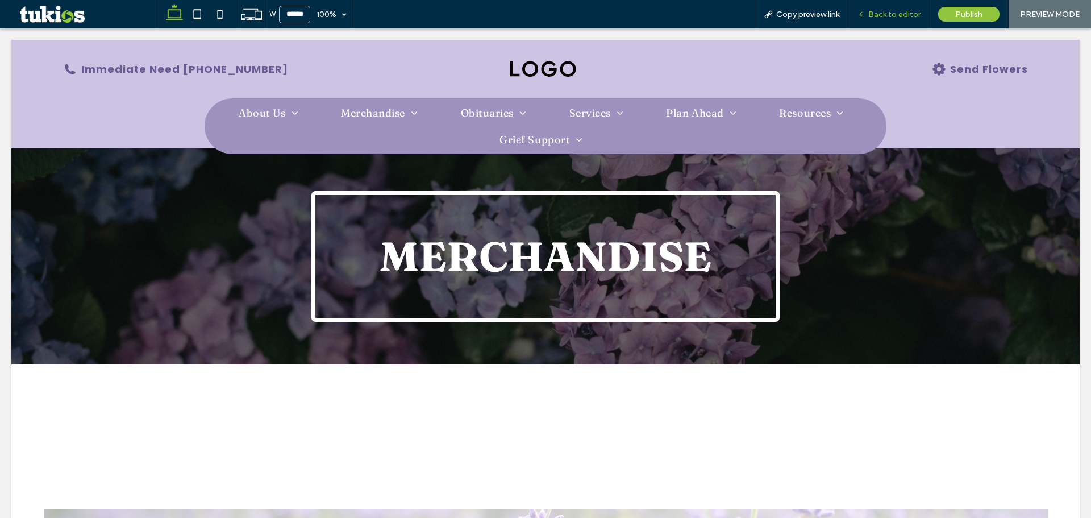
click at [892, 15] on span "Back to editor" at bounding box center [894, 15] width 52 height 10
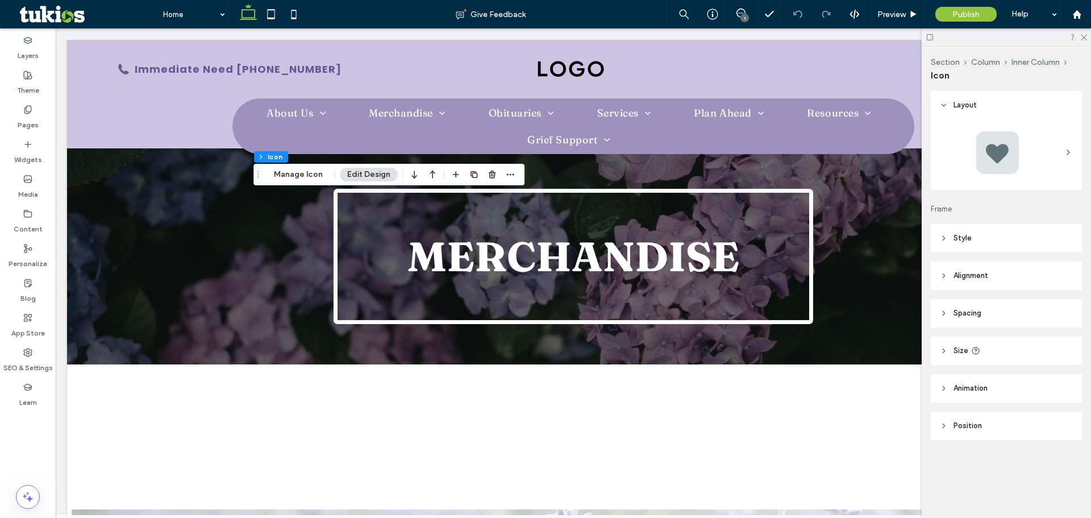
click at [1070, 154] on icon at bounding box center [1068, 152] width 9 height 9
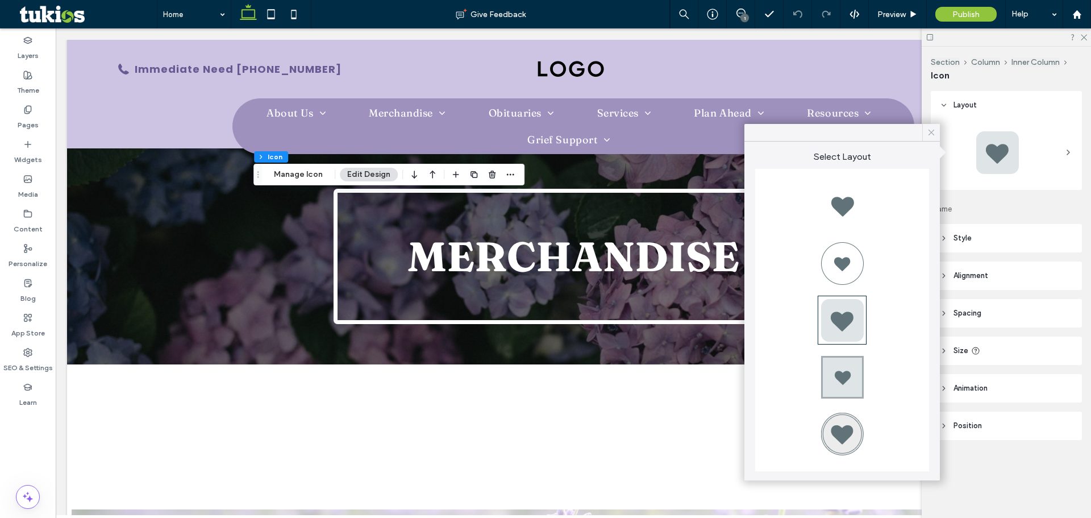
click at [933, 131] on icon at bounding box center [931, 132] width 10 height 10
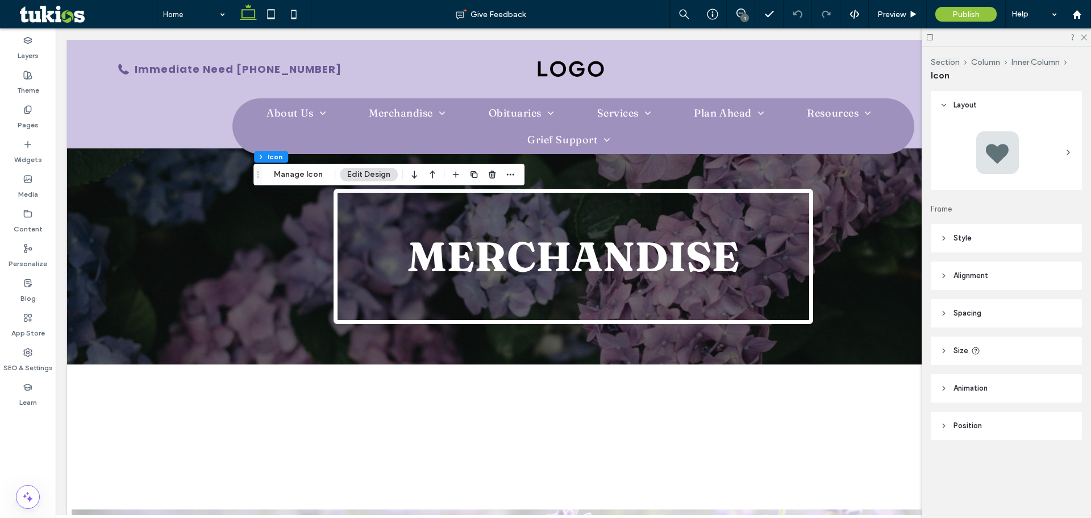
click at [948, 106] on header "Layout" at bounding box center [1006, 105] width 151 height 28
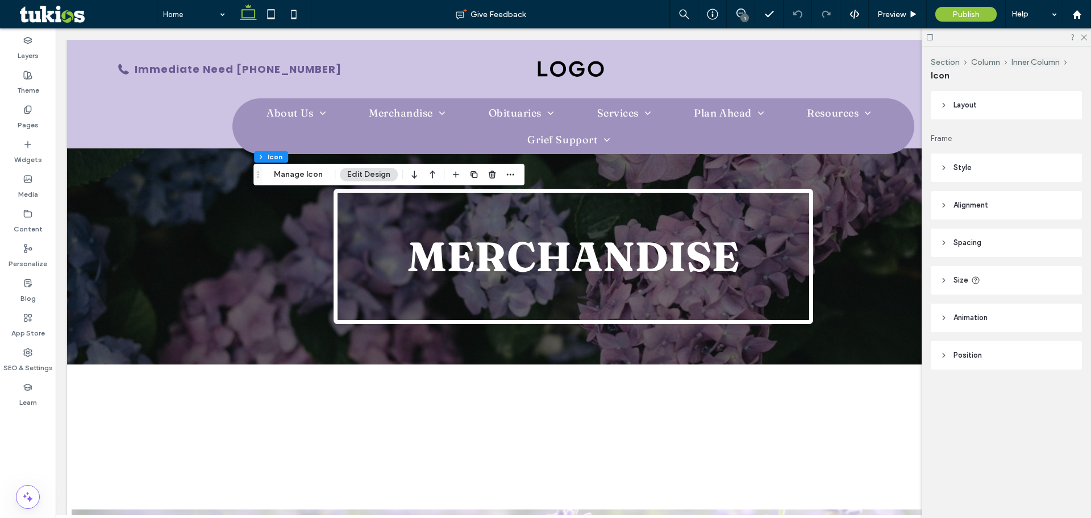
click at [960, 167] on span "Style" at bounding box center [963, 167] width 18 height 11
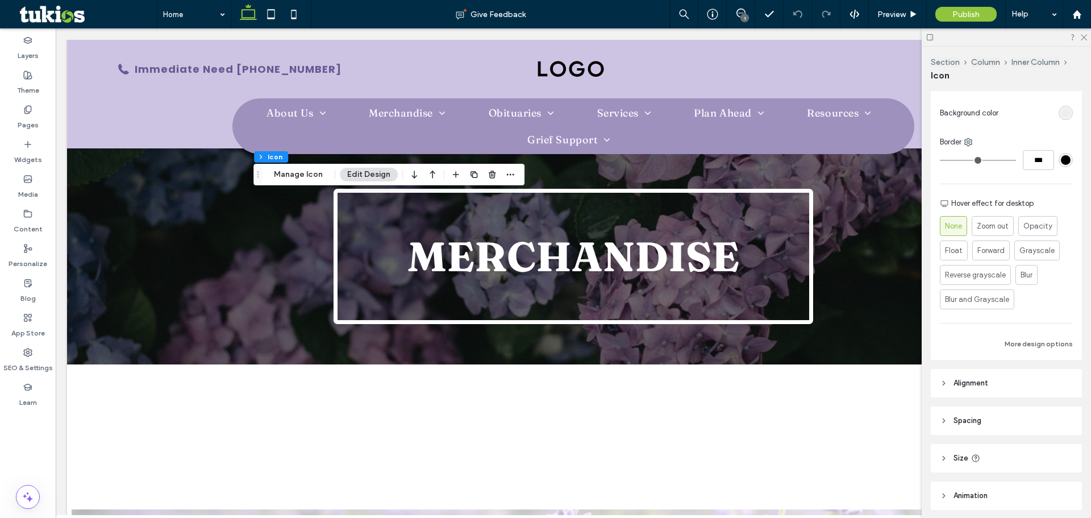
scroll to position [231, 0]
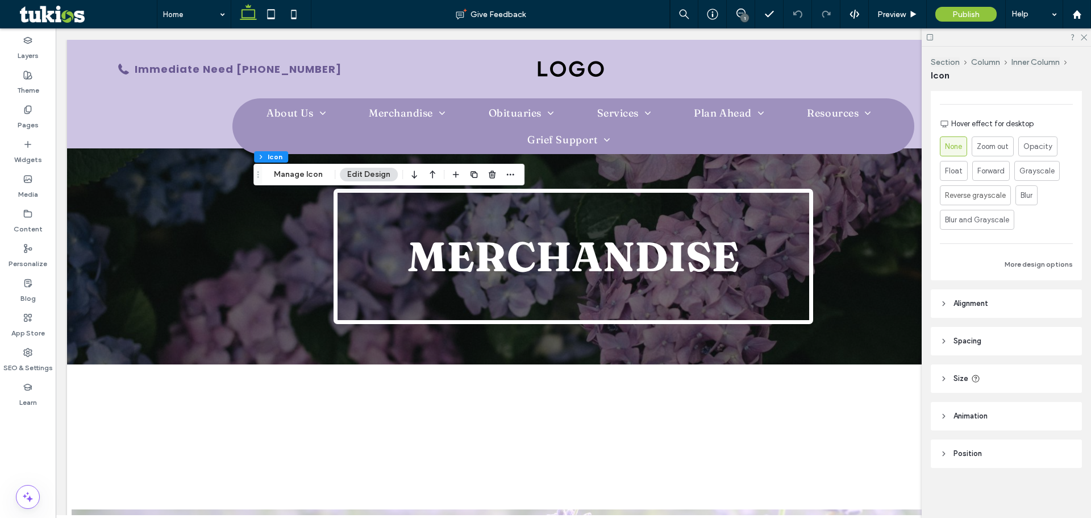
click at [960, 310] on header "Alignment" at bounding box center [1006, 303] width 151 height 28
click at [1008, 450] on header "Animation" at bounding box center [1006, 449] width 151 height 28
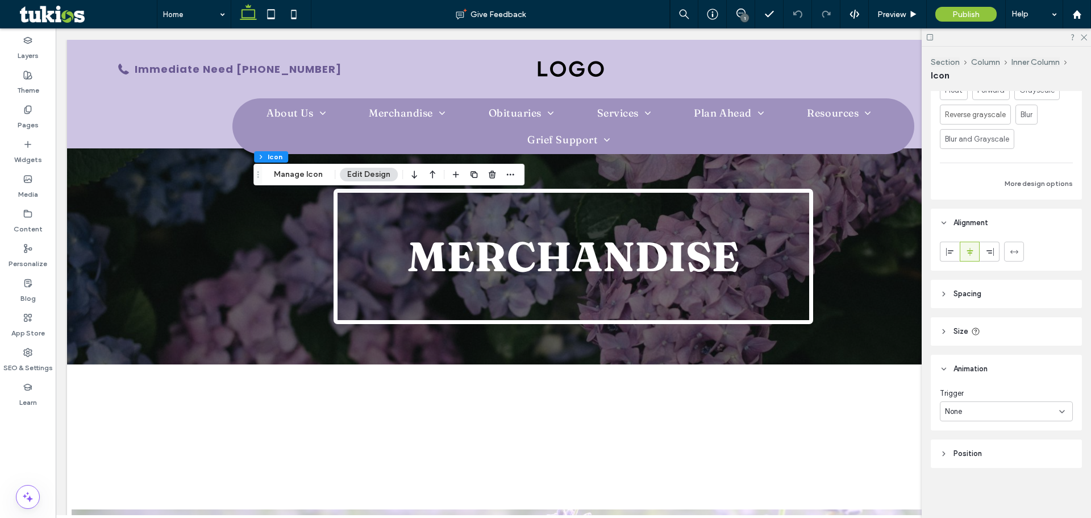
click at [980, 451] on span "Position" at bounding box center [968, 453] width 28 height 11
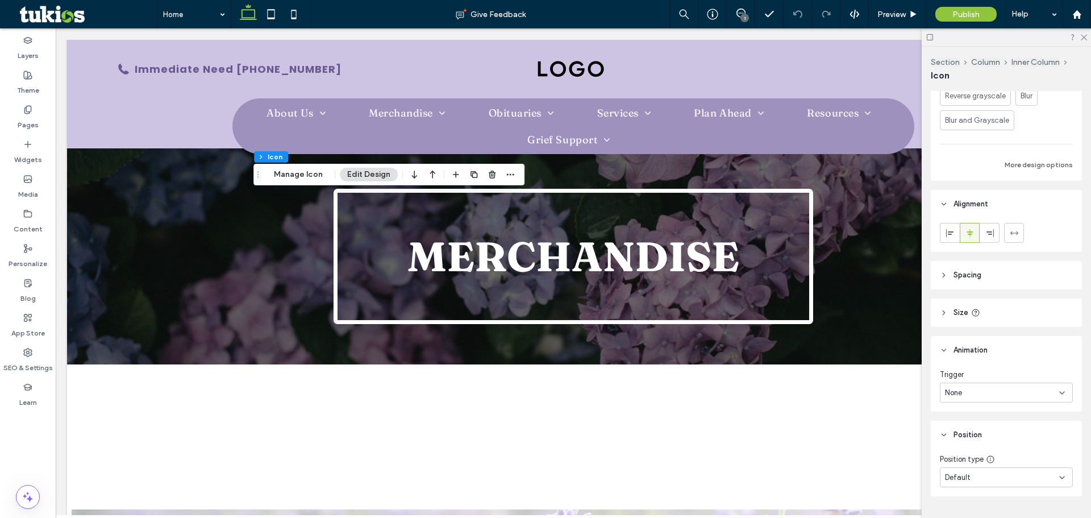
scroll to position [333, 0]
click at [978, 319] on header "Size" at bounding box center [1006, 310] width 151 height 28
click at [1001, 281] on header "Spacing" at bounding box center [1006, 273] width 151 height 28
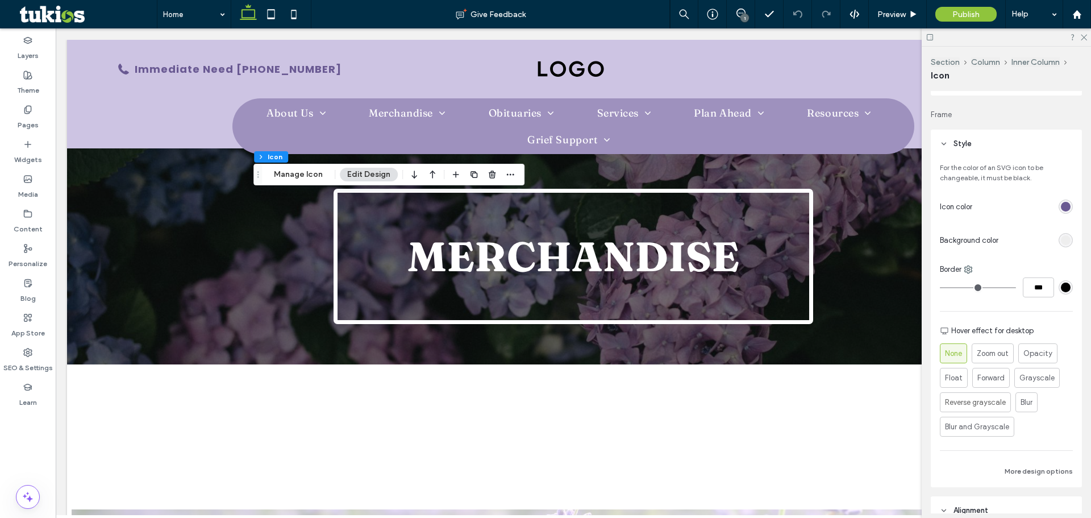
scroll to position [0, 0]
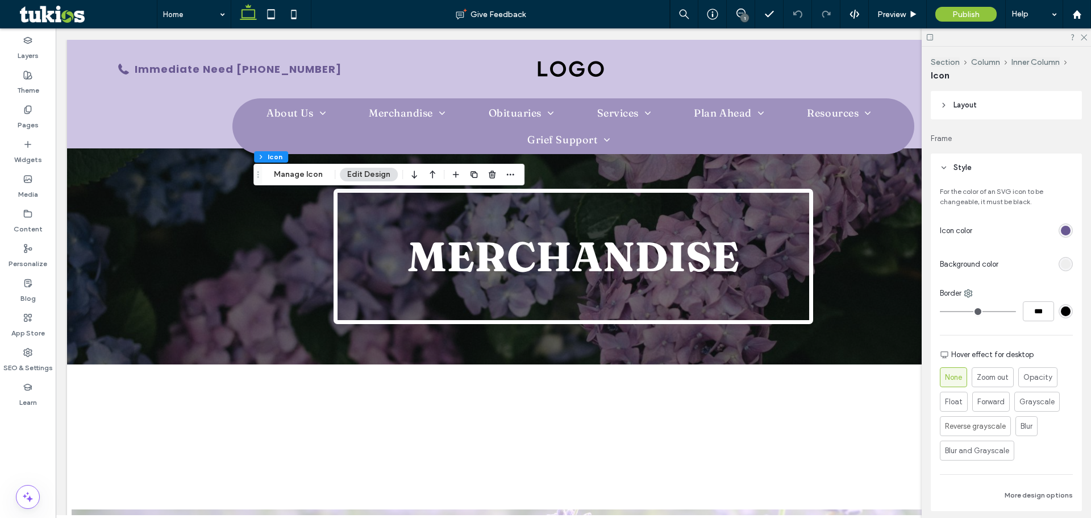
click at [1008, 98] on header "Layout" at bounding box center [1006, 105] width 151 height 28
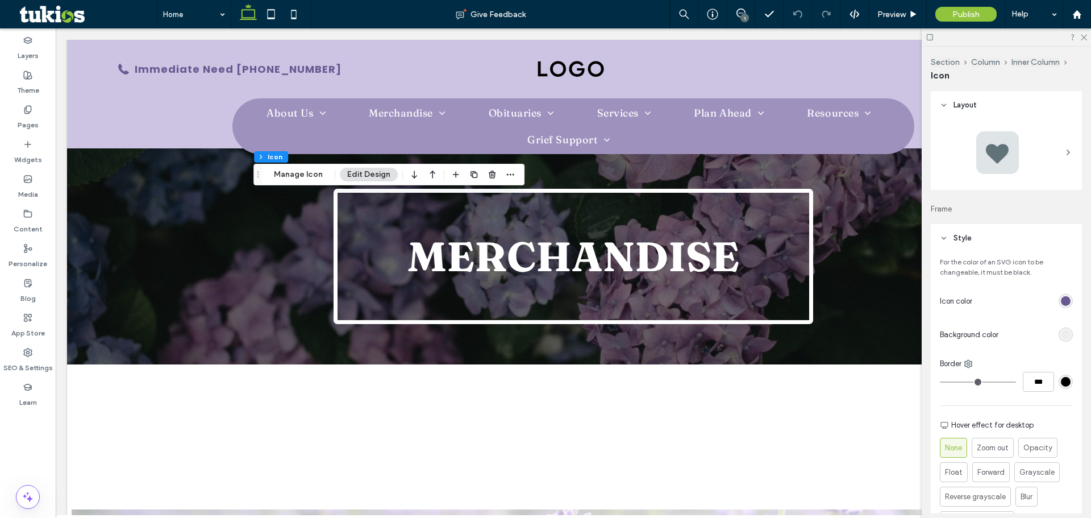
click at [1000, 142] on div at bounding box center [997, 152] width 45 height 45
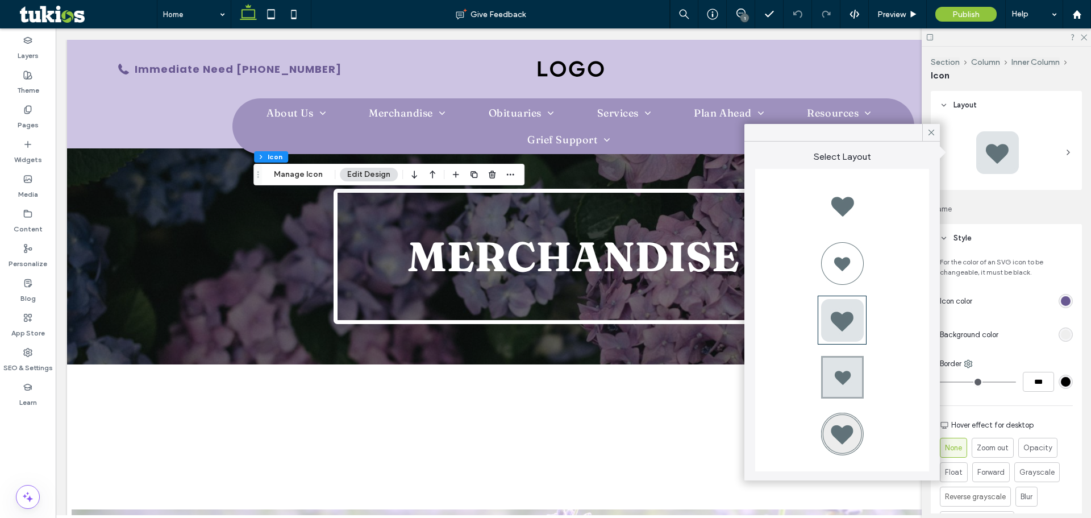
drag, startPoint x: 929, startPoint y: 132, endPoint x: 1023, endPoint y: 139, distance: 93.5
click at [932, 132] on icon at bounding box center [931, 132] width 10 height 10
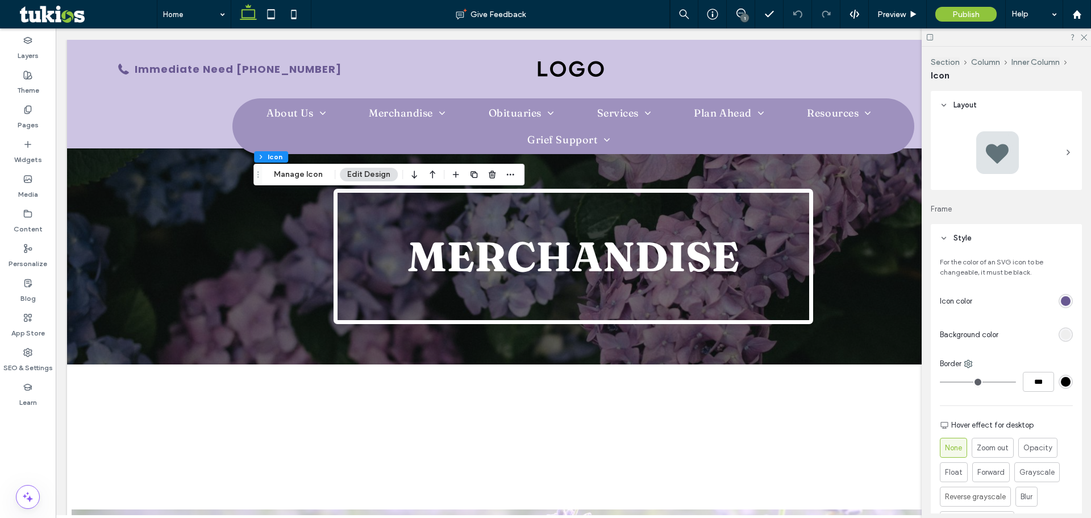
click at [1070, 157] on div at bounding box center [1006, 154] width 151 height 70
click at [1064, 149] on icon at bounding box center [1068, 152] width 9 height 9
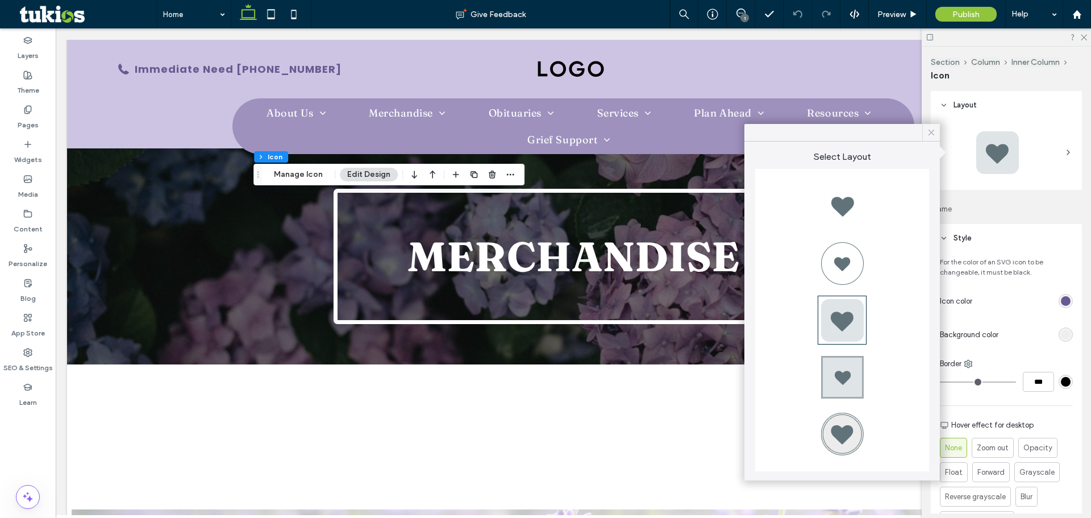
click at [931, 132] on icon at bounding box center [931, 132] width 10 height 10
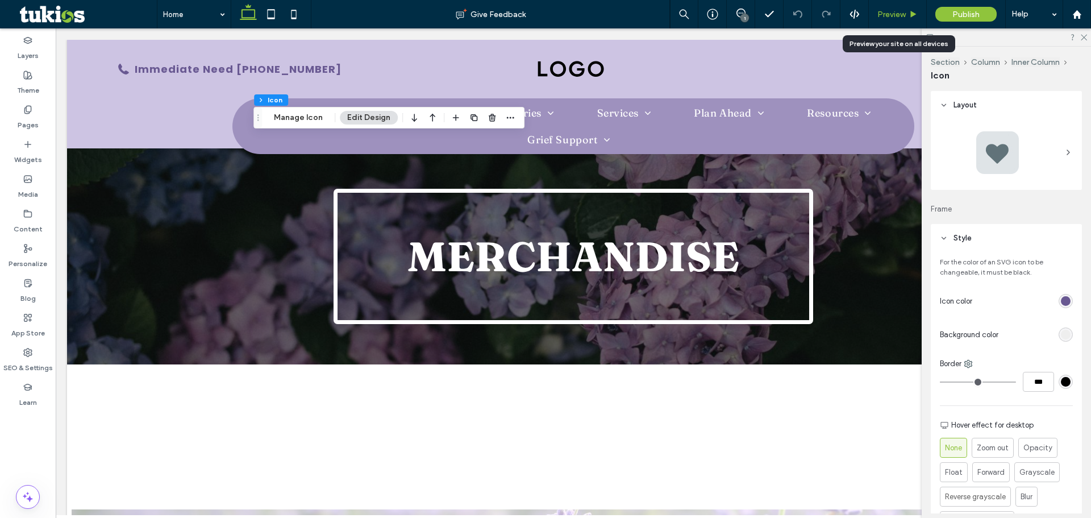
click at [897, 14] on span "Preview" at bounding box center [892, 15] width 28 height 10
